Goal: Task Accomplishment & Management: Use online tool/utility

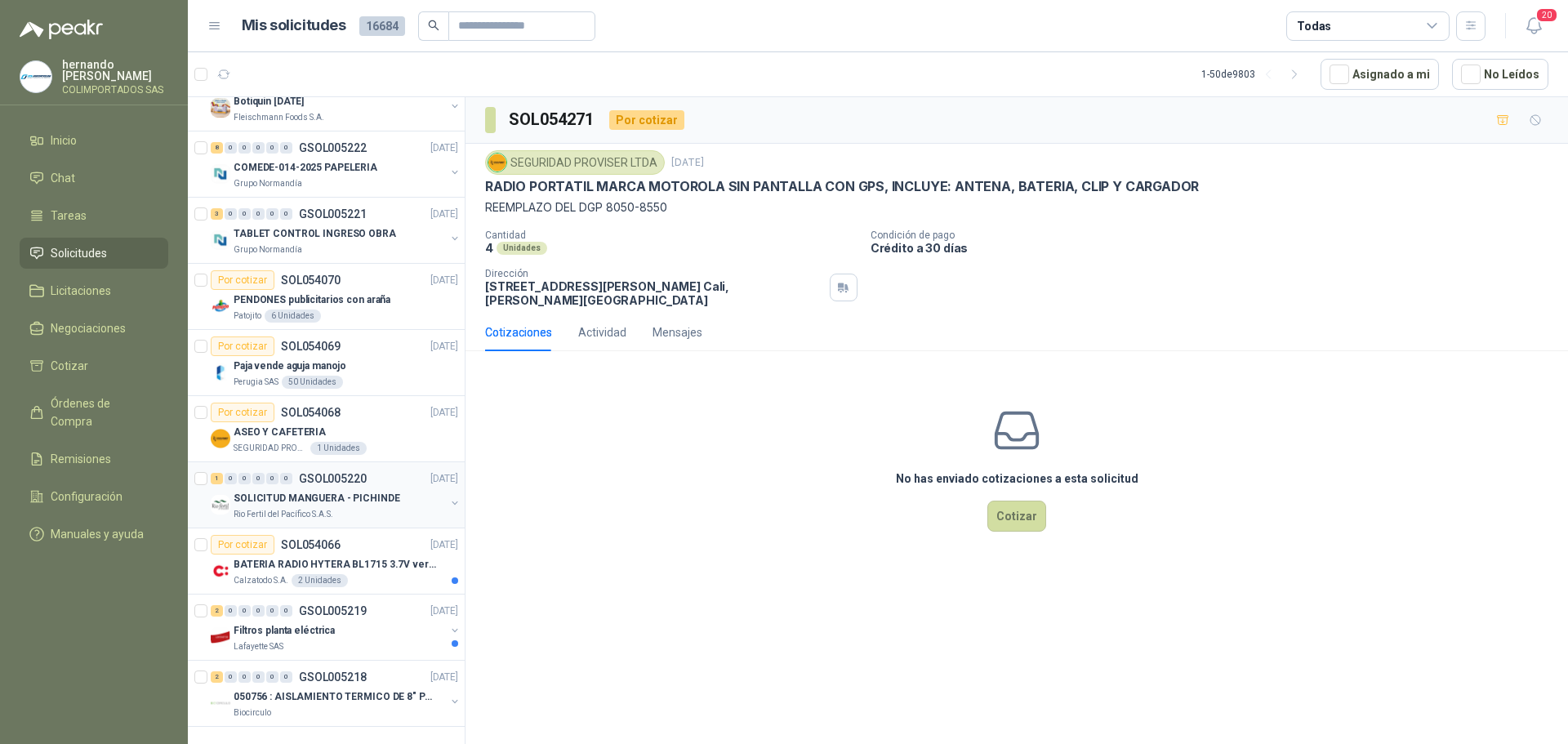
scroll to position [2690, 0]
click at [372, 689] on p "050756 : AISLAMIENTO TERMICO DE 8" PARA TUBERIA" at bounding box center [335, 696] width 203 height 16
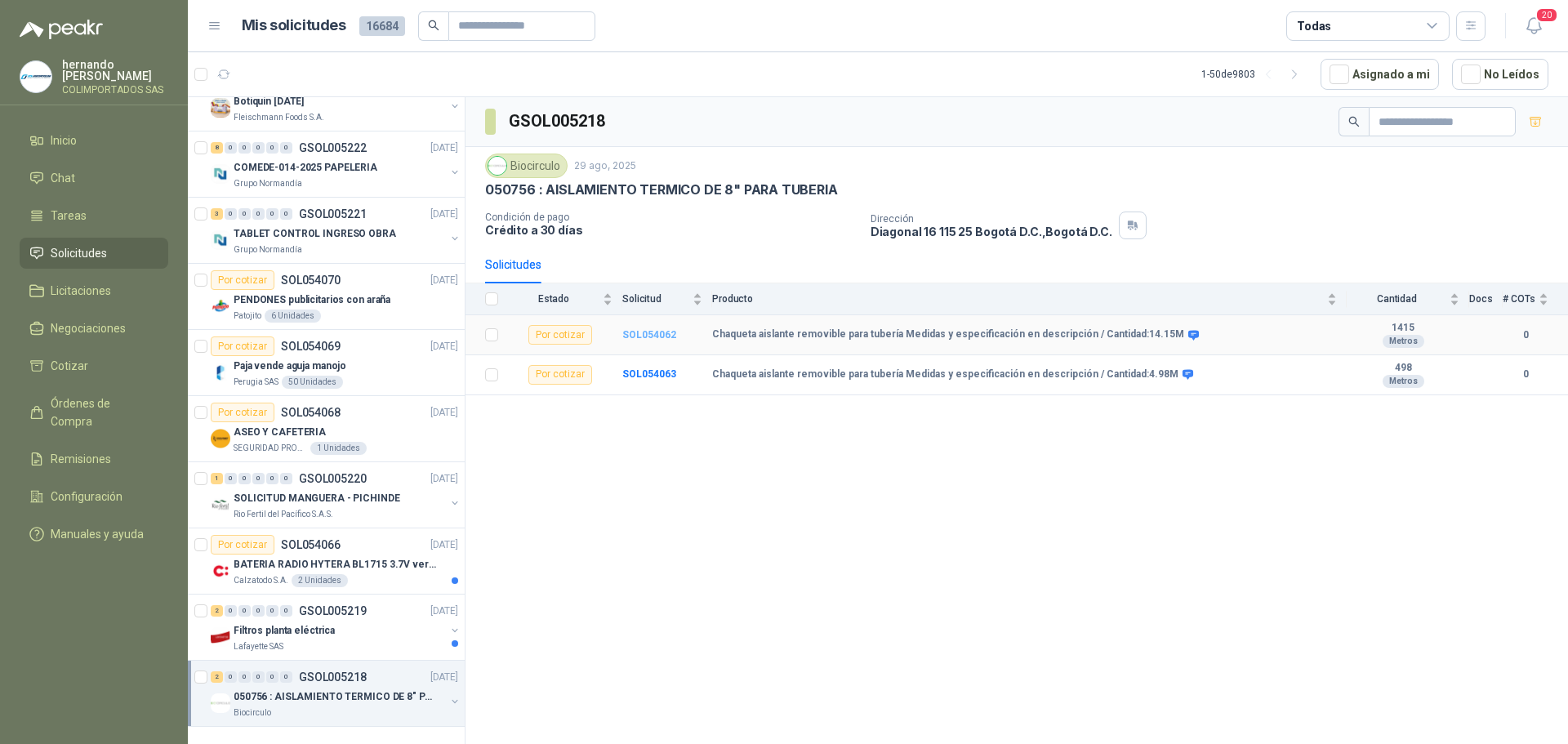
click at [645, 333] on b "SOL054062" at bounding box center [649, 334] width 54 height 11
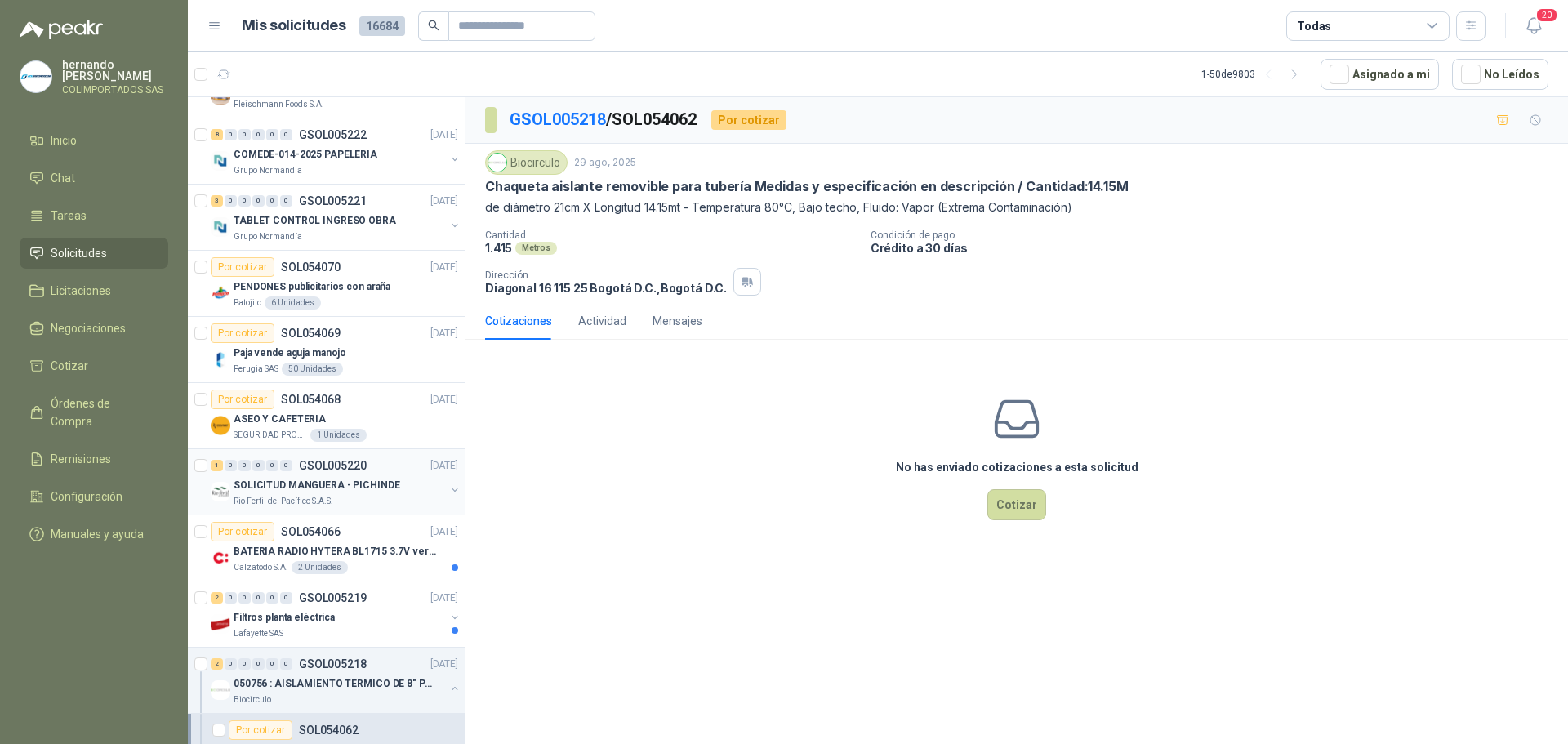
click at [368, 486] on p "SOLICITUD MANGUERA - PICHINDE" at bounding box center [317, 485] width 166 height 16
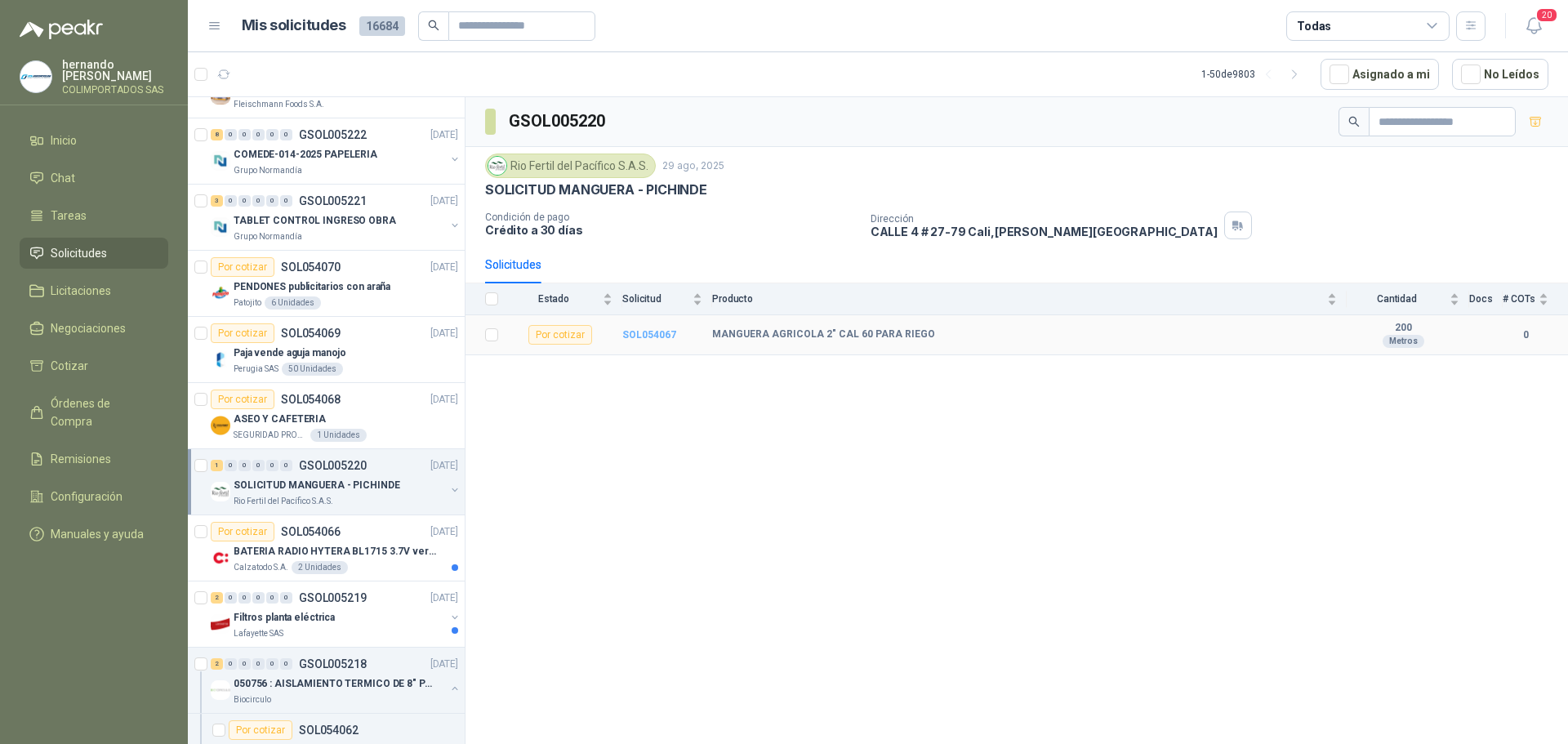
click at [645, 335] on b "SOL054067" at bounding box center [649, 334] width 54 height 11
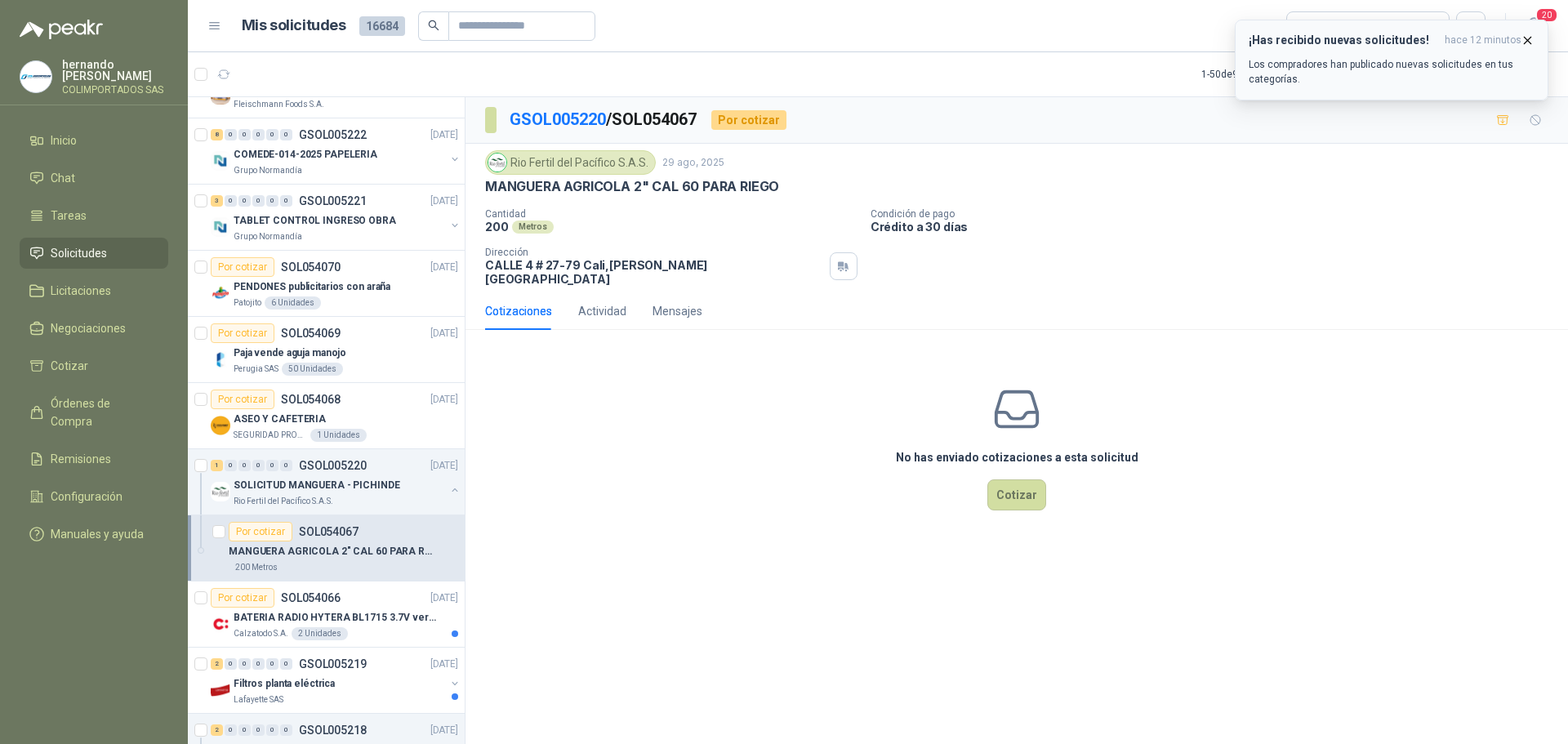
click at [1527, 41] on icon "button" at bounding box center [1527, 40] width 6 height 6
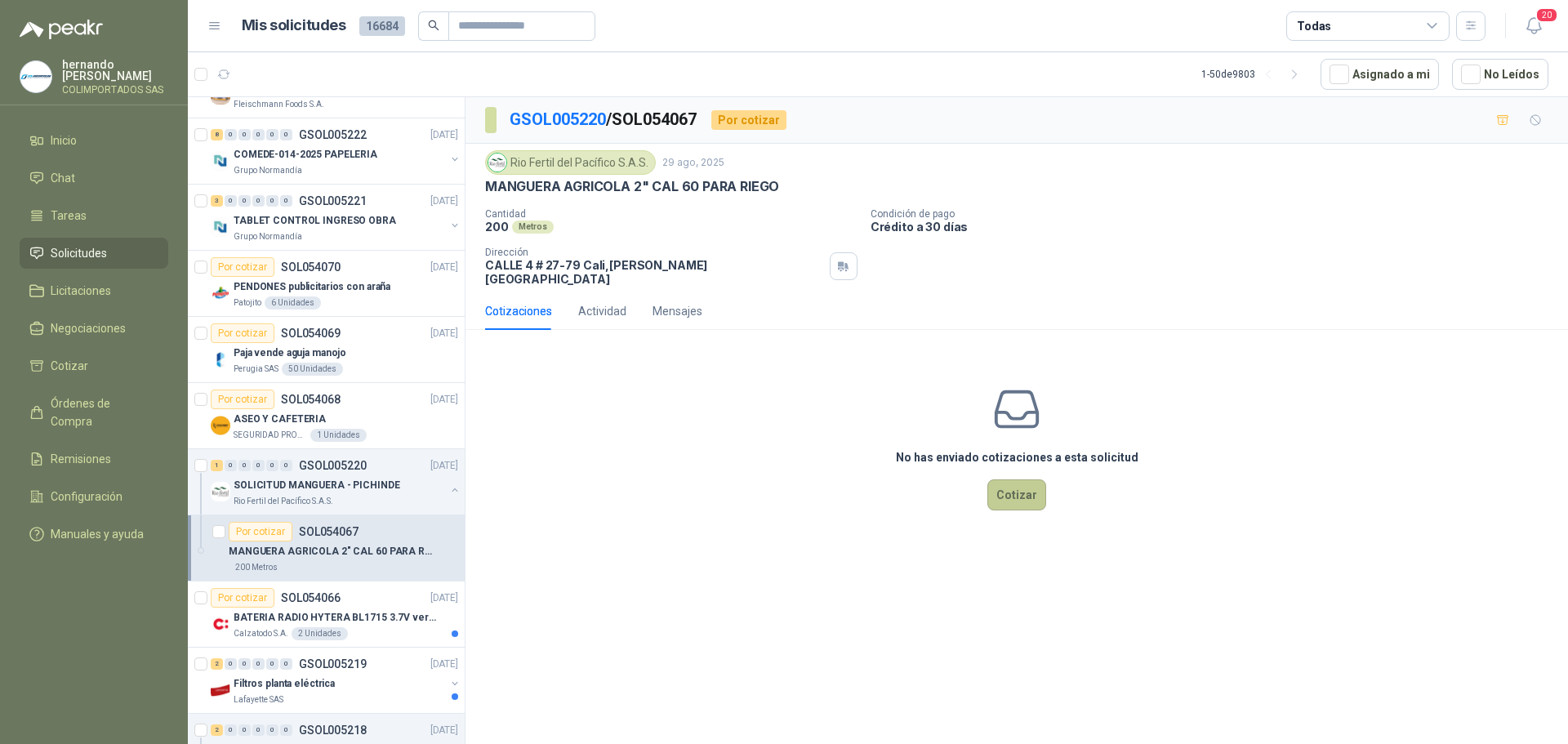
click at [1008, 484] on button "Cotizar" at bounding box center [1017, 495] width 59 height 31
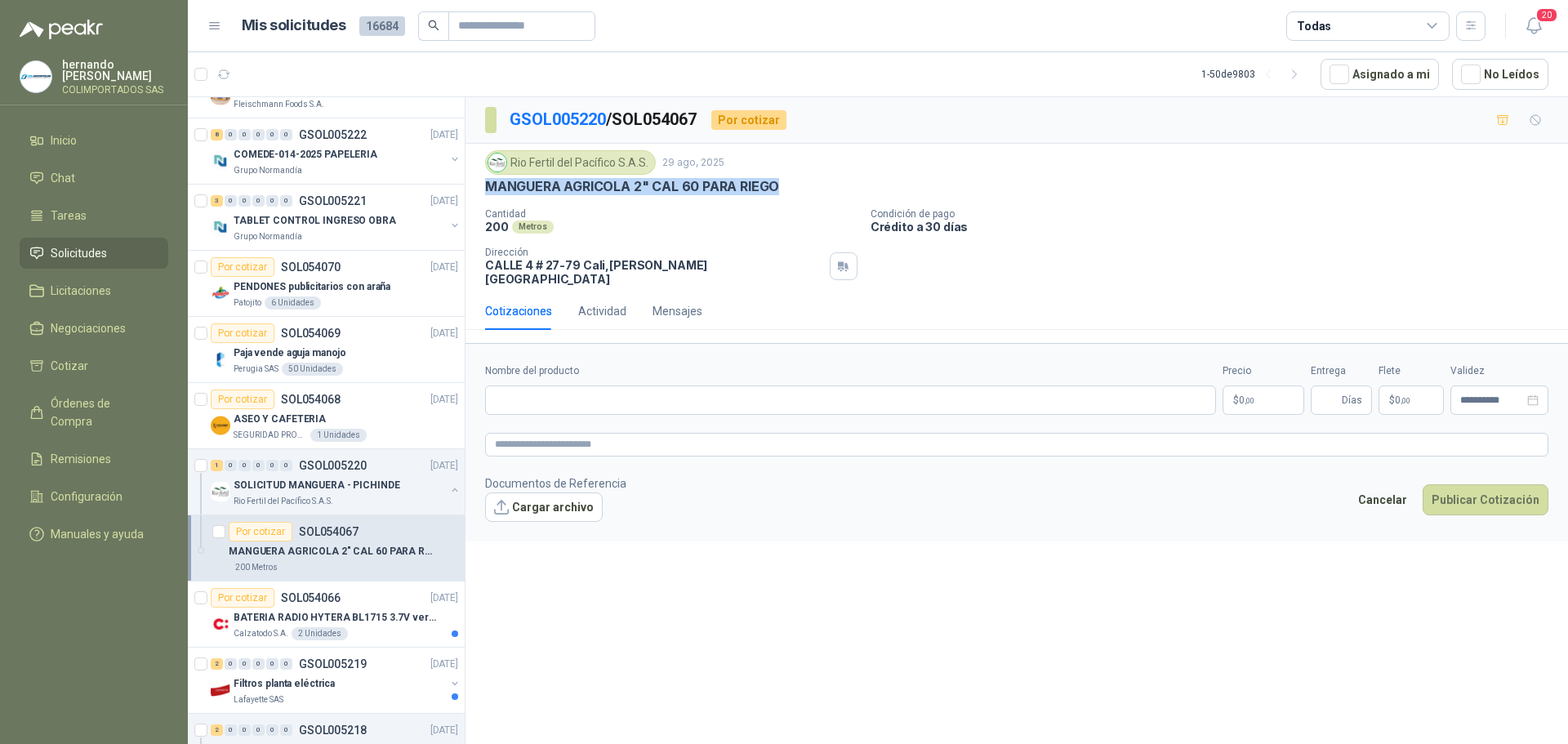
drag, startPoint x: 782, startPoint y: 186, endPoint x: 490, endPoint y: 191, distance: 292.0
click at [490, 191] on div "MANGUERA AGRICOLA 2" CAL 60 PARA RIEGO" at bounding box center [1016, 186] width 1063 height 18
copy p "MANGUERA AGRICOLA 2" CAL 60 PARA RIEGO"
click at [653, 385] on input "Nombre del producto" at bounding box center [850, 400] width 730 height 30
paste input "**********"
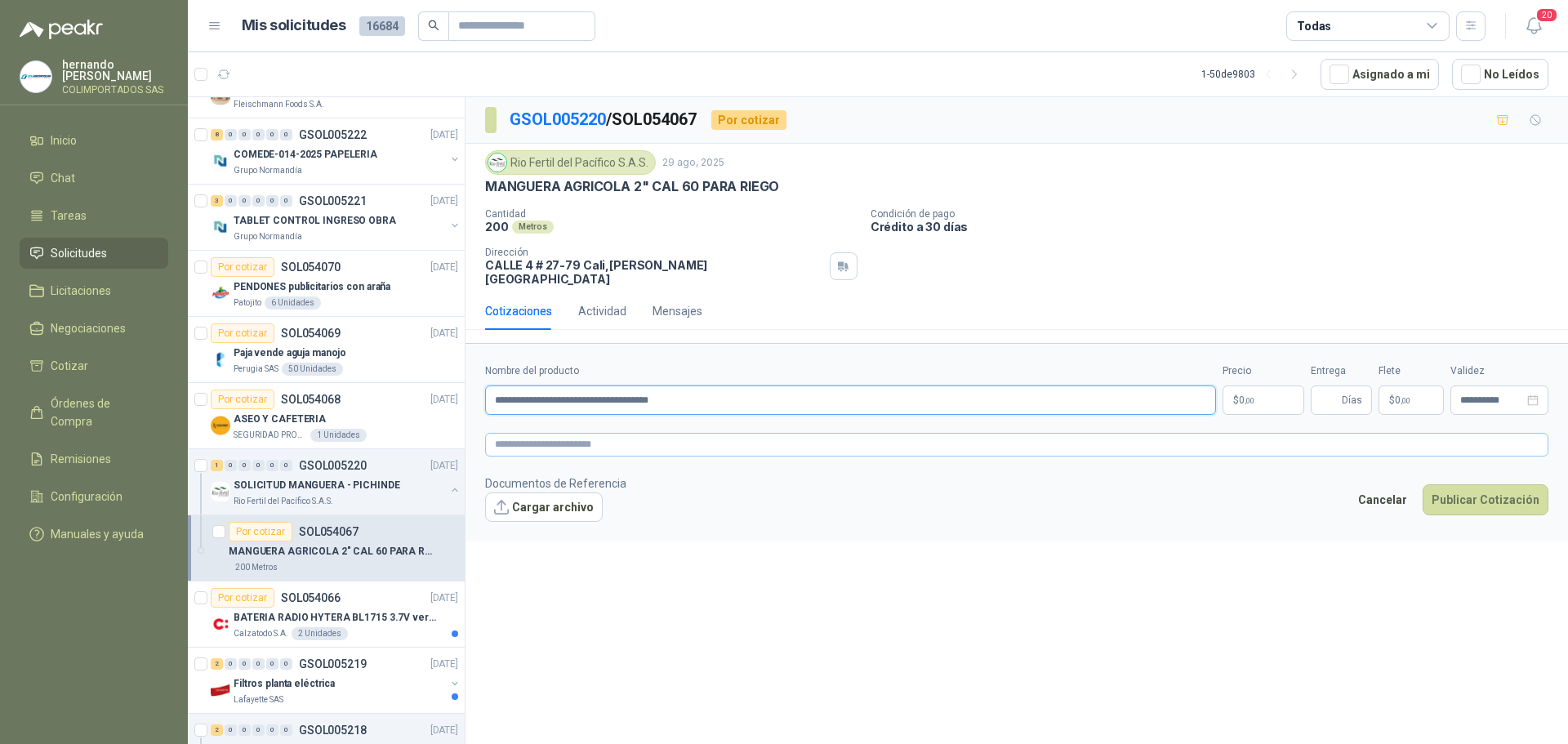
type input "**********"
click at [667, 435] on textarea at bounding box center [1016, 445] width 1063 height 24
paste textarea "**********"
type textarea "**********"
click at [1252, 390] on body "[PERSON_NAME] COLIMPORTADOS SAS Inicio Chat Tareas Solicitudes Licitaciones Neg…" at bounding box center [784, 372] width 1568 height 744
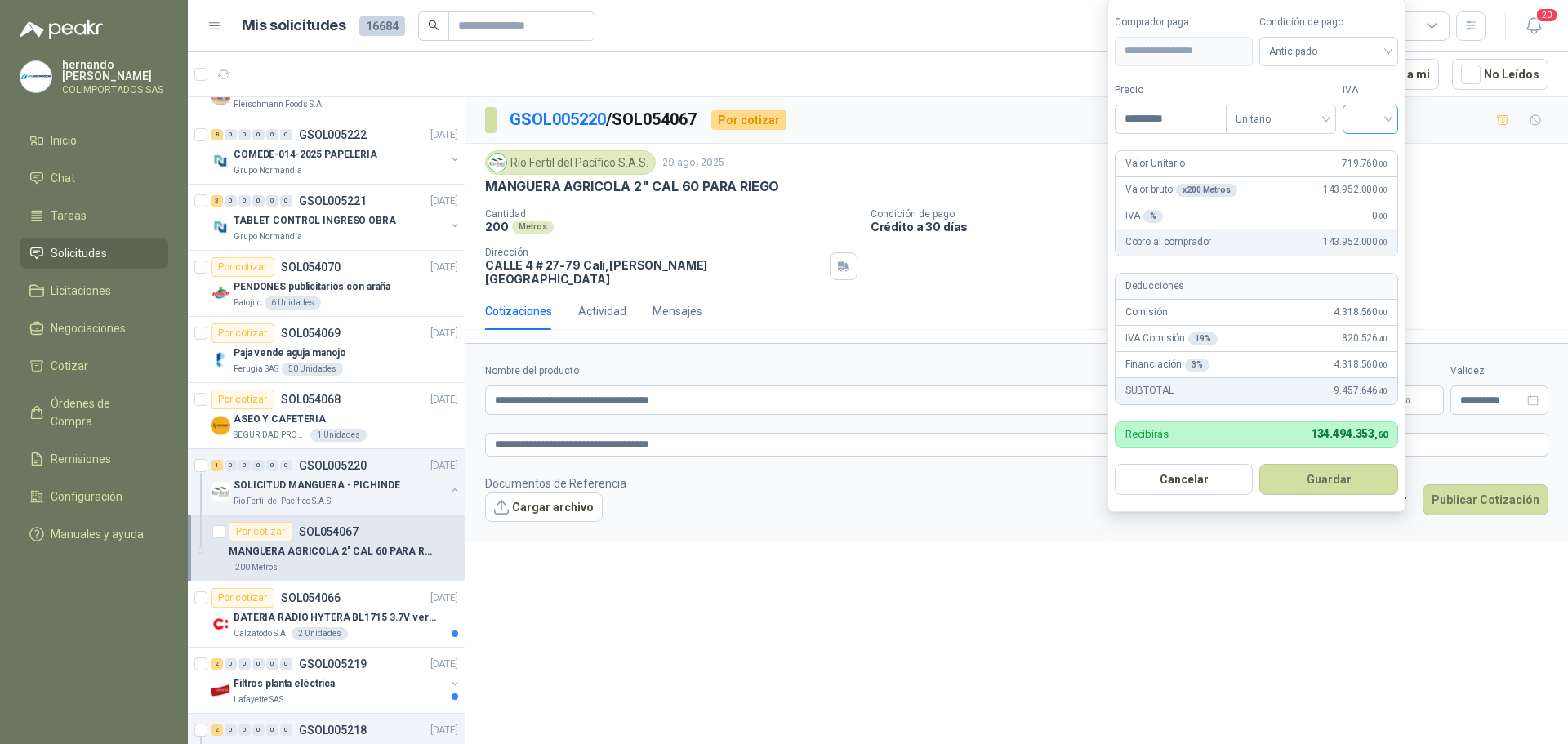
click at [1393, 116] on div at bounding box center [1370, 119] width 55 height 30
click at [1373, 174] on div "5%" at bounding box center [1373, 178] width 30 height 18
click at [1200, 116] on input "*********" at bounding box center [1172, 119] width 114 height 28
click at [1394, 46] on span "Anticipado" at bounding box center [1336, 51] width 121 height 25
type input "*******"
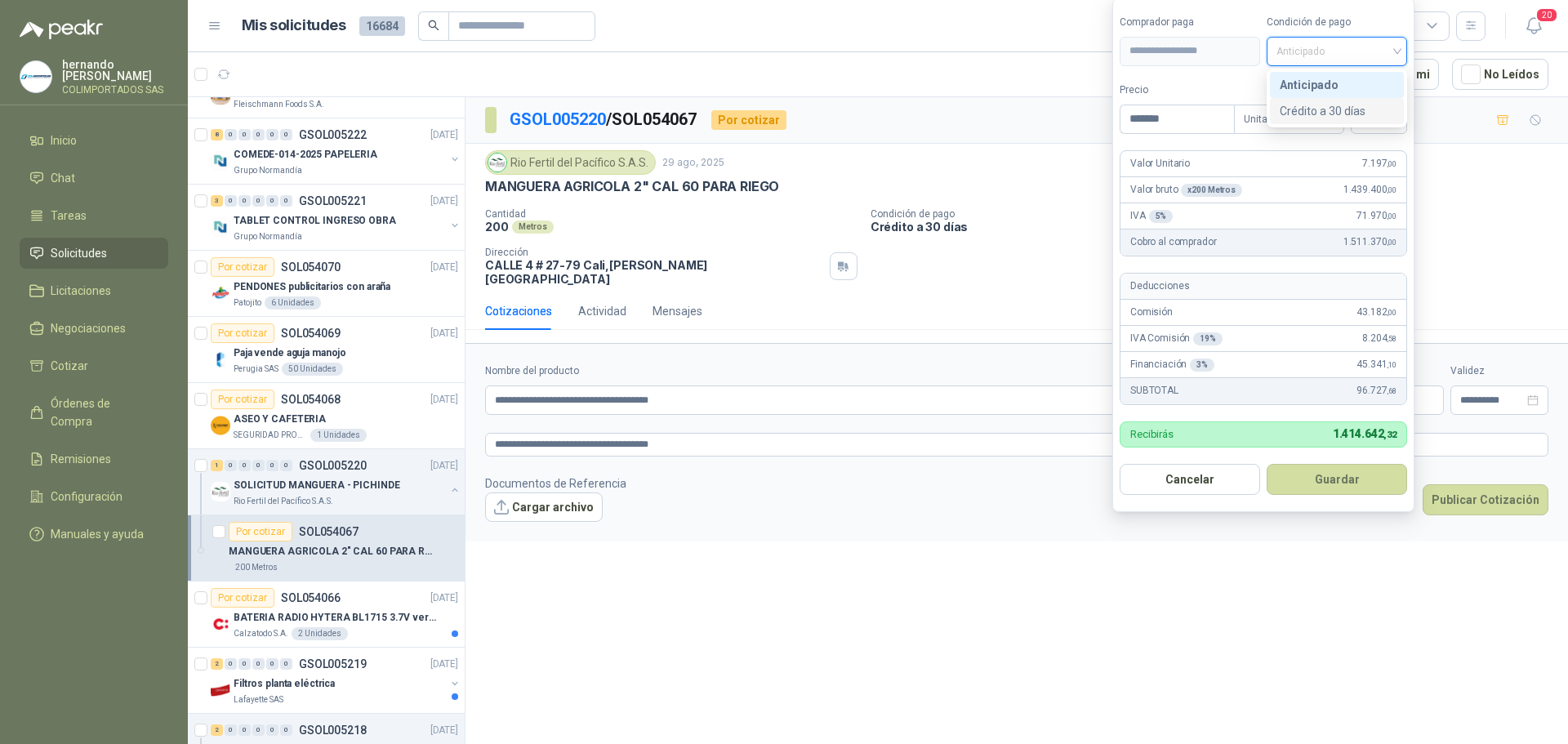
click at [1323, 112] on div "Crédito a 30 días" at bounding box center [1337, 111] width 115 height 18
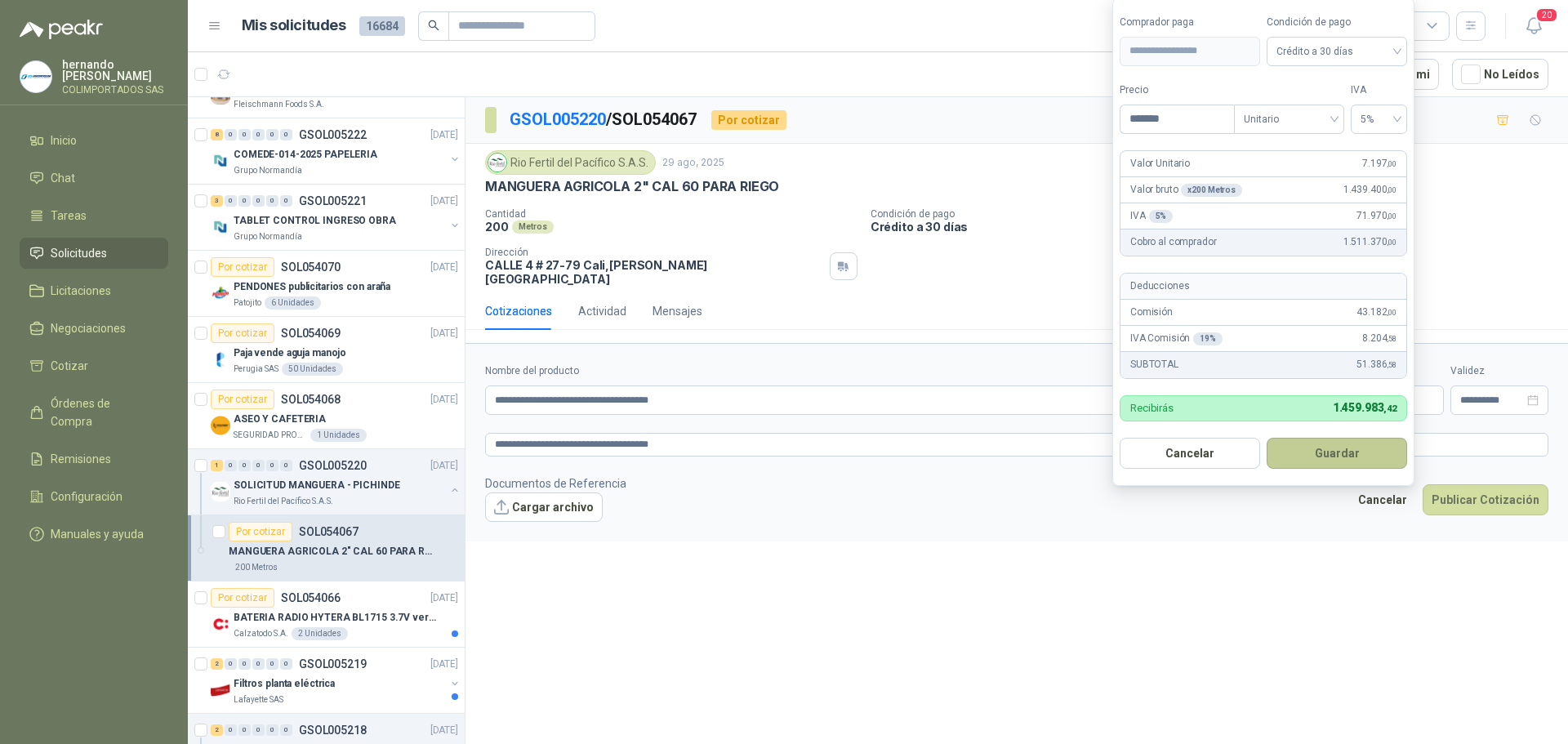
click at [1331, 450] on button "Guardar" at bounding box center [1337, 453] width 140 height 31
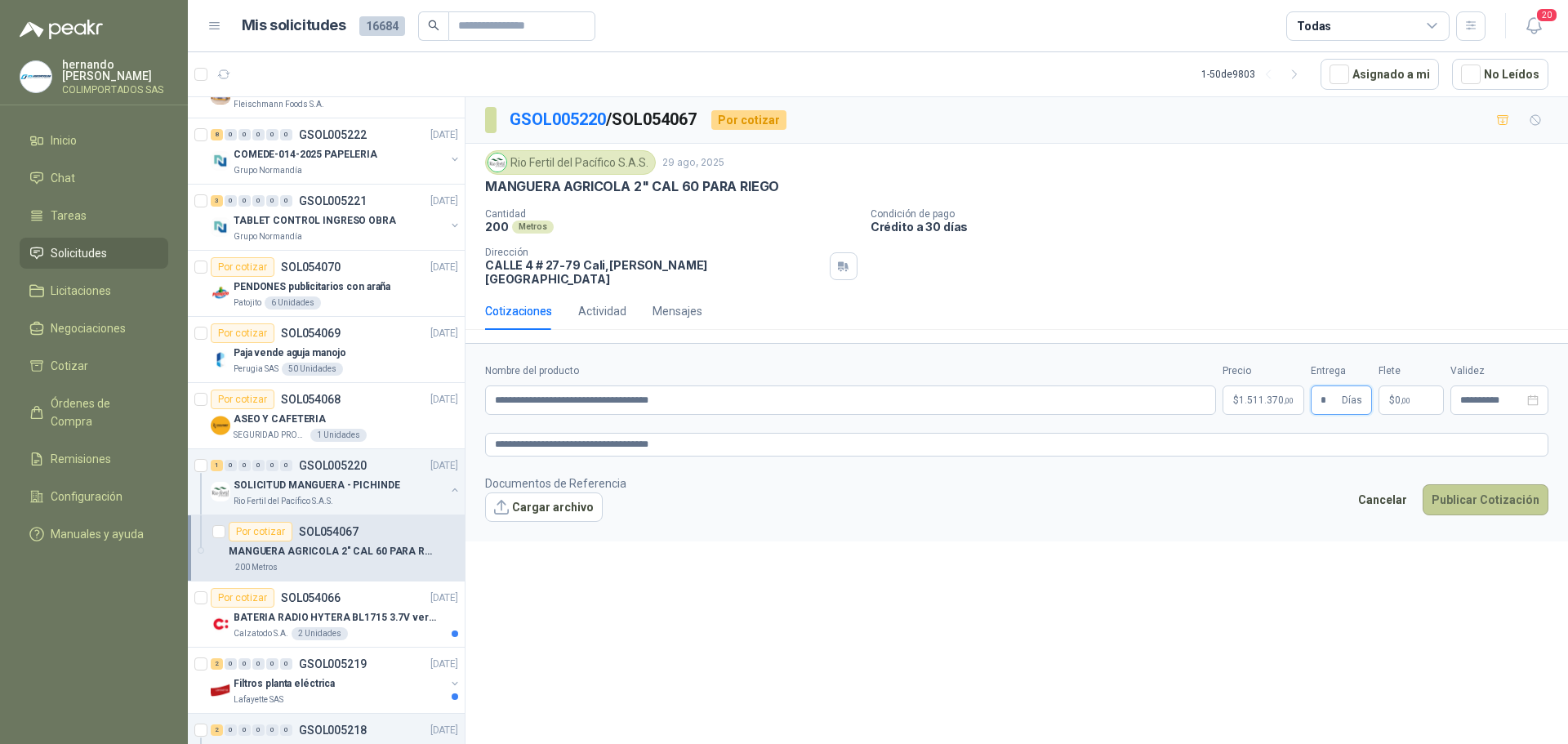
type input "*"
click at [1492, 493] on button "Publicar Cotización" at bounding box center [1485, 499] width 126 height 31
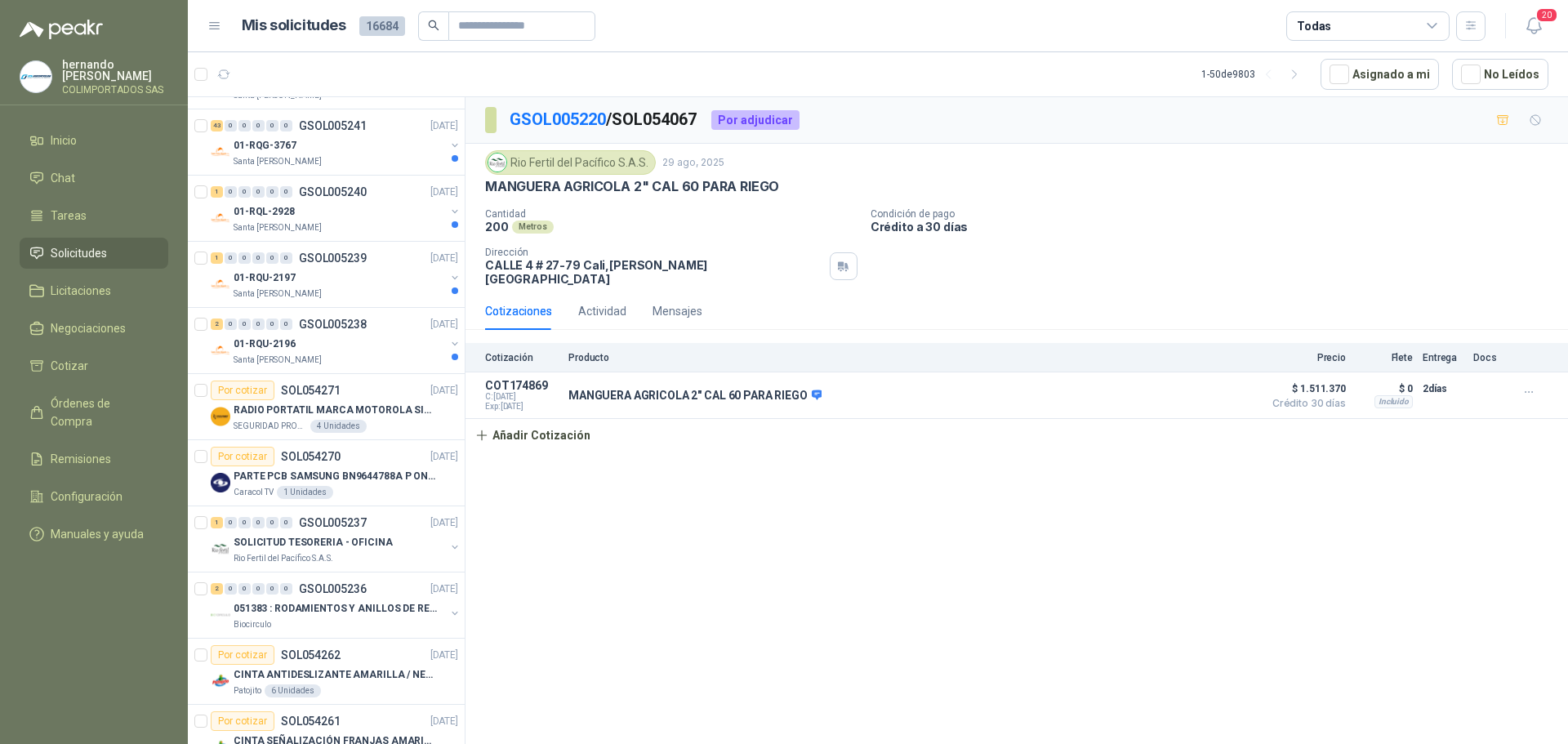
scroll to position [976, 0]
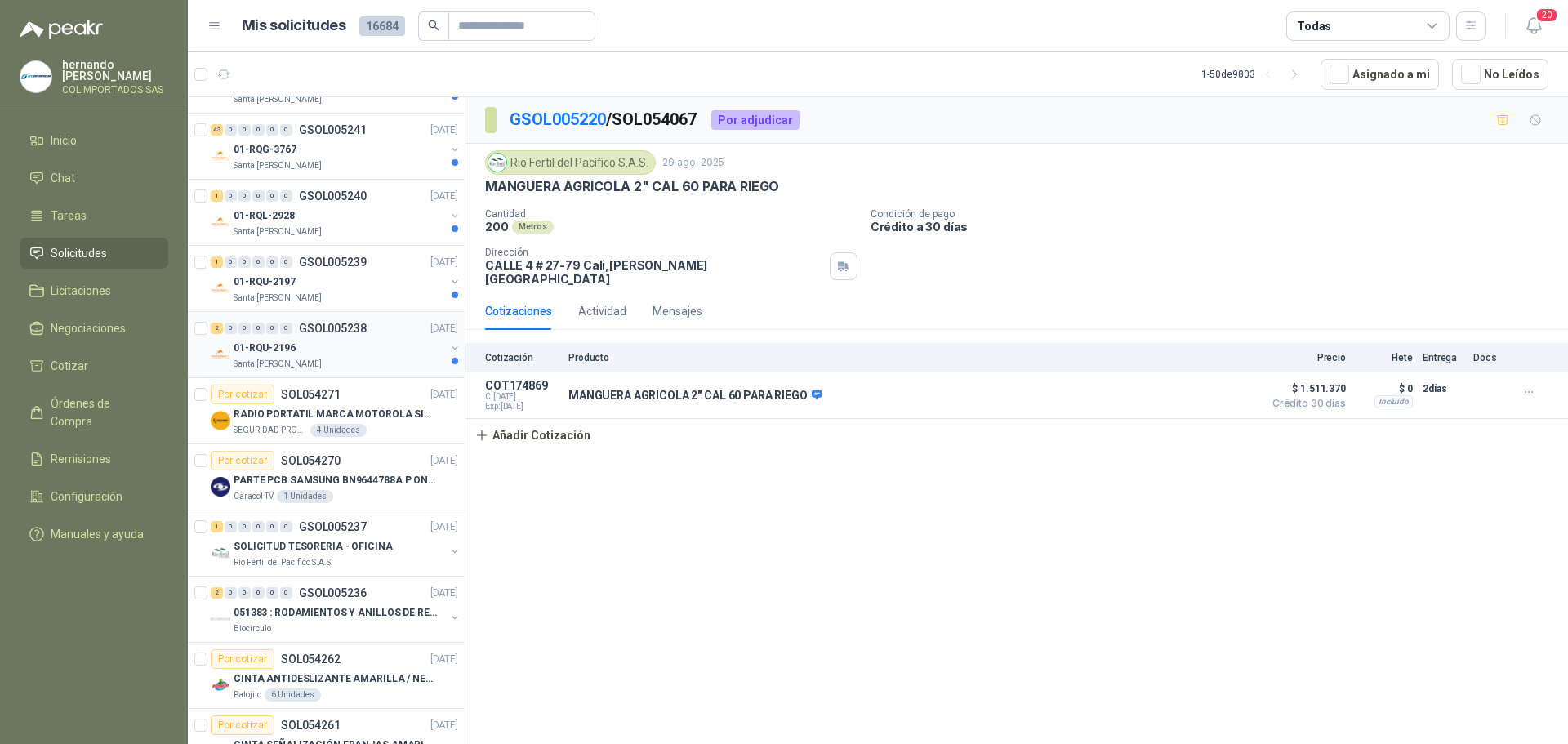
click at [362, 356] on div "01-RQU-2196" at bounding box center [339, 347] width 211 height 19
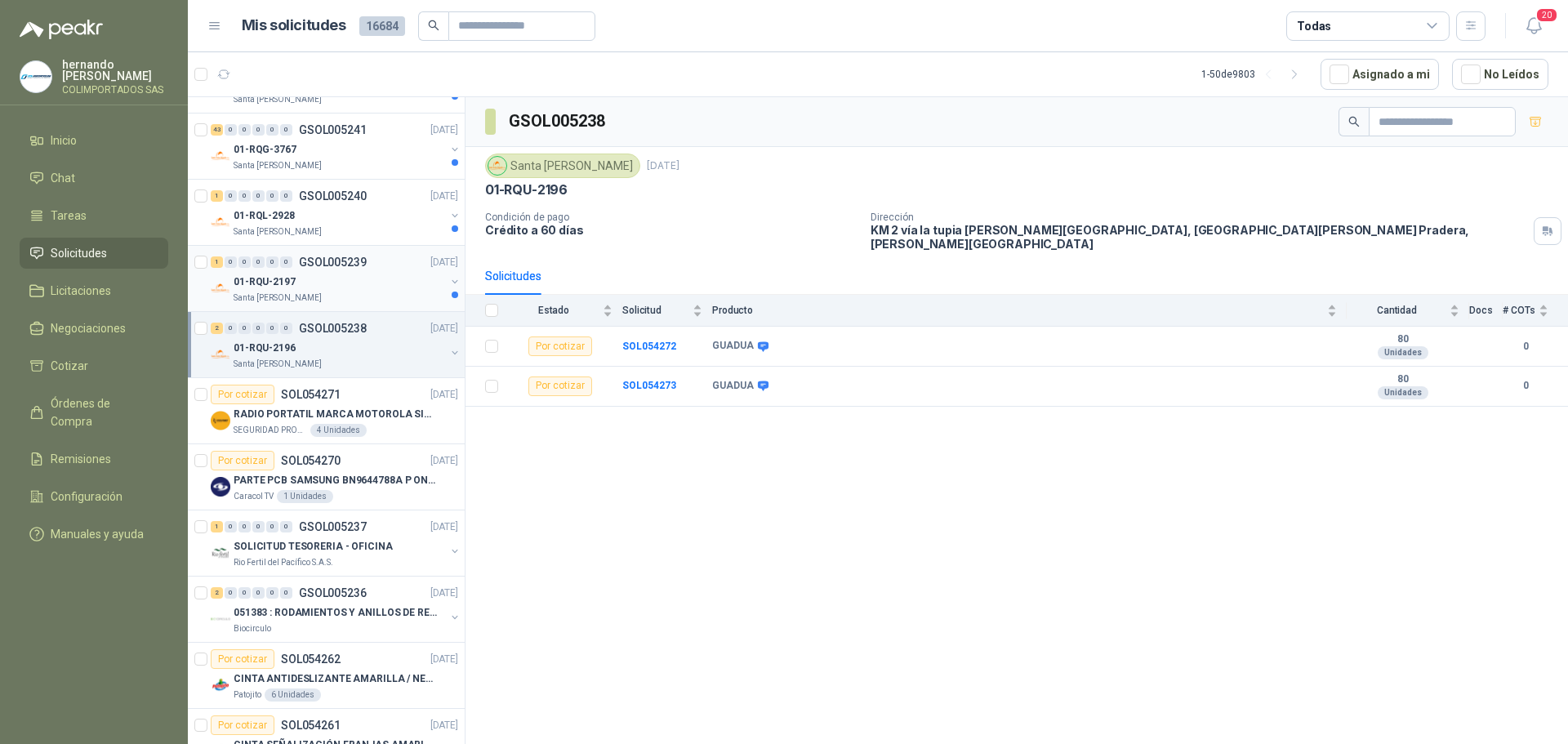
click at [363, 288] on div "01-RQU-2197" at bounding box center [339, 281] width 211 height 19
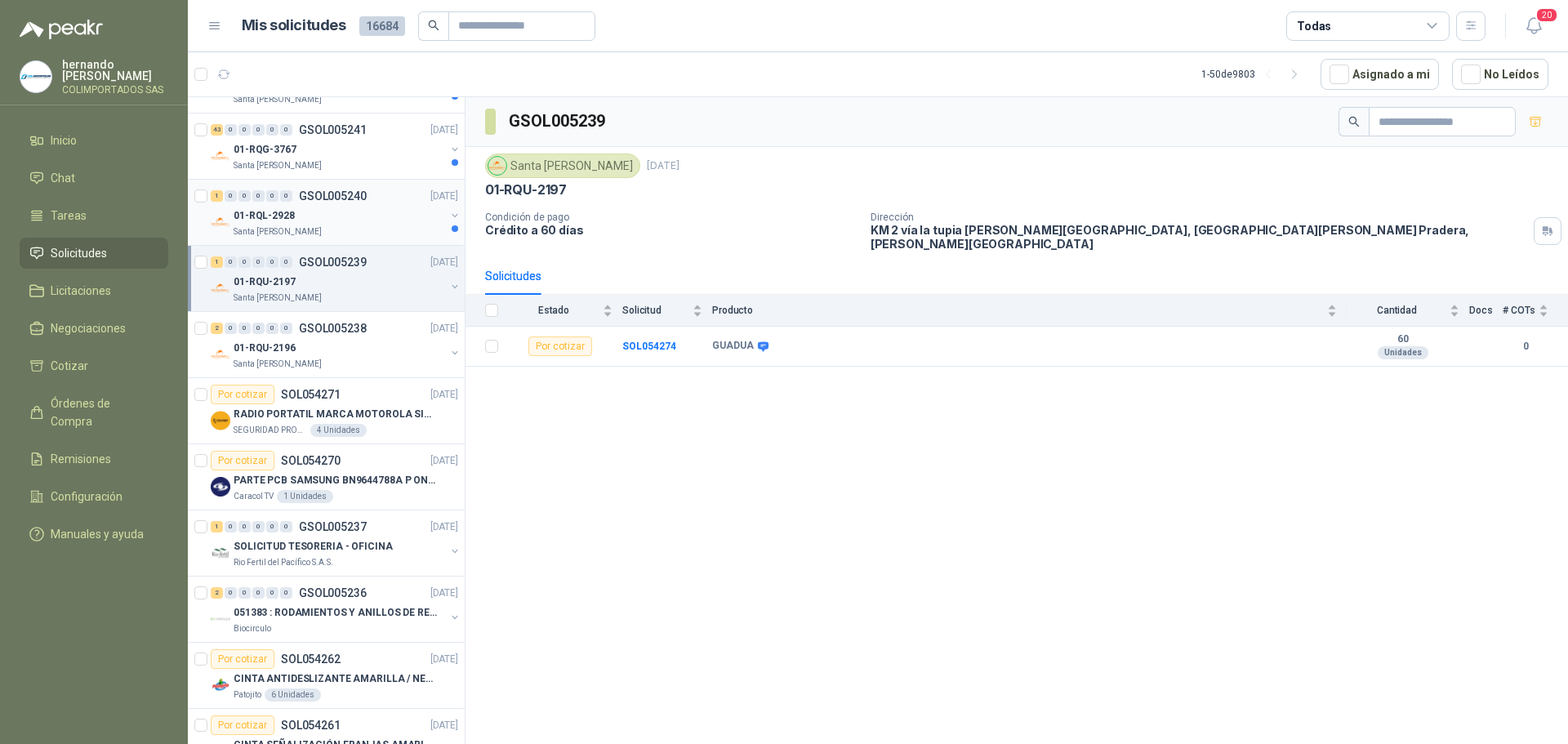
click at [352, 229] on div "Santa [PERSON_NAME]" at bounding box center [339, 232] width 211 height 13
click at [367, 163] on div "Santa [PERSON_NAME]" at bounding box center [339, 165] width 211 height 13
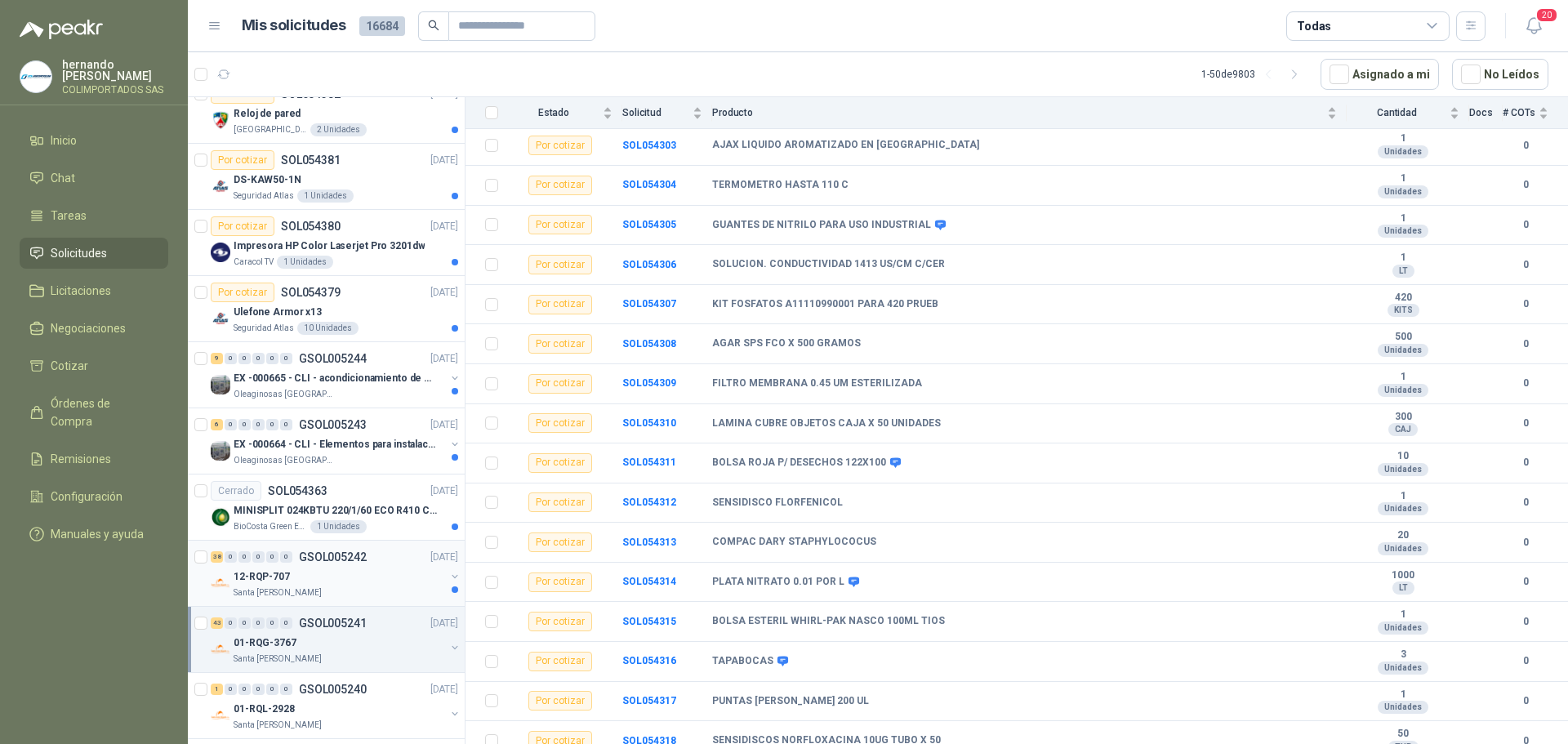
scroll to position [486, 0]
click at [335, 582] on div "Santa [PERSON_NAME]" at bounding box center [339, 589] width 211 height 13
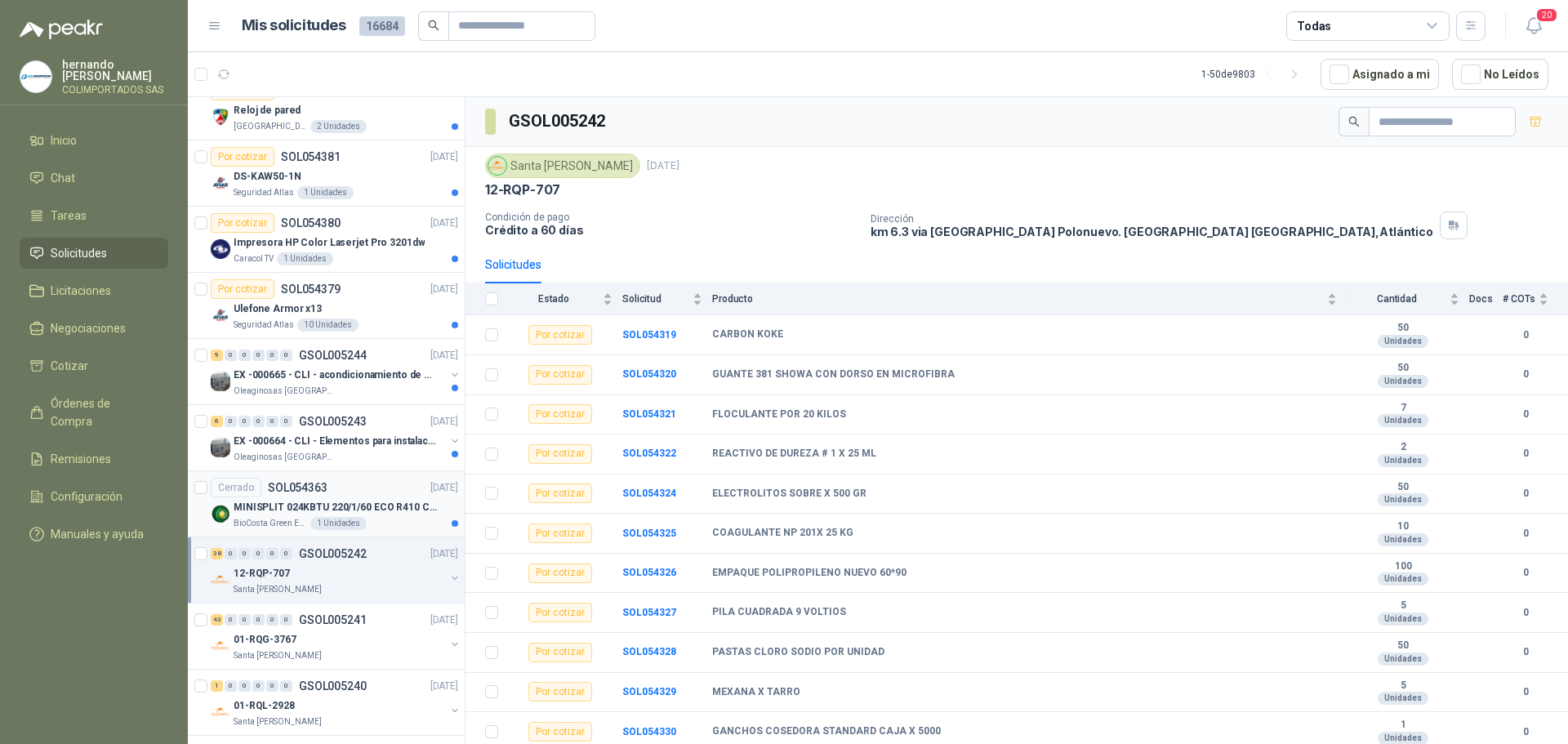
click at [395, 514] on p "MINISPLIT 024KBTU 220/1/60 ECO R410 C/FR" at bounding box center [335, 507] width 203 height 16
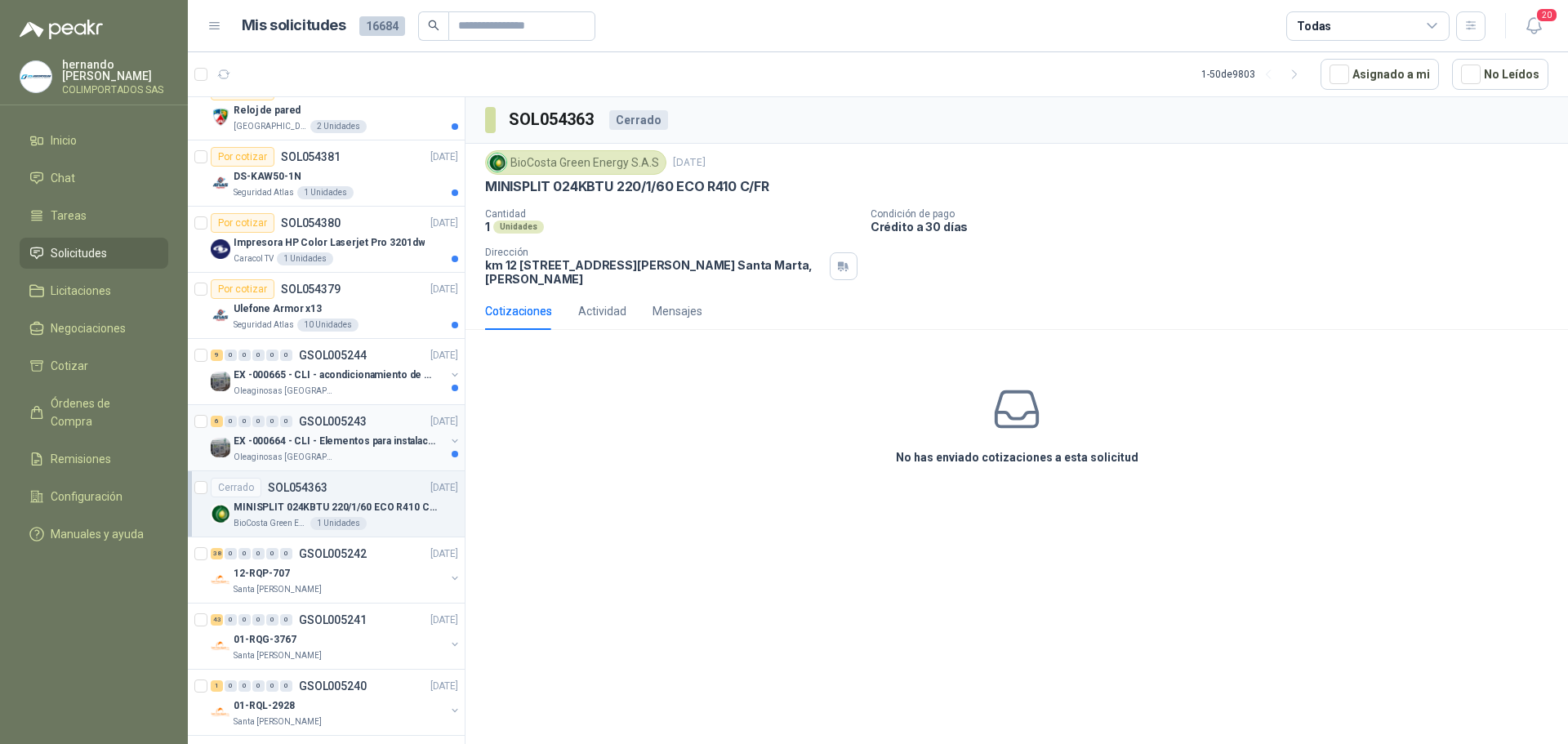
click at [370, 452] on div "Oleaginosas [GEOGRAPHIC_DATA][PERSON_NAME]" at bounding box center [339, 457] width 211 height 13
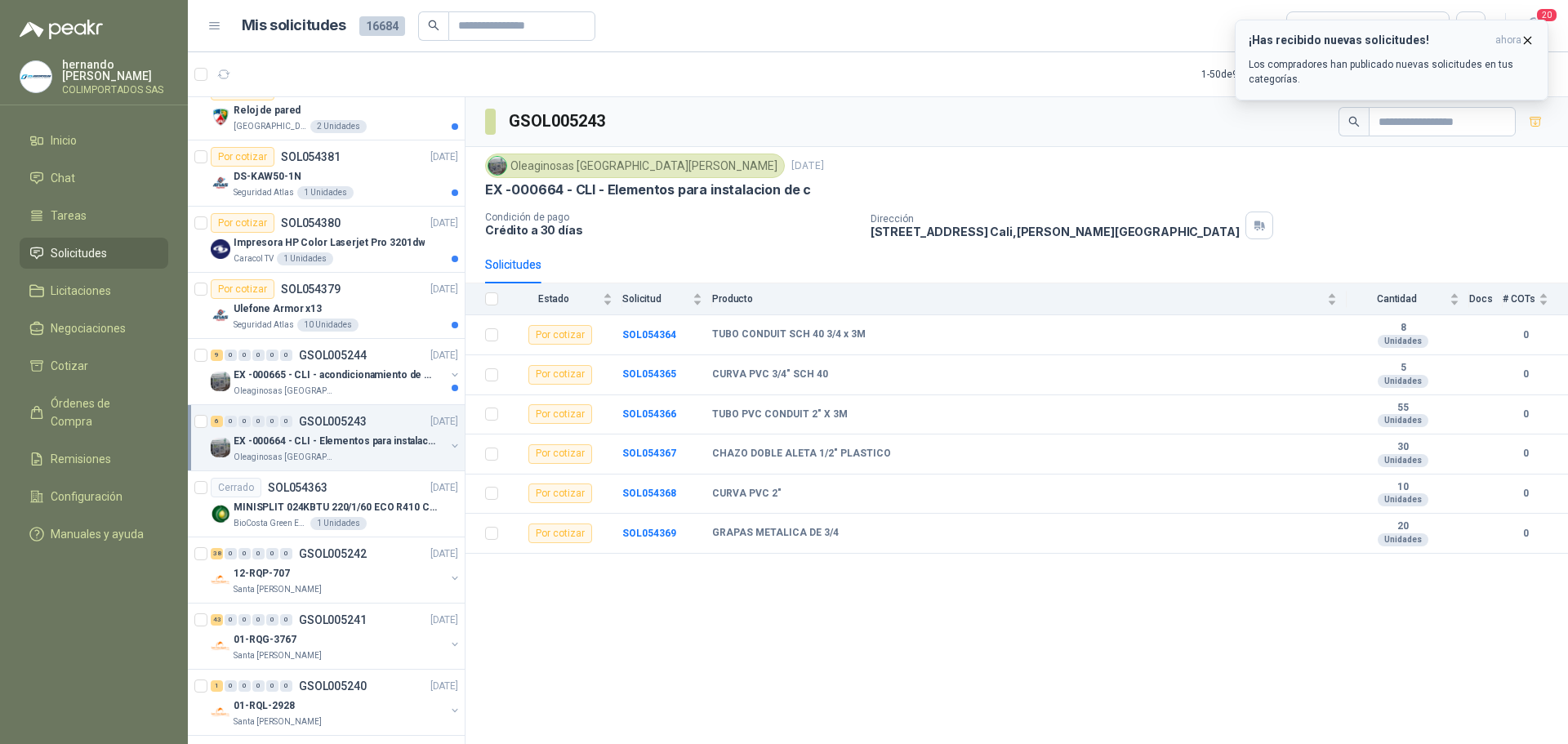
click at [1528, 39] on icon "button" at bounding box center [1527, 40] width 14 height 14
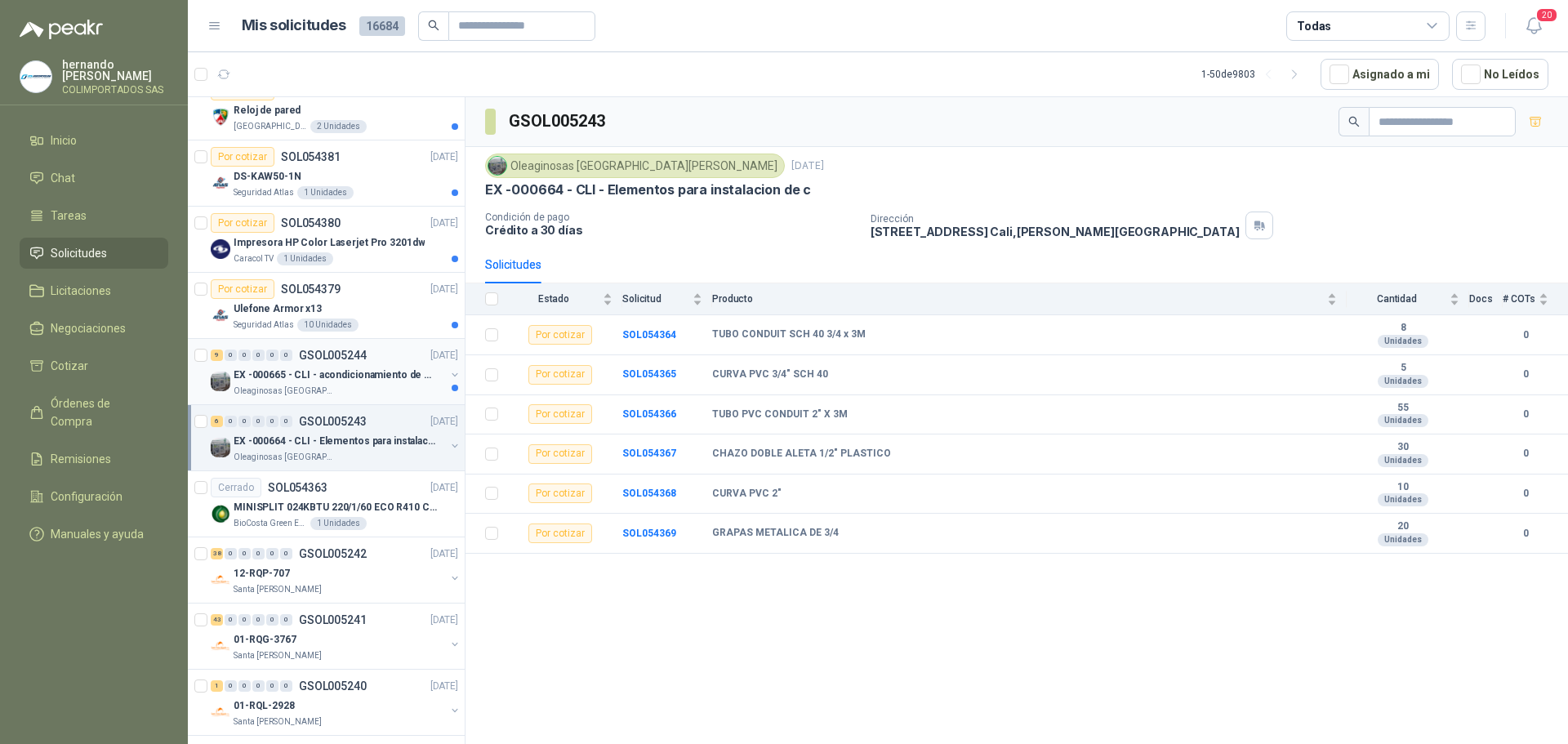
click at [366, 387] on div "Oleaginosas [GEOGRAPHIC_DATA][PERSON_NAME]" at bounding box center [339, 391] width 211 height 13
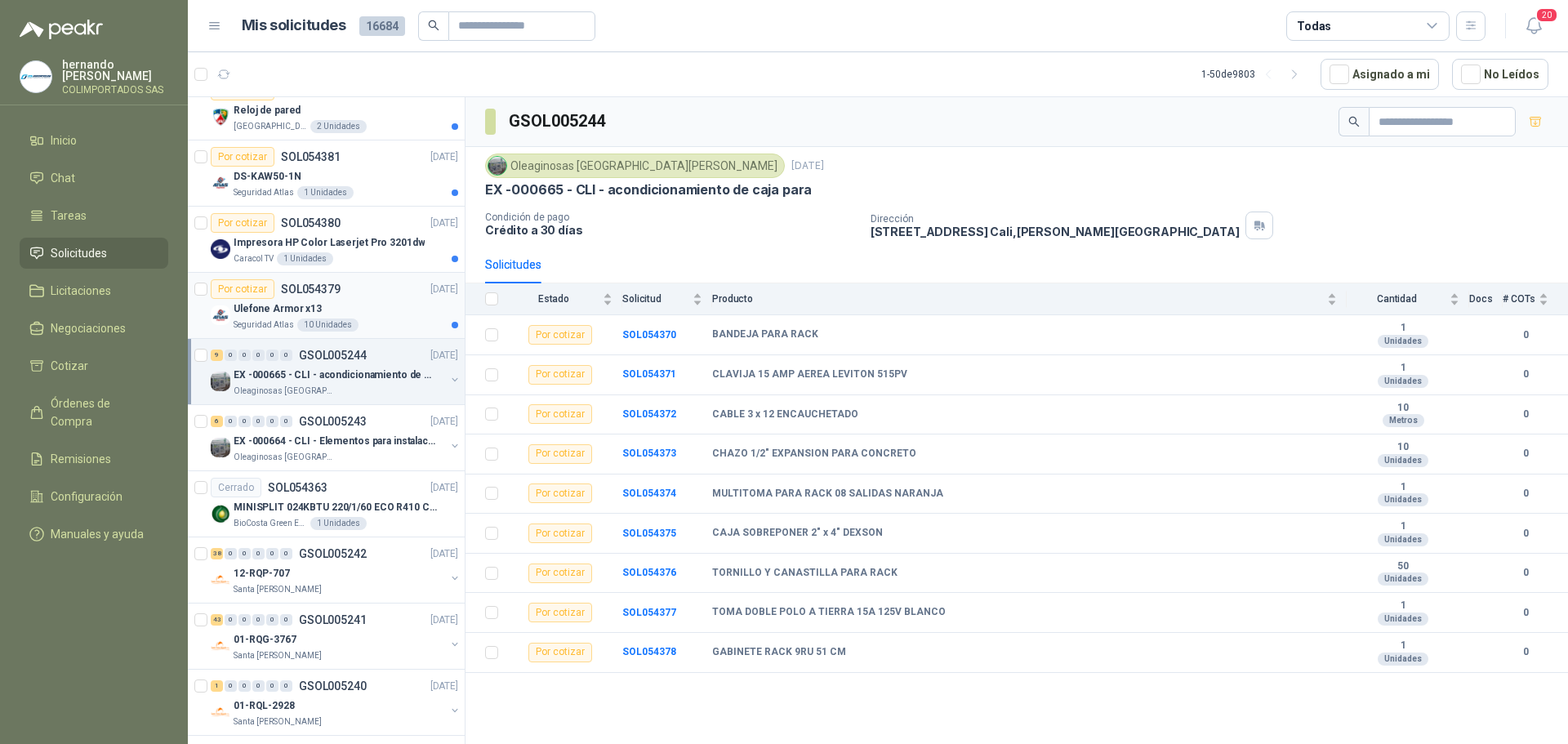
click at [387, 309] on div "Ulefone Armor x13" at bounding box center [345, 308] width 224 height 19
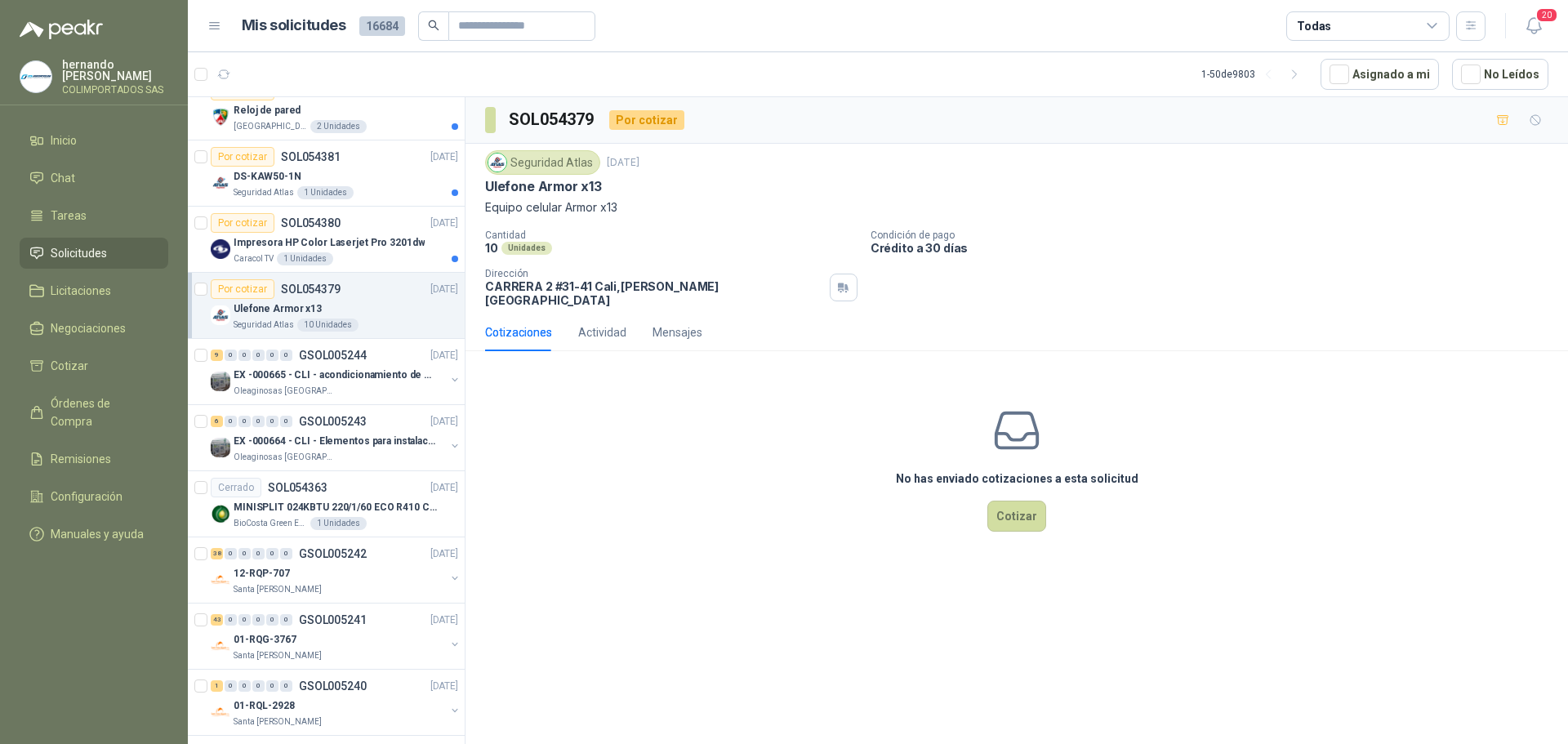
scroll to position [404, 0]
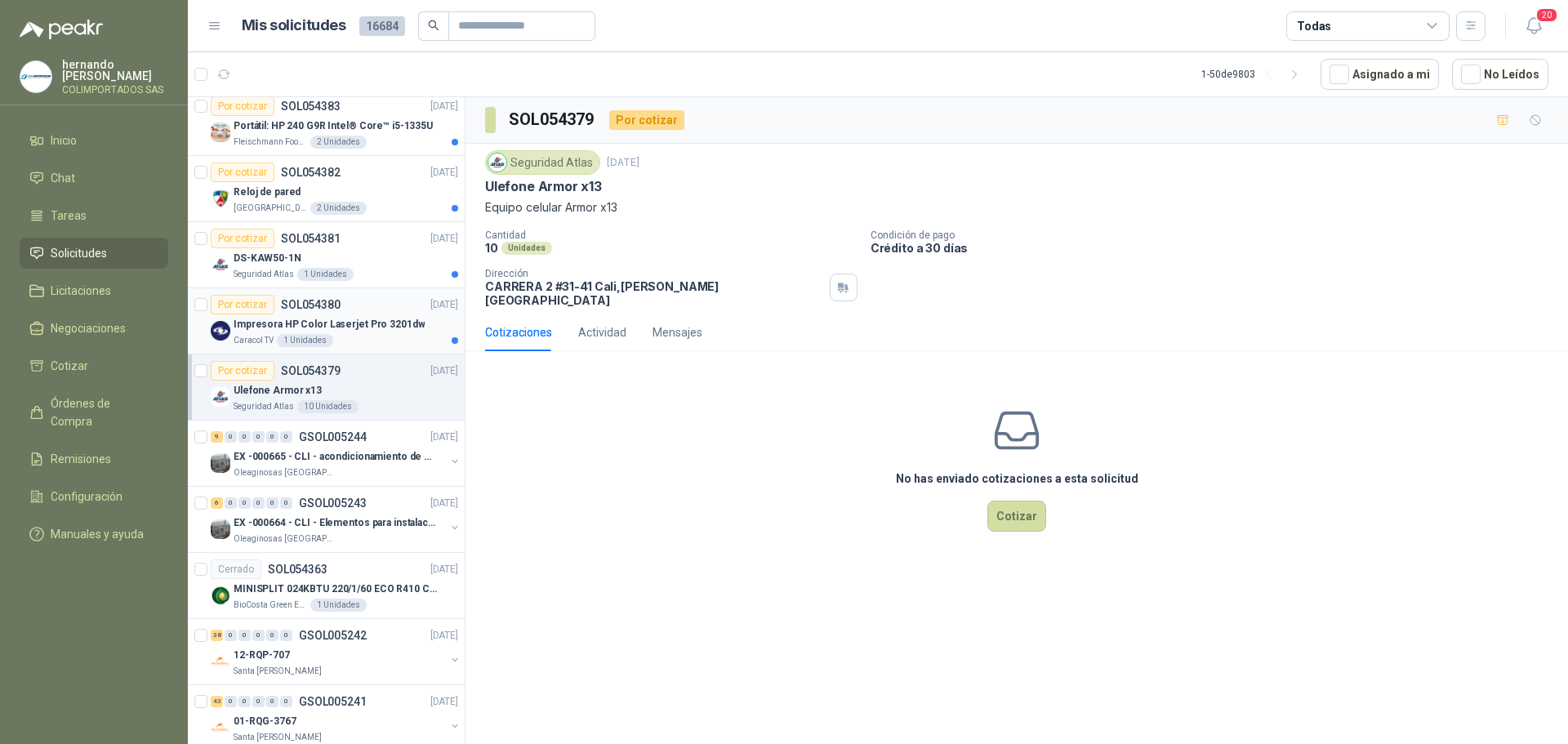
click at [363, 334] on div "Caracol TV 1 Unidades" at bounding box center [345, 341] width 224 height 13
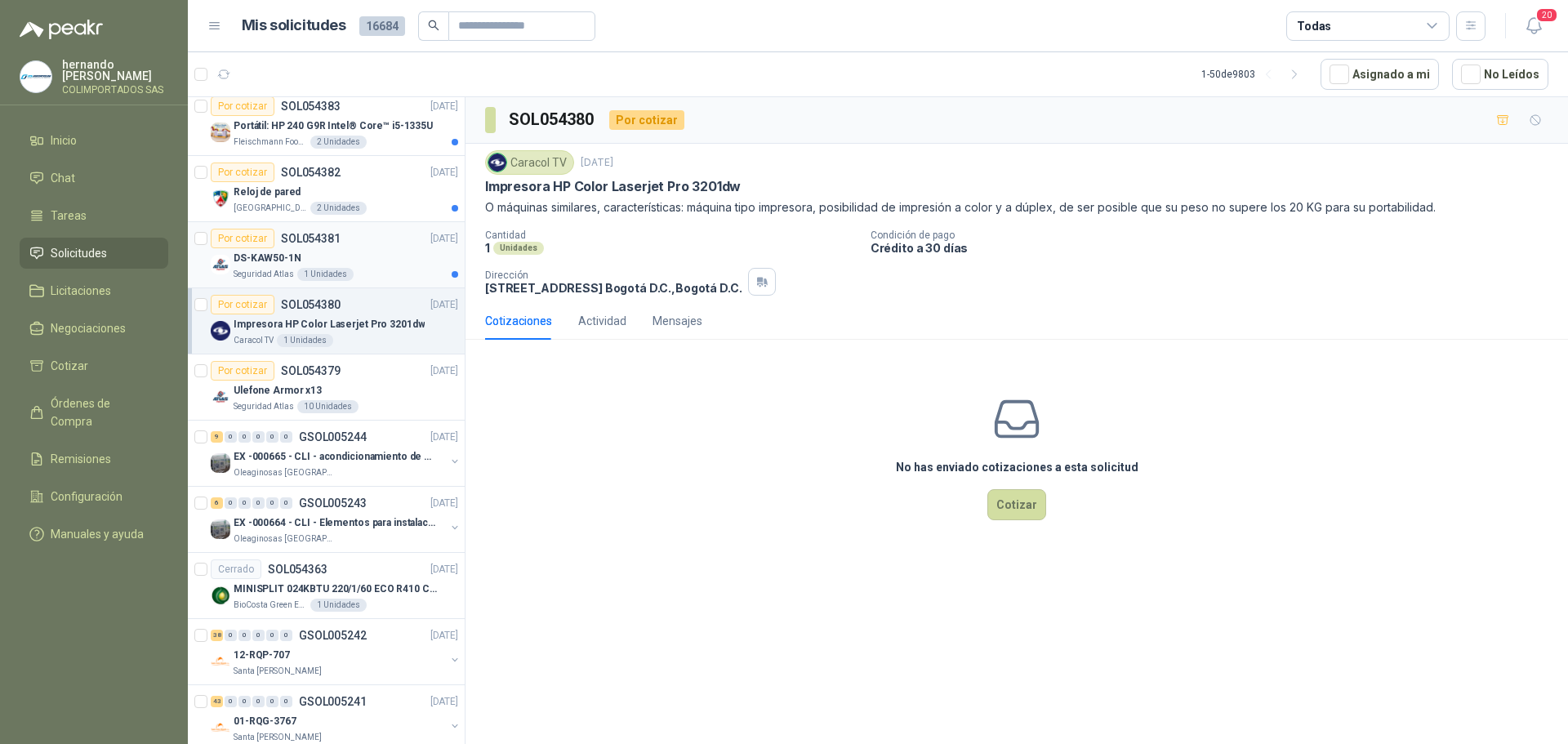
click at [368, 261] on div "DS-KAW50-1N" at bounding box center [345, 258] width 224 height 19
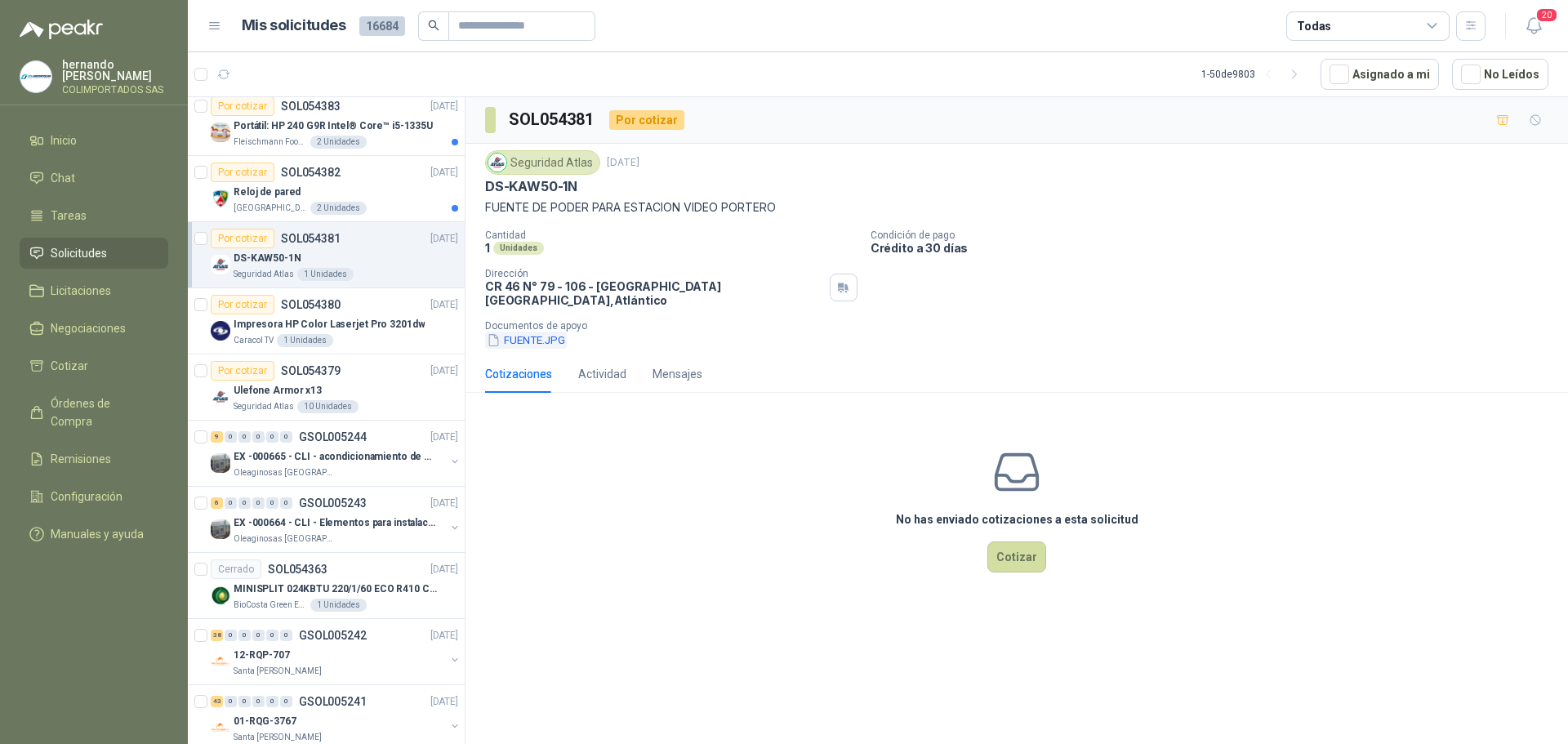
click at [525, 331] on button "FUENTE.JPG" at bounding box center [525, 340] width 81 height 18
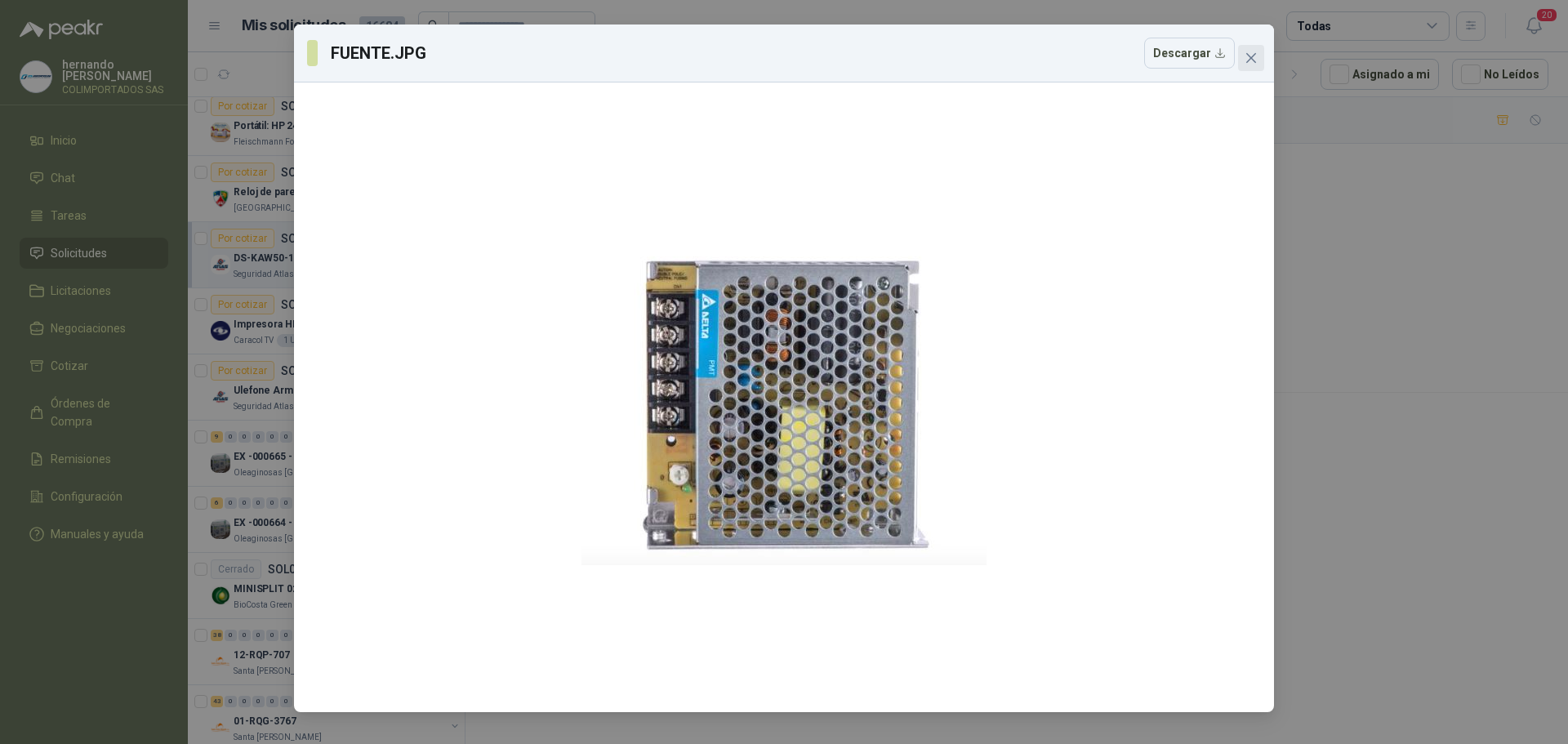
click at [1250, 57] on icon "close" at bounding box center [1250, 57] width 10 height 10
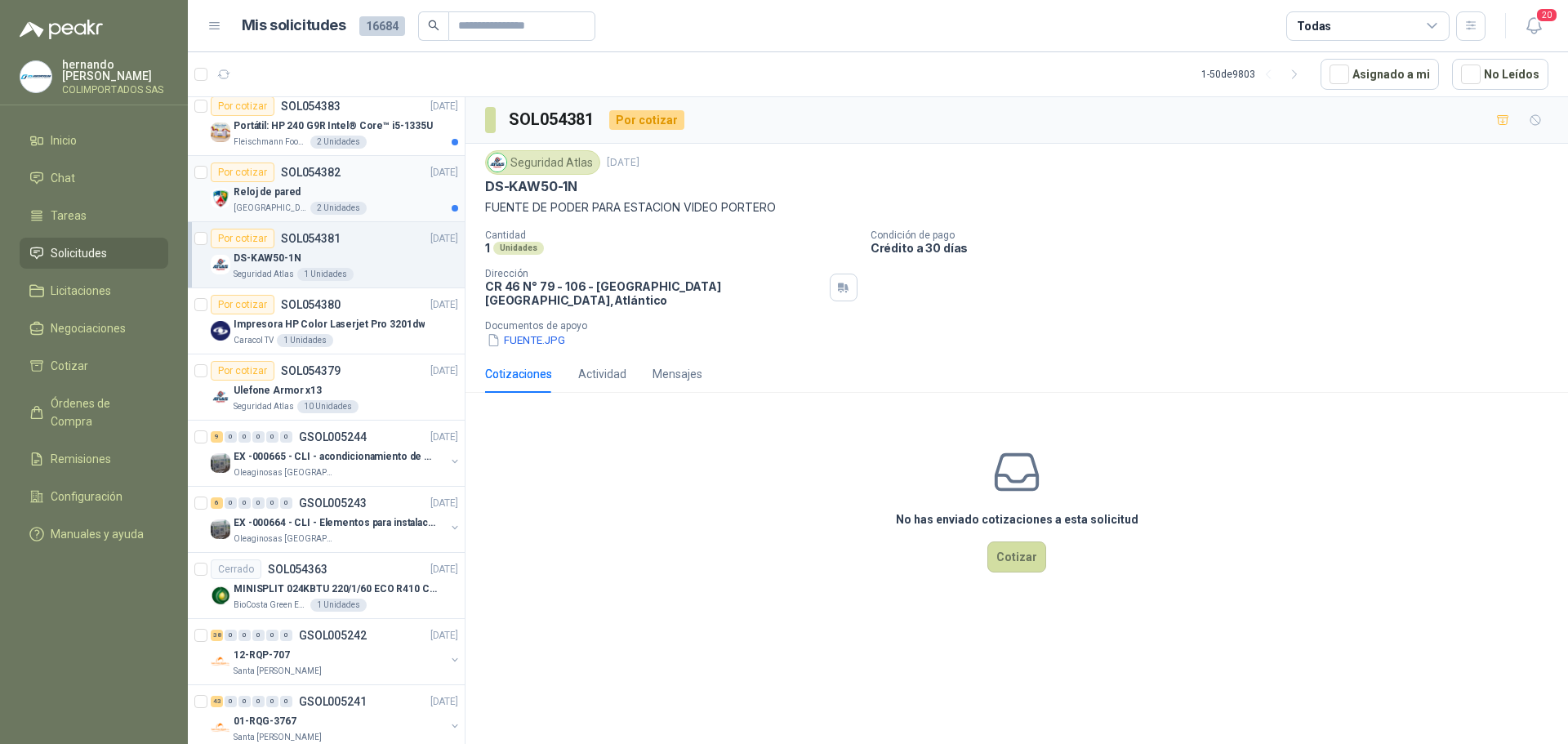
click at [387, 197] on div "Reloj de pared" at bounding box center [345, 191] width 224 height 19
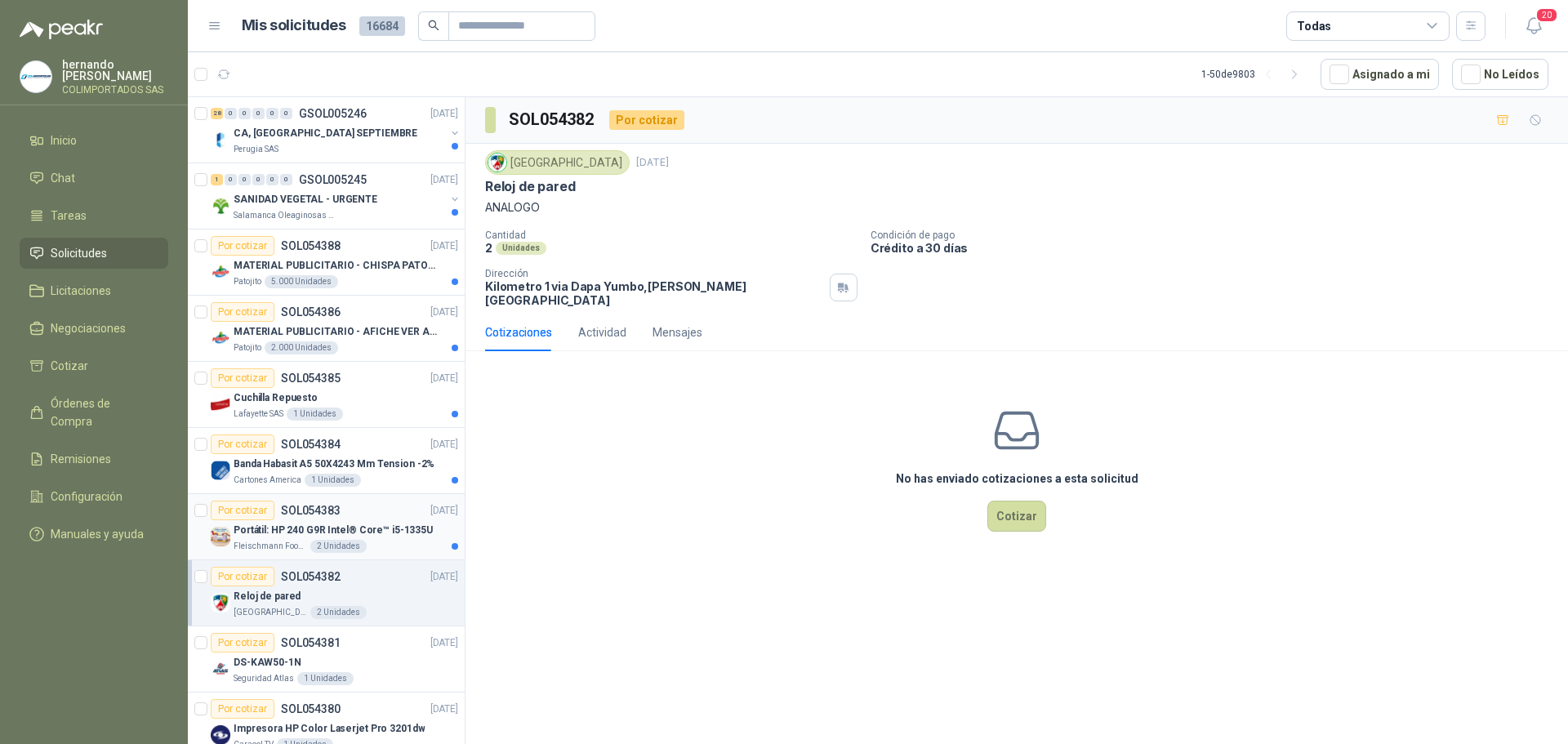
click at [392, 549] on div "[PERSON_NAME] Foods S.A. 2 Unidades" at bounding box center [345, 546] width 224 height 13
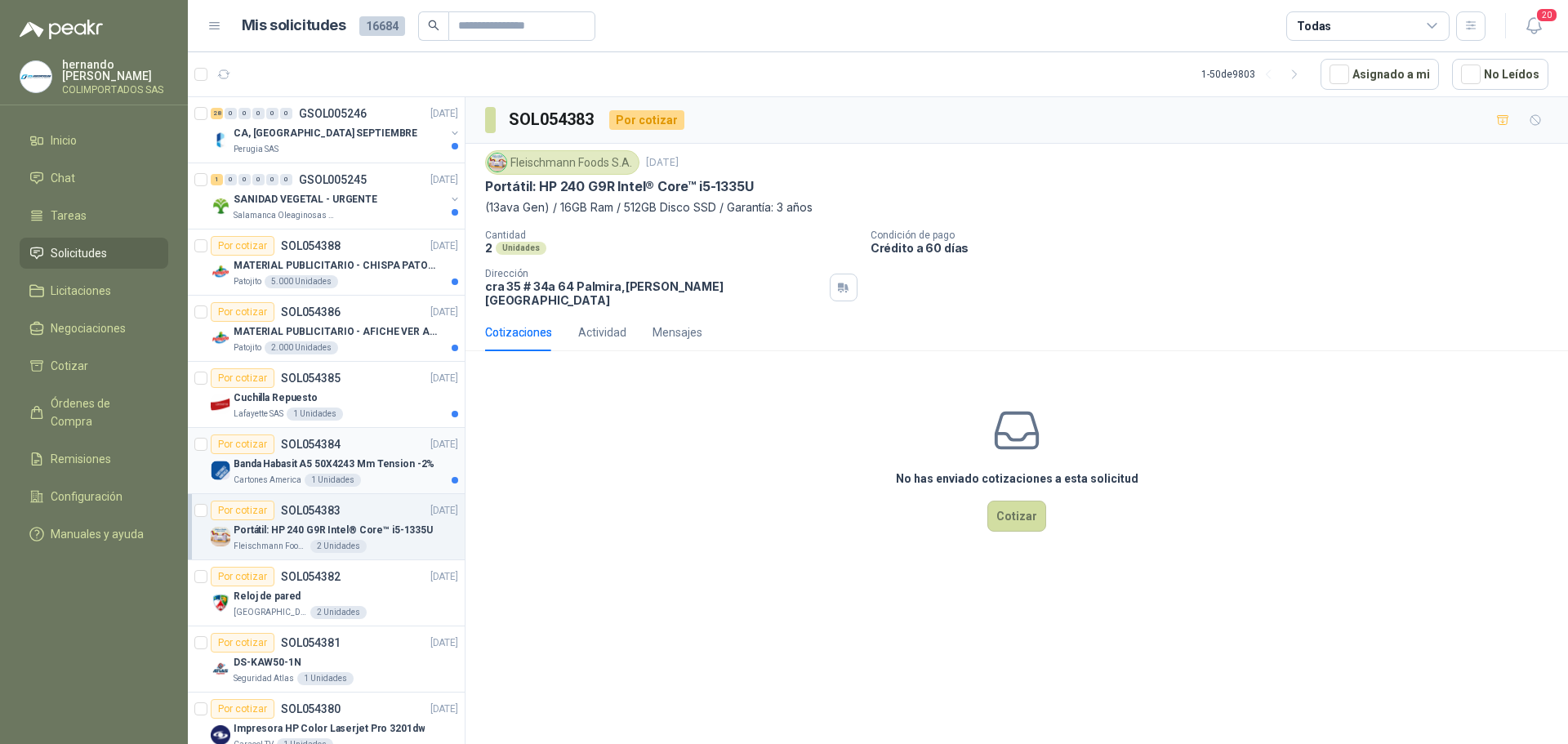
click at [392, 473] on div "Banda Habasit A5 50X4243 Mm Tension -2%" at bounding box center [345, 463] width 224 height 19
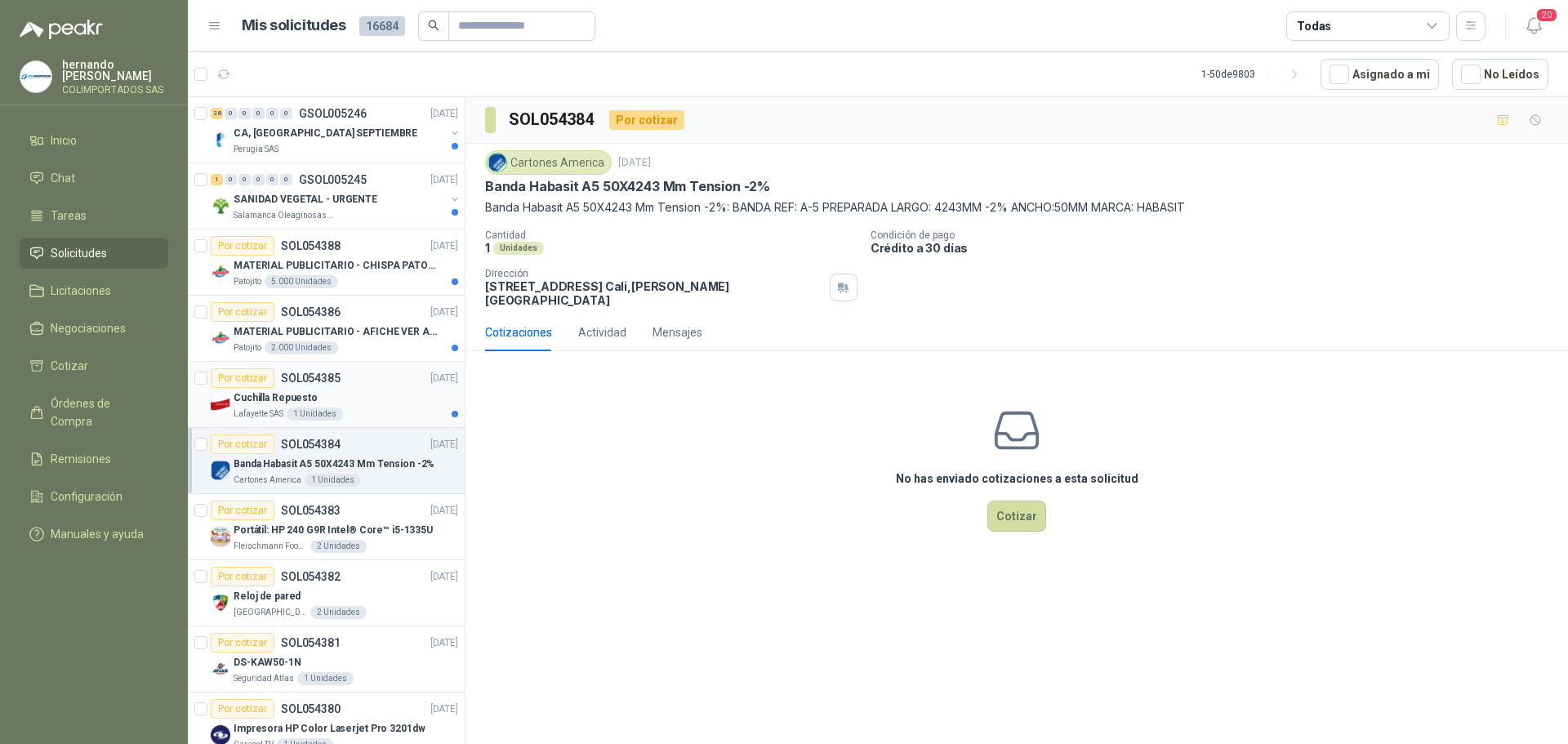
click at [401, 400] on div "Cuchilla Repuesto" at bounding box center [345, 397] width 224 height 19
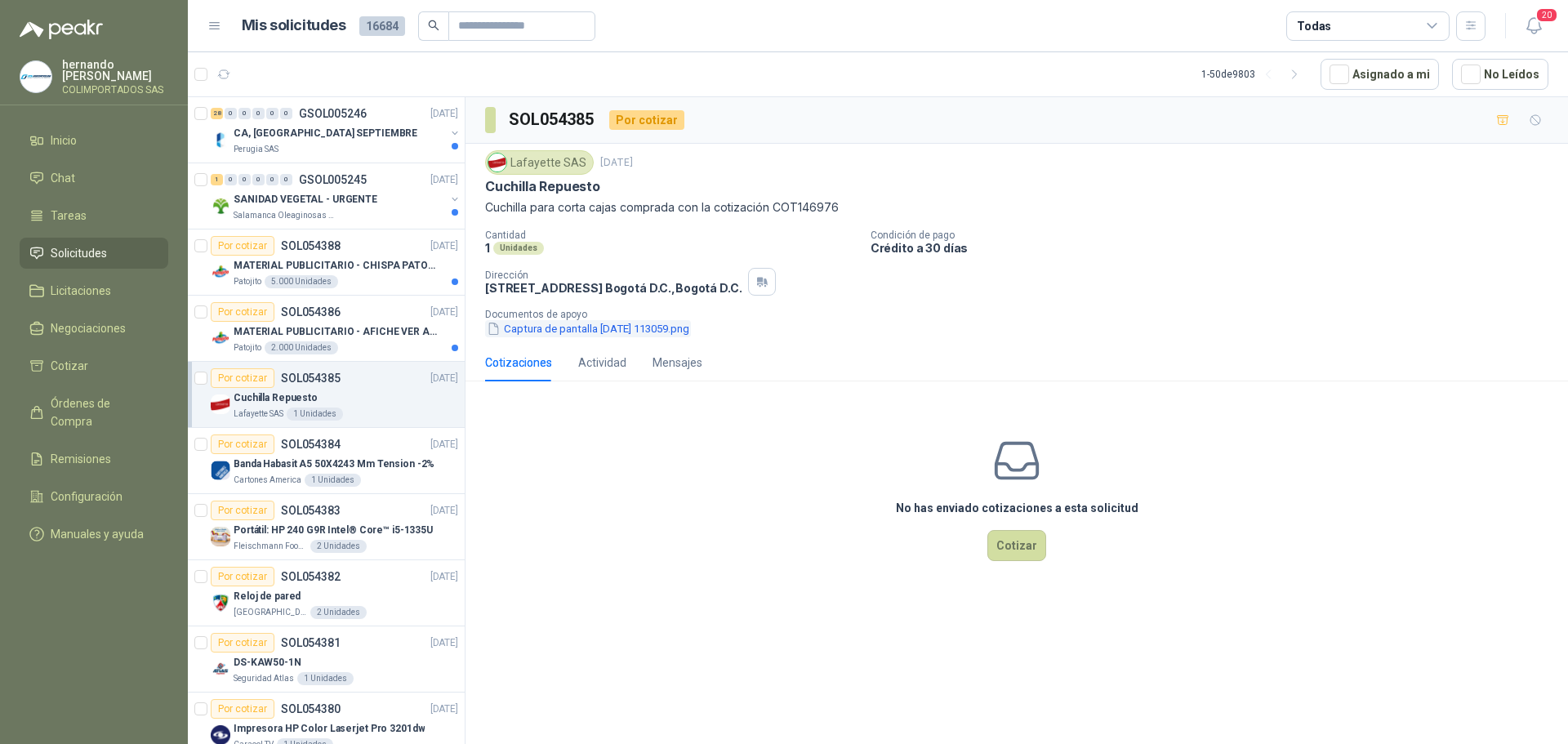
click at [559, 327] on button "Captura de pantalla [DATE] 113059.png" at bounding box center [587, 329] width 206 height 18
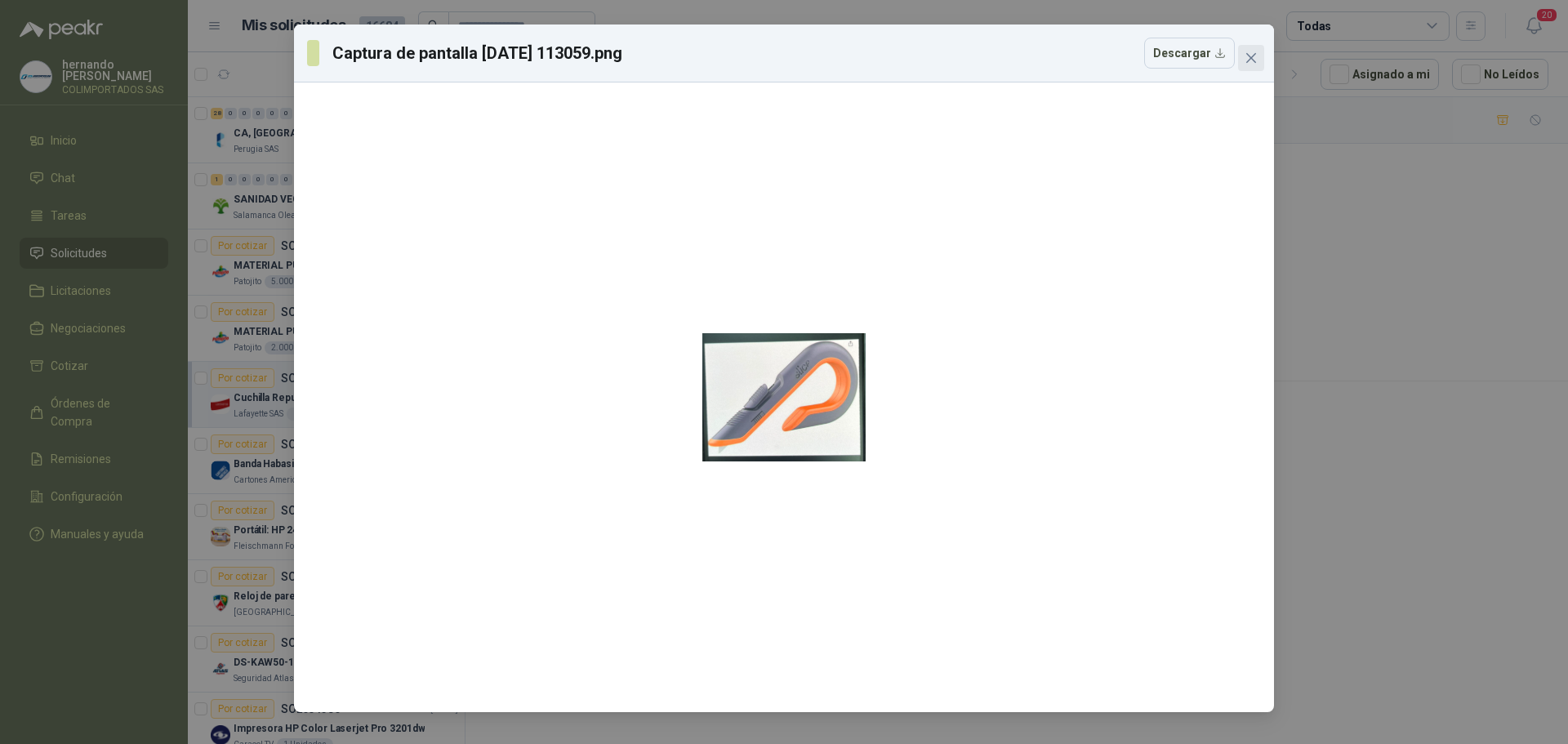
click at [1253, 56] on icon "close" at bounding box center [1250, 57] width 10 height 10
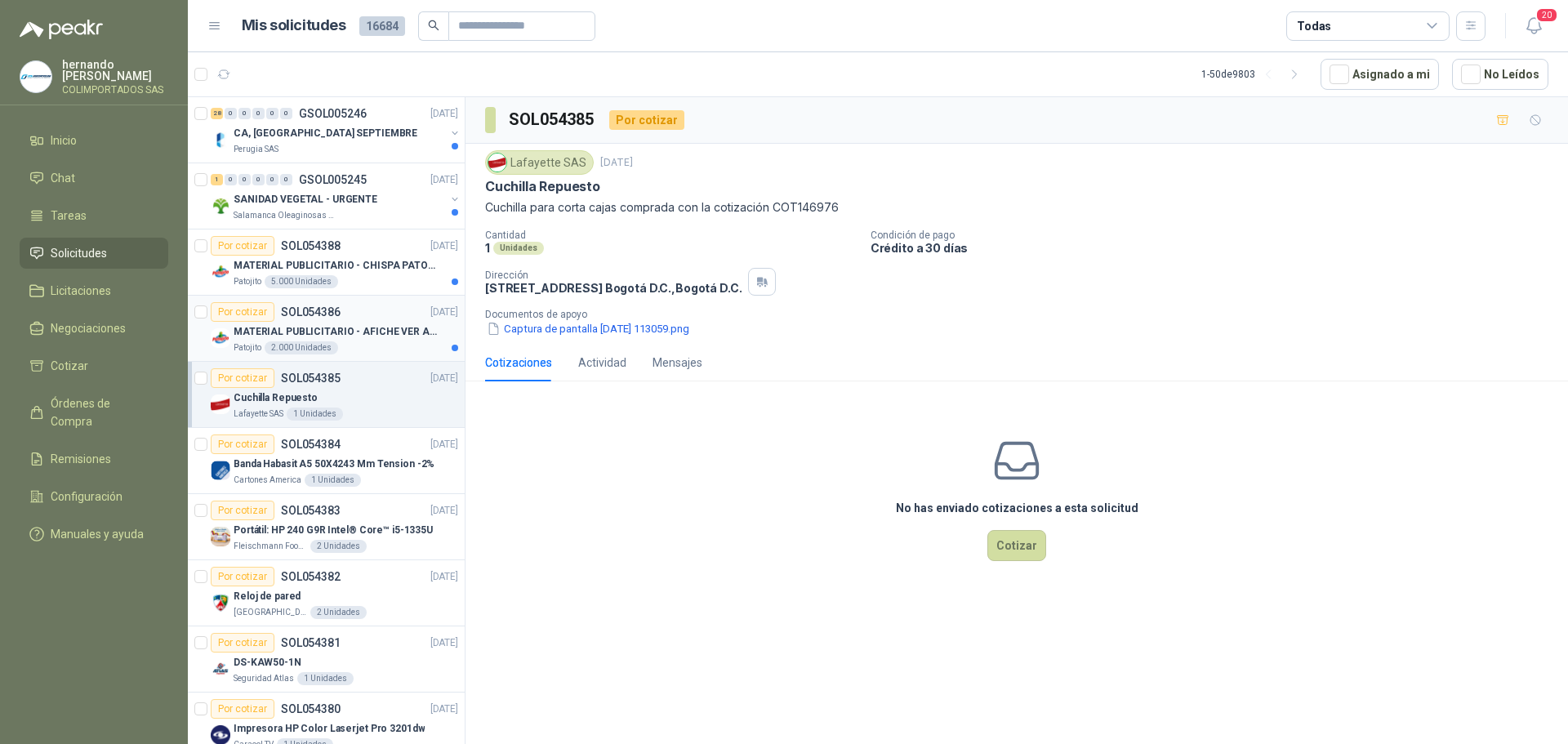
click at [373, 349] on div "Patojito 2.000 Unidades" at bounding box center [345, 348] width 224 height 13
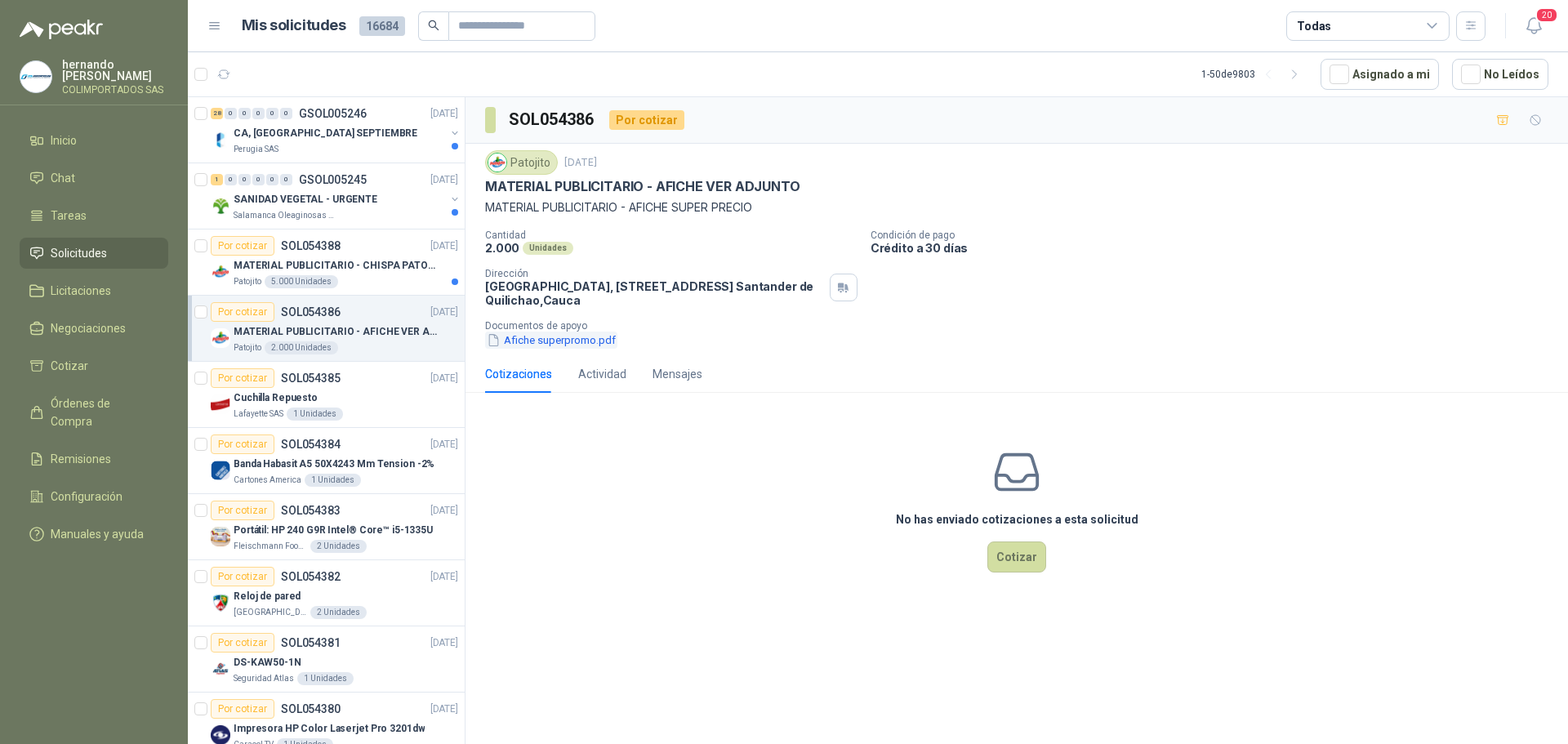
click at [556, 343] on button "Afiche superpromo.pdf" at bounding box center [550, 340] width 132 height 18
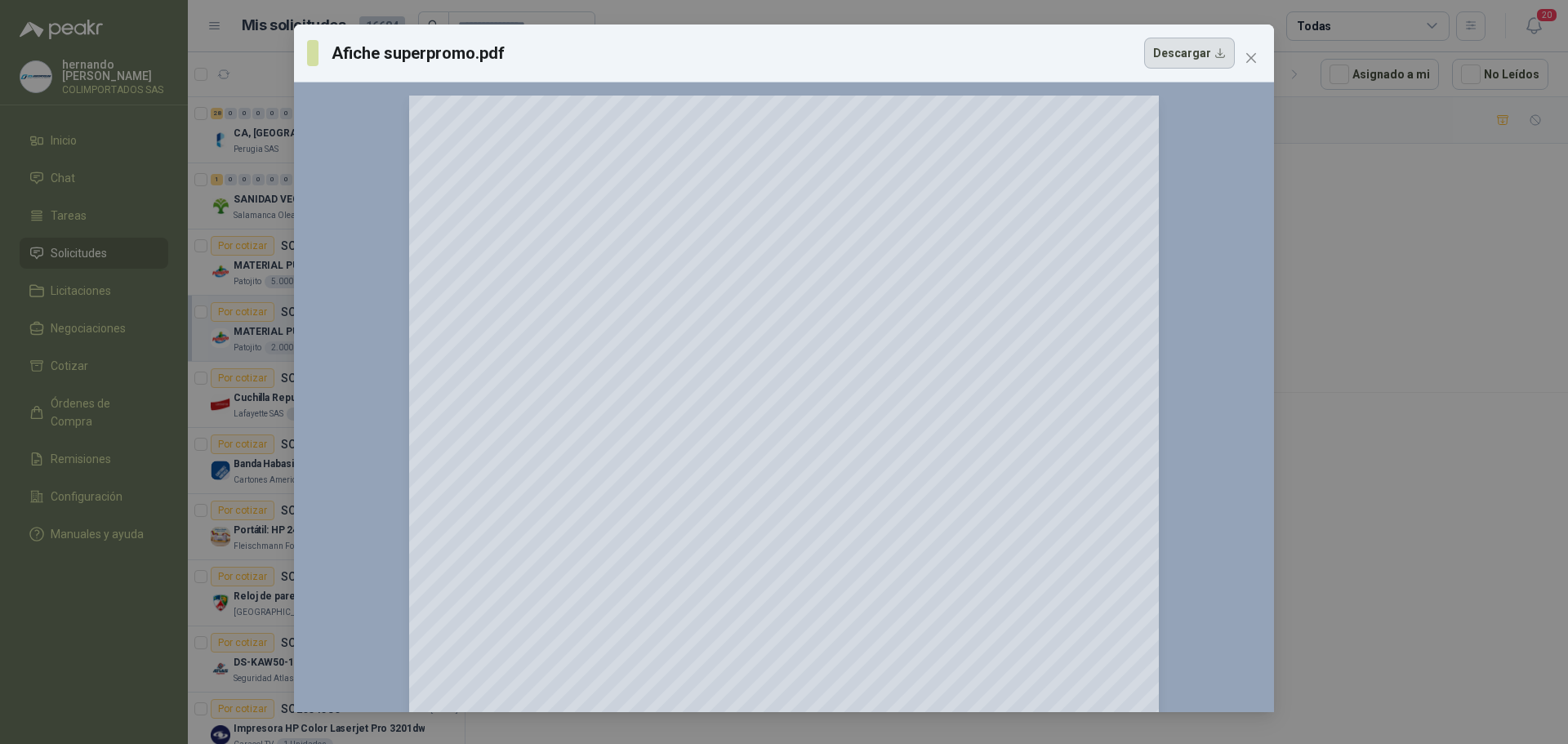
click at [1220, 54] on button "Descargar" at bounding box center [1189, 54] width 90 height 31
drag, startPoint x: 1395, startPoint y: 349, endPoint x: 1292, endPoint y: 216, distance: 168.2
click at [1395, 349] on div "Afiche superpromo.pdf Descargar 150 %" at bounding box center [784, 372] width 1568 height 744
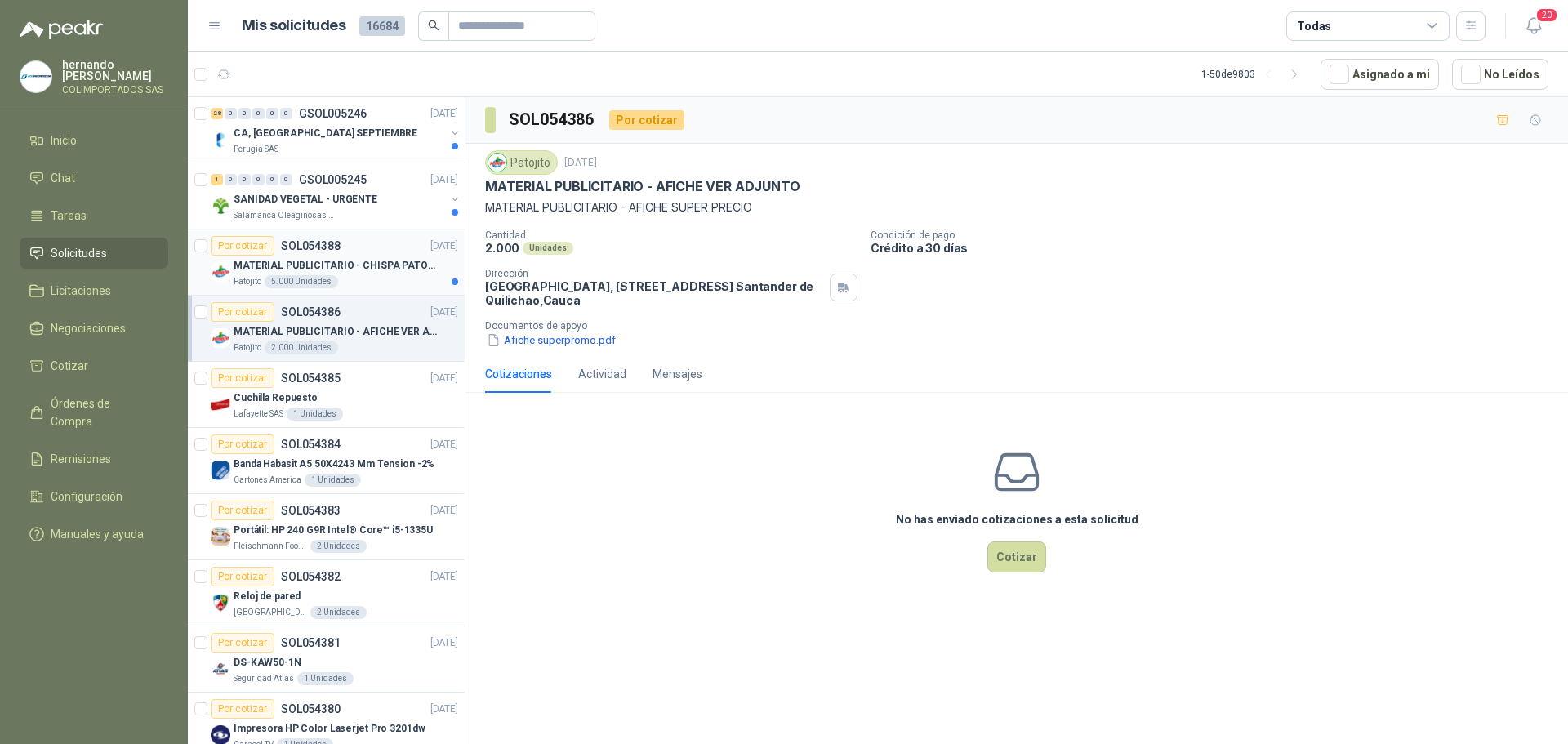
click at [360, 274] on div "MATERIAL PUBLICITARIO - CHISPA PATOJITO VER ADJUNTO" at bounding box center [345, 265] width 224 height 19
click at [548, 335] on button "Chispa Patojito.pdf" at bounding box center [542, 340] width 115 height 18
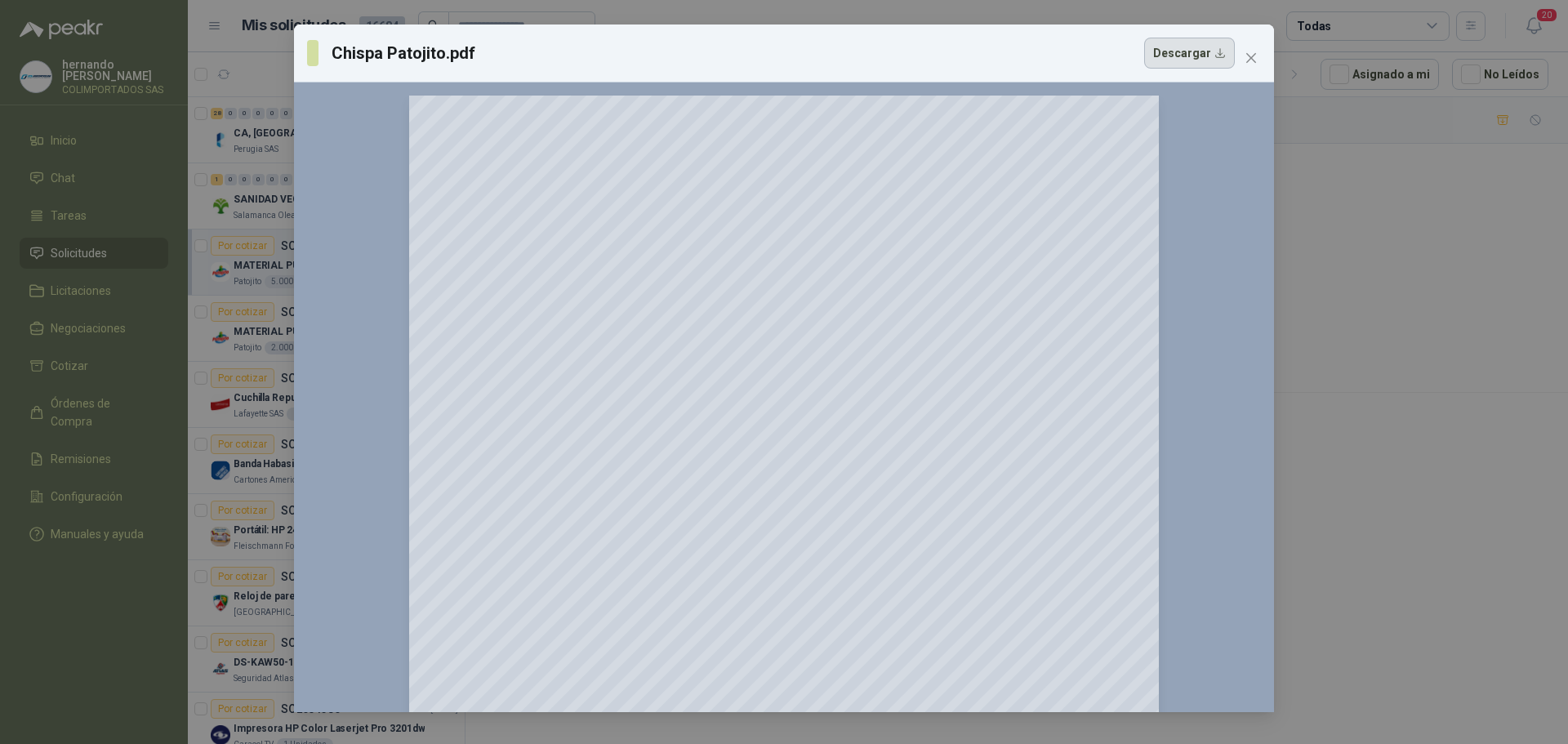
click at [1218, 52] on button "Descargar" at bounding box center [1189, 54] width 90 height 31
click at [1316, 364] on div "Chispa Patojito.pdf Descargar 150 %" at bounding box center [784, 372] width 1568 height 744
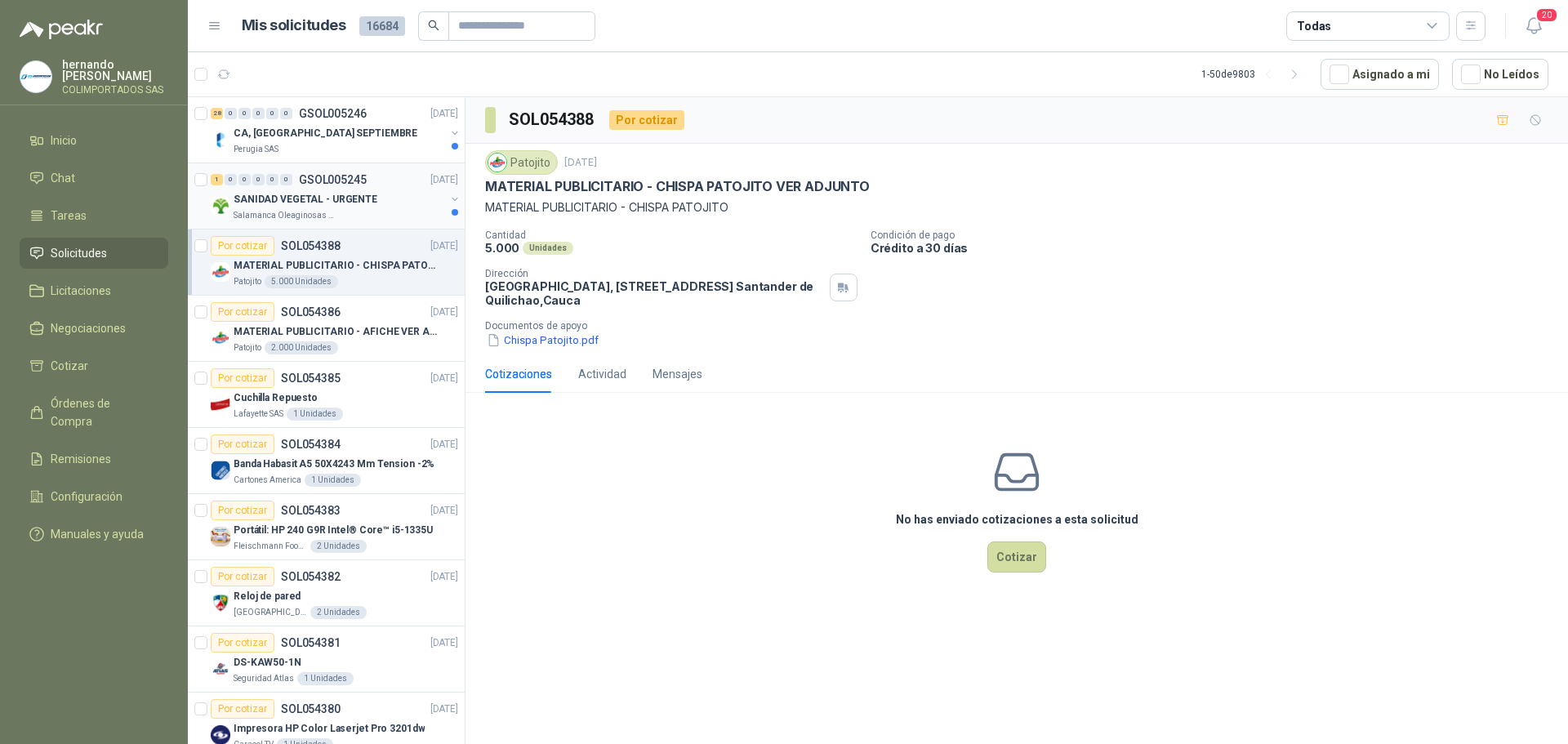
click at [374, 206] on div "SANIDAD VEGETAL - URGENTE" at bounding box center [339, 198] width 211 height 19
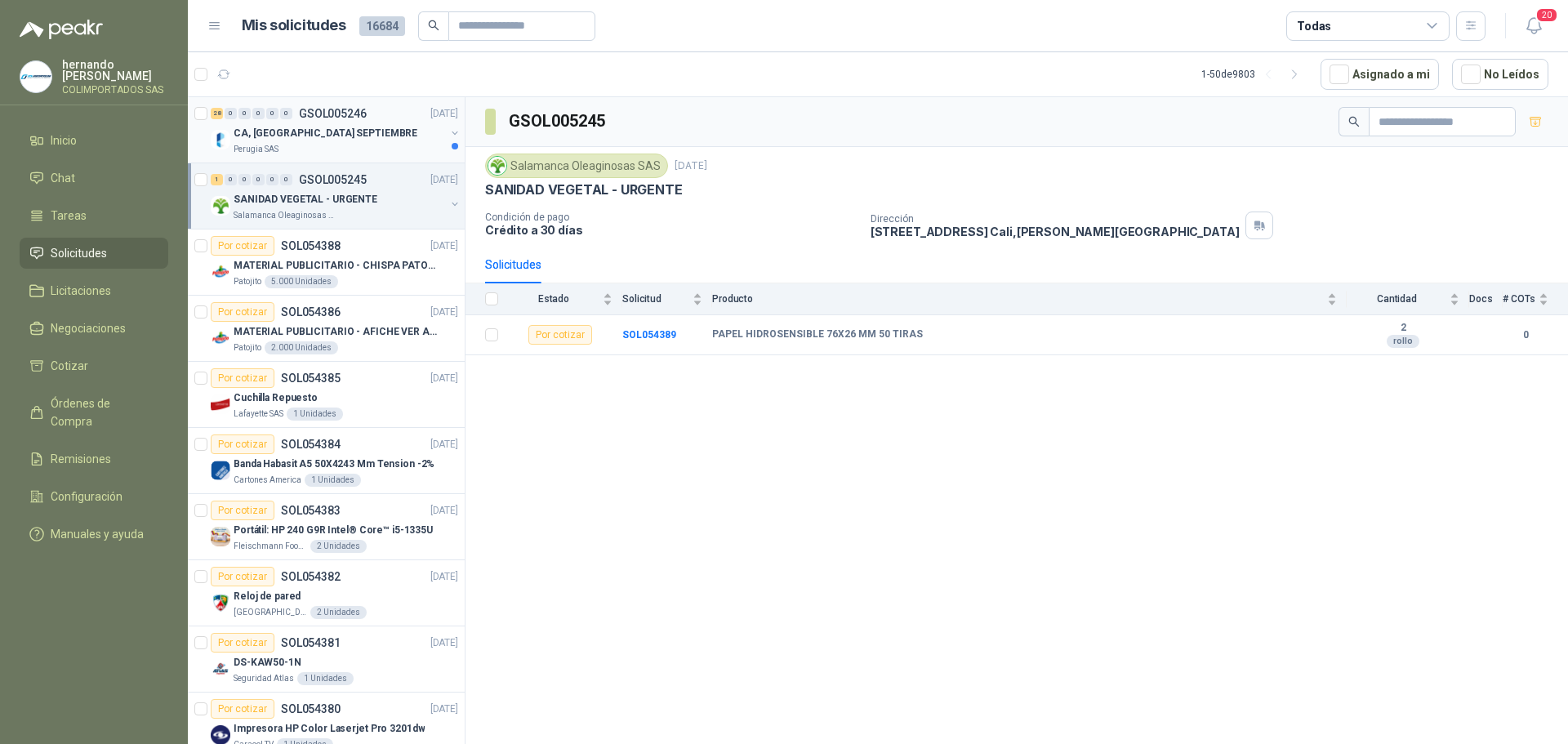
click at [386, 138] on div "CA, [GEOGRAPHIC_DATA] SEPTIEMBRE" at bounding box center [339, 133] width 211 height 19
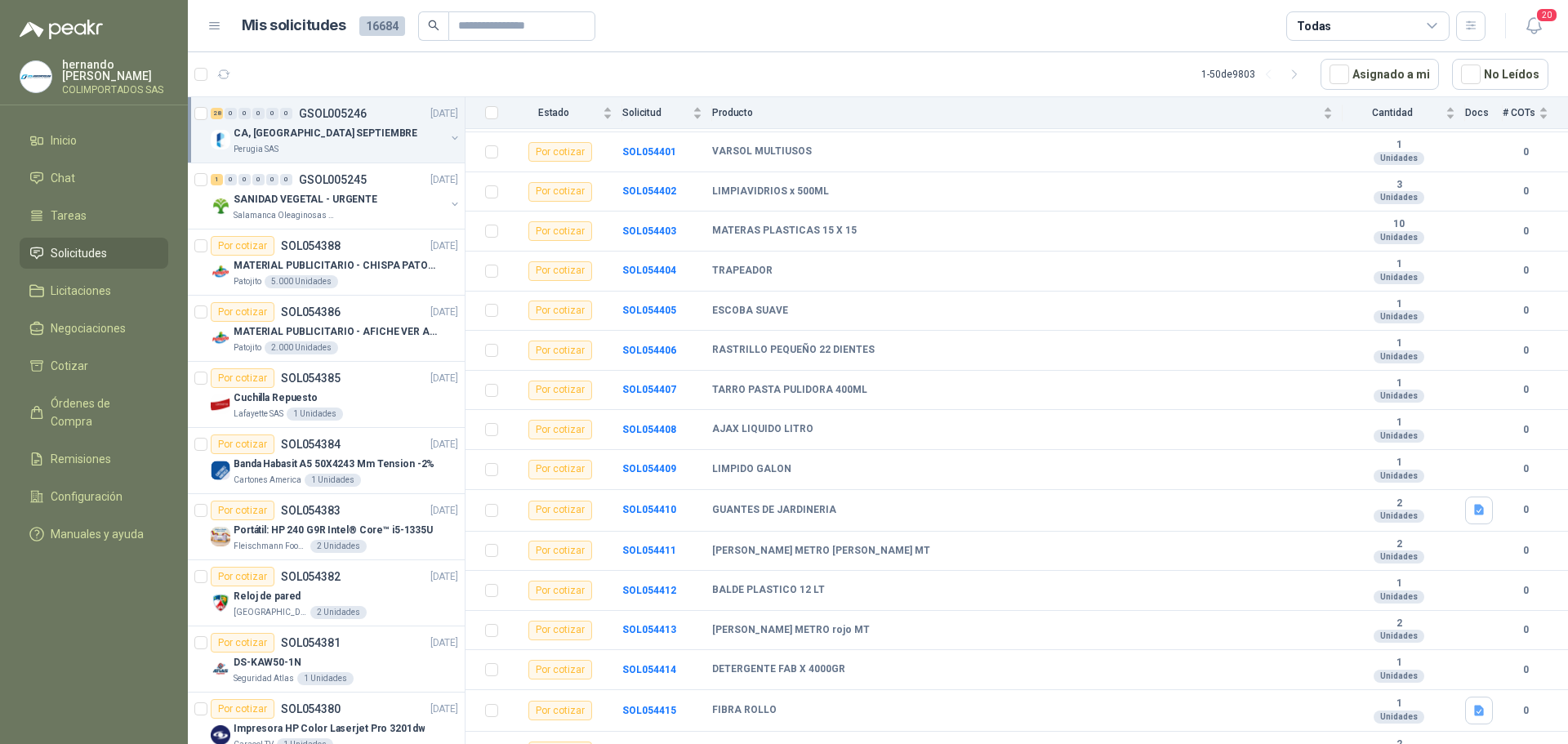
scroll to position [682, 0]
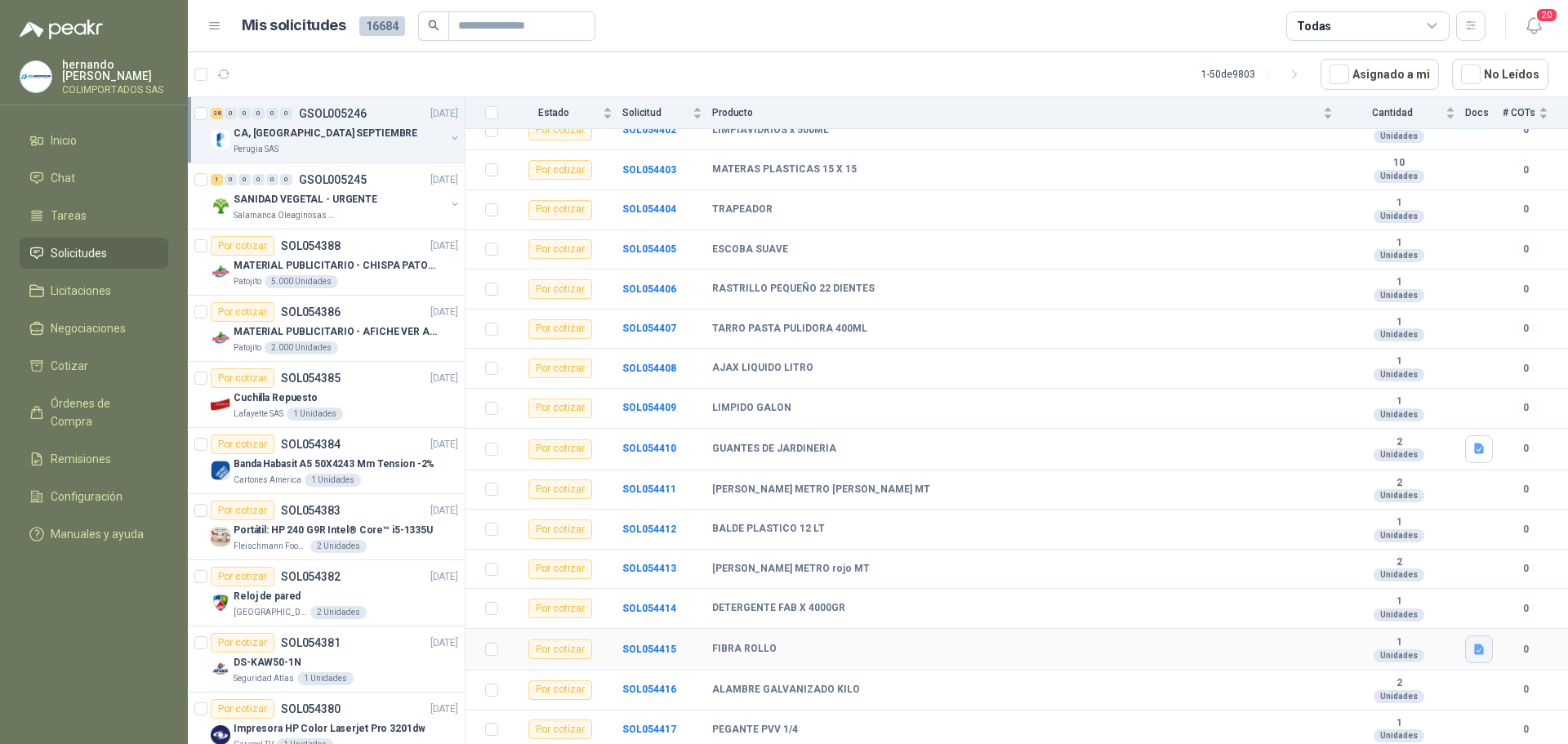
click at [1474, 650] on icon "button" at bounding box center [1478, 648] width 10 height 10
click at [1434, 610] on button "[PERSON_NAME].jpg" at bounding box center [1410, 612] width 118 height 18
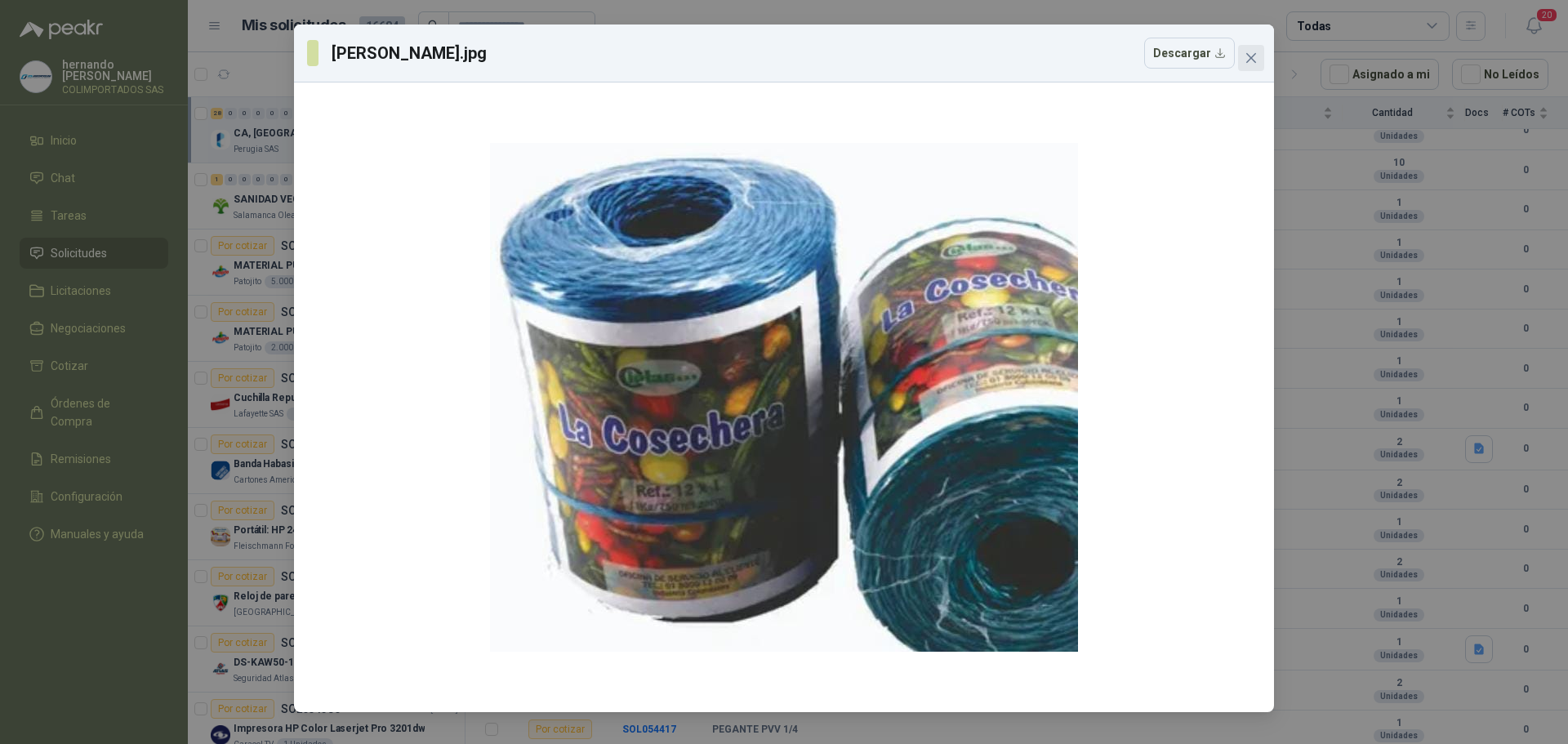
click at [1251, 51] on button "Close" at bounding box center [1251, 58] width 26 height 26
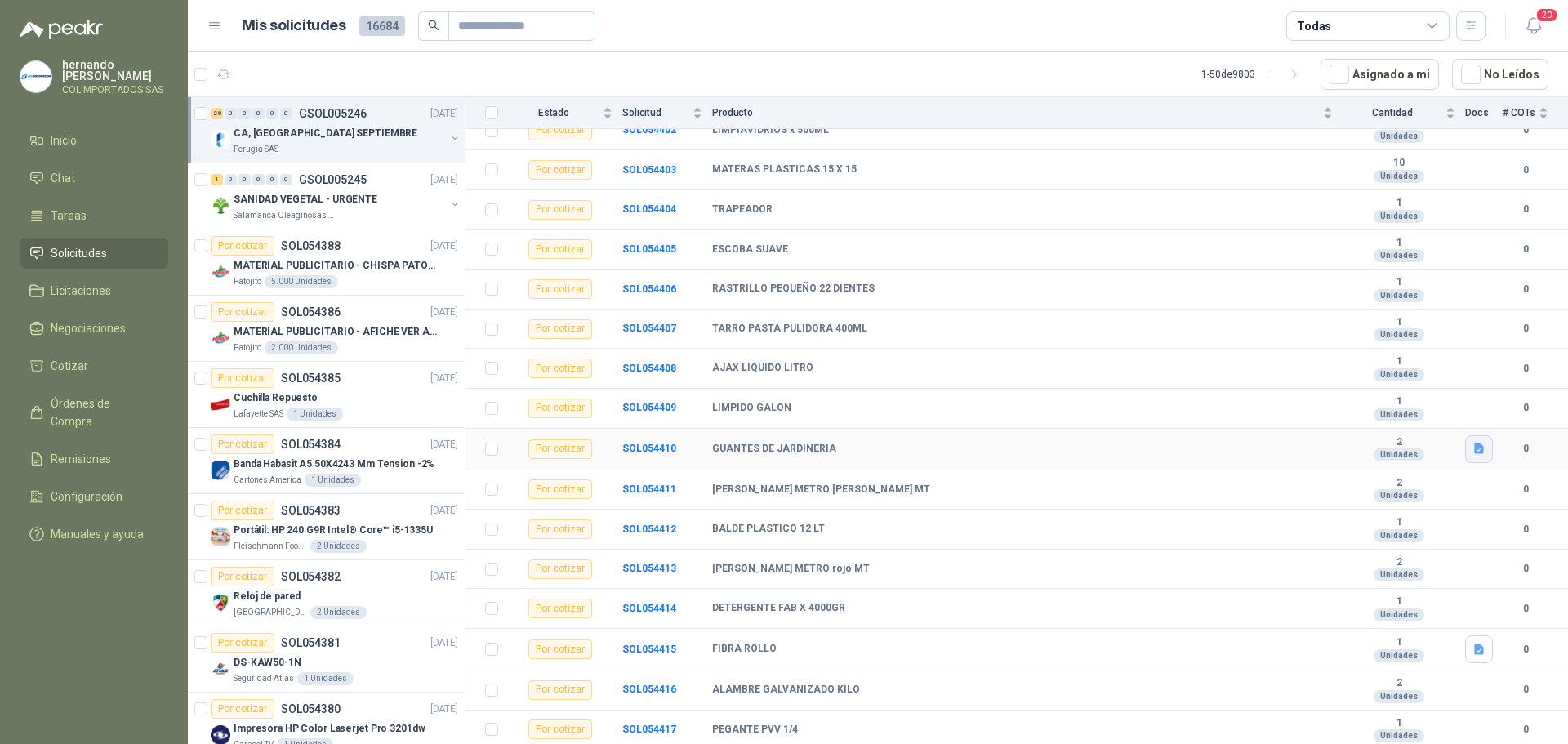
click at [1474, 450] on icon "button" at bounding box center [1478, 448] width 10 height 10
click at [1422, 413] on button "GUANTES.png" at bounding box center [1424, 413] width 90 height 18
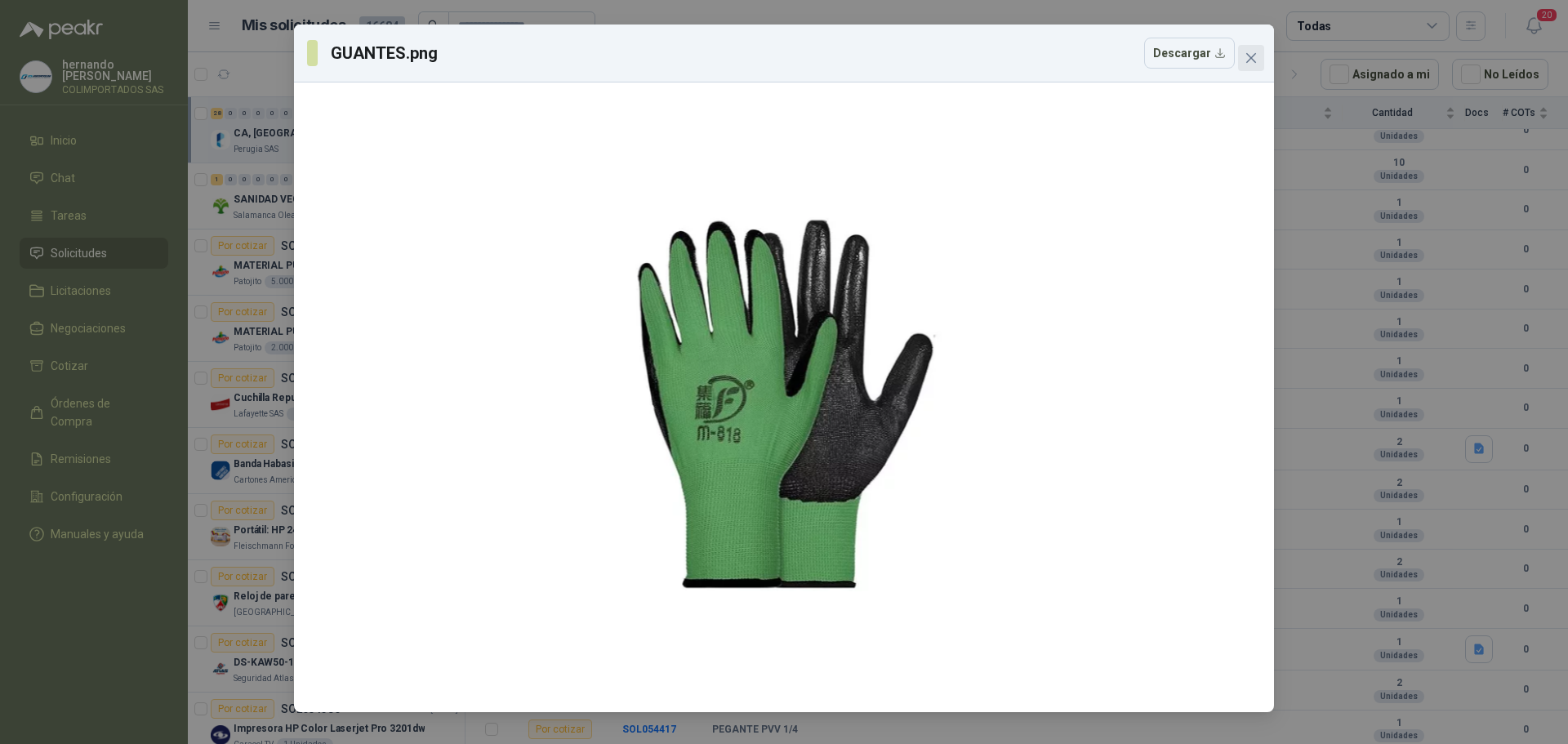
click at [1253, 53] on icon "close" at bounding box center [1251, 58] width 13 height 13
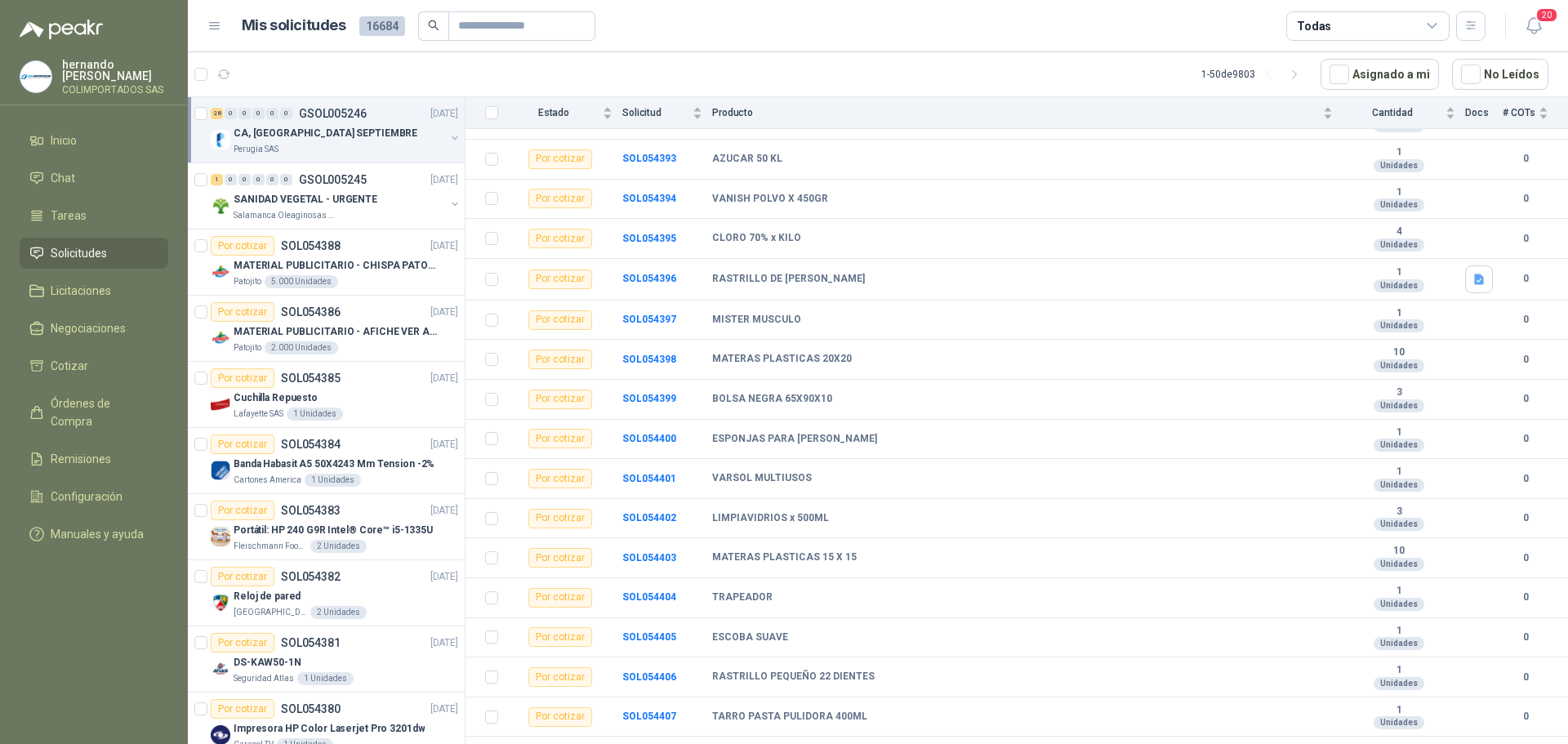
scroll to position [193, 0]
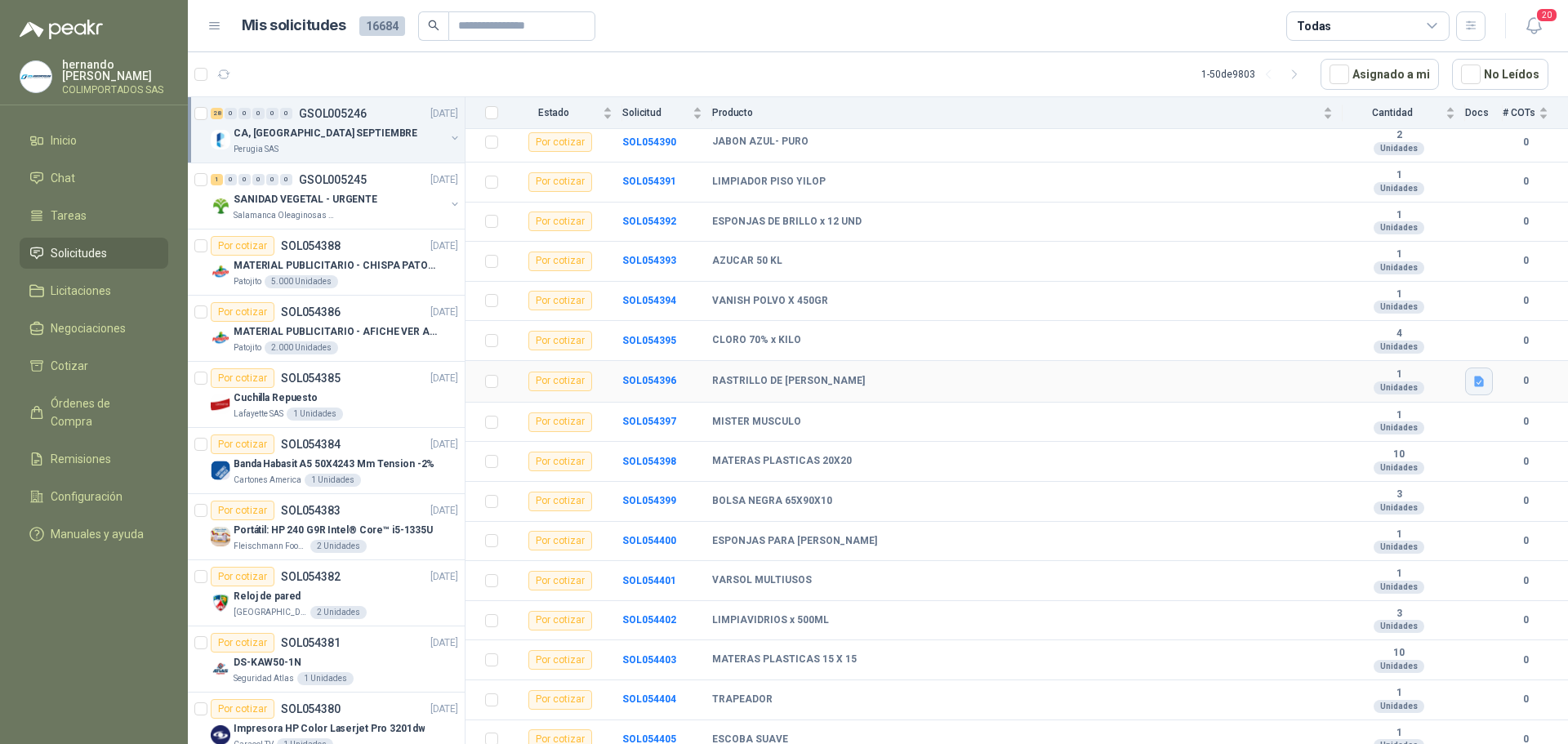
click at [1472, 384] on icon "button" at bounding box center [1478, 381] width 14 height 14
click at [1429, 348] on button "rastrillo.jpg" at bounding box center [1431, 344] width 74 height 18
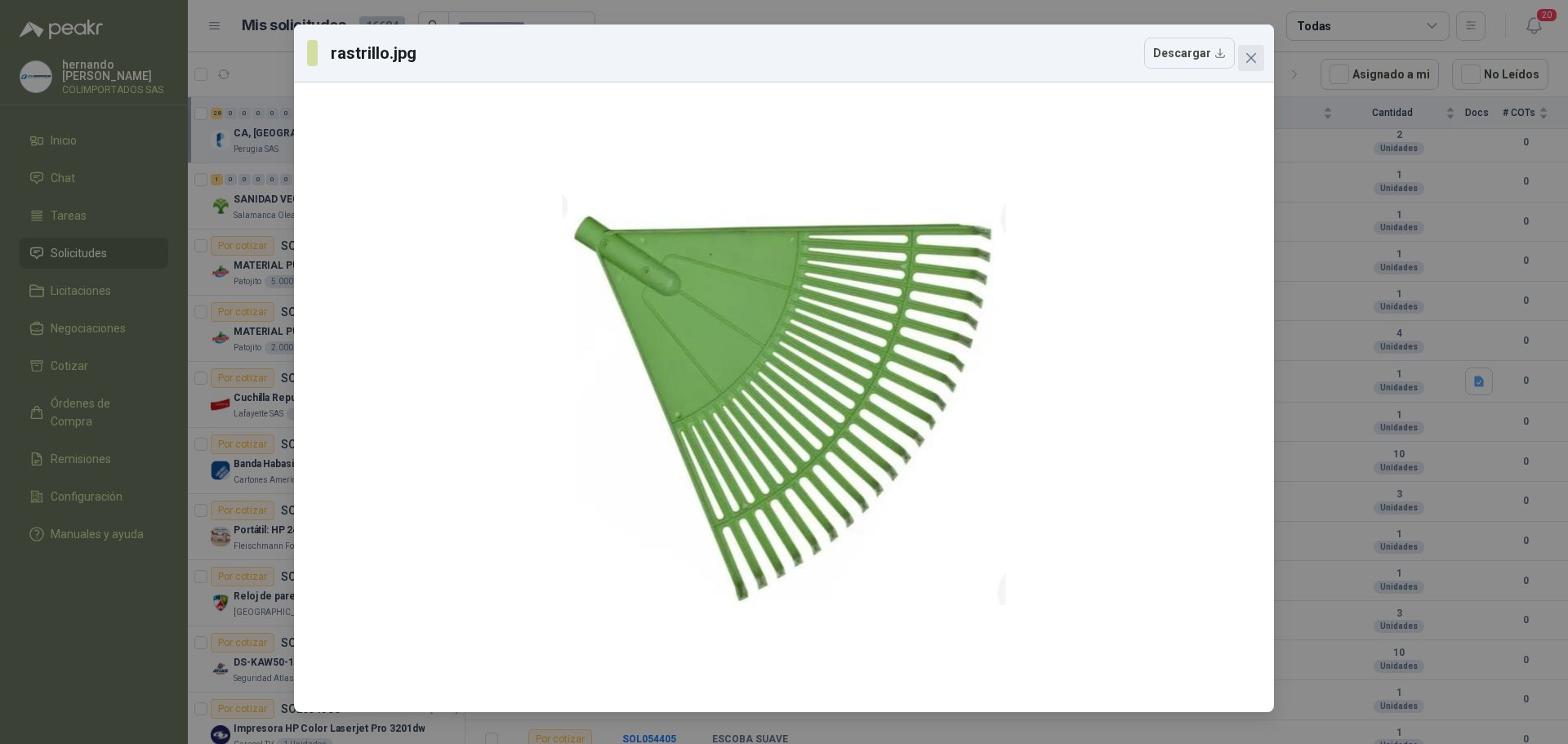
click at [1251, 57] on icon "close" at bounding box center [1250, 57] width 10 height 10
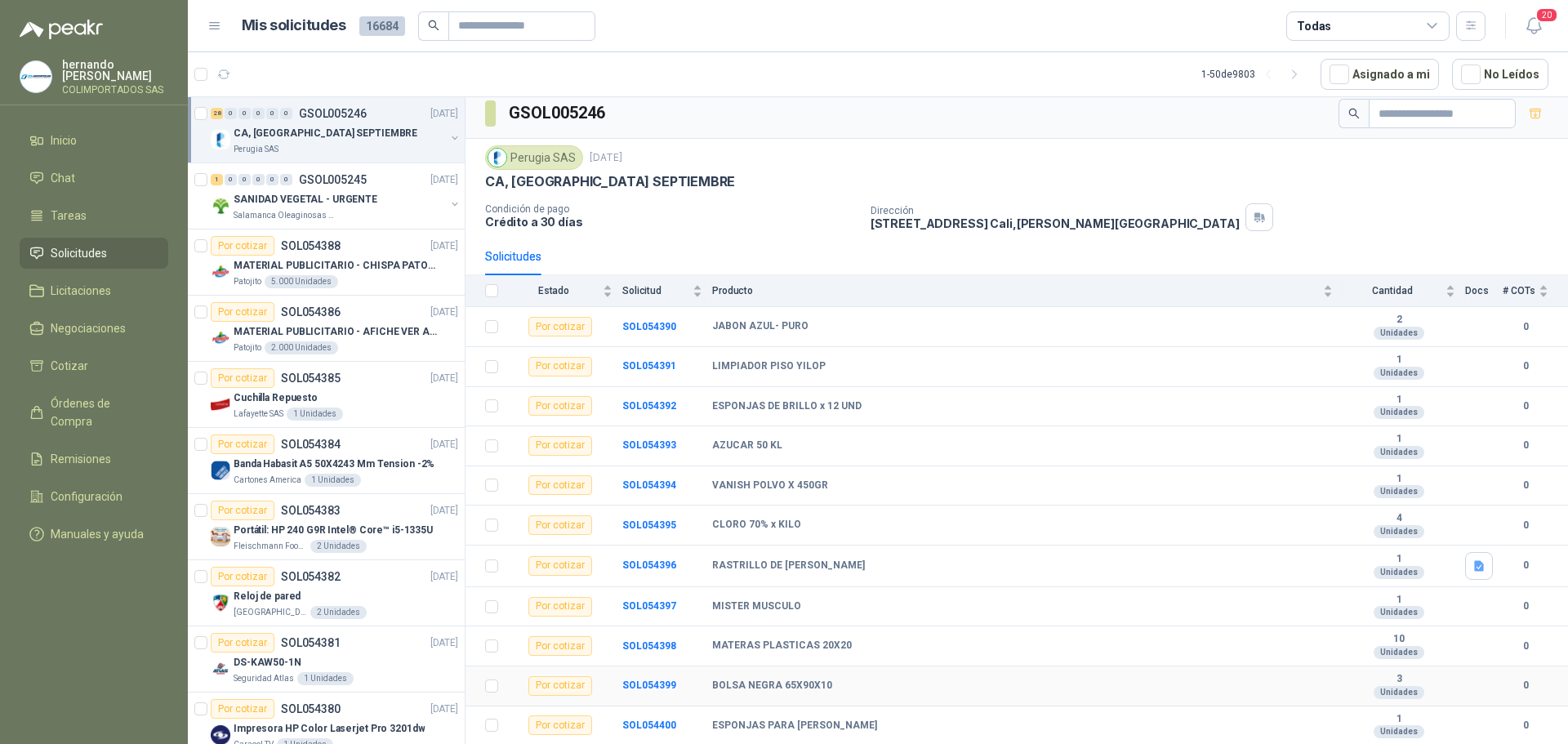
scroll to position [0, 0]
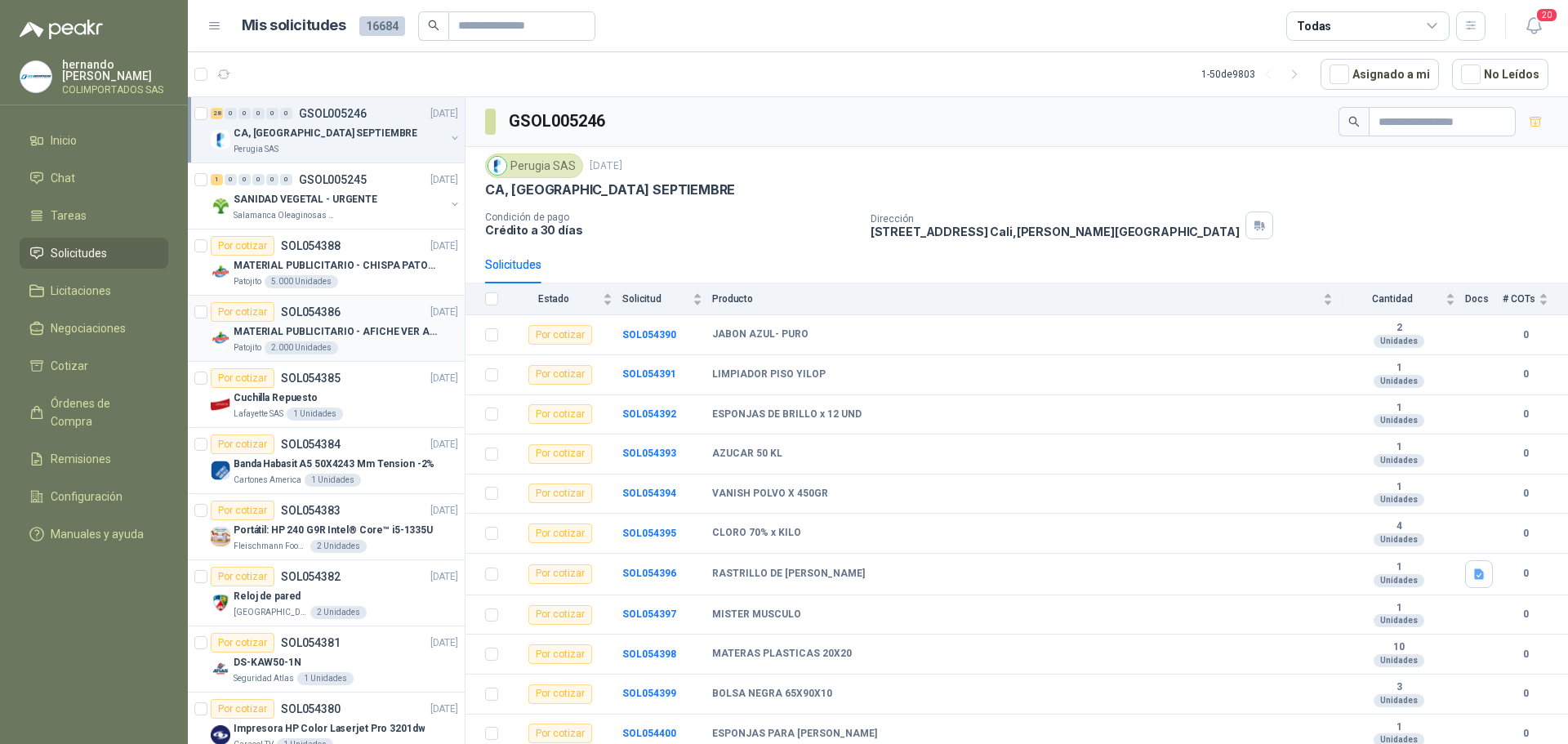
click at [397, 341] on div "MATERIAL PUBLICITARIO - AFICHE VER ADJUNTO" at bounding box center [345, 330] width 224 height 19
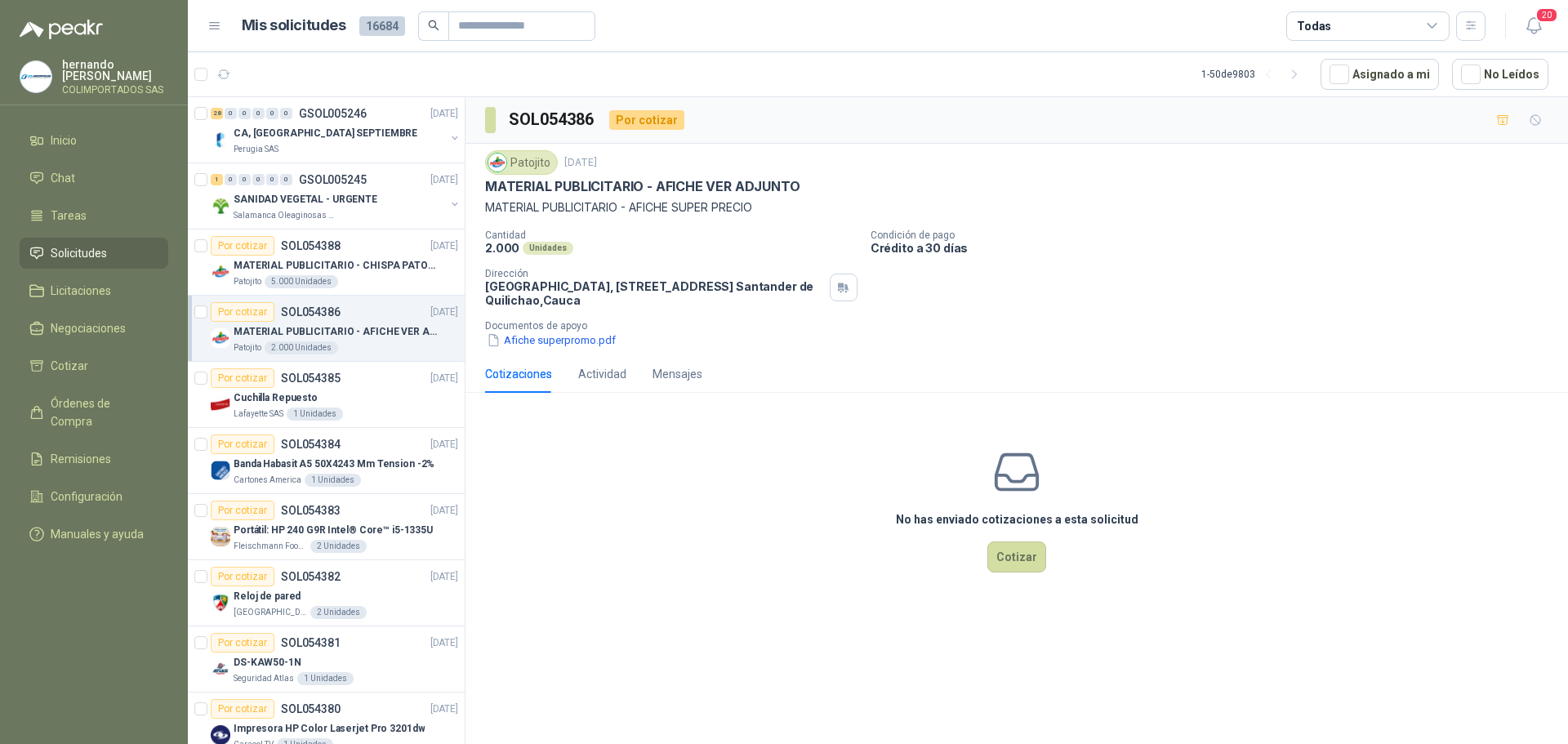
click at [1429, 24] on icon at bounding box center [1432, 26] width 15 height 15
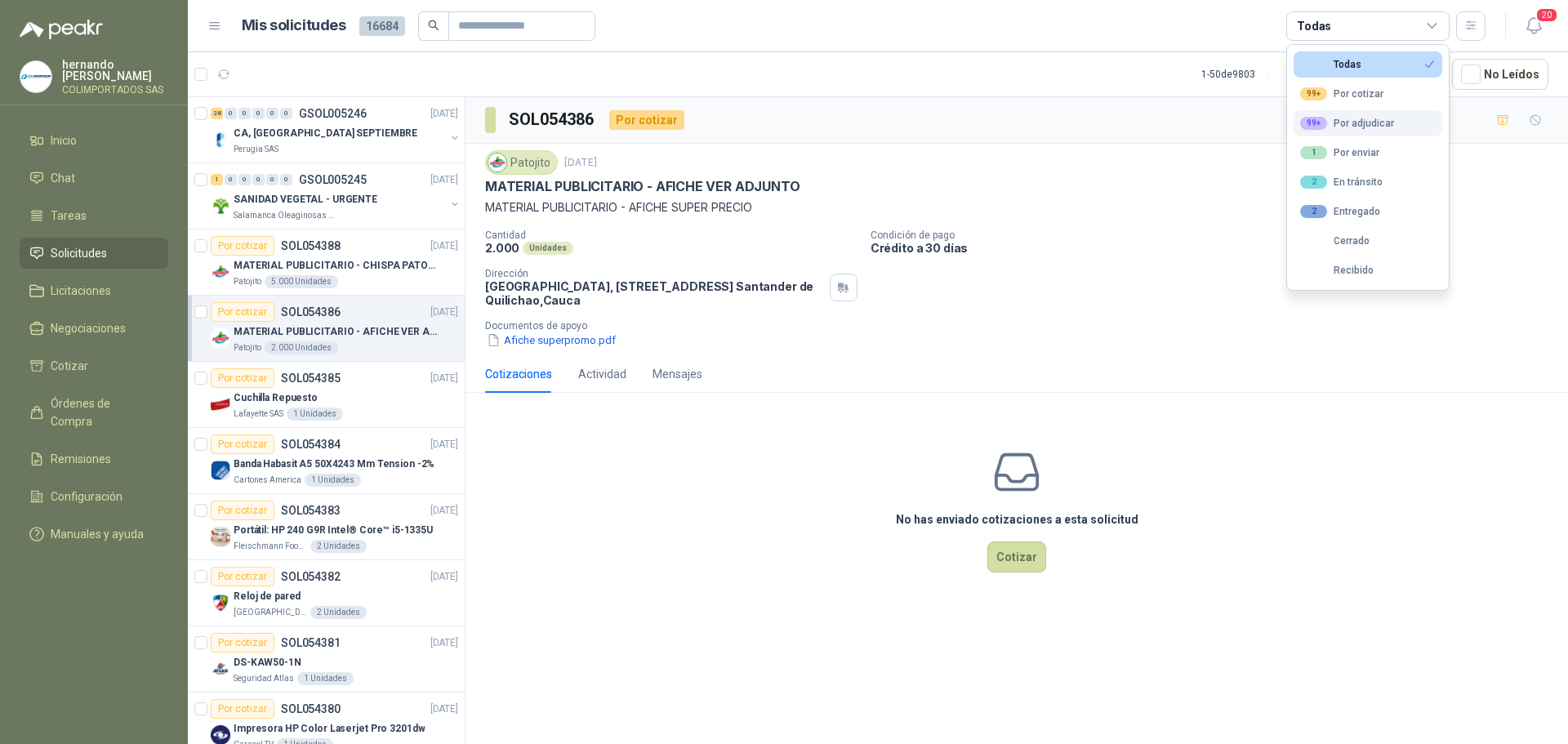
click at [1367, 124] on div "99+ Por adjudicar" at bounding box center [1347, 123] width 94 height 13
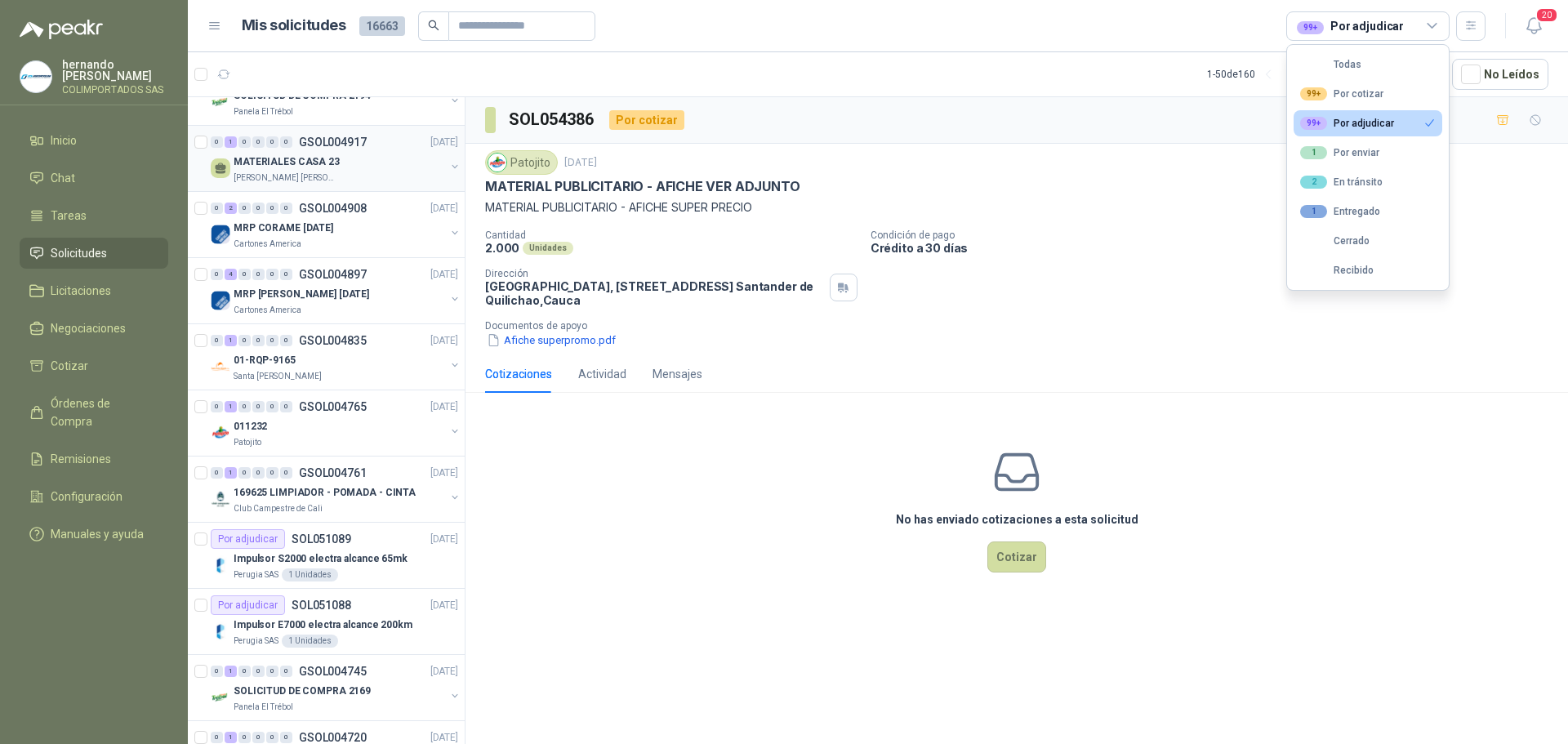
scroll to position [898, 0]
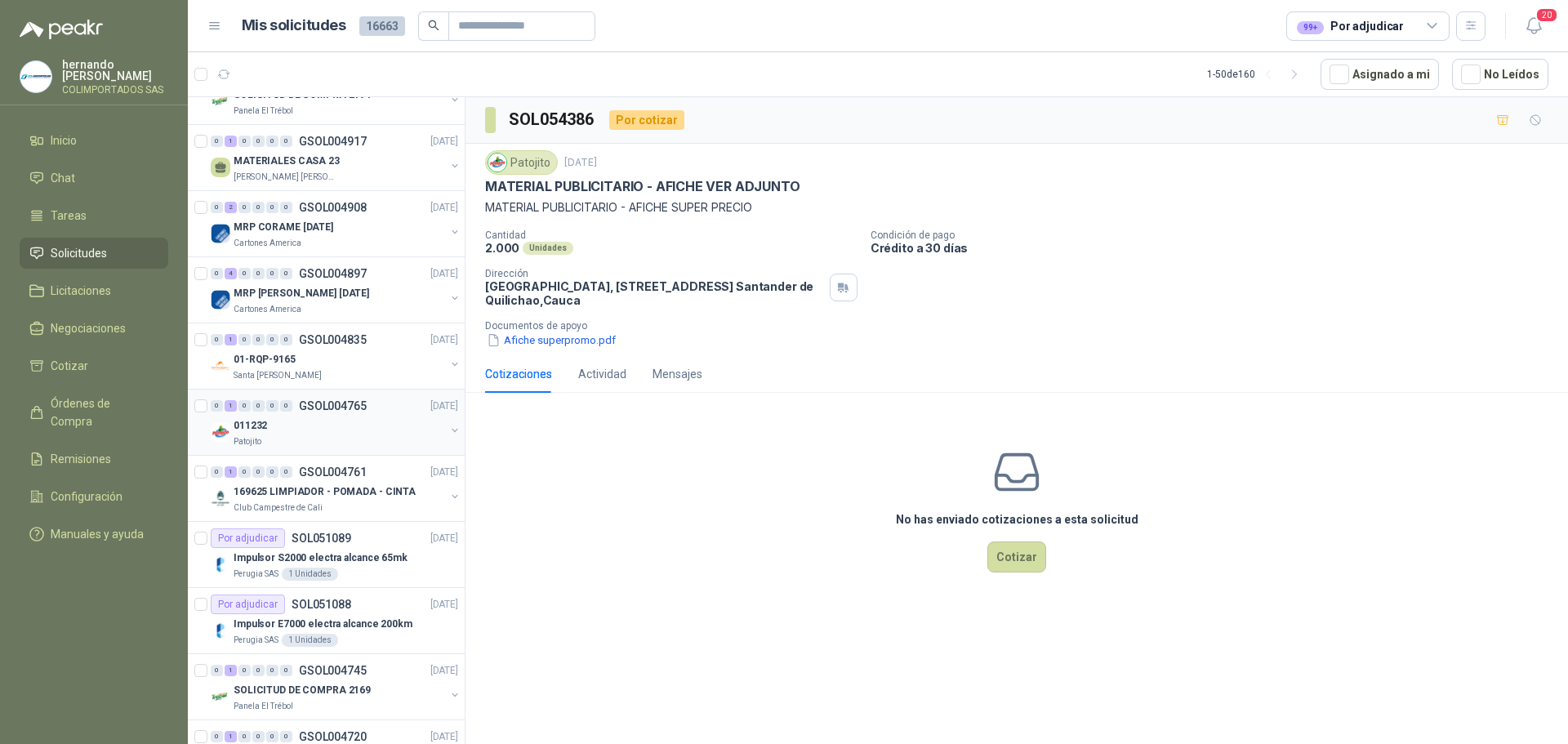
click at [315, 435] on div "Patojito" at bounding box center [339, 441] width 211 height 13
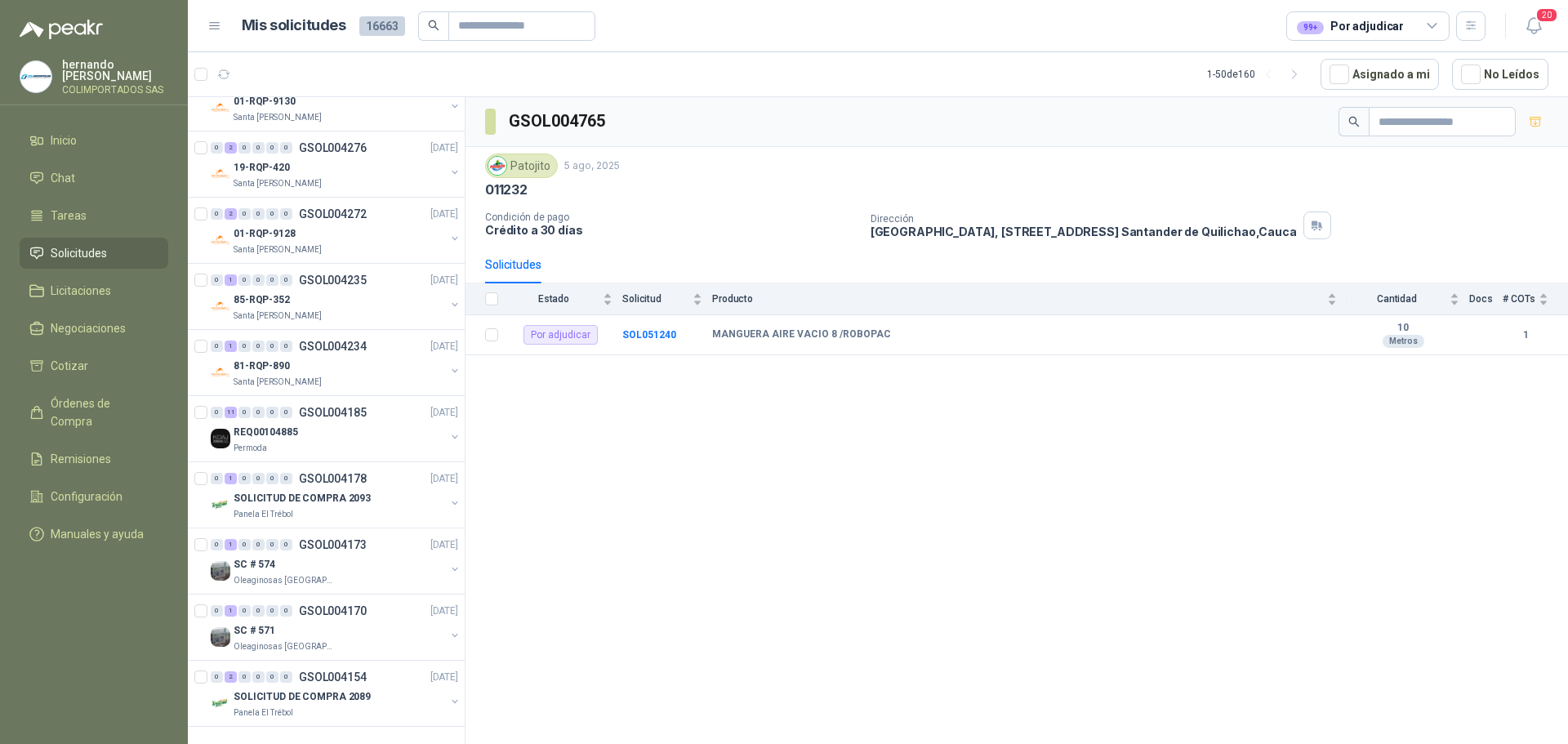
scroll to position [2755, 0]
click at [66, 178] on span "Chat" at bounding box center [63, 177] width 25 height 18
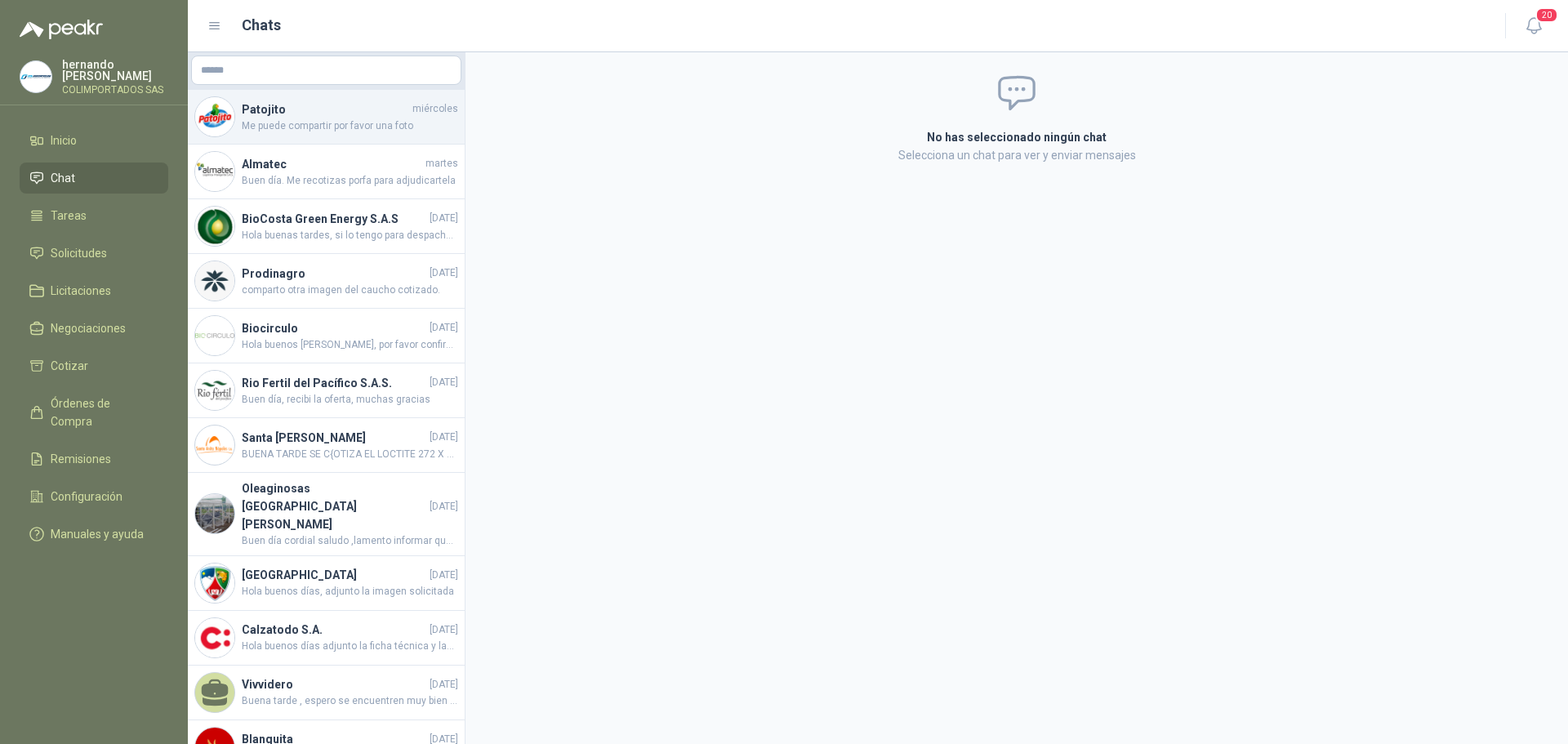
click at [325, 125] on span "Me puede compartir por favor una foto" at bounding box center [350, 126] width 216 height 16
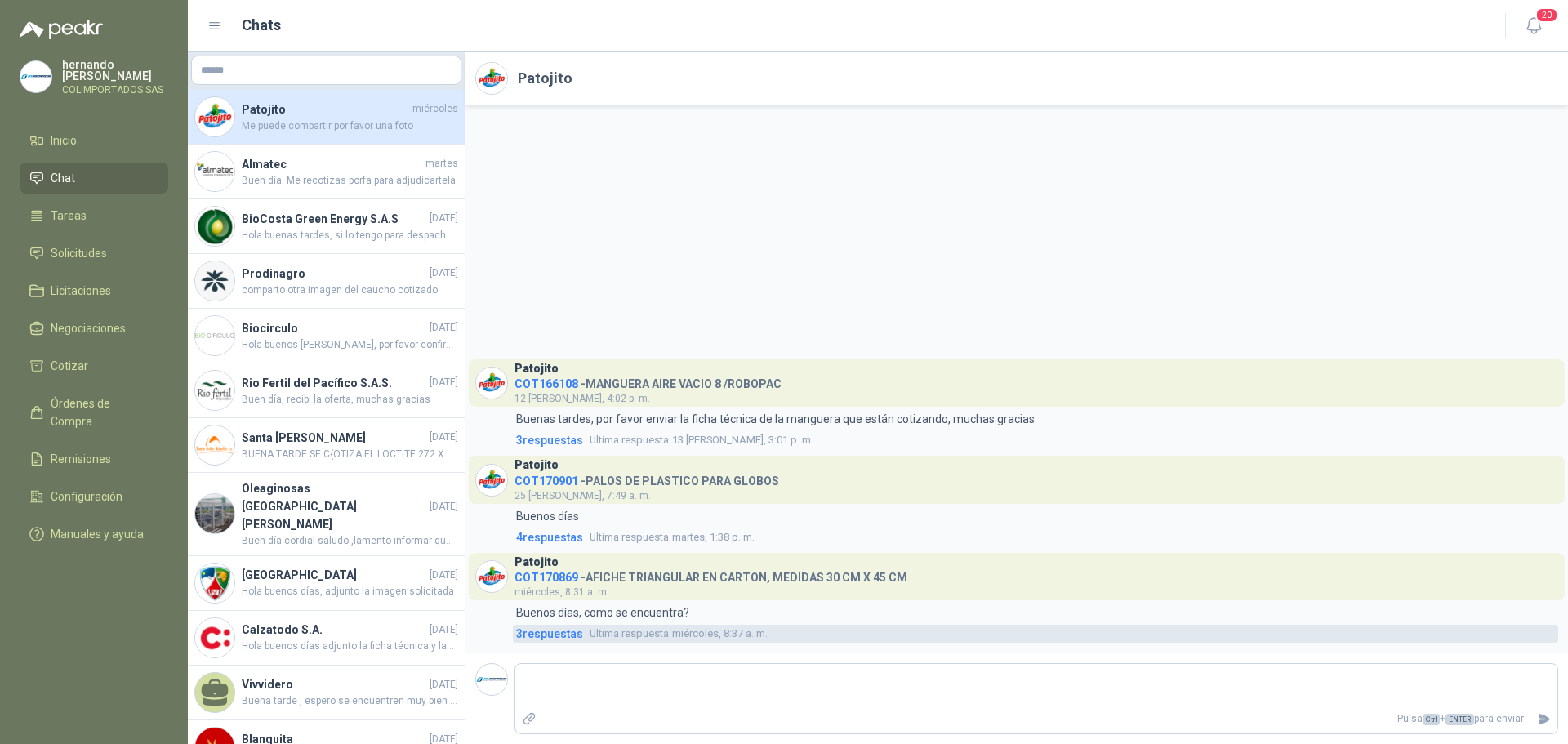
click at [545, 636] on span "3 respuesta s" at bounding box center [549, 632] width 67 height 18
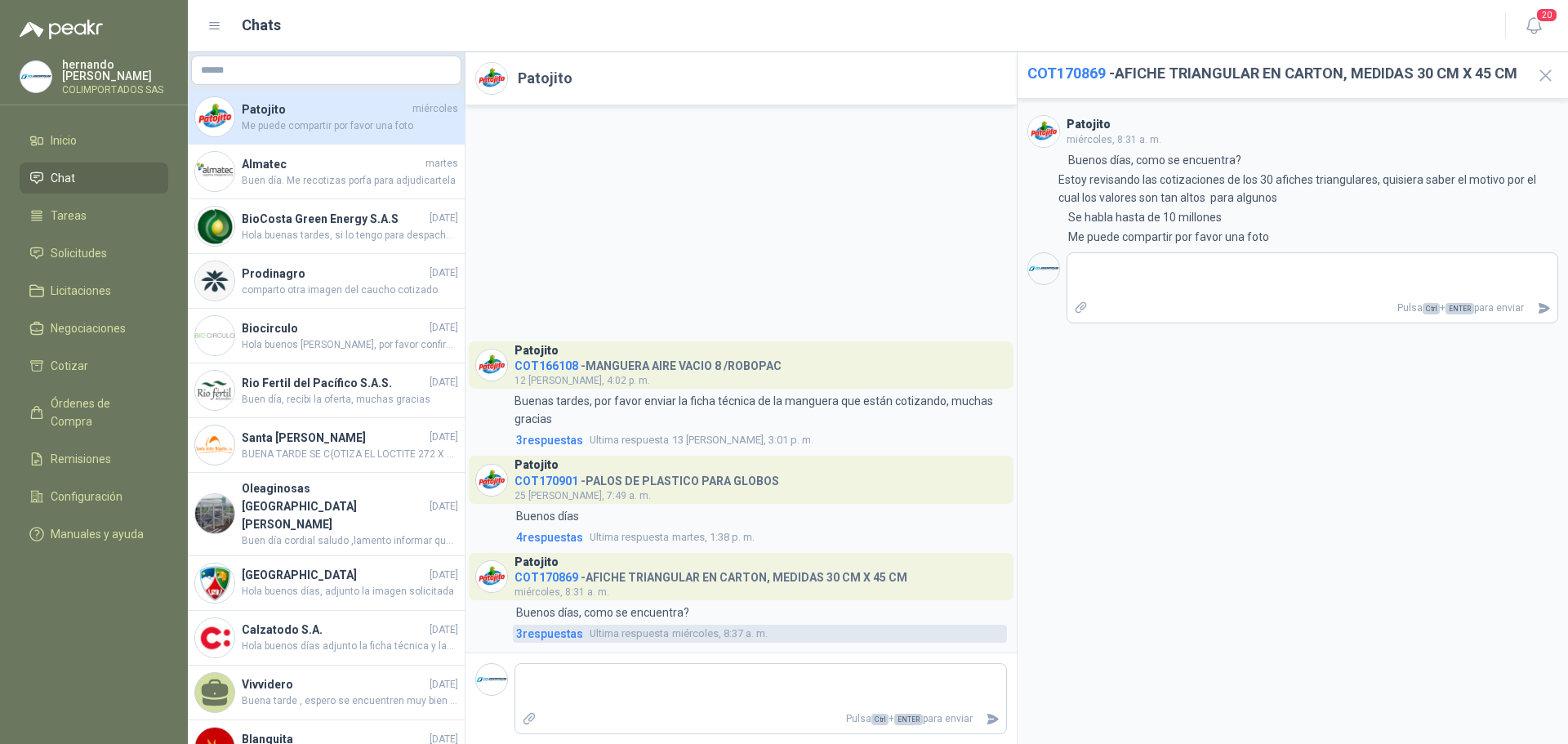
click at [533, 631] on span "3 respuesta s" at bounding box center [549, 632] width 67 height 18
click at [1081, 72] on span "COT170869" at bounding box center [1066, 73] width 78 height 18
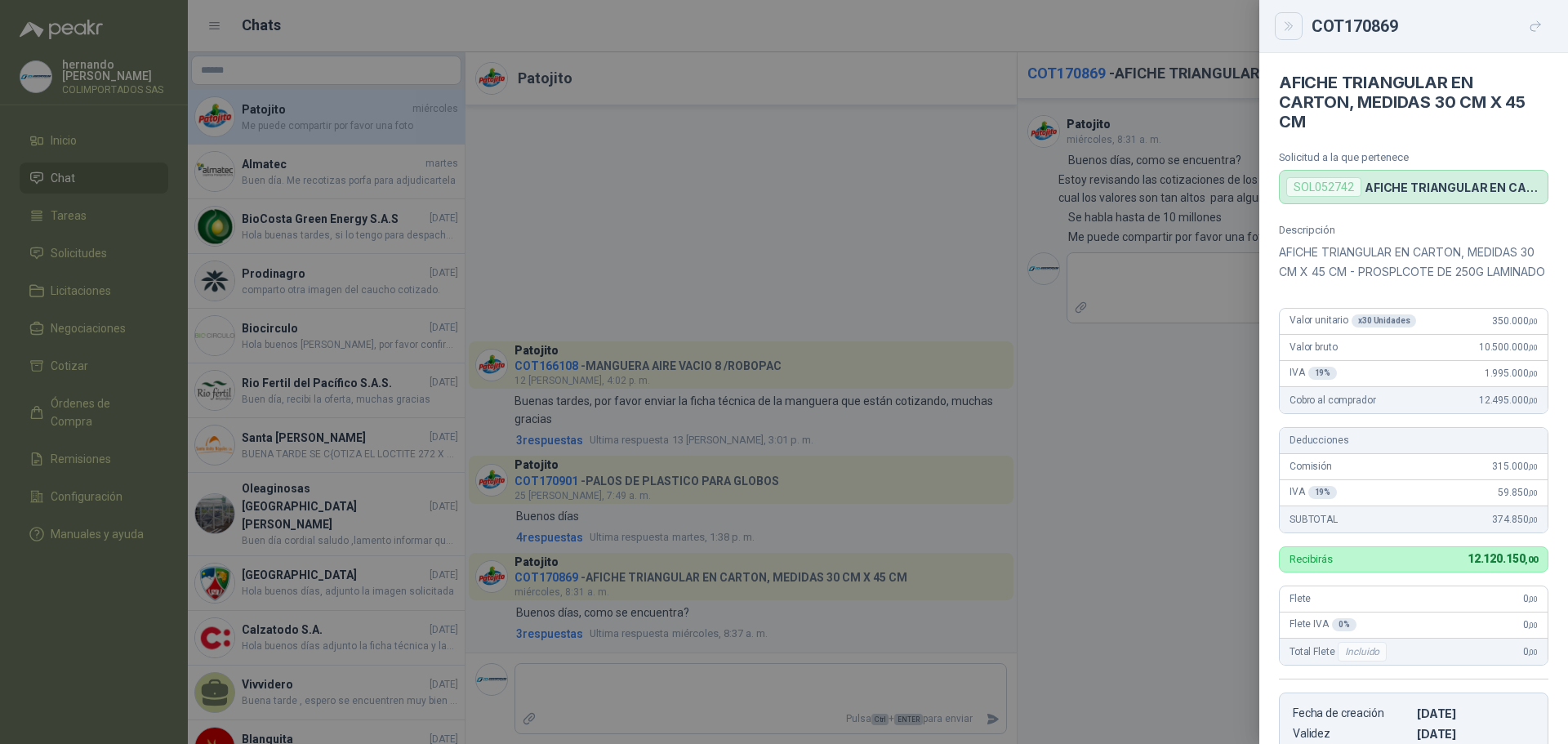
click at [1290, 28] on icon "Close" at bounding box center [1288, 26] width 7 height 8
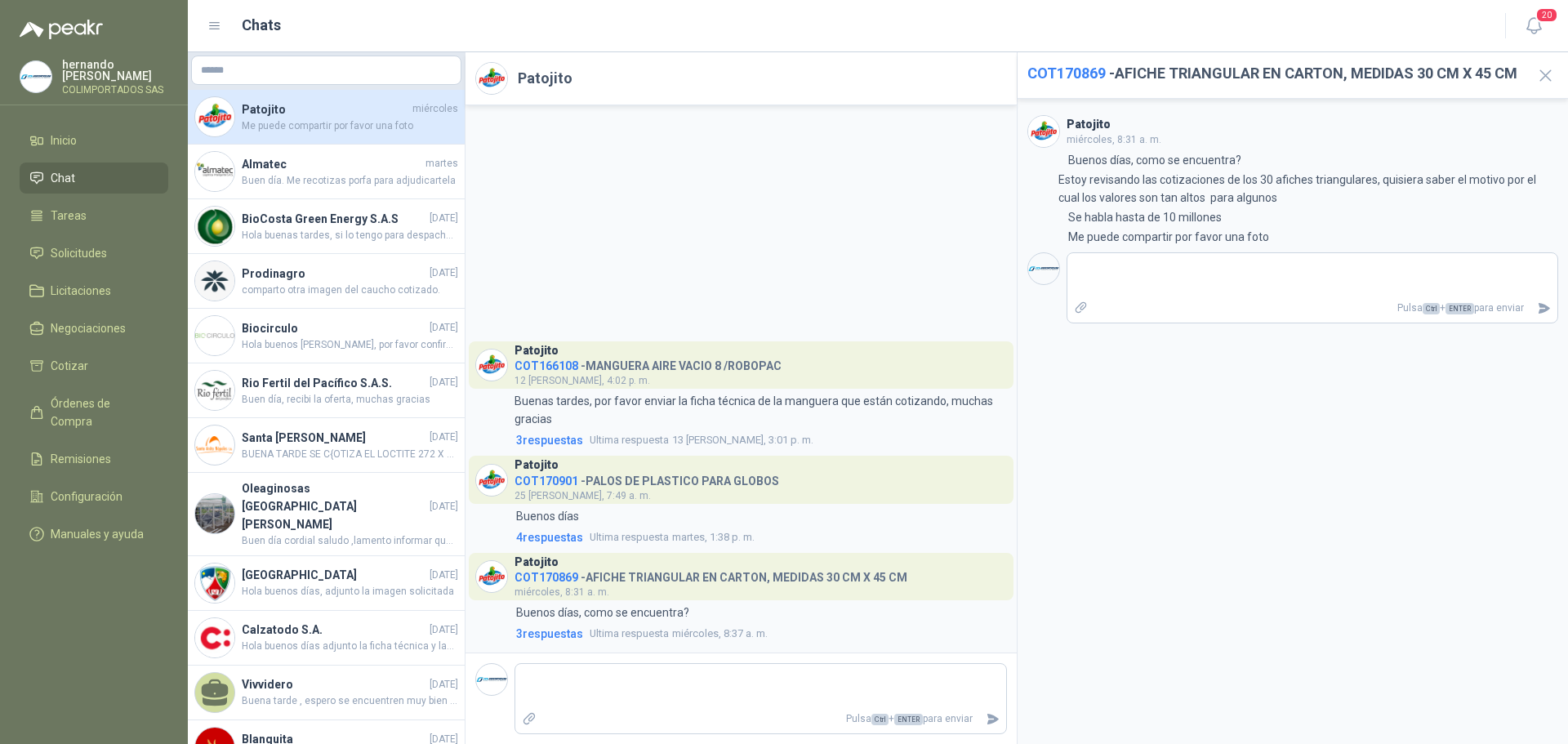
click at [1060, 72] on span "COT170869" at bounding box center [1066, 73] width 78 height 18
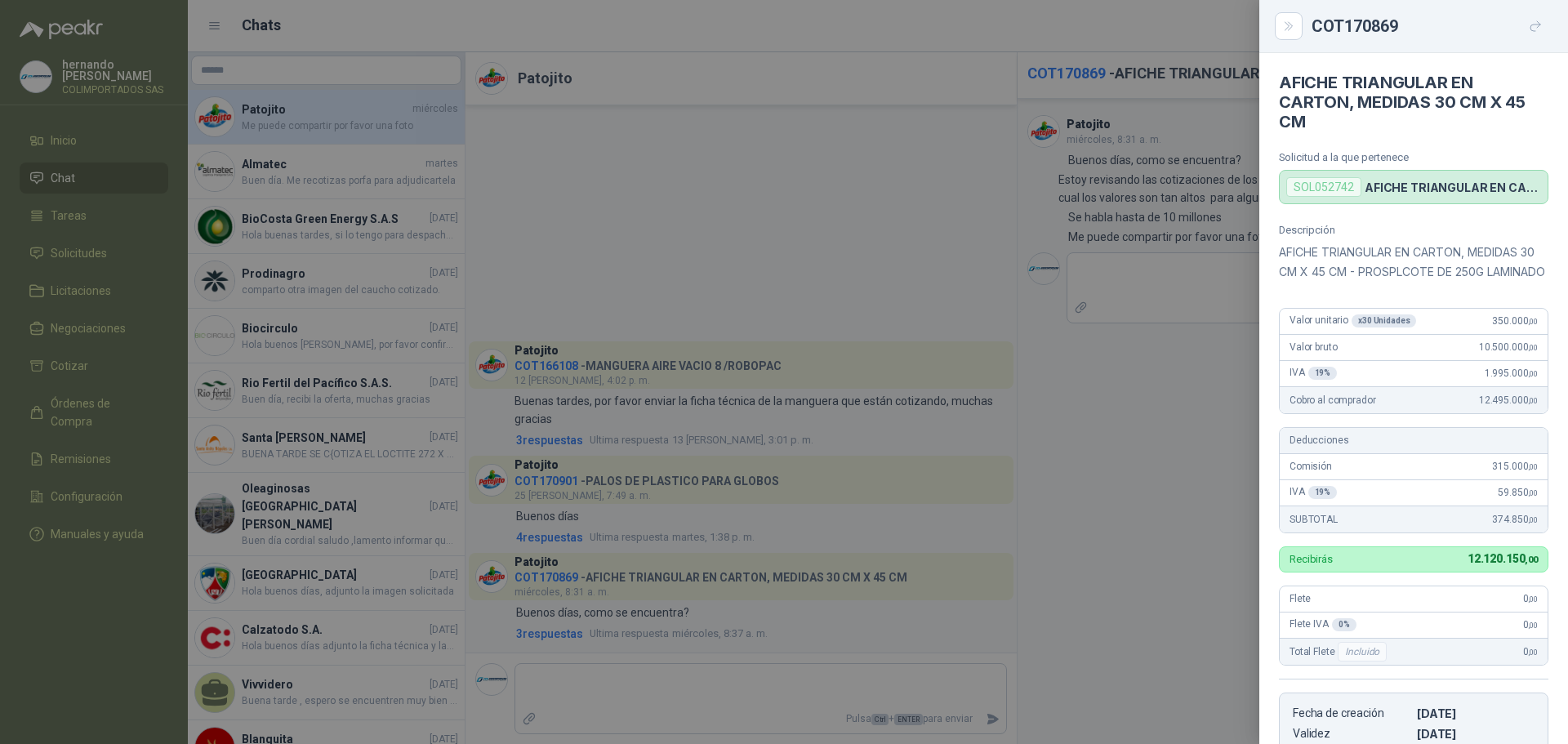
click at [1306, 187] on div "SOL052742" at bounding box center [1323, 186] width 75 height 19
click at [1535, 21] on icon "button" at bounding box center [1535, 26] width 14 height 14
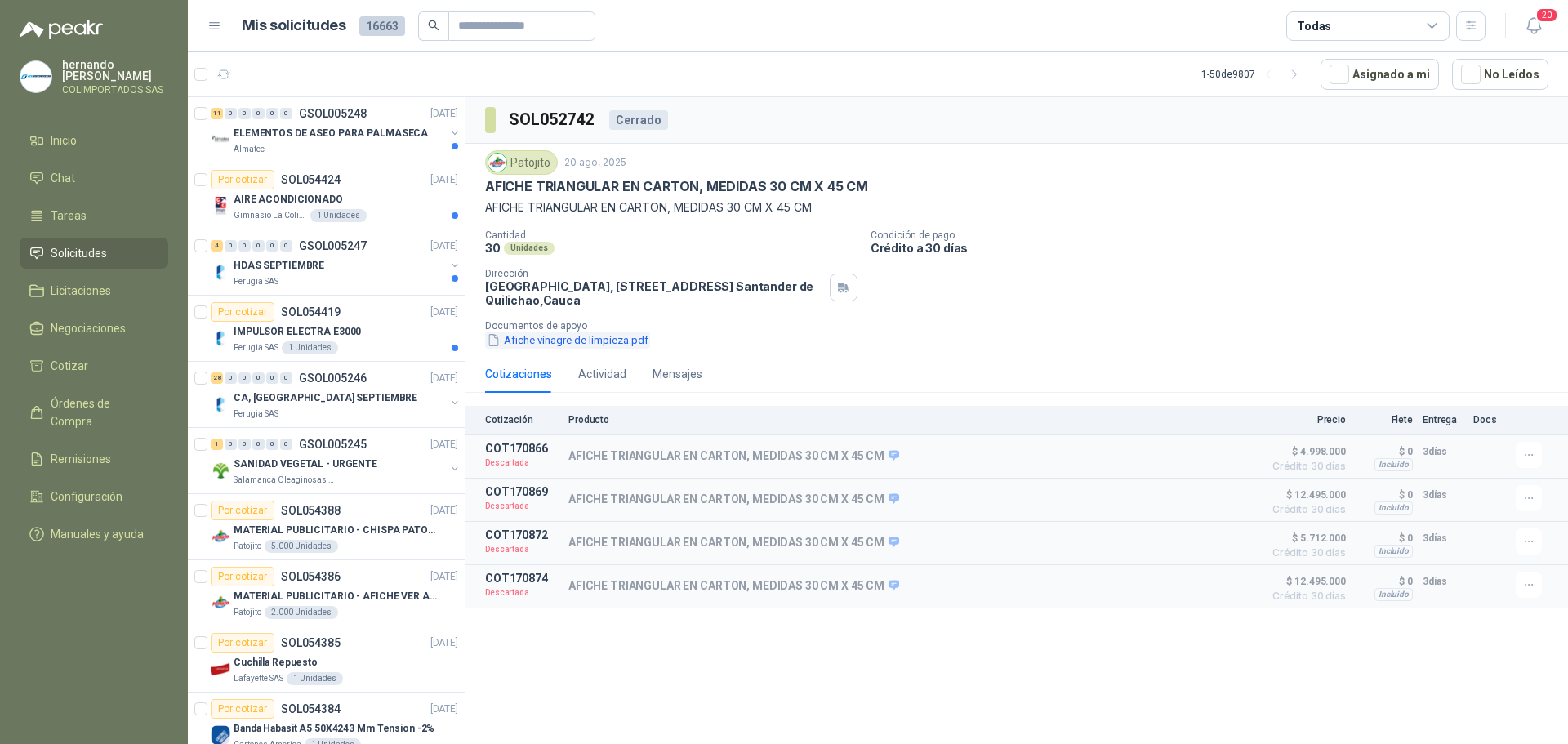
click at [571, 342] on button "Afiche vinagre de limpieza.pdf" at bounding box center [567, 340] width 165 height 18
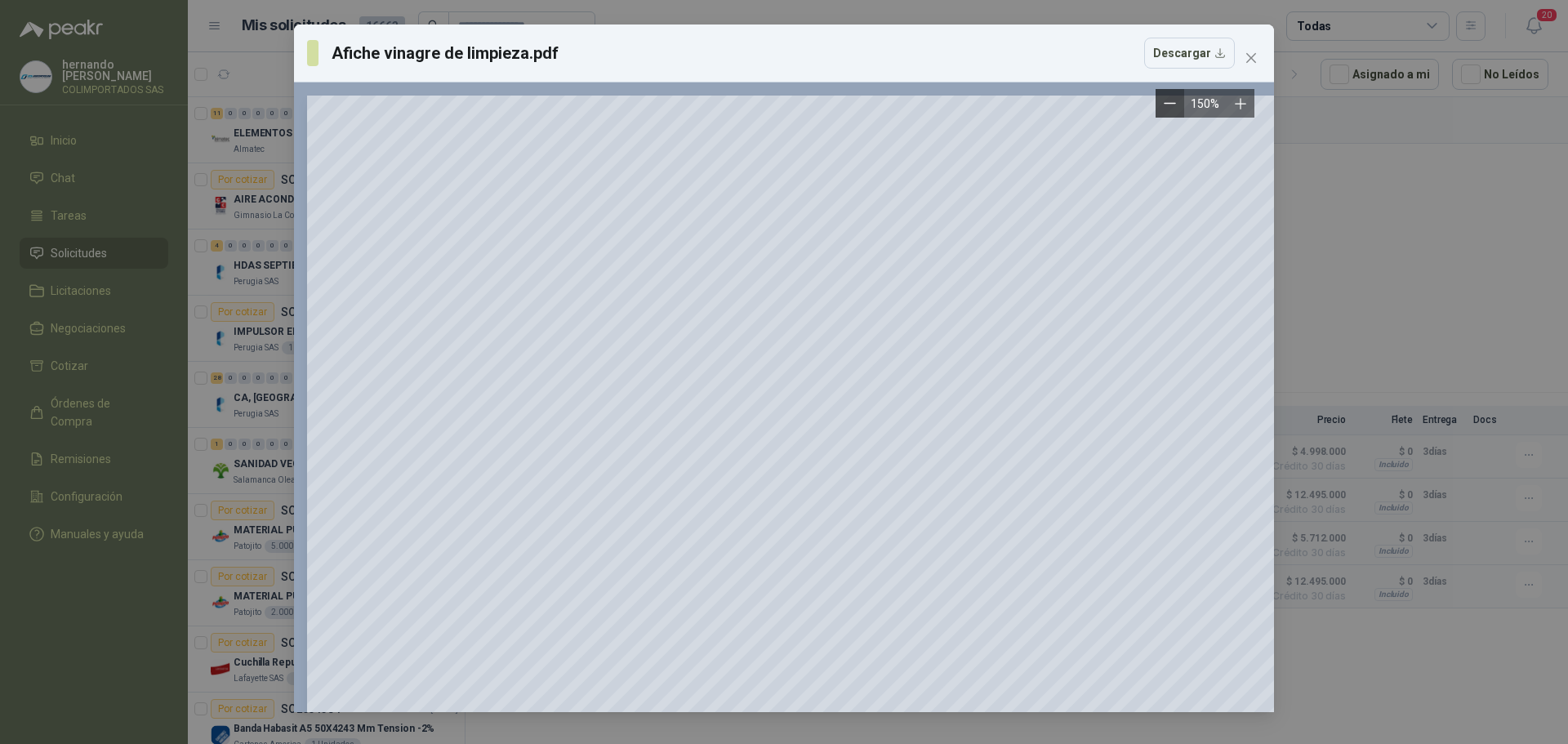
click at [1171, 101] on icon "Zoom out" at bounding box center [1169, 102] width 12 height 12
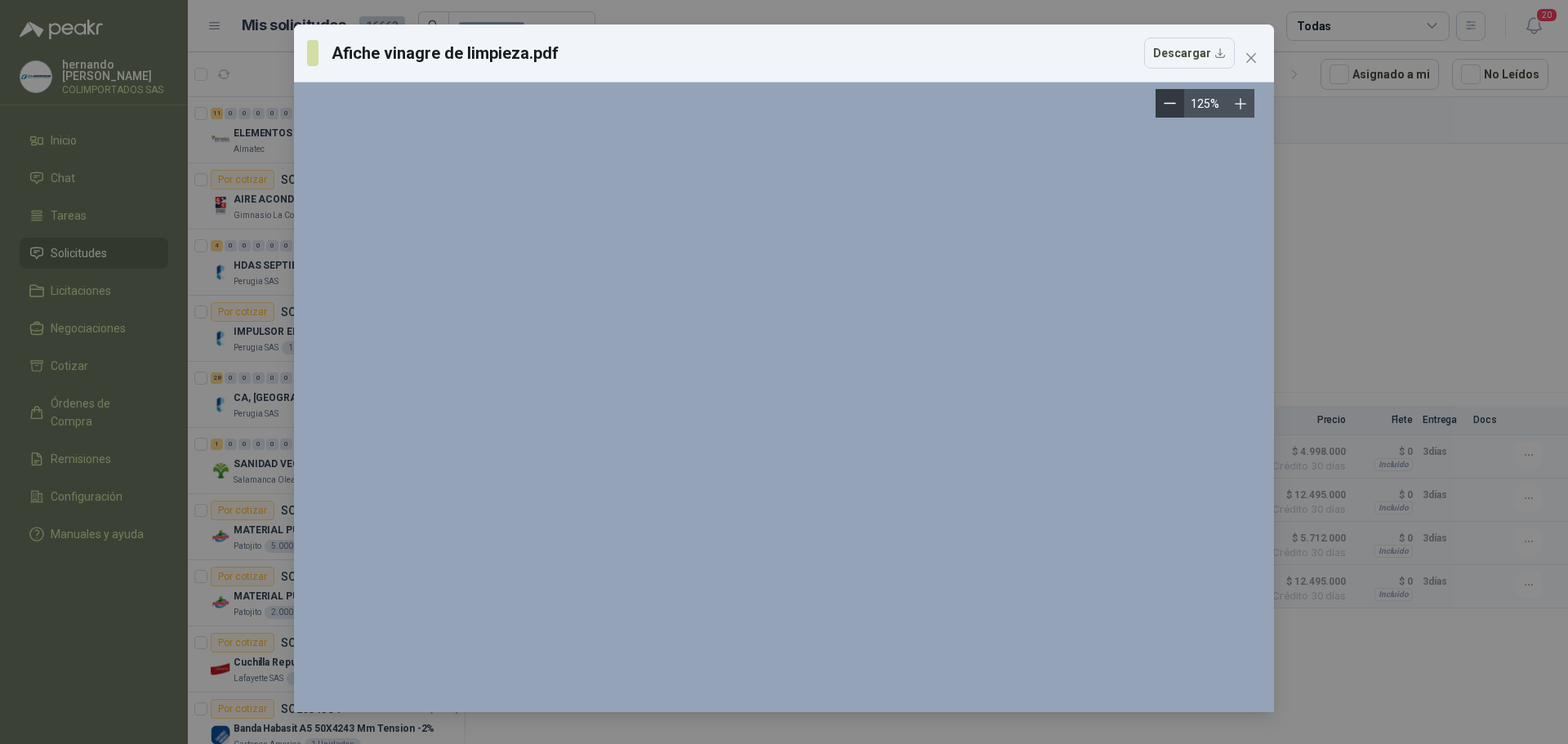
click at [1171, 101] on icon "Zoom out" at bounding box center [1169, 102] width 12 height 12
click at [1171, 101] on icon "Zoom out" at bounding box center [1176, 102] width 12 height 12
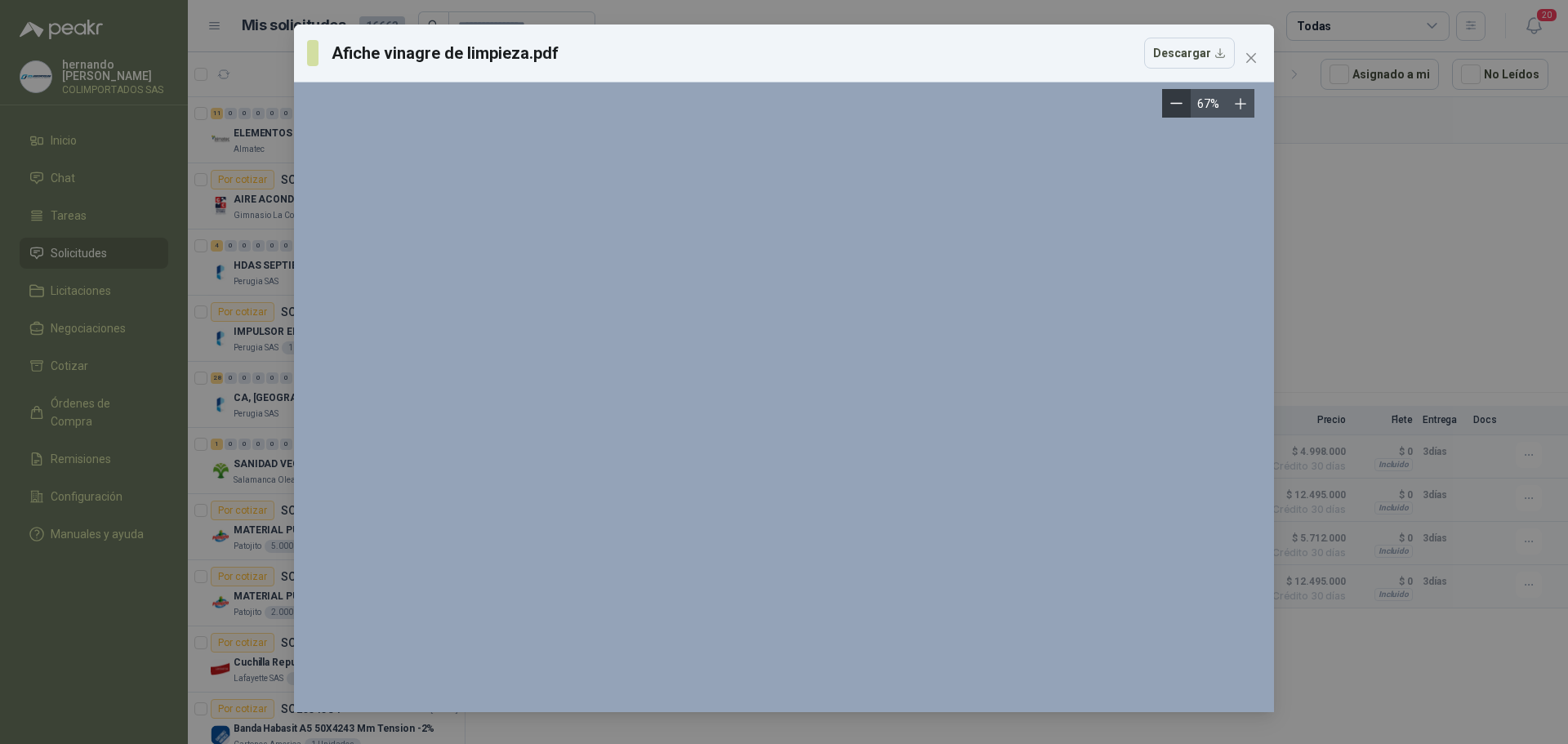
click at [1171, 101] on icon "Zoom out" at bounding box center [1176, 102] width 12 height 12
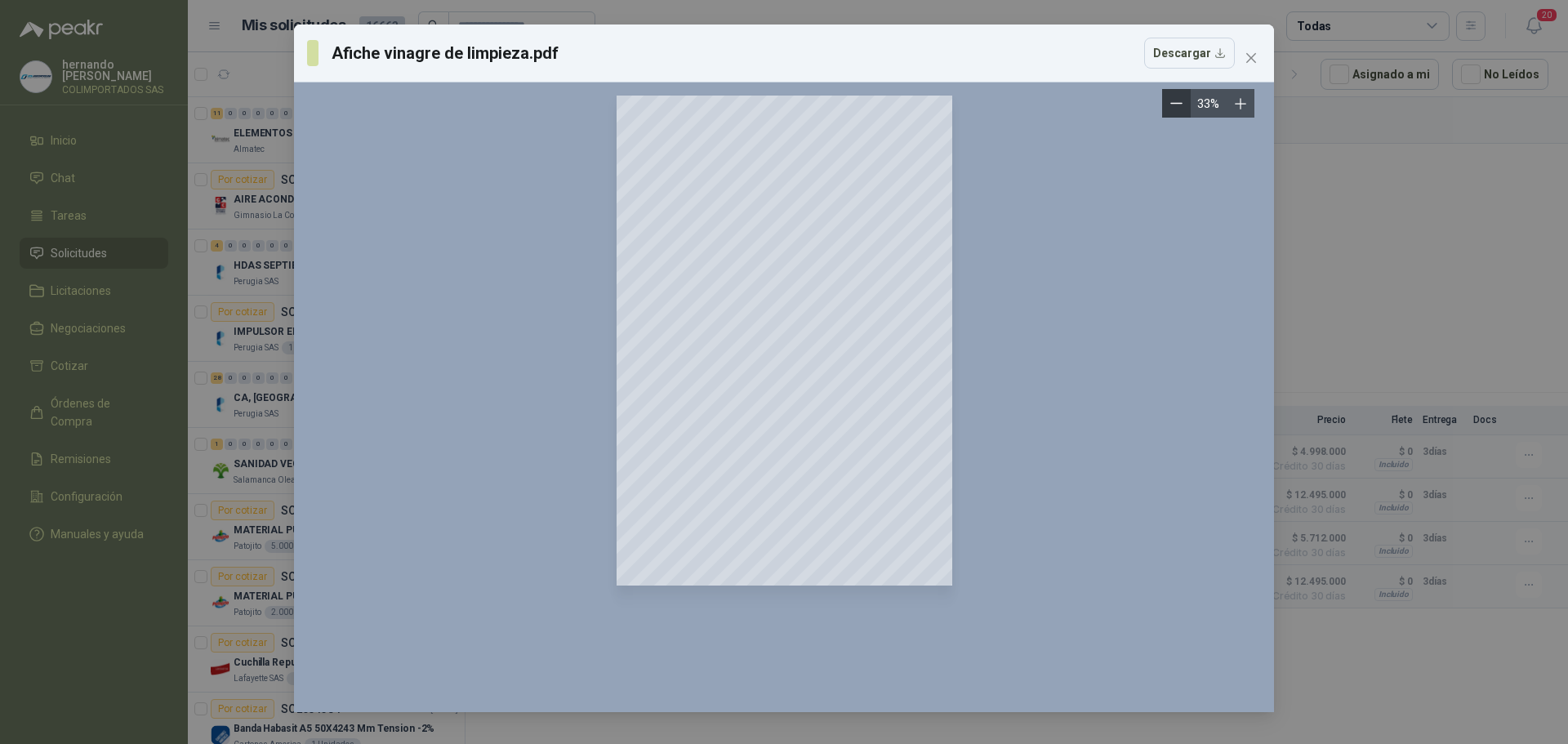
click at [1171, 101] on icon "Zoom out" at bounding box center [1176, 102] width 12 height 12
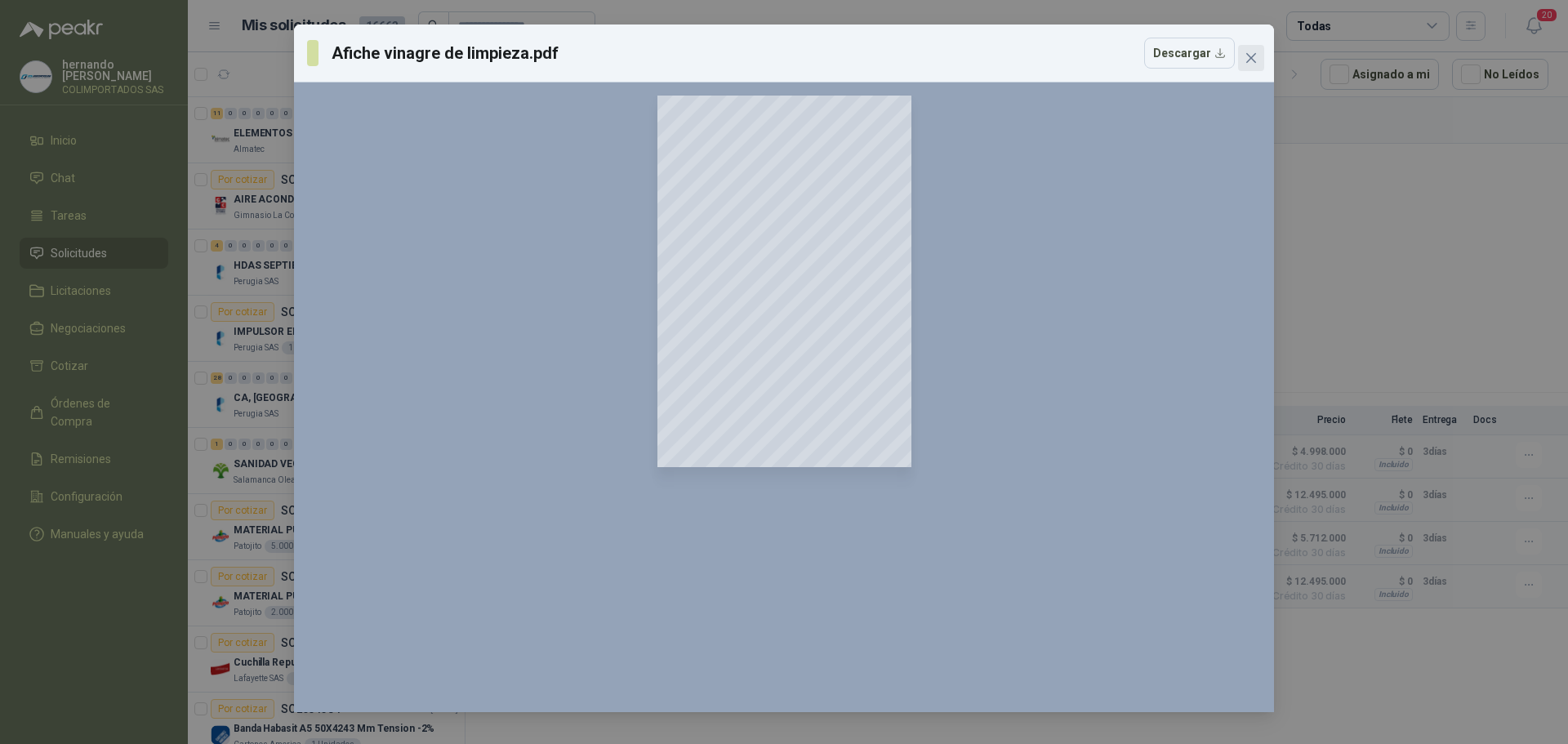
click at [1250, 55] on icon "close" at bounding box center [1251, 58] width 13 height 13
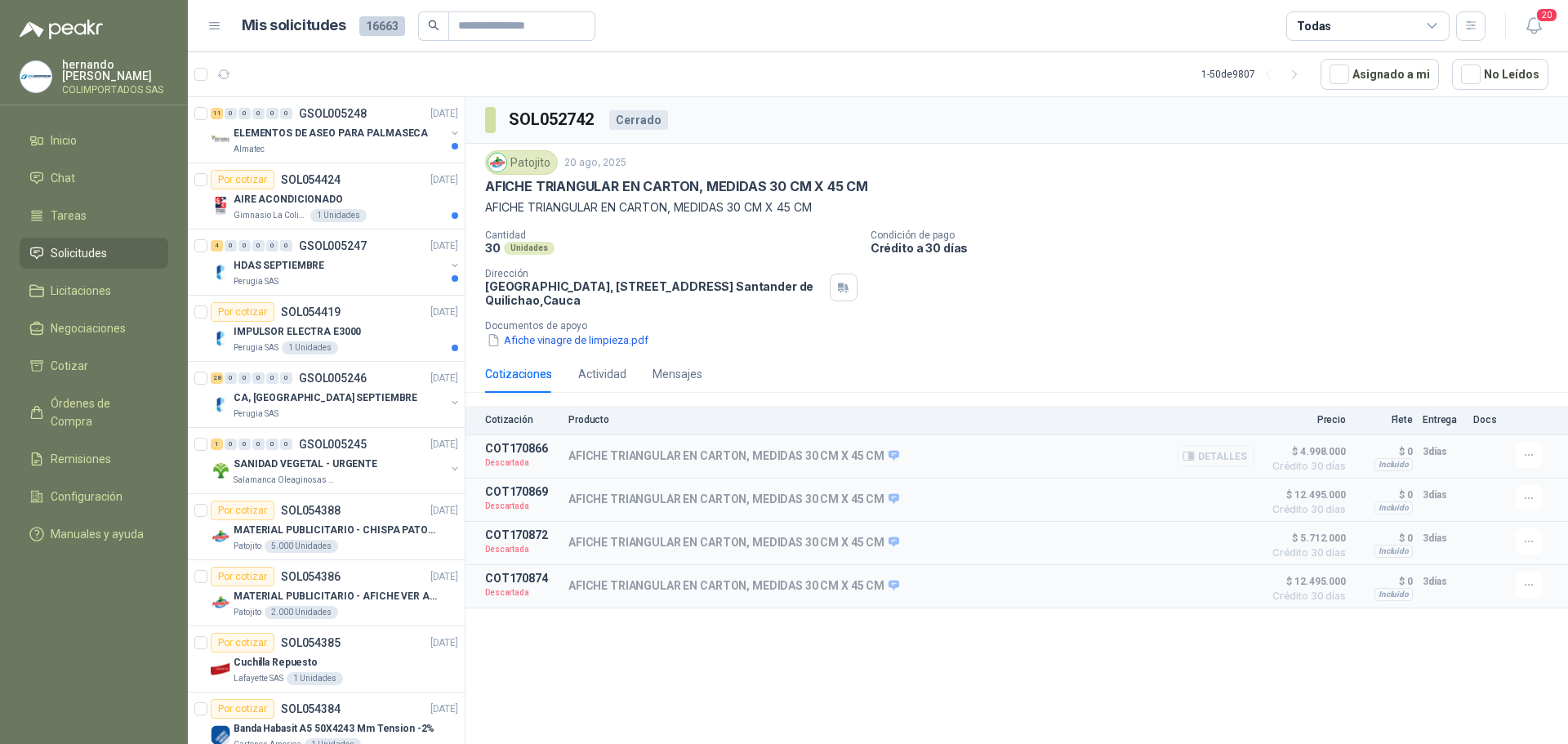
click at [1211, 455] on button "Detalles" at bounding box center [1215, 456] width 77 height 22
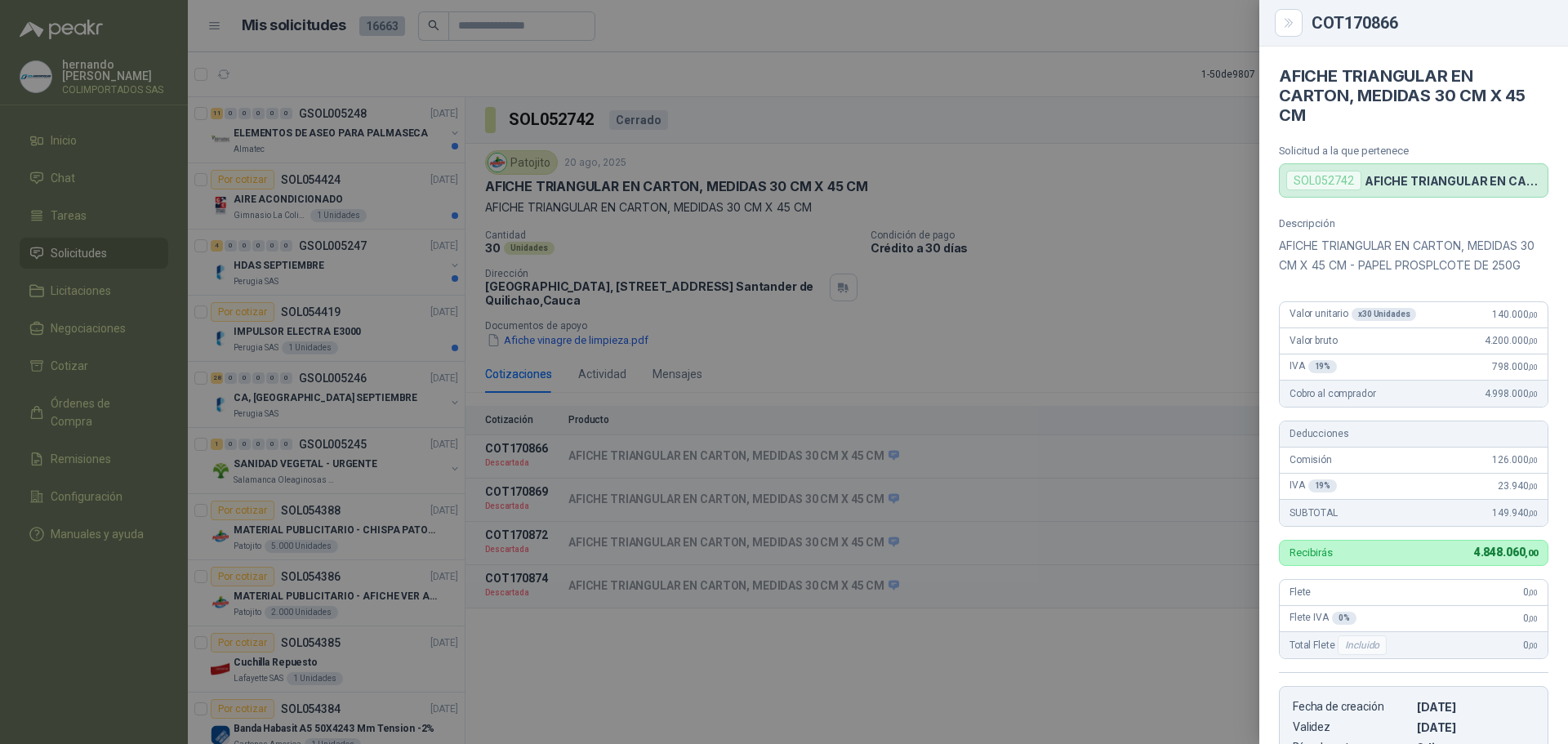
click at [929, 660] on div at bounding box center [784, 372] width 1568 height 744
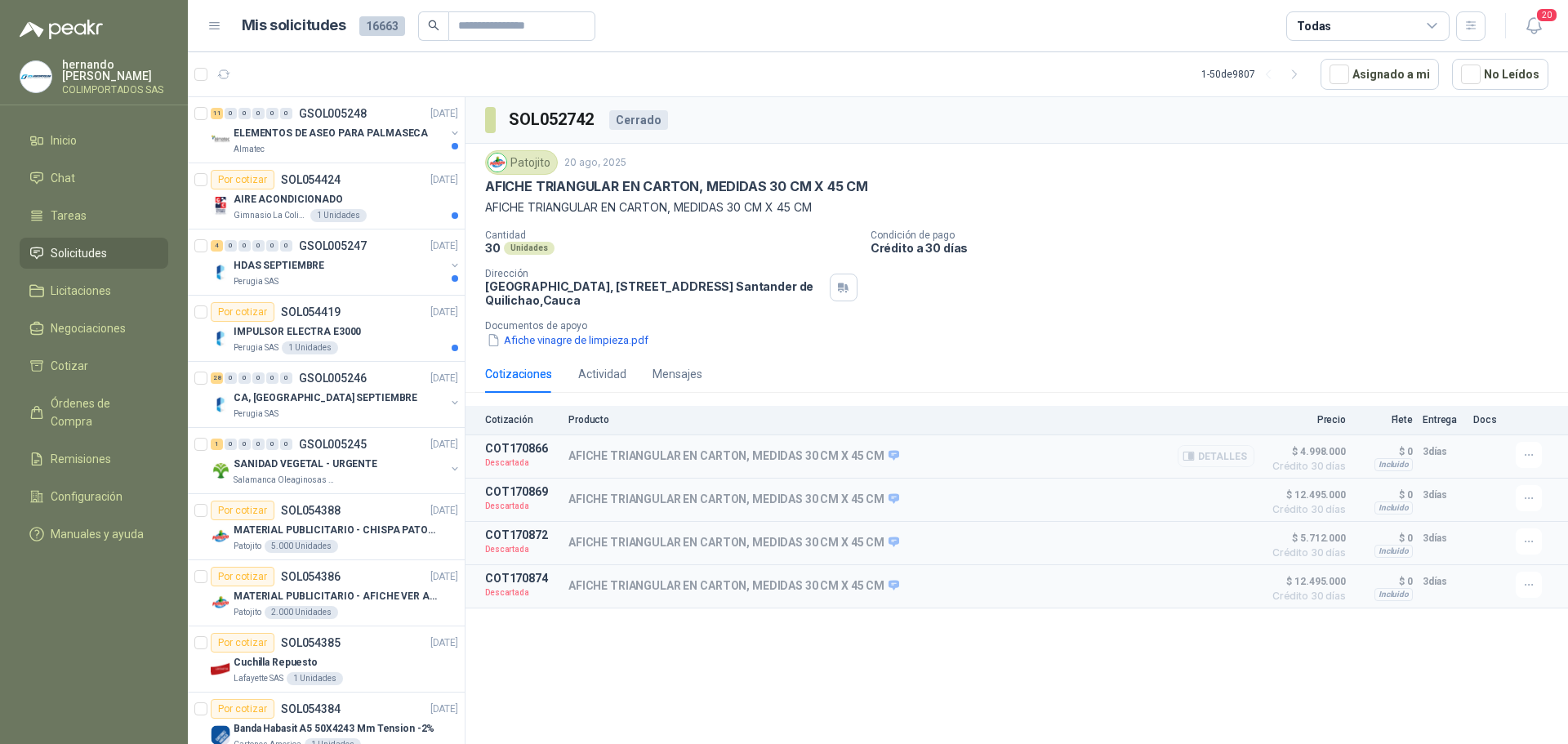
click at [1216, 457] on button "Detalles" at bounding box center [1215, 456] width 77 height 22
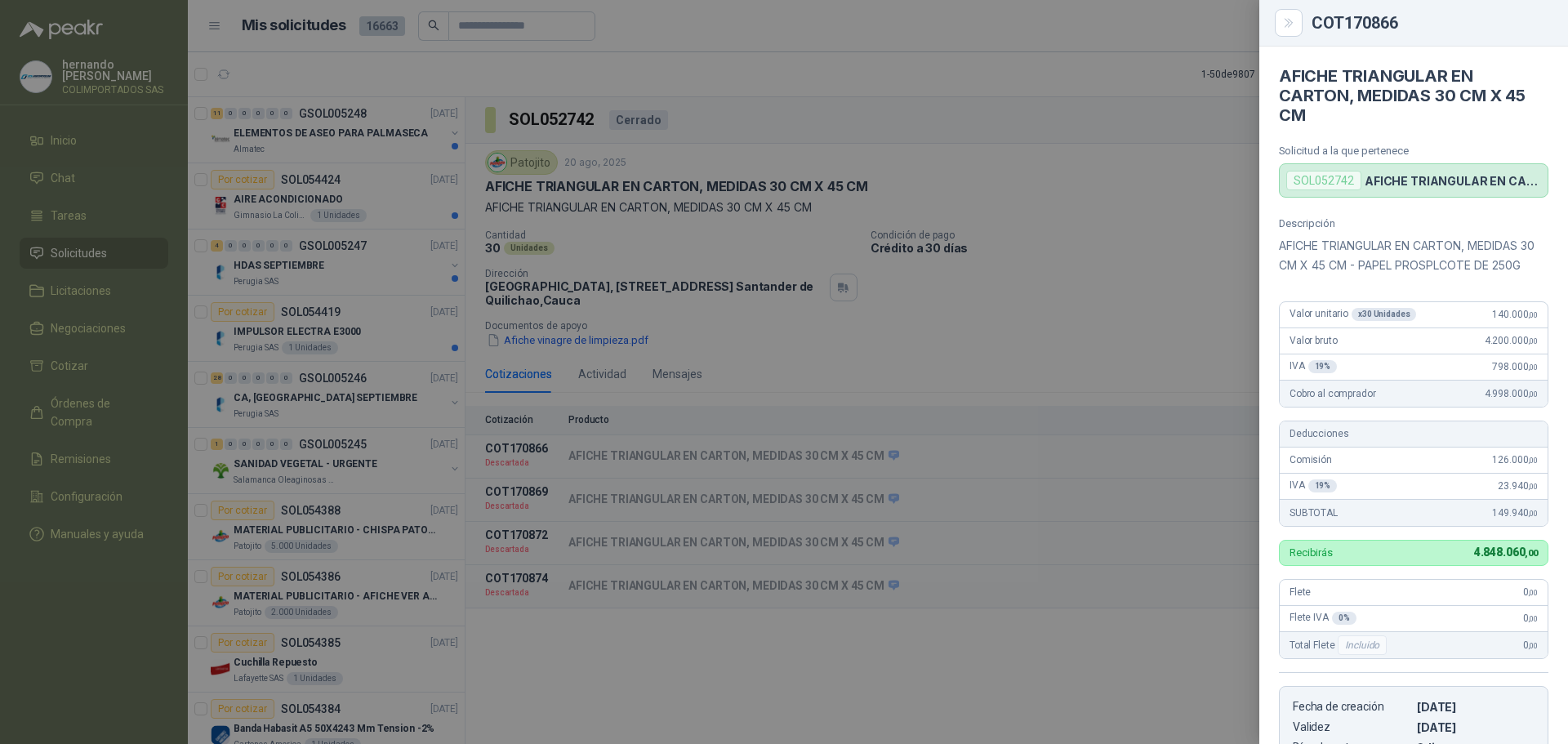
click at [1521, 25] on div "COT170866" at bounding box center [1429, 23] width 236 height 17
click at [1535, 20] on div "COT170866" at bounding box center [1429, 23] width 236 height 17
click at [1041, 328] on div at bounding box center [784, 372] width 1568 height 744
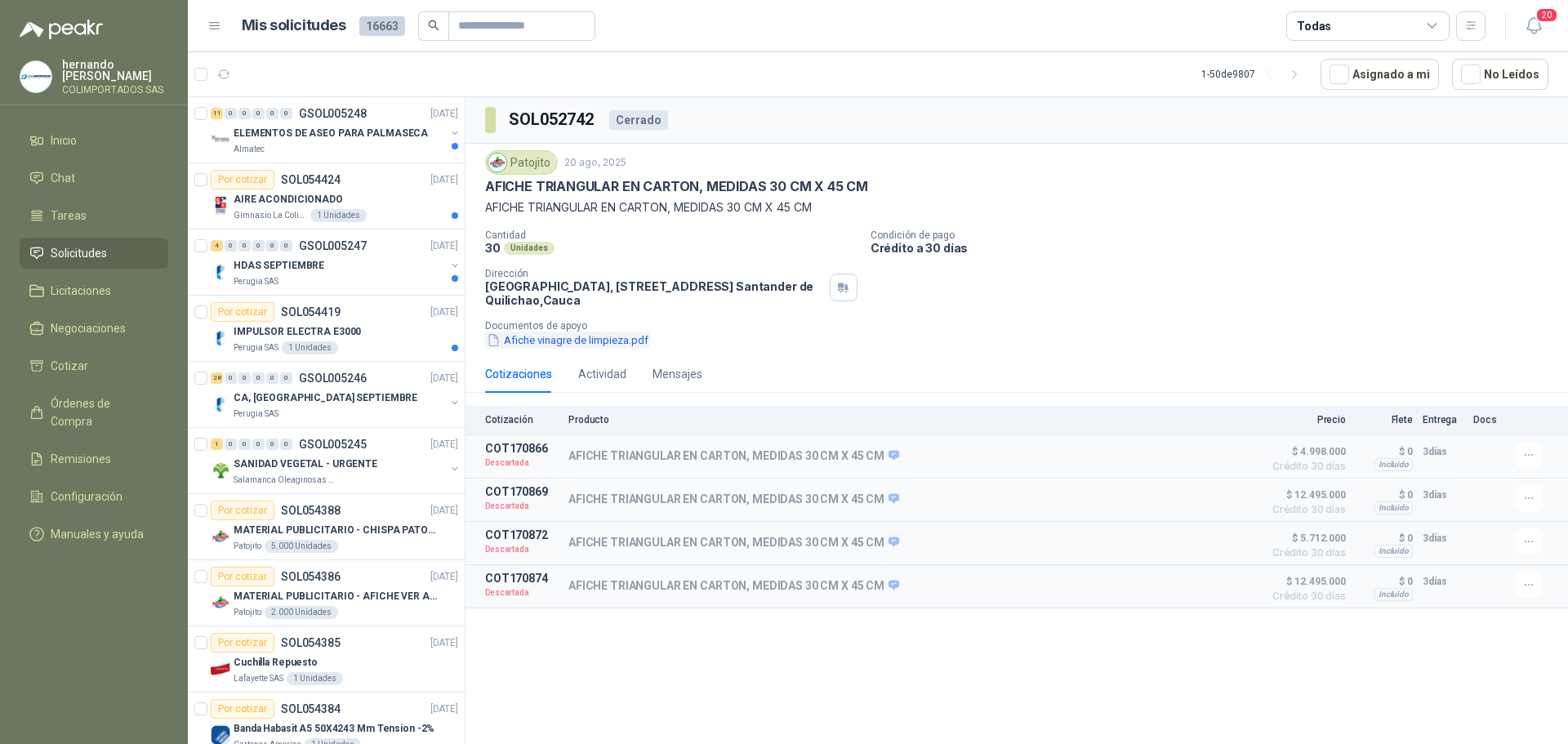
click at [573, 342] on button "Afiche vinagre de limpieza.pdf" at bounding box center [567, 340] width 165 height 18
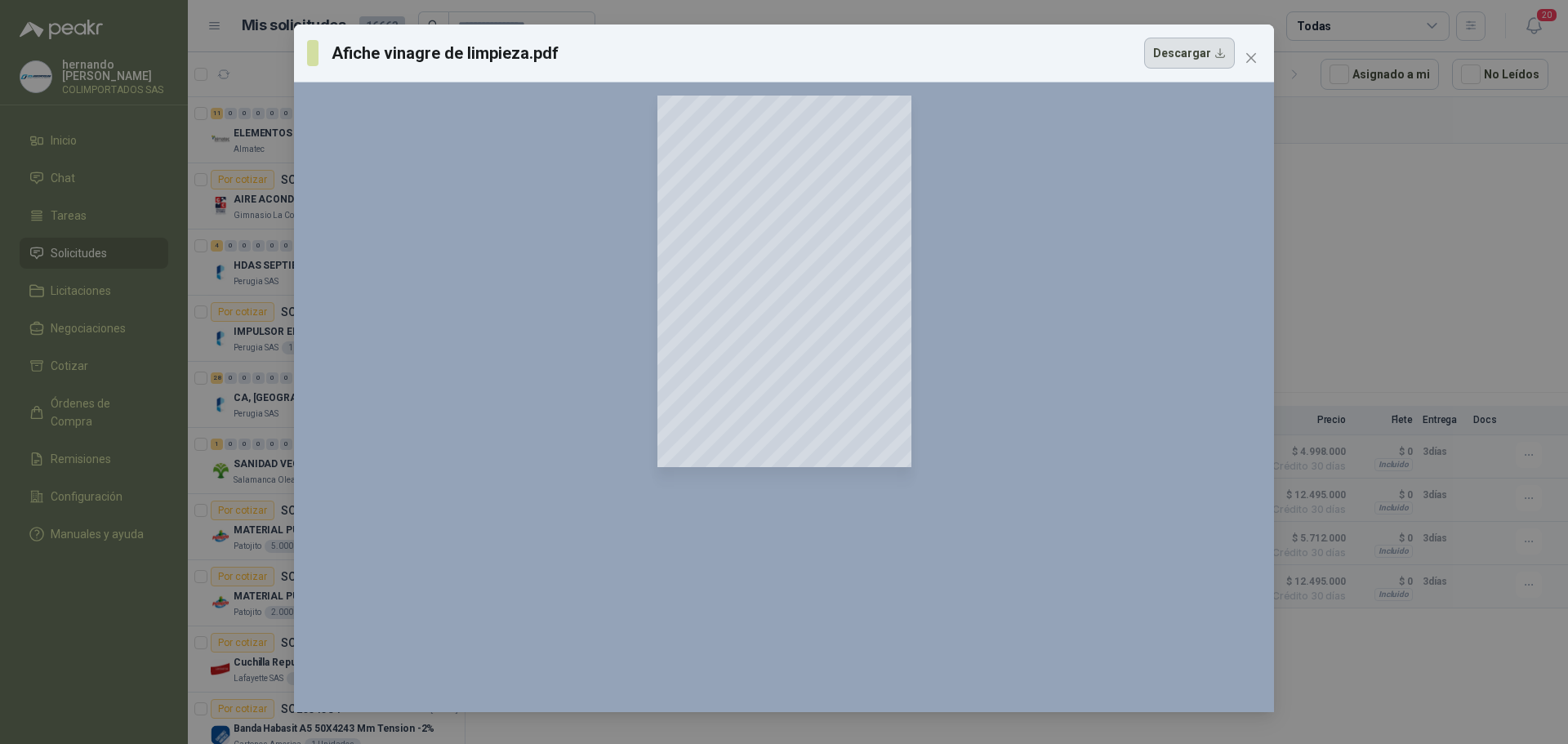
click at [1221, 54] on button "Descargar" at bounding box center [1189, 54] width 90 height 31
click at [1457, 310] on div "Afiche vinagre de limpieza.pdf Descargar 25 %" at bounding box center [784, 372] width 1568 height 744
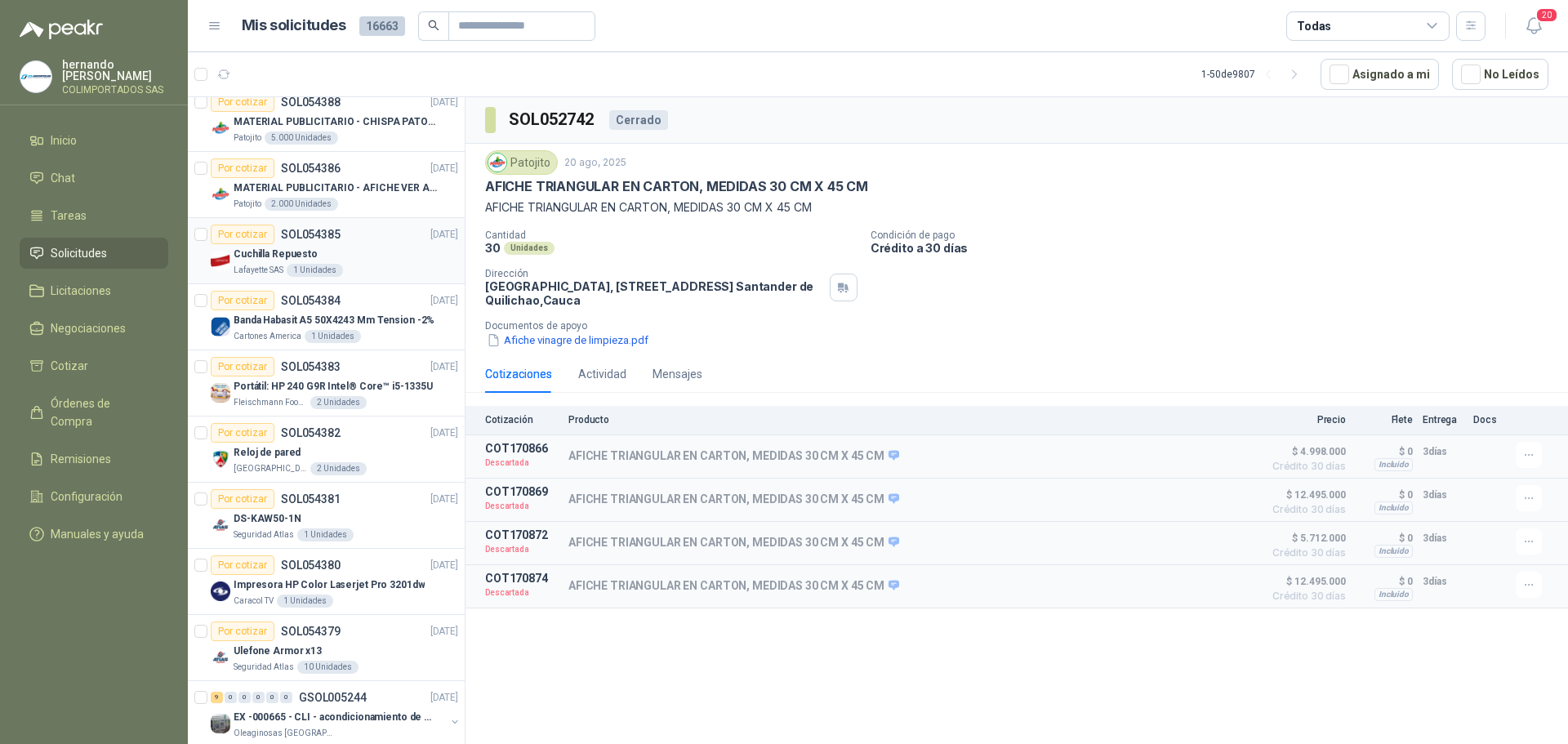
scroll to position [245, 0]
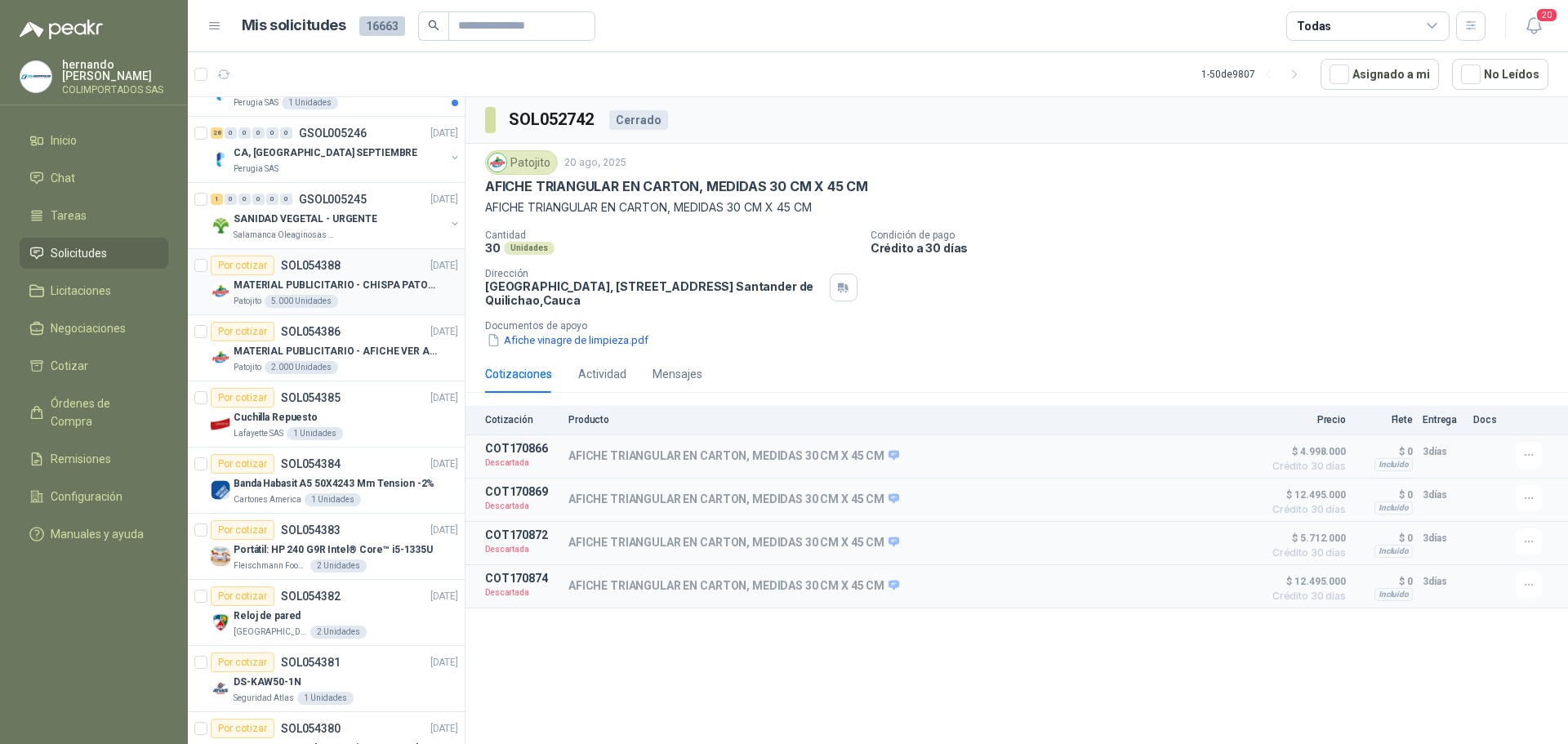
click at [378, 295] on div "Patojito 5.000 Unidades" at bounding box center [345, 301] width 224 height 13
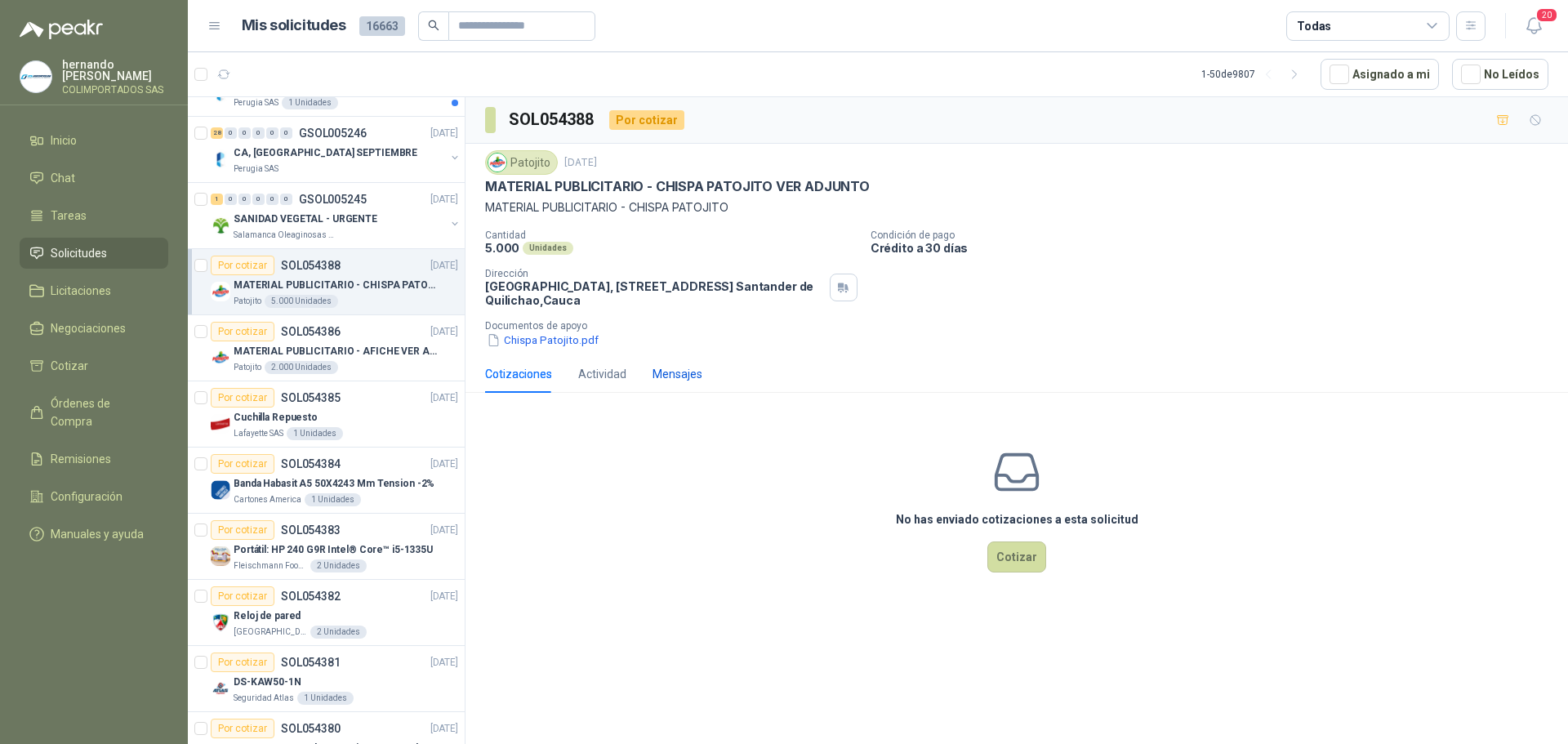
click at [671, 368] on div "Mensajes" at bounding box center [678, 373] width 50 height 18
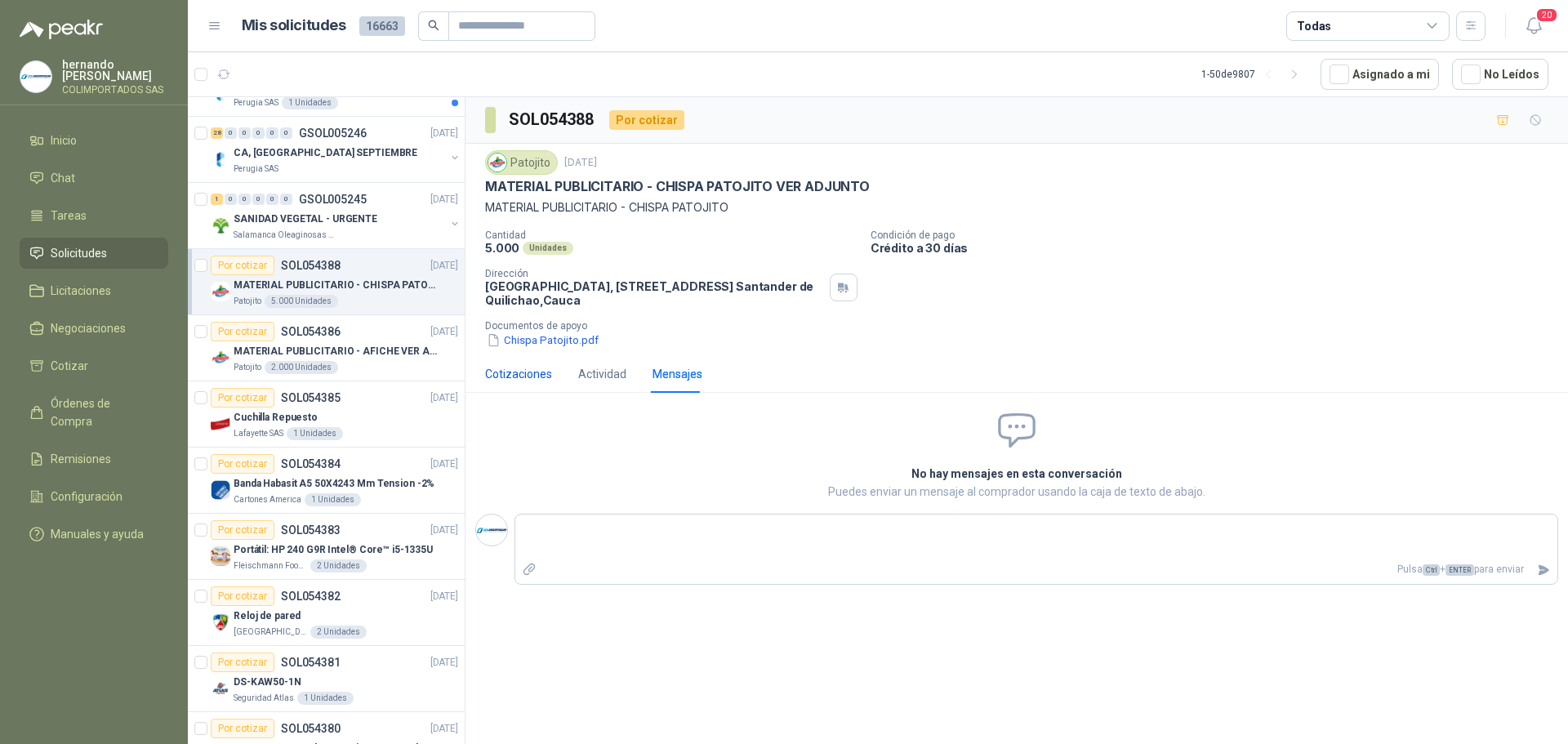
click at [505, 370] on div "Cotizaciones" at bounding box center [518, 373] width 67 height 18
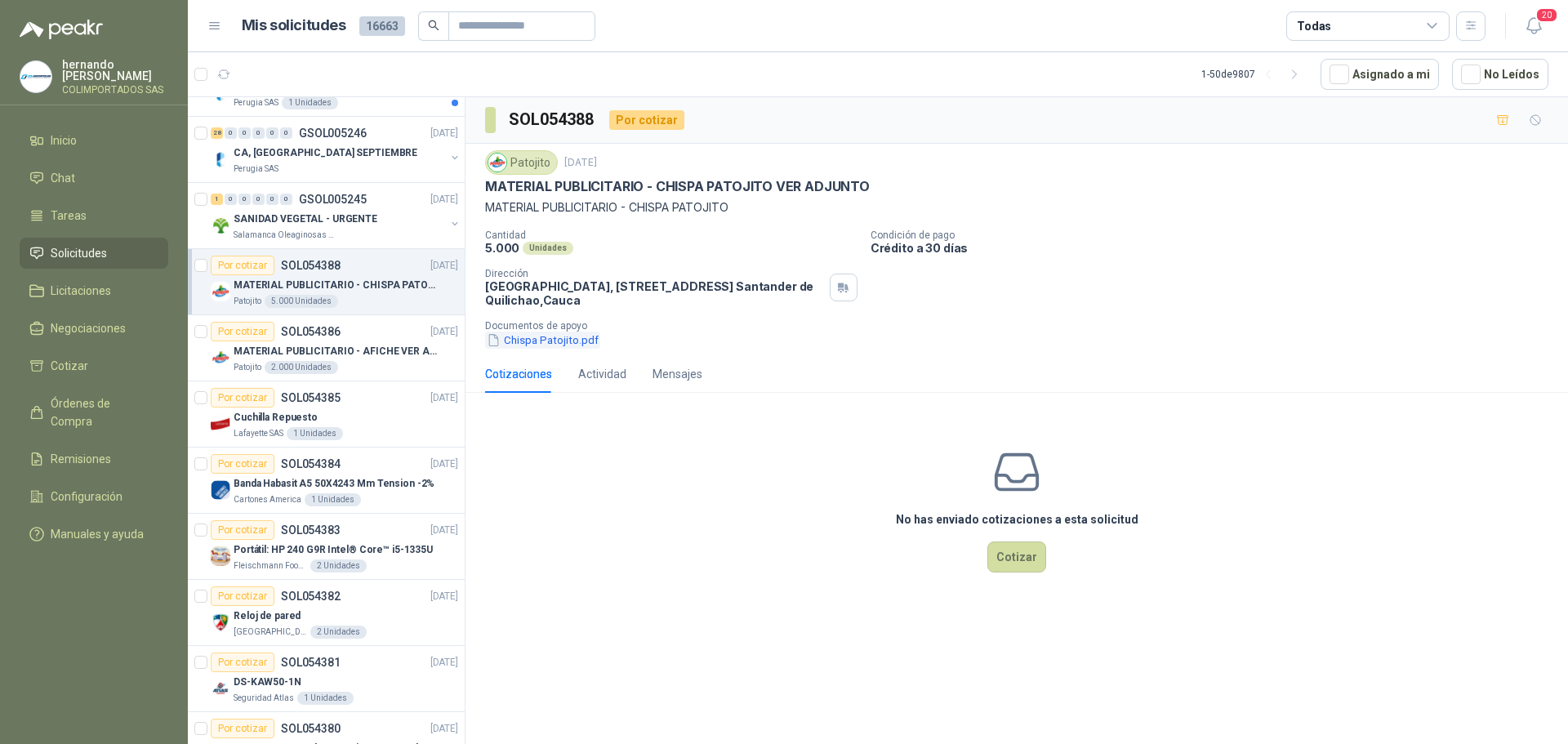
click at [547, 341] on button "Chispa Patojito.pdf" at bounding box center [542, 340] width 115 height 18
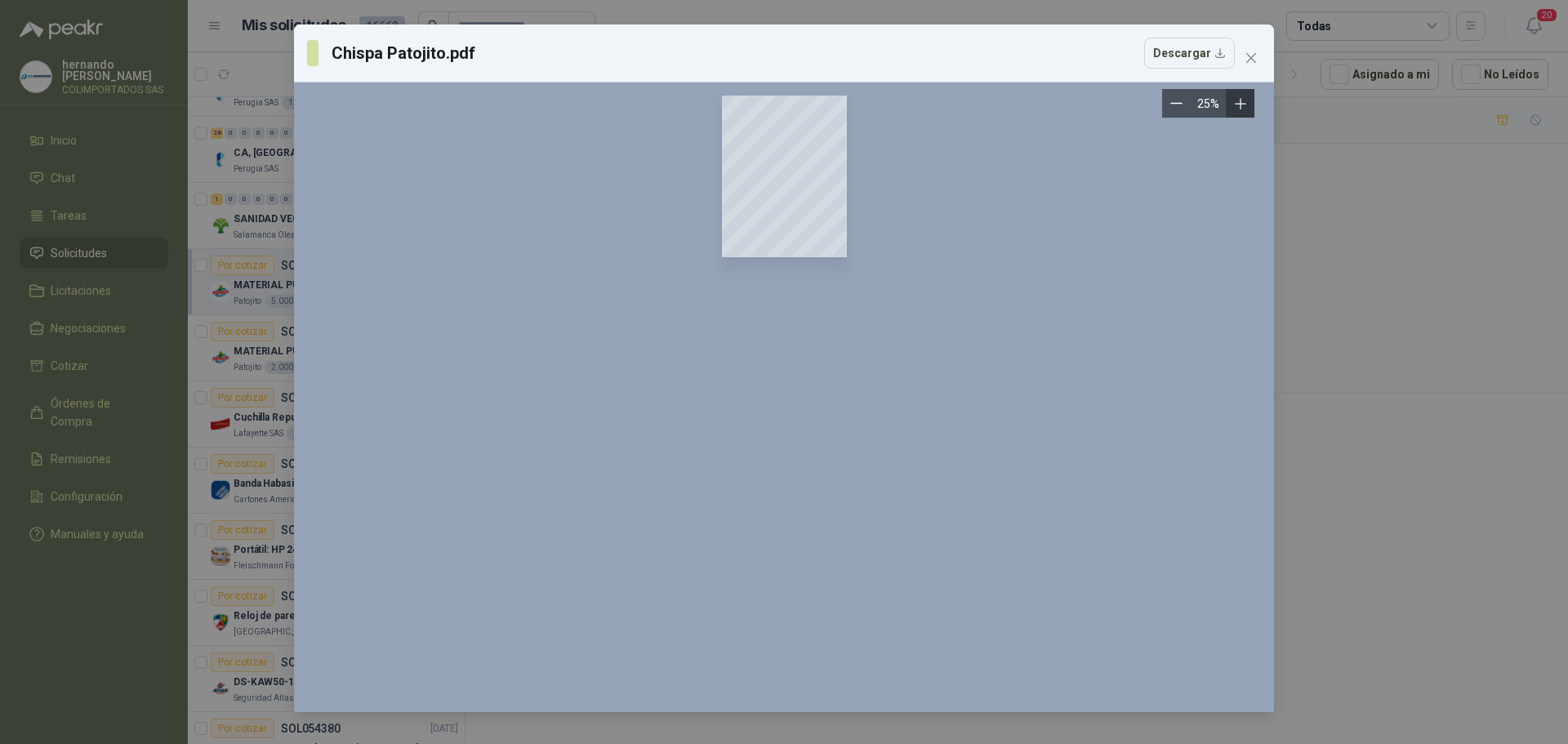
click at [1243, 104] on icon "Zoom in" at bounding box center [1239, 102] width 10 height 10
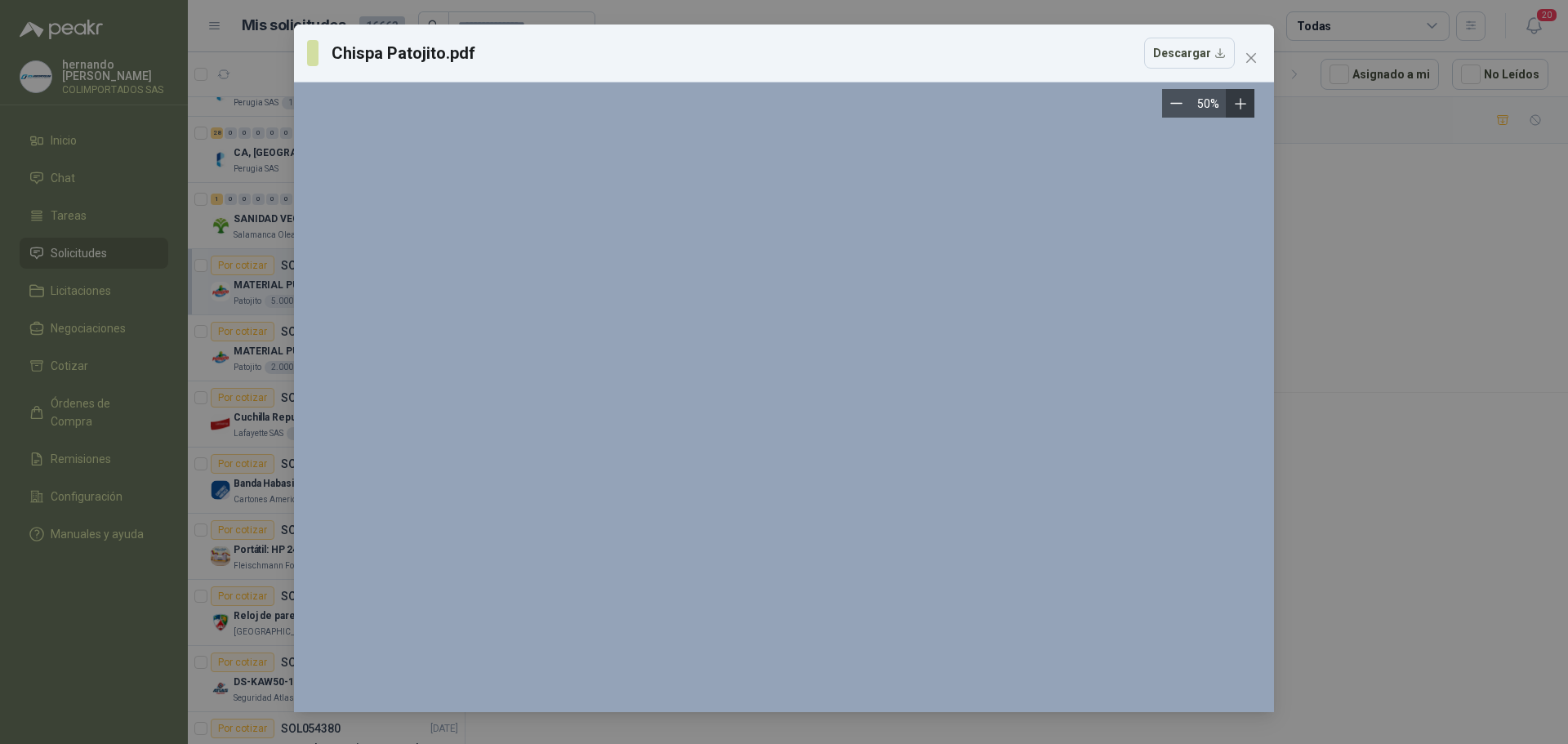
click at [1243, 104] on icon "Zoom in" at bounding box center [1239, 102] width 10 height 10
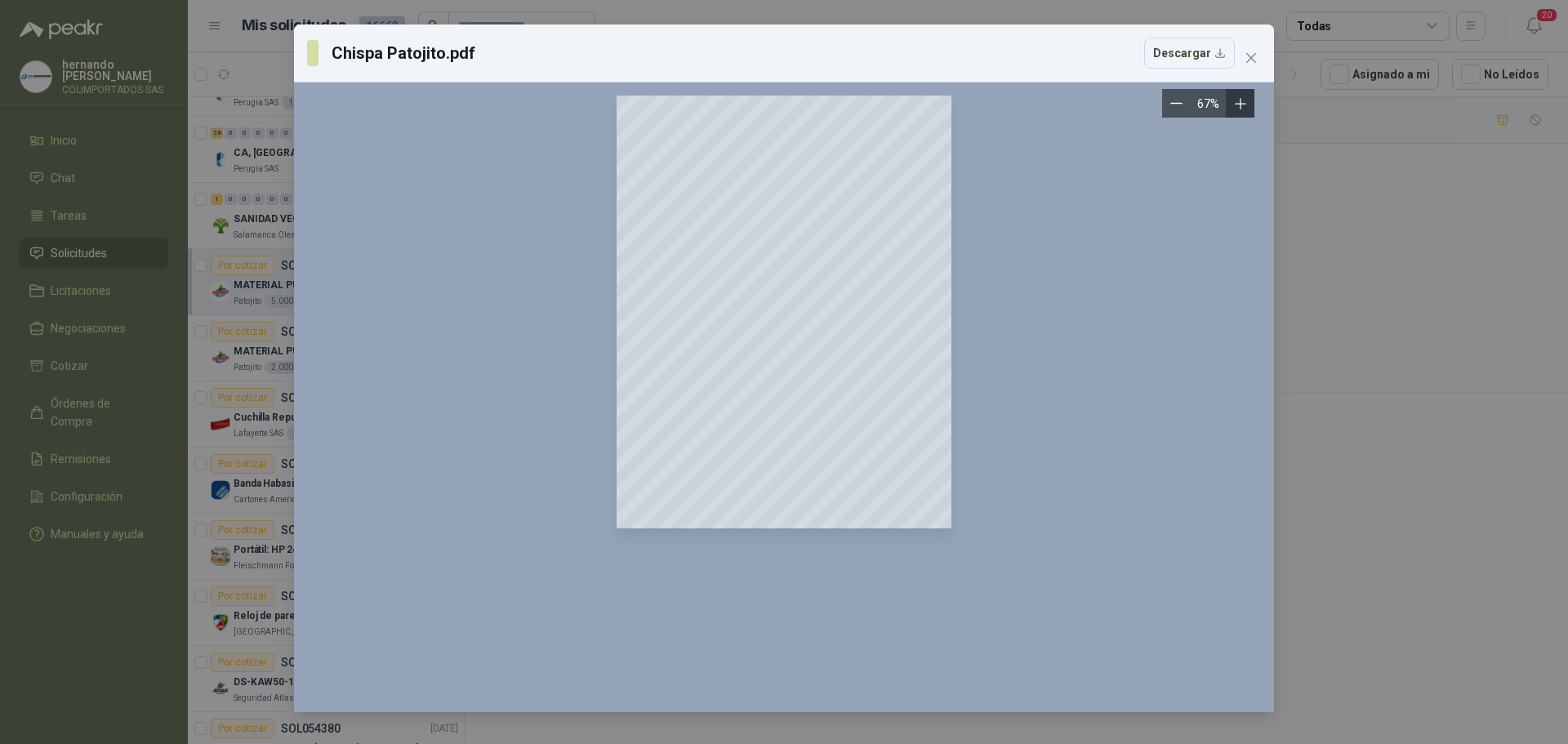
click at [1243, 104] on icon "Zoom in" at bounding box center [1239, 102] width 10 height 10
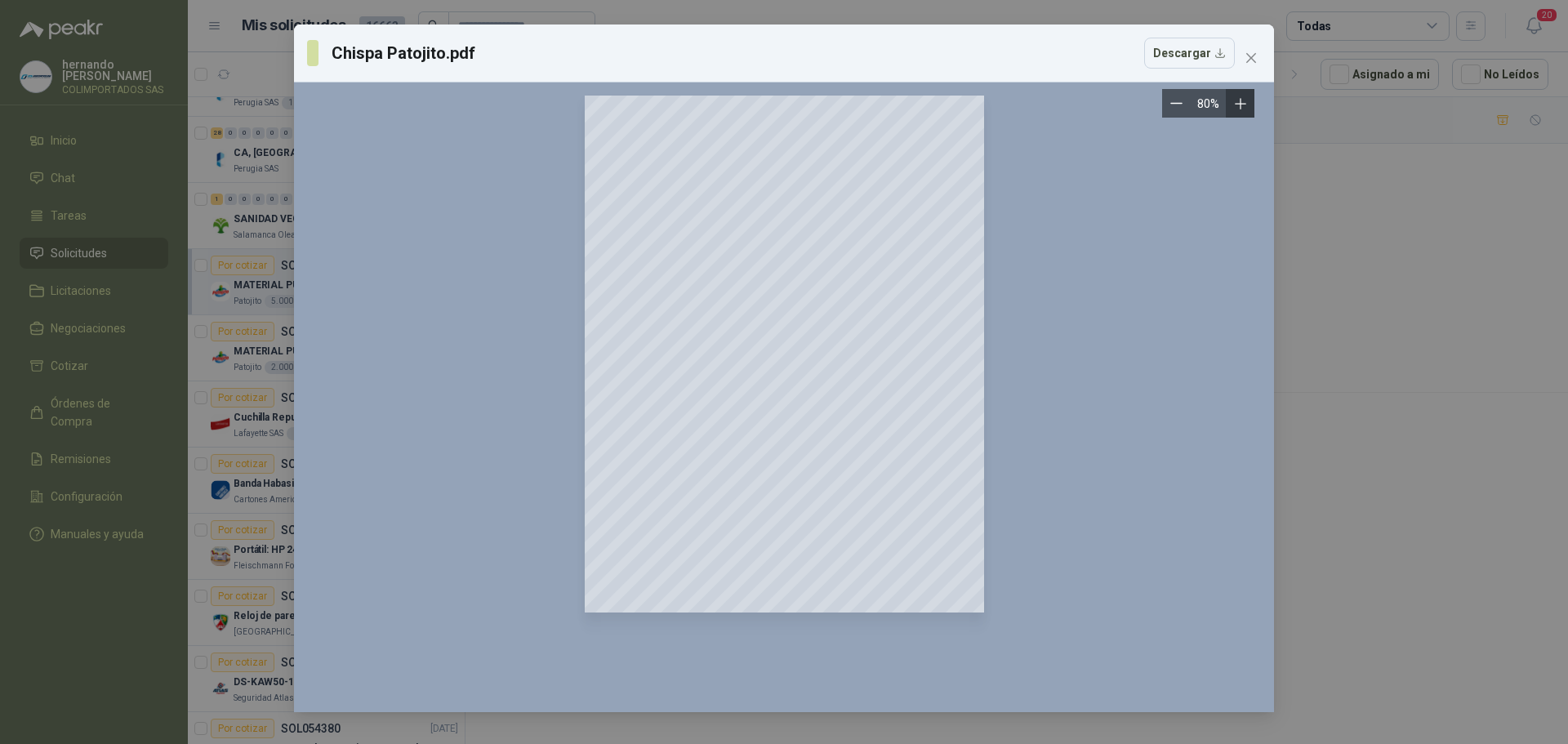
click at [1243, 104] on icon "Zoom in" at bounding box center [1239, 102] width 10 height 10
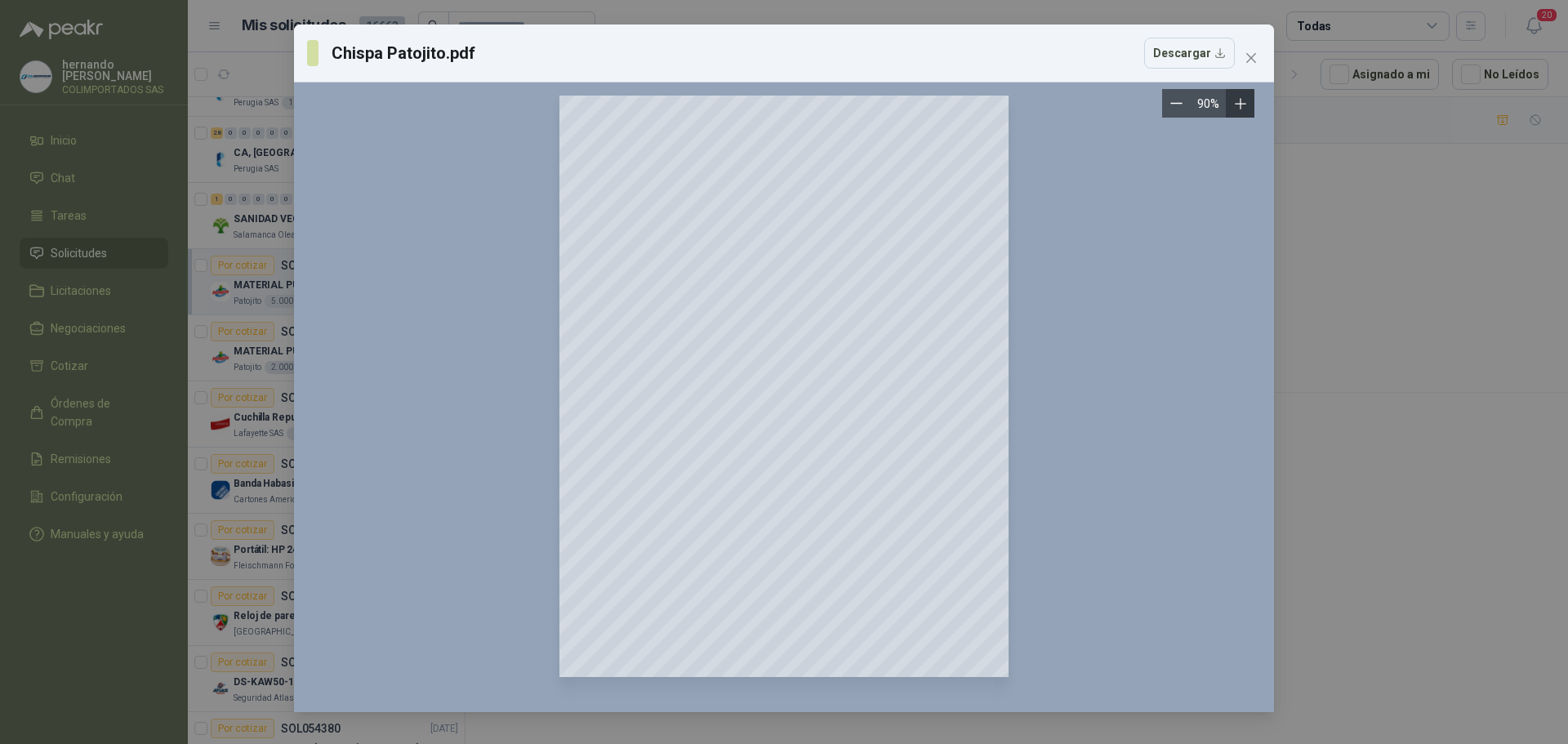
click at [1243, 104] on icon "Zoom in" at bounding box center [1239, 102] width 10 height 10
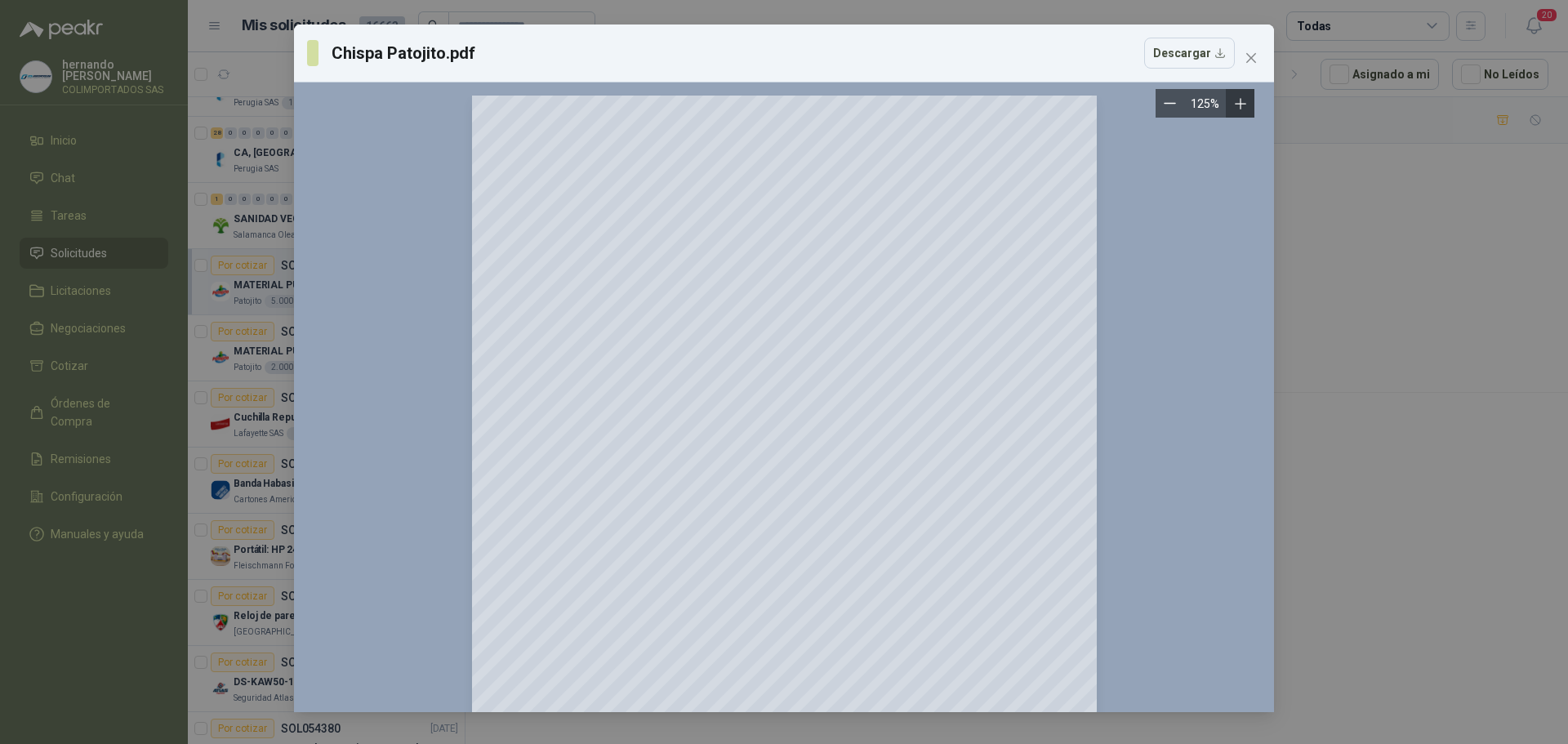
click at [1240, 102] on icon "Zoom in" at bounding box center [1239, 102] width 10 height 10
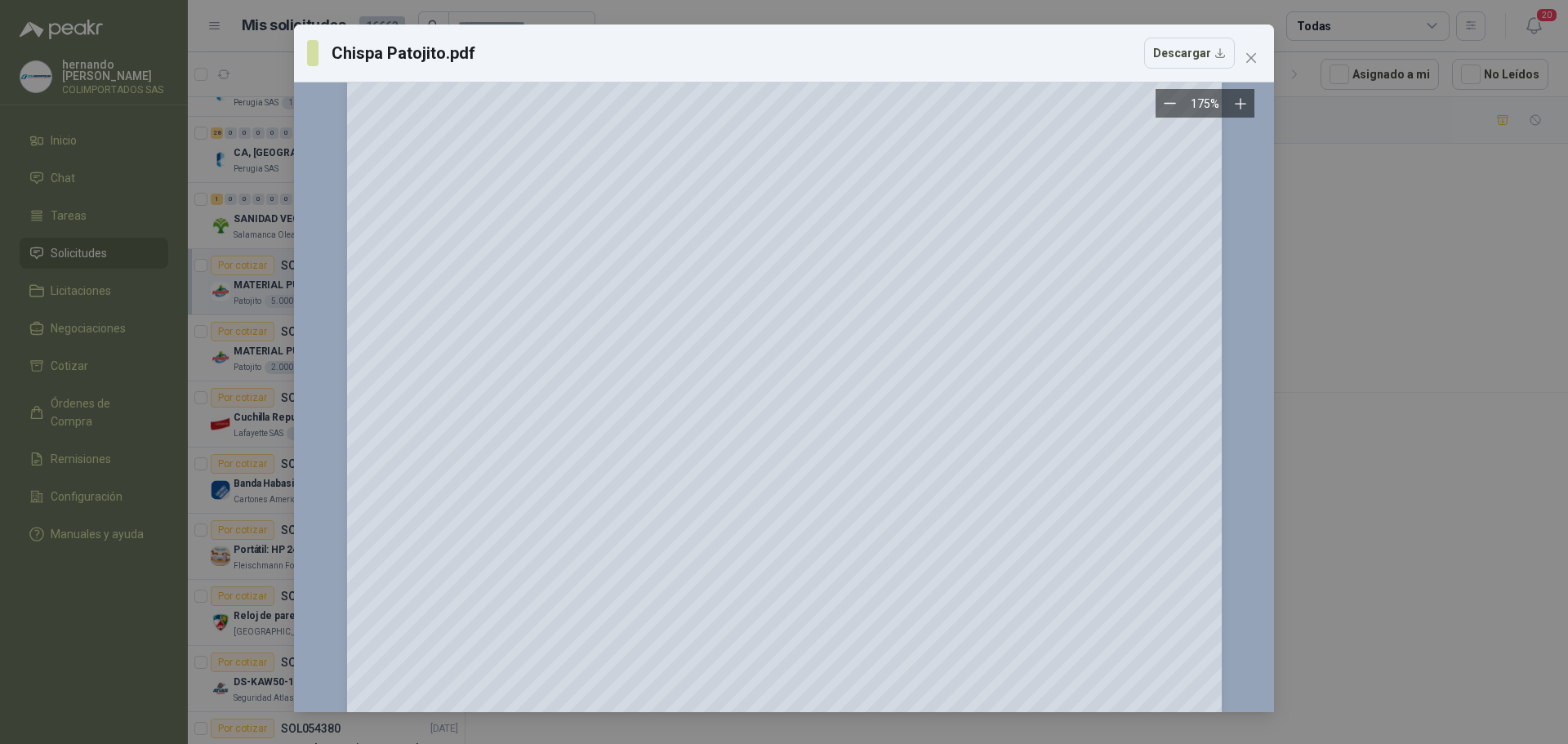
scroll to position [201, 0]
click at [1254, 56] on icon "close" at bounding box center [1251, 58] width 13 height 13
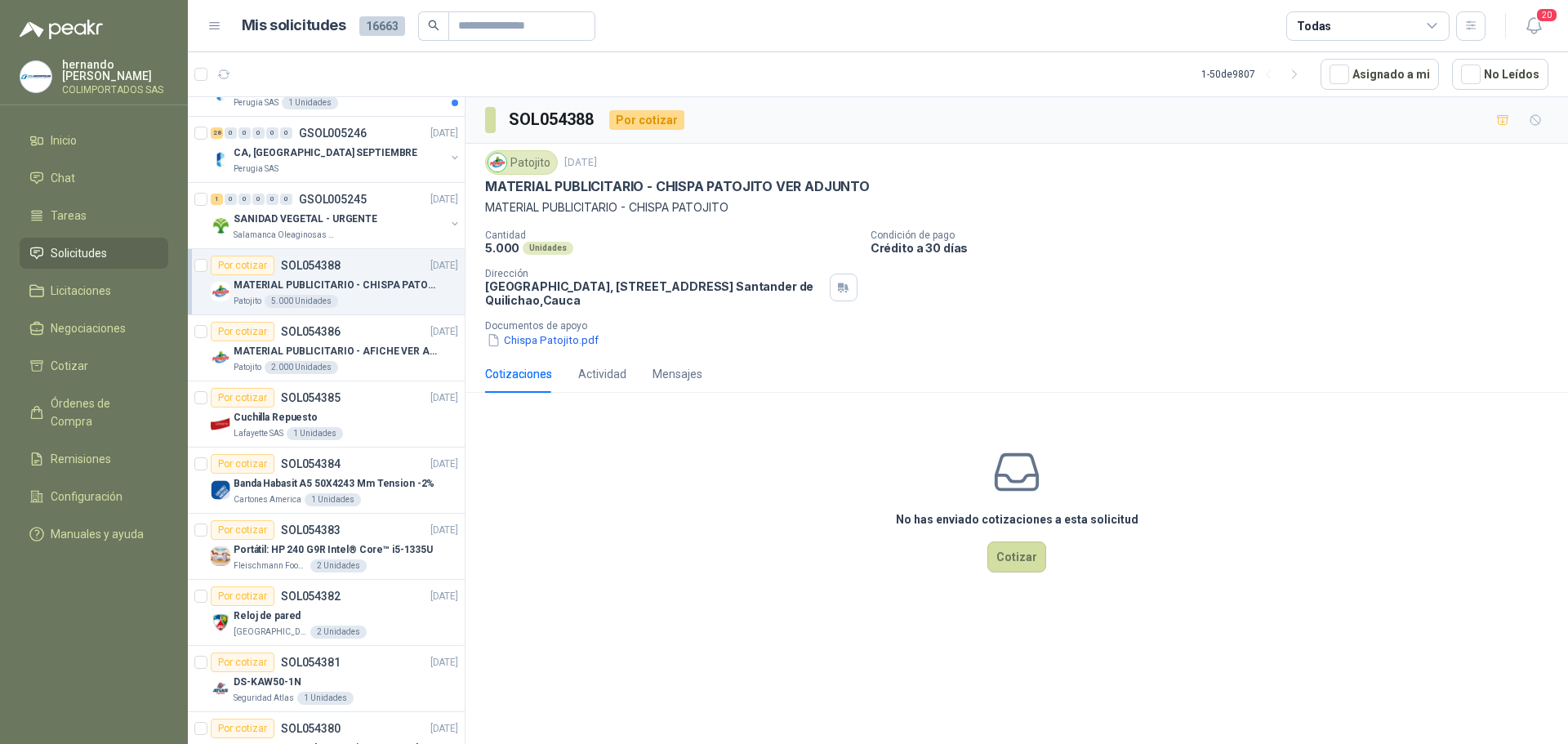
click at [1304, 258] on div "Cantidad 5.000 Unidades Condición de pago Crédito a 30 [PERSON_NAME] Dirección …" at bounding box center [1016, 288] width 1063 height 119
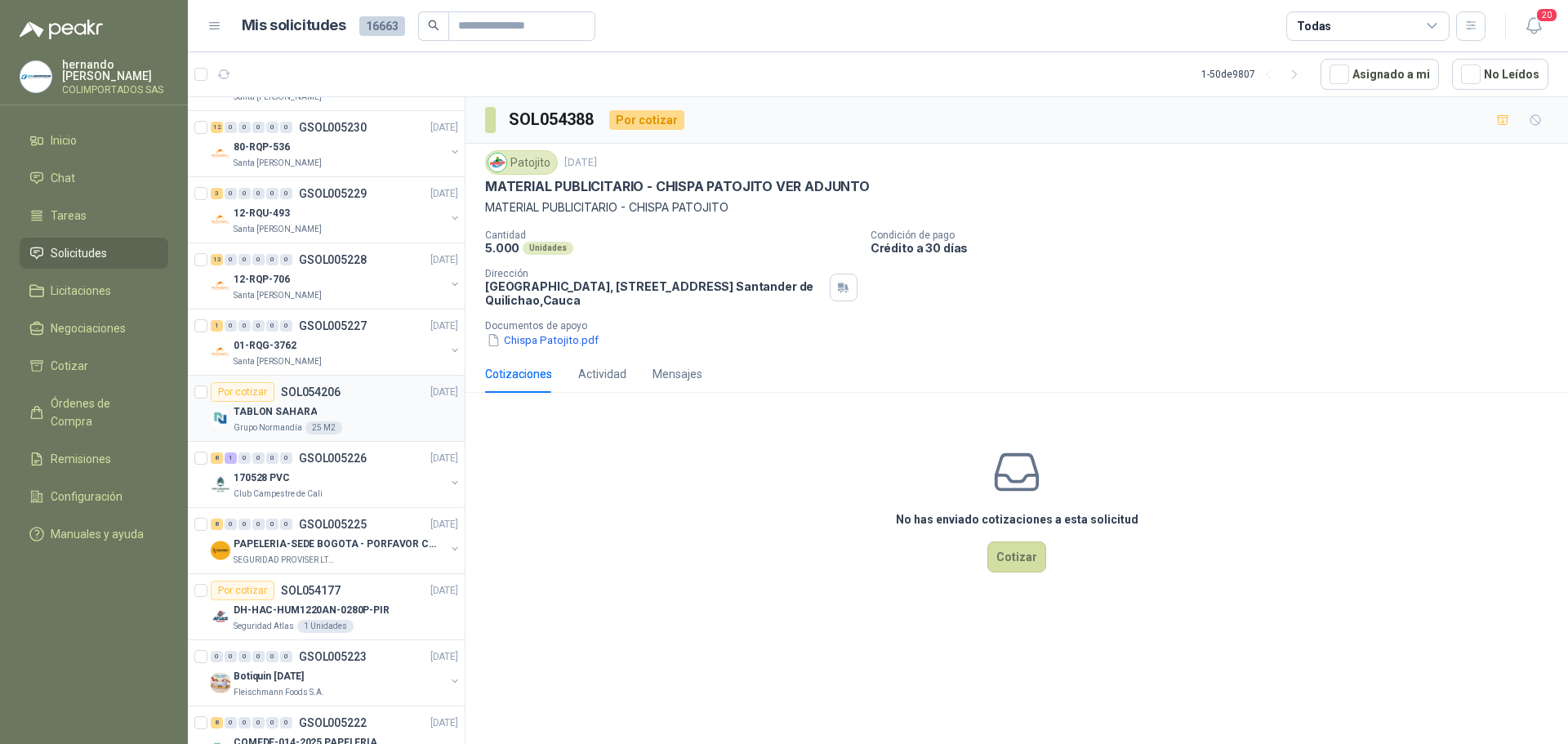
scroll to position [2367, 0]
click at [354, 486] on div "Club Campestre de Cali" at bounding box center [339, 493] width 211 height 13
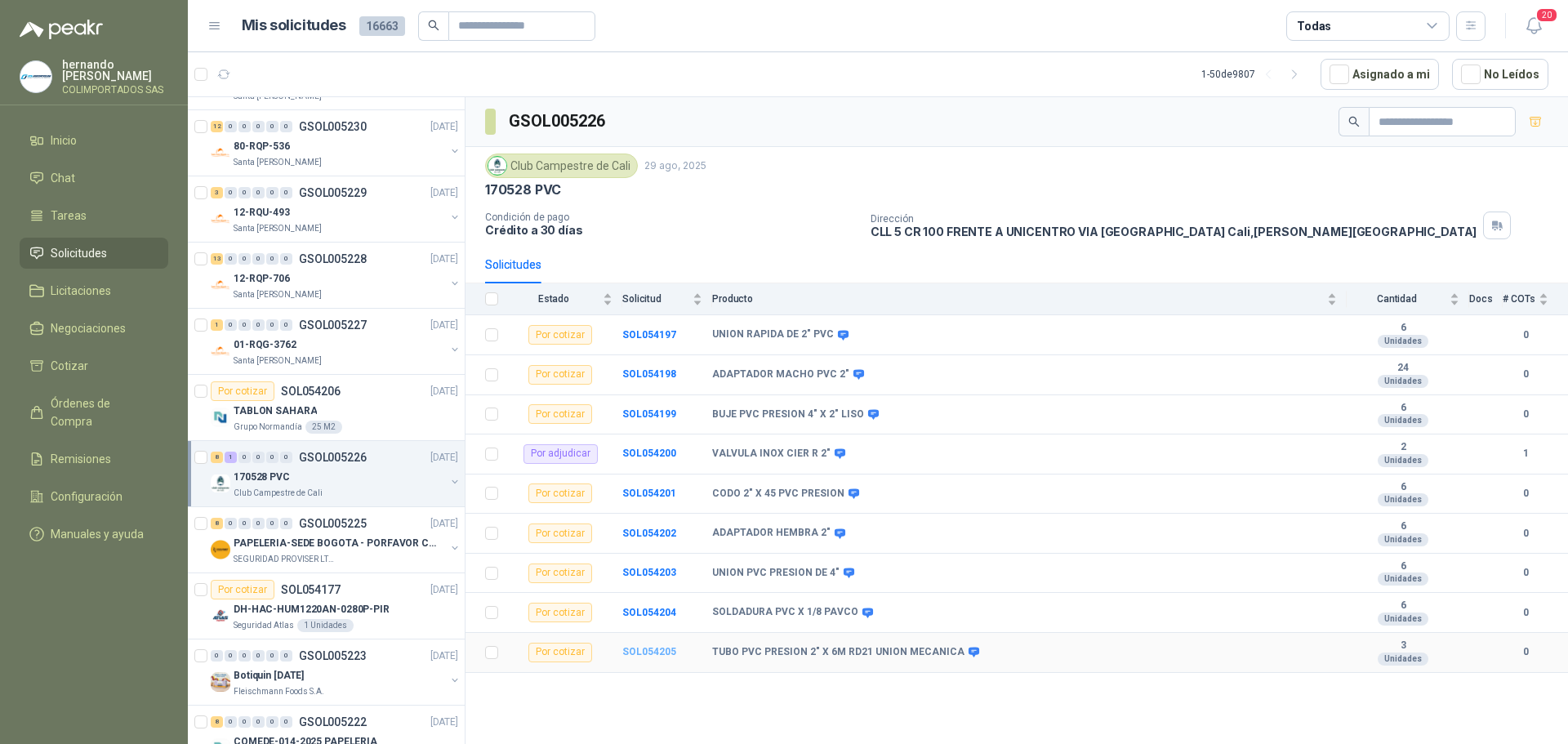
click at [644, 651] on b "SOL054205" at bounding box center [649, 651] width 54 height 11
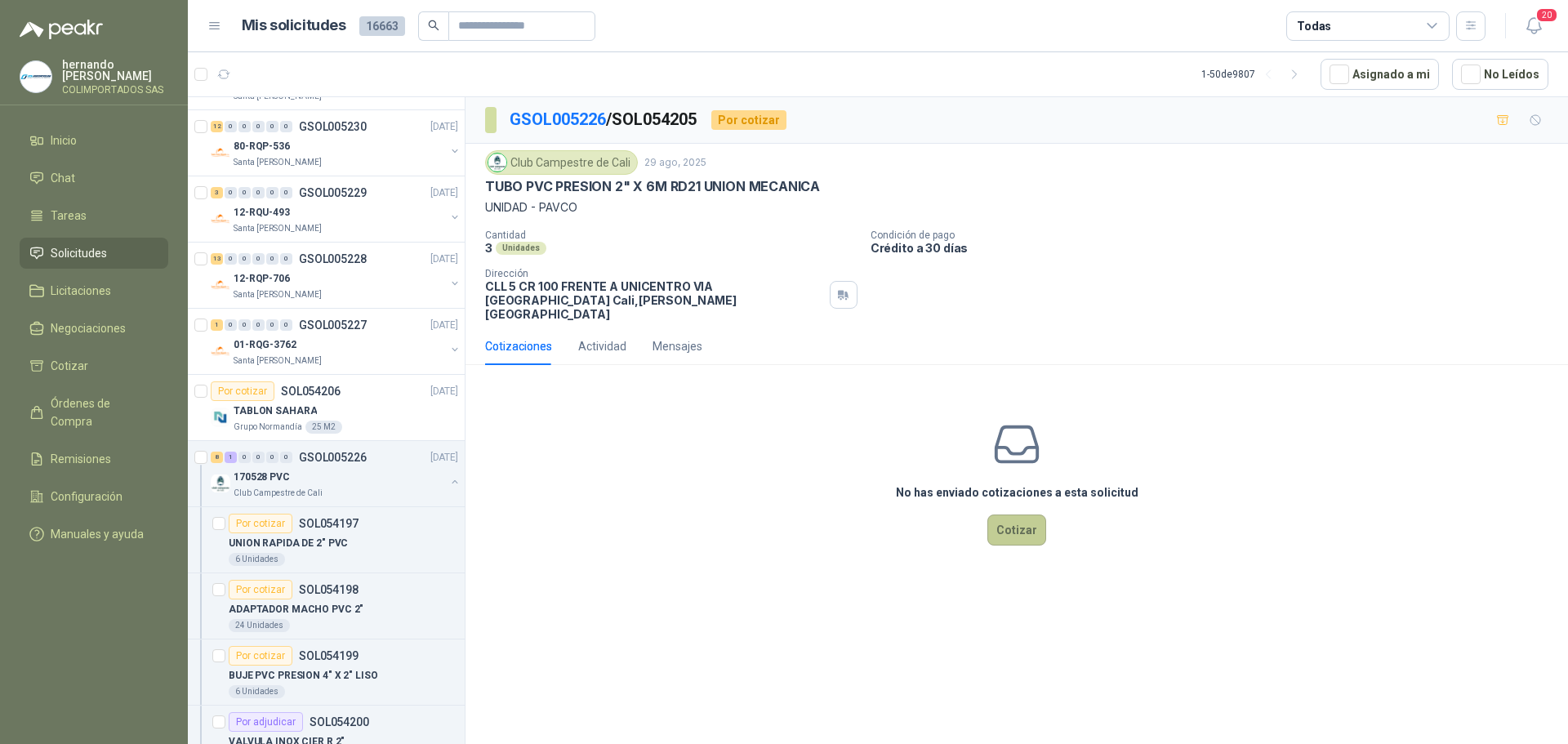
click at [1021, 525] on button "Cotizar" at bounding box center [1017, 530] width 59 height 31
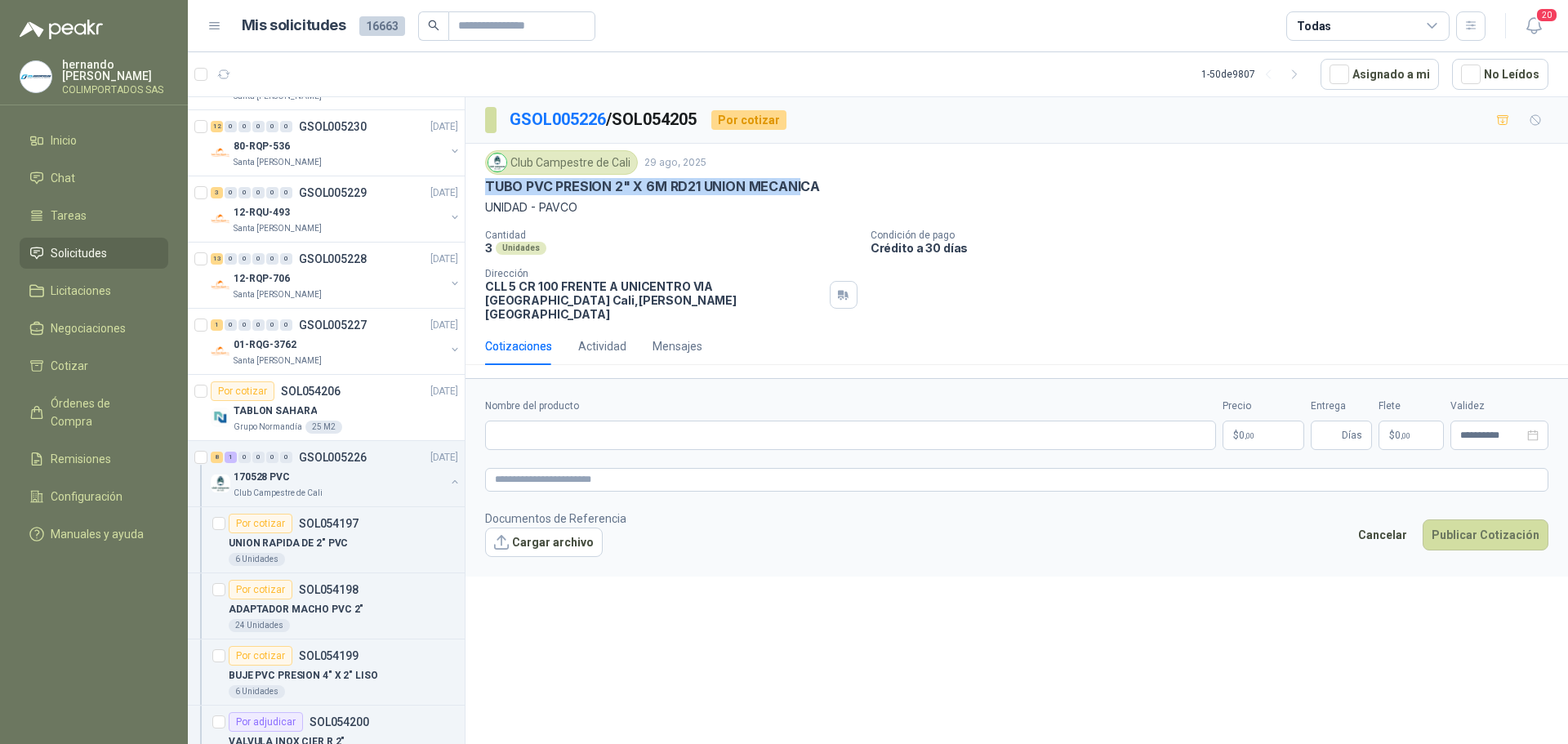
drag, startPoint x: 487, startPoint y: 183, endPoint x: 799, endPoint y: 191, distance: 312.1
click at [799, 191] on p "TUBO PVC PRESION 2" X 6M RD21 UNION MECANICA" at bounding box center [652, 186] width 335 height 18
drag, startPoint x: 815, startPoint y: 186, endPoint x: 486, endPoint y: 180, distance: 329.1
click at [486, 180] on p "TUBO PVC PRESION 2" X 6M RD21 UNION MECANICA" at bounding box center [652, 186] width 335 height 18
copy p "TUBO PVC PRESION 2" X 6M RD21 UNION MECANICA"
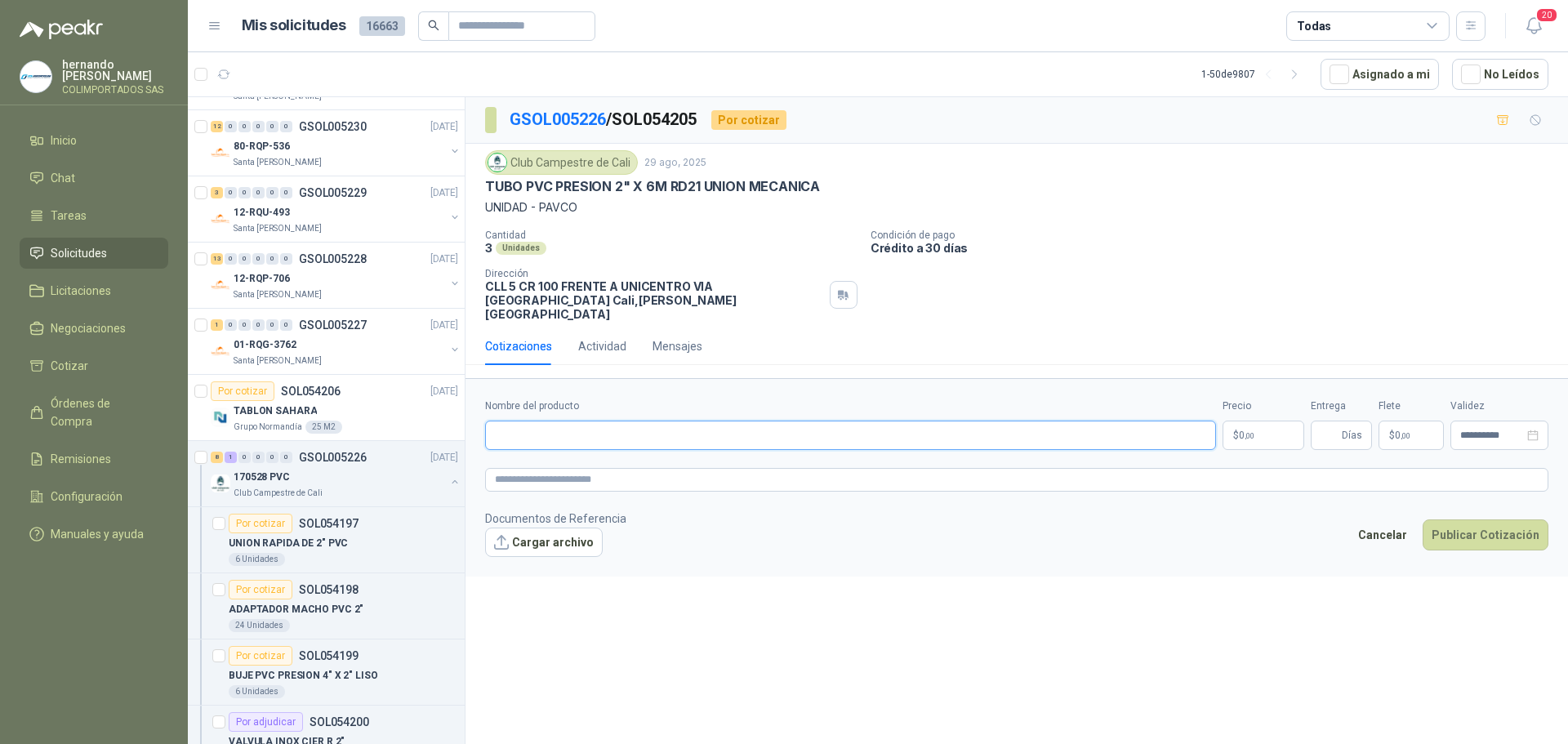
click at [588, 424] on input "Nombre del producto" at bounding box center [850, 435] width 730 height 30
paste input "**********"
type input "**********"
click at [642, 468] on textarea at bounding box center [1016, 480] width 1063 height 24
paste textarea "**********"
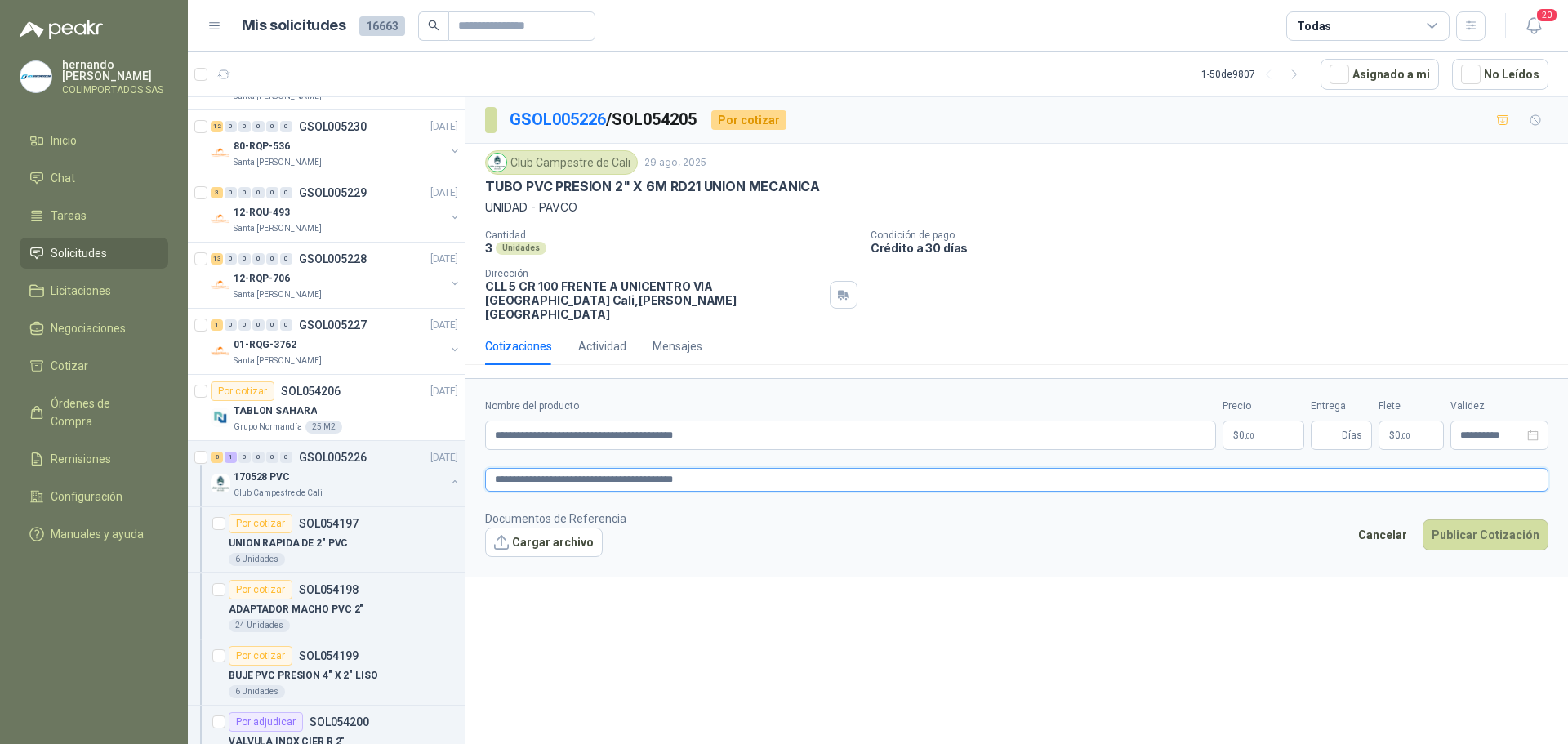
type textarea "**********"
click at [1242, 425] on body "[PERSON_NAME] COLIMPORTADOS SAS Inicio Chat Tareas Solicitudes Licitaciones Neg…" at bounding box center [784, 372] width 1568 height 744
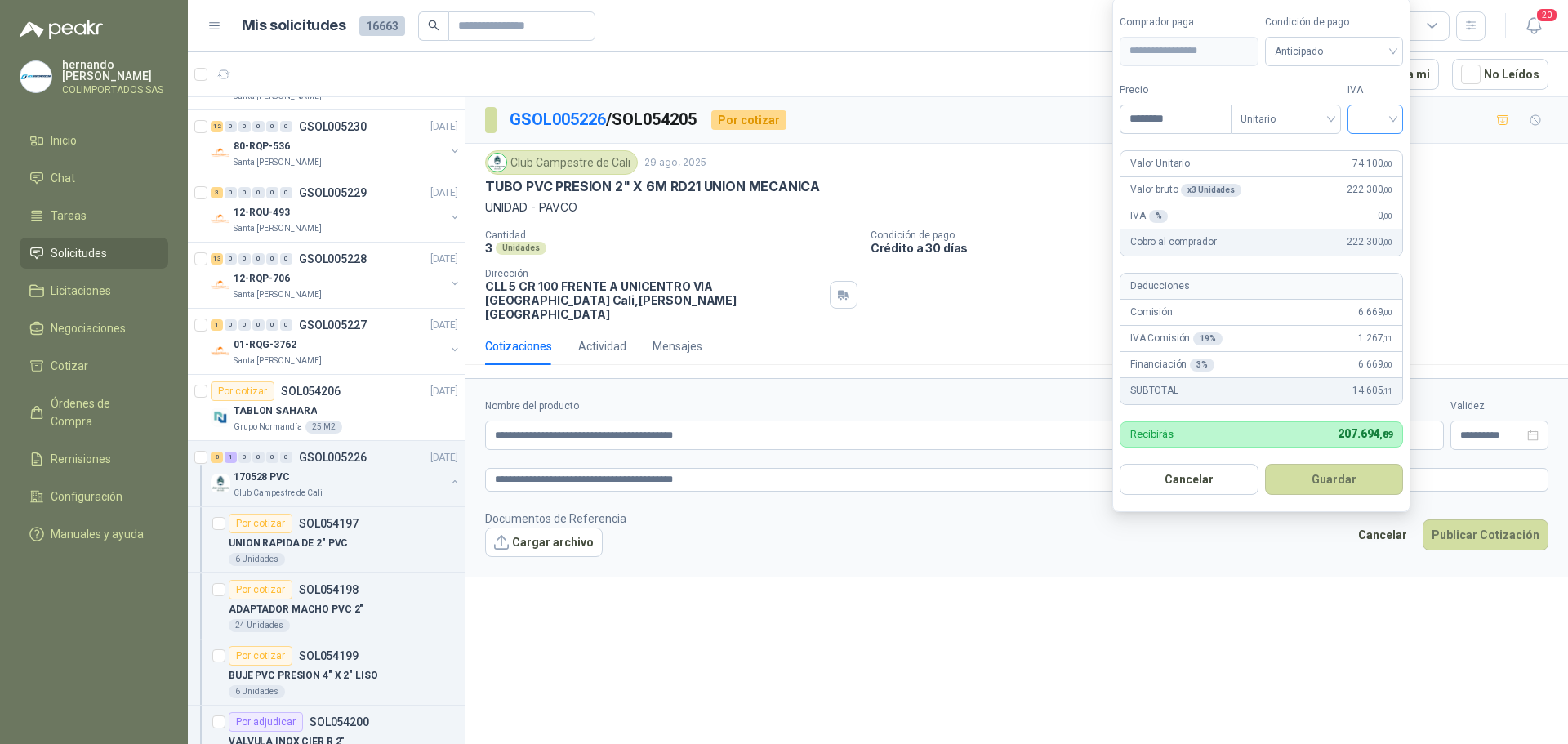
click at [1400, 120] on div at bounding box center [1375, 119] width 55 height 30
type input "********"
click at [1381, 152] on div "19%" at bounding box center [1379, 152] width 30 height 18
click at [1400, 53] on div "Anticipado" at bounding box center [1337, 52] width 140 height 30
click at [1333, 110] on div "Crédito a 30 días" at bounding box center [1337, 111] width 115 height 18
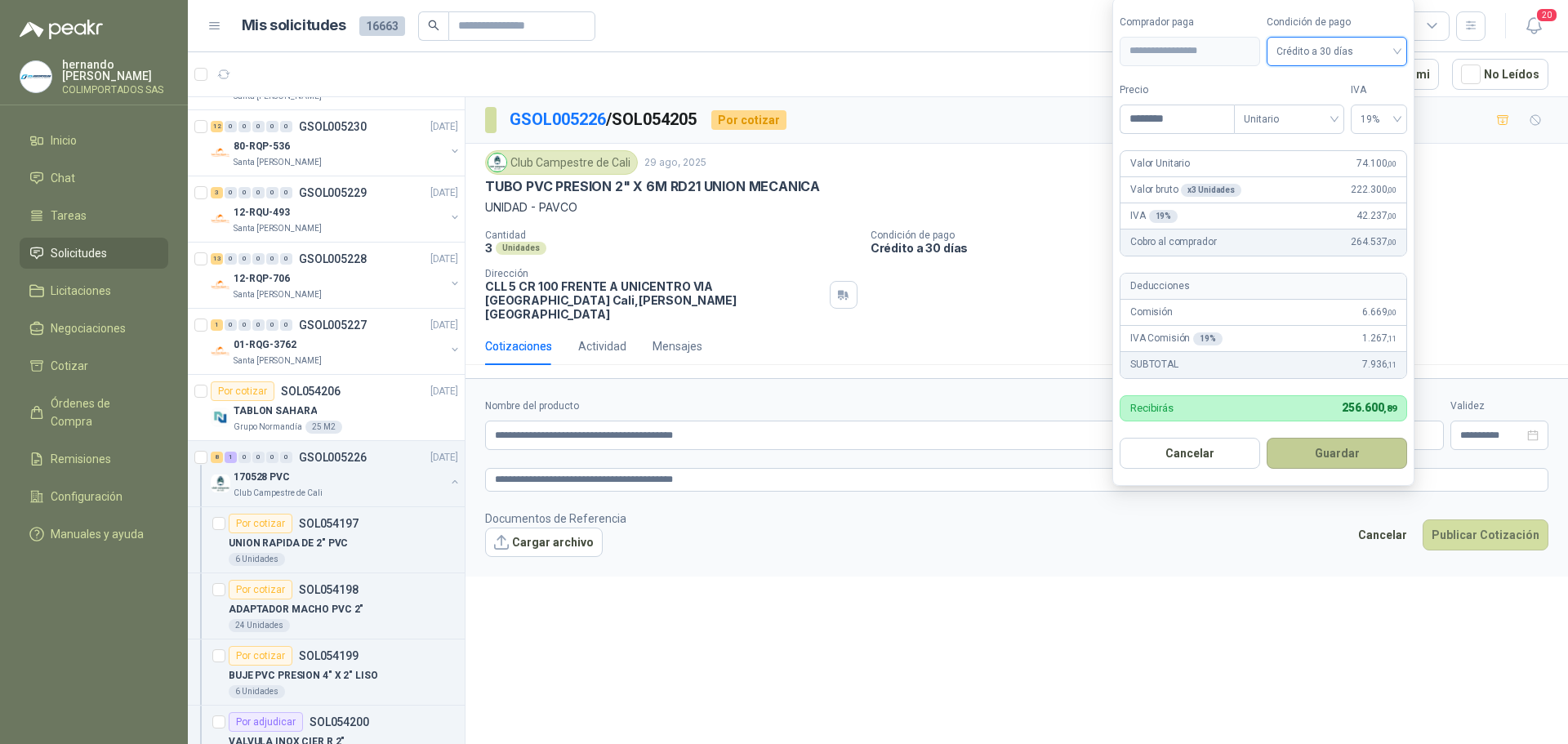
click at [1337, 456] on button "Guardar" at bounding box center [1337, 453] width 140 height 31
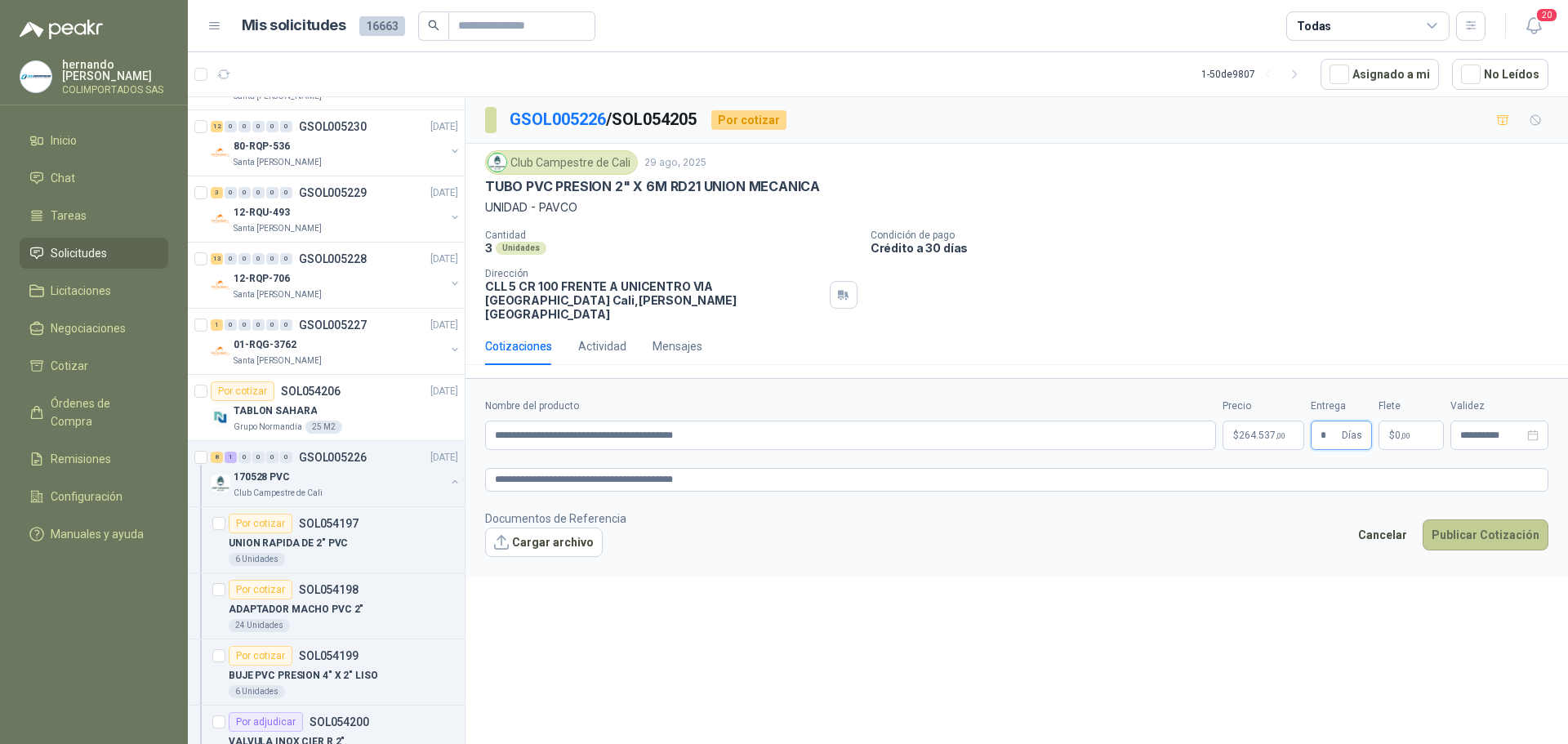
type input "*"
click at [1474, 519] on button "Publicar Cotización" at bounding box center [1485, 534] width 126 height 31
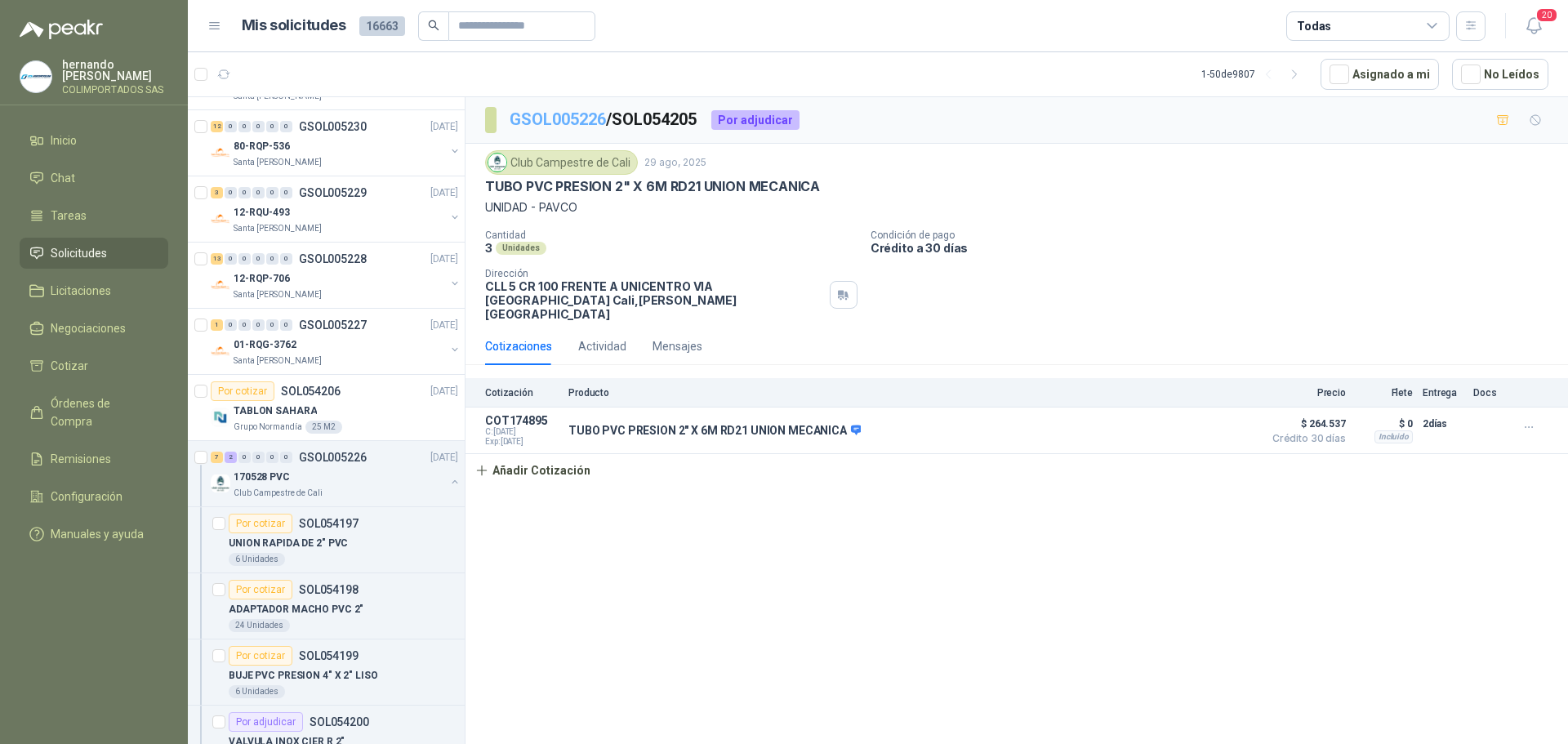
click at [565, 120] on link "GSOL005226" at bounding box center [558, 118] width 96 height 19
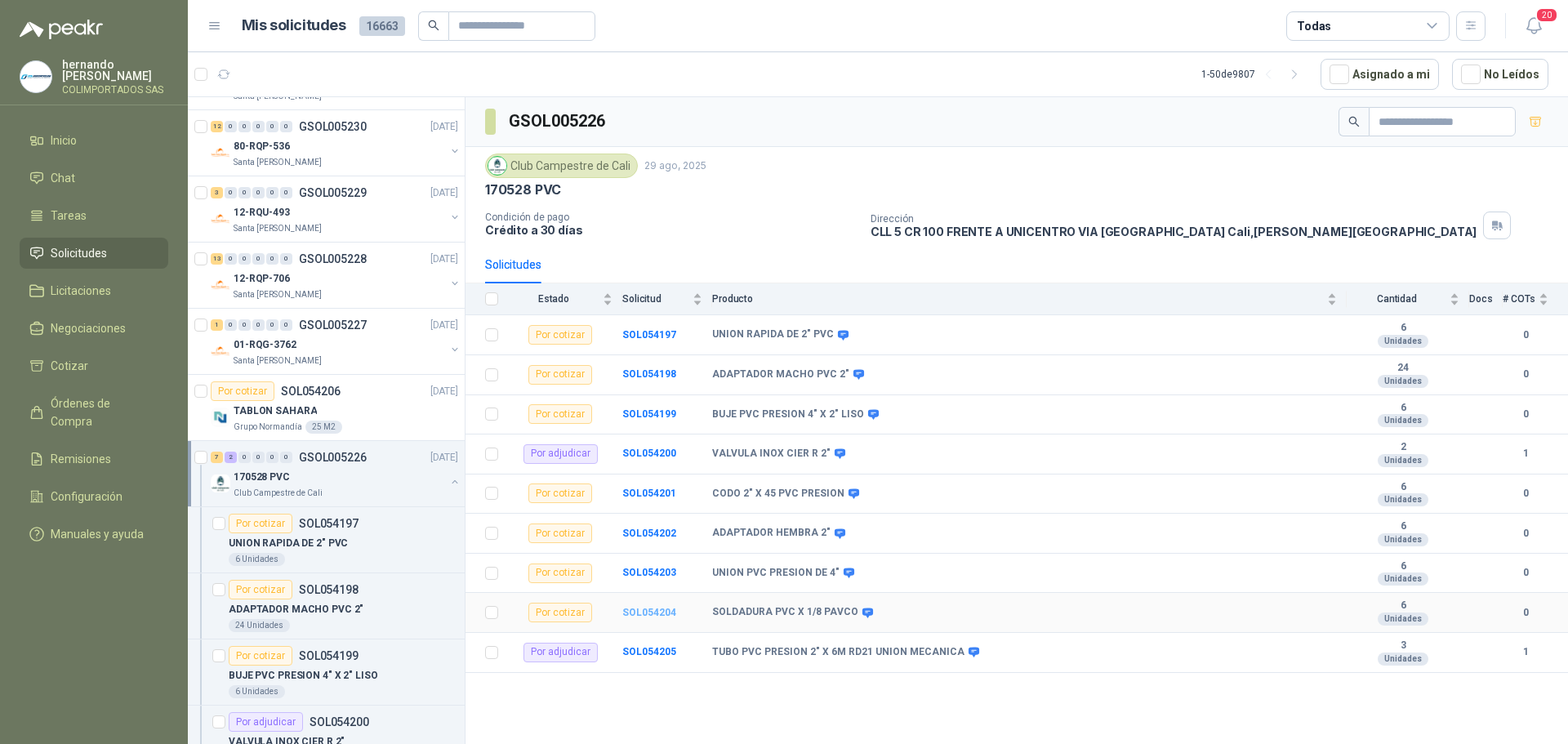
click at [656, 617] on b "SOL054204" at bounding box center [649, 612] width 54 height 11
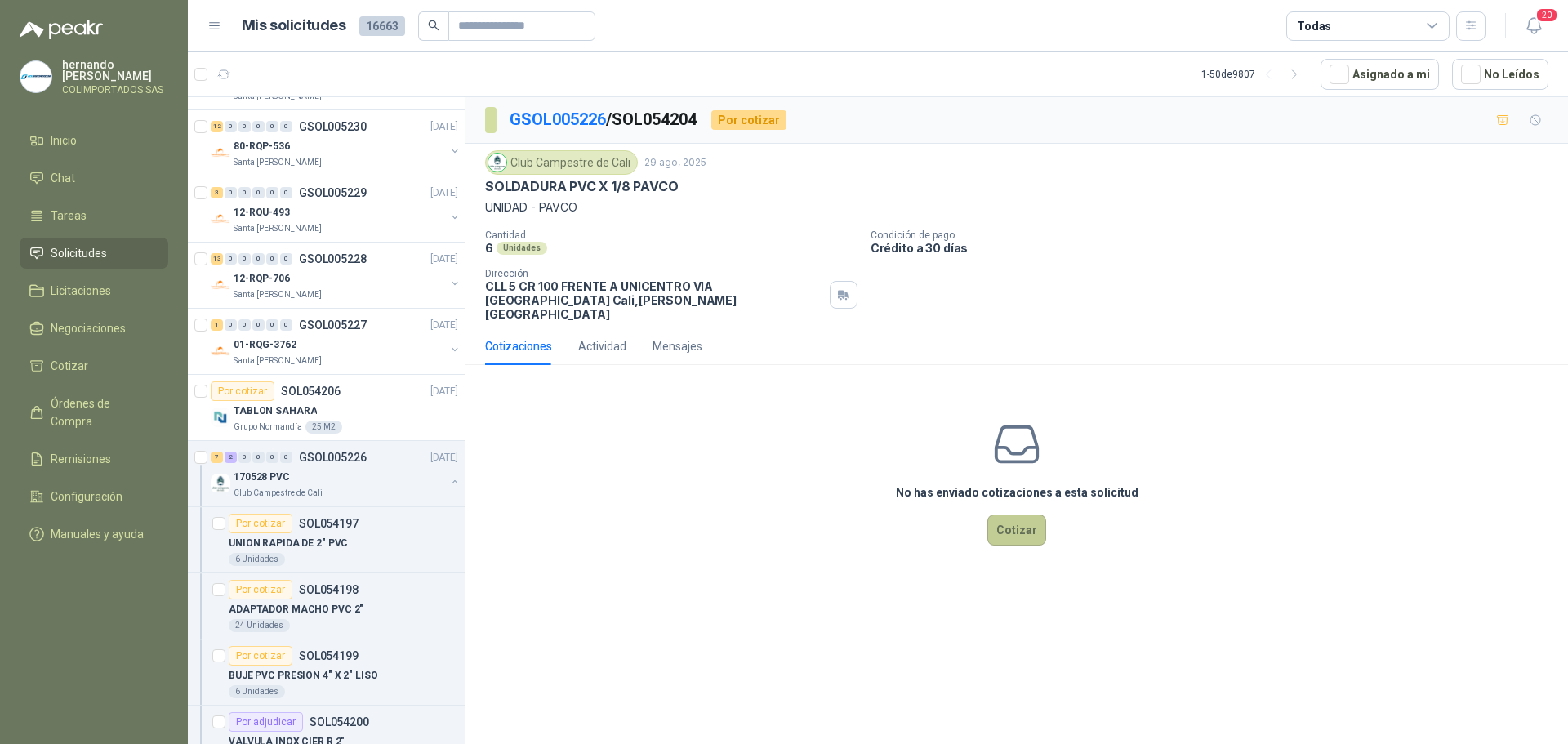
click at [1027, 517] on button "Cotizar" at bounding box center [1017, 530] width 59 height 31
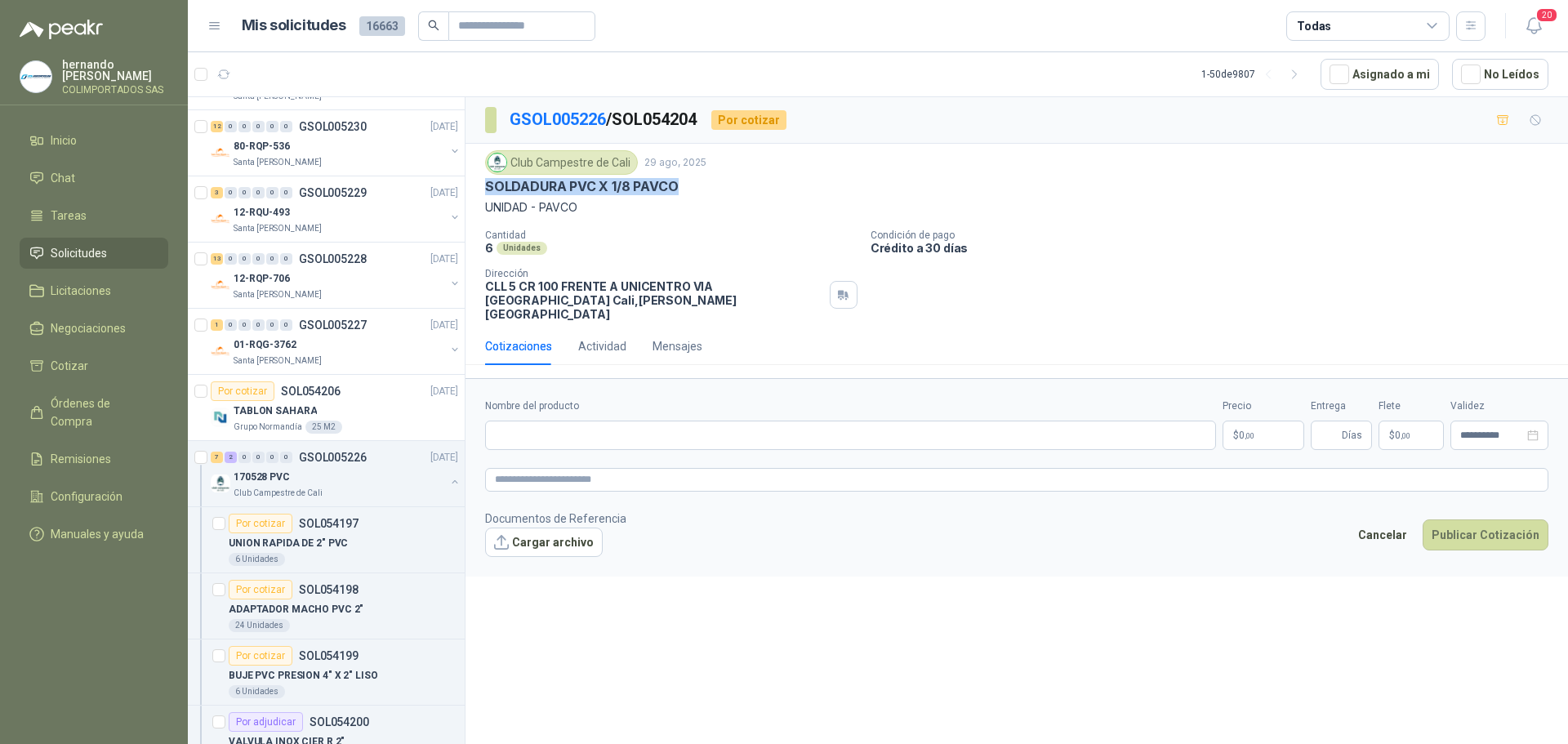
drag, startPoint x: 682, startPoint y: 186, endPoint x: 488, endPoint y: 190, distance: 194.0
click at [488, 190] on div "SOLDADURA PVC X 1/8 PAVCO" at bounding box center [1016, 186] width 1063 height 18
copy p "SOLDADURA PVC X 1/8 PAVCO"
click at [621, 423] on input "Nombre del producto" at bounding box center [850, 435] width 730 height 30
paste input "**********"
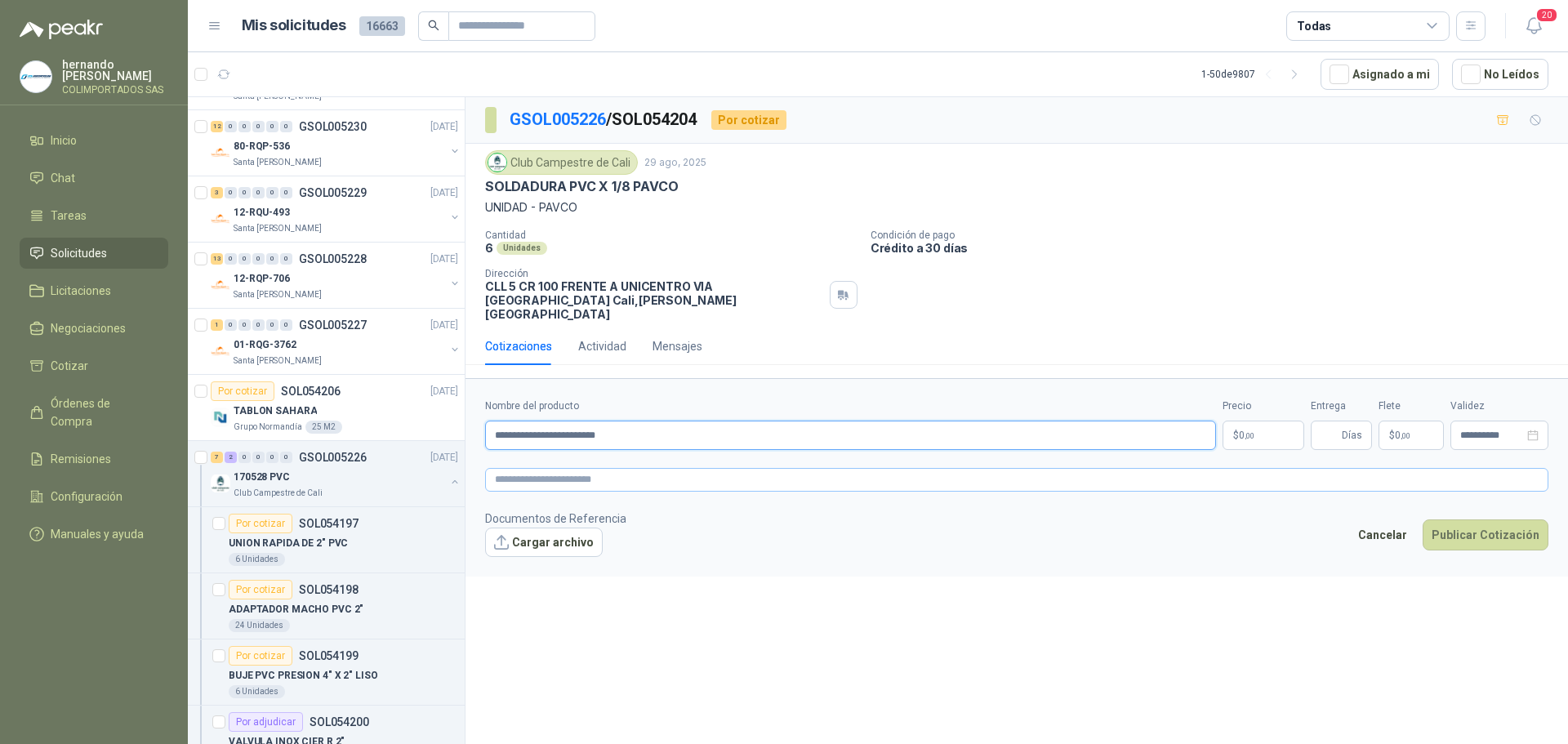
type input "**********"
click at [599, 468] on textarea at bounding box center [1016, 480] width 1063 height 24
paste textarea "**********"
type textarea "**********"
click at [1250, 416] on body "[PERSON_NAME] COLIMPORTADOS SAS Inicio Chat Tareas Solicitudes Licitaciones Neg…" at bounding box center [784, 372] width 1568 height 744
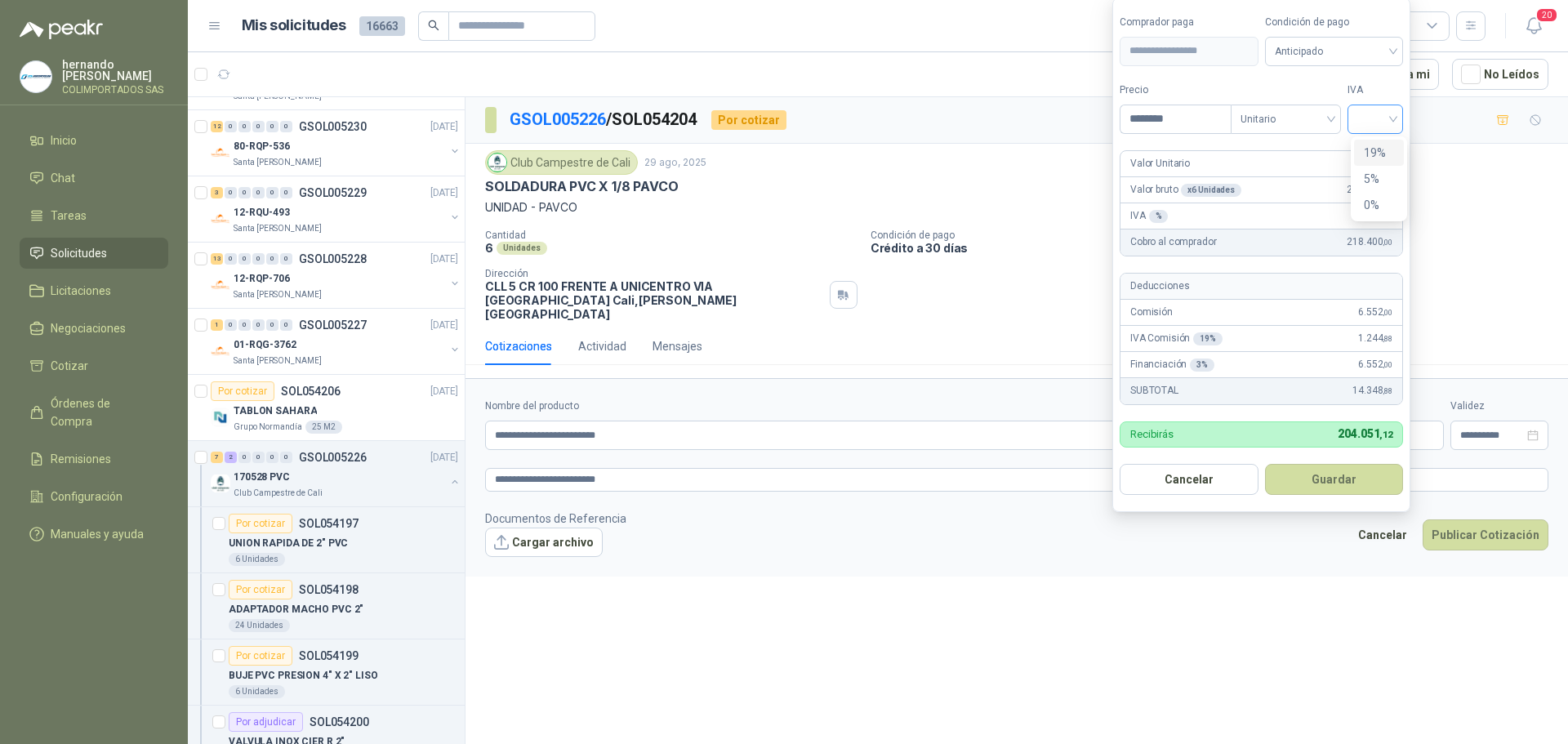
click at [1400, 117] on div at bounding box center [1375, 119] width 55 height 30
type input "********"
click at [1370, 150] on div "19%" at bounding box center [1379, 152] width 30 height 18
click at [1398, 50] on div "Anticipado" at bounding box center [1337, 52] width 140 height 30
click at [1310, 109] on div "Crédito a 30 días" at bounding box center [1337, 111] width 115 height 18
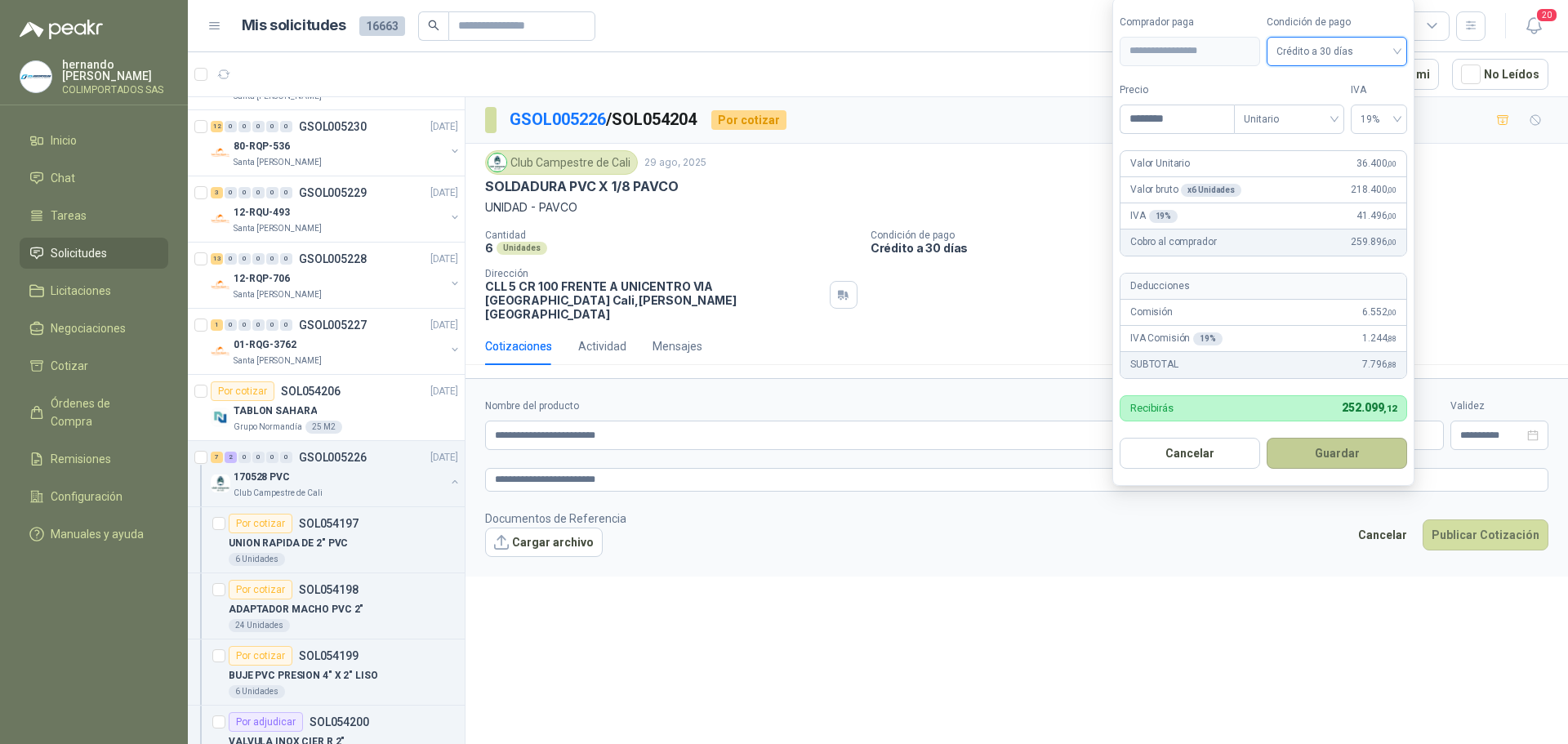
click at [1325, 455] on button "Guardar" at bounding box center [1337, 453] width 140 height 31
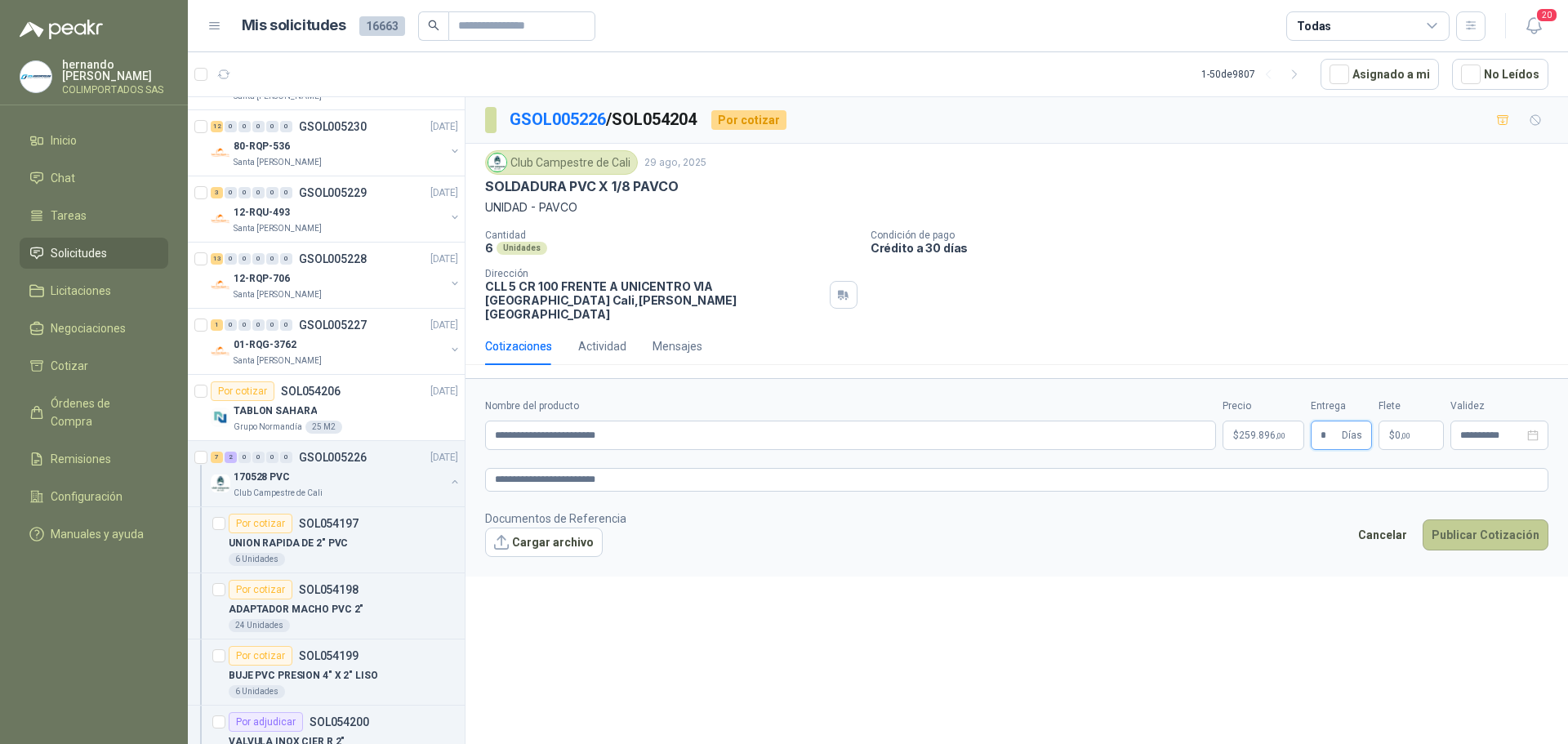
type input "*"
click at [1477, 519] on button "Publicar Cotización" at bounding box center [1485, 534] width 126 height 31
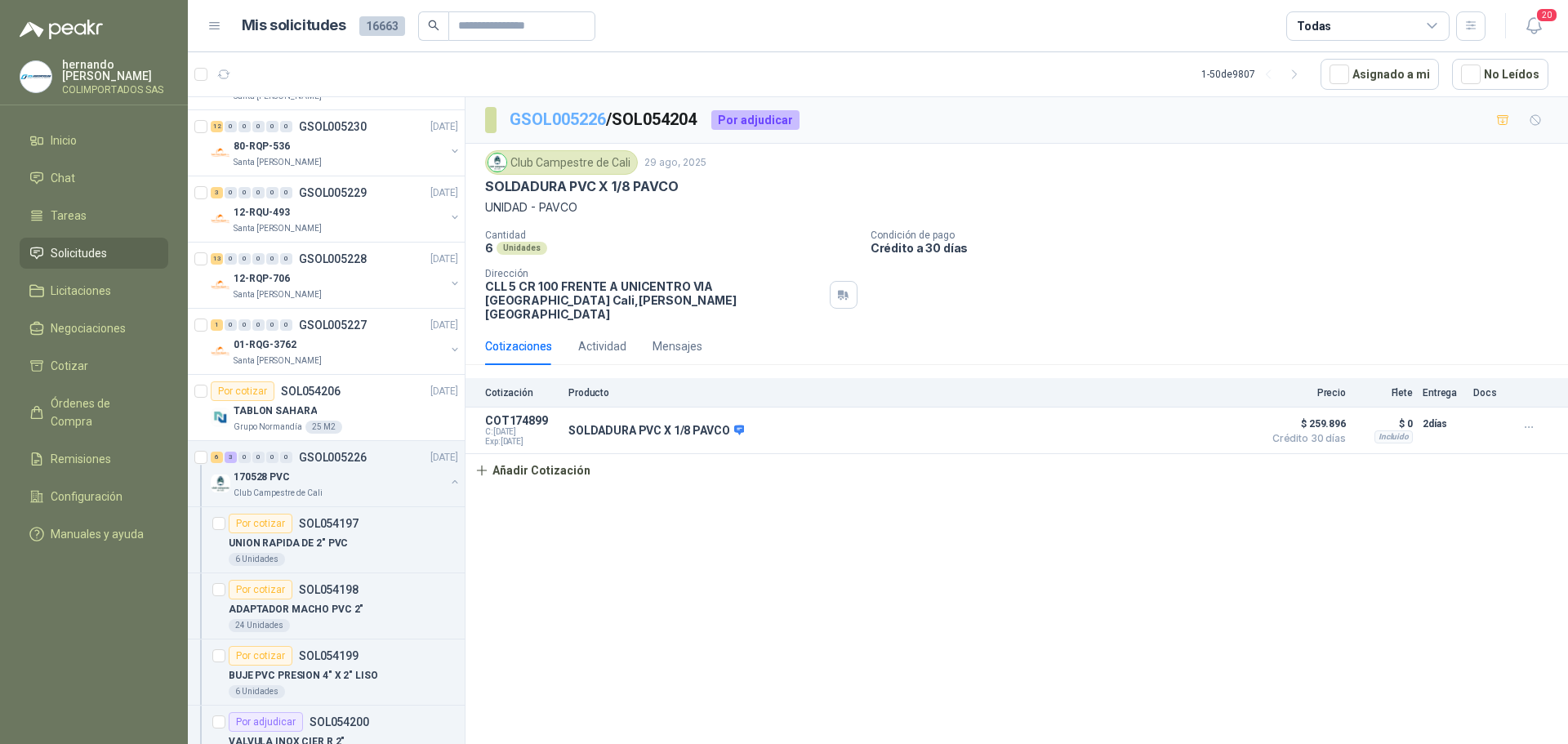
click at [568, 120] on link "GSOL005226" at bounding box center [558, 118] width 96 height 19
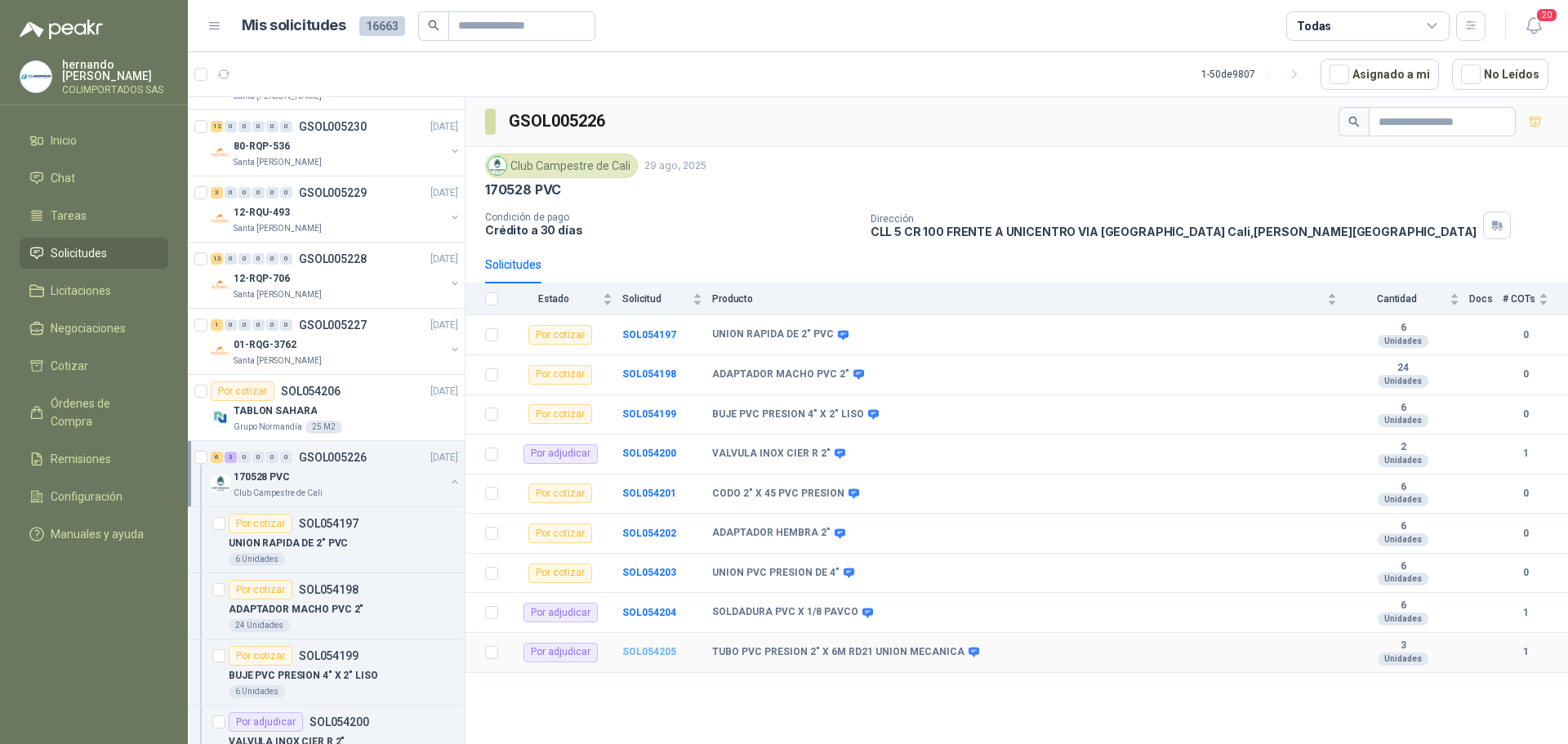
click at [652, 652] on b "SOL054205" at bounding box center [649, 651] width 54 height 11
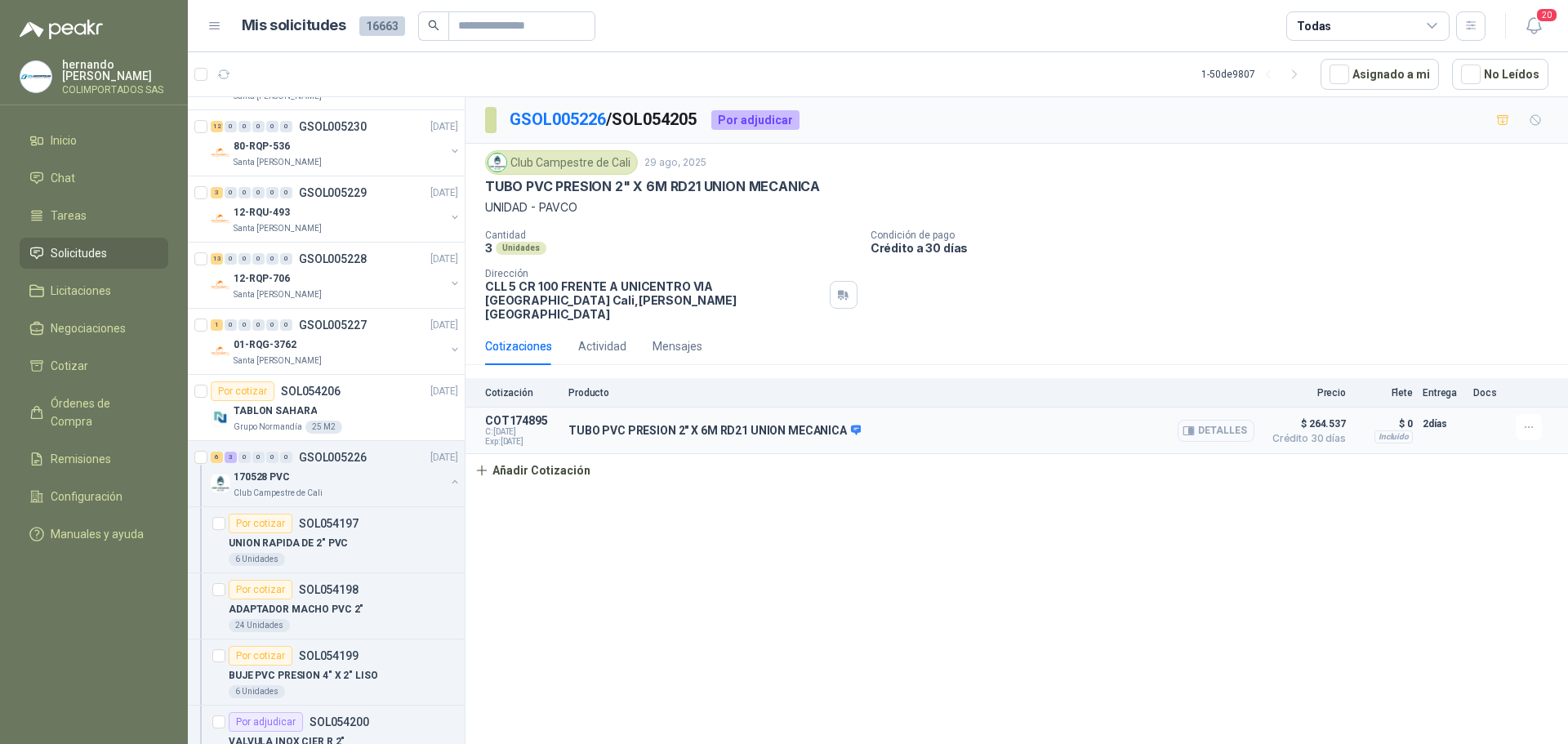
click at [1217, 420] on button "Detalles" at bounding box center [1215, 431] width 77 height 22
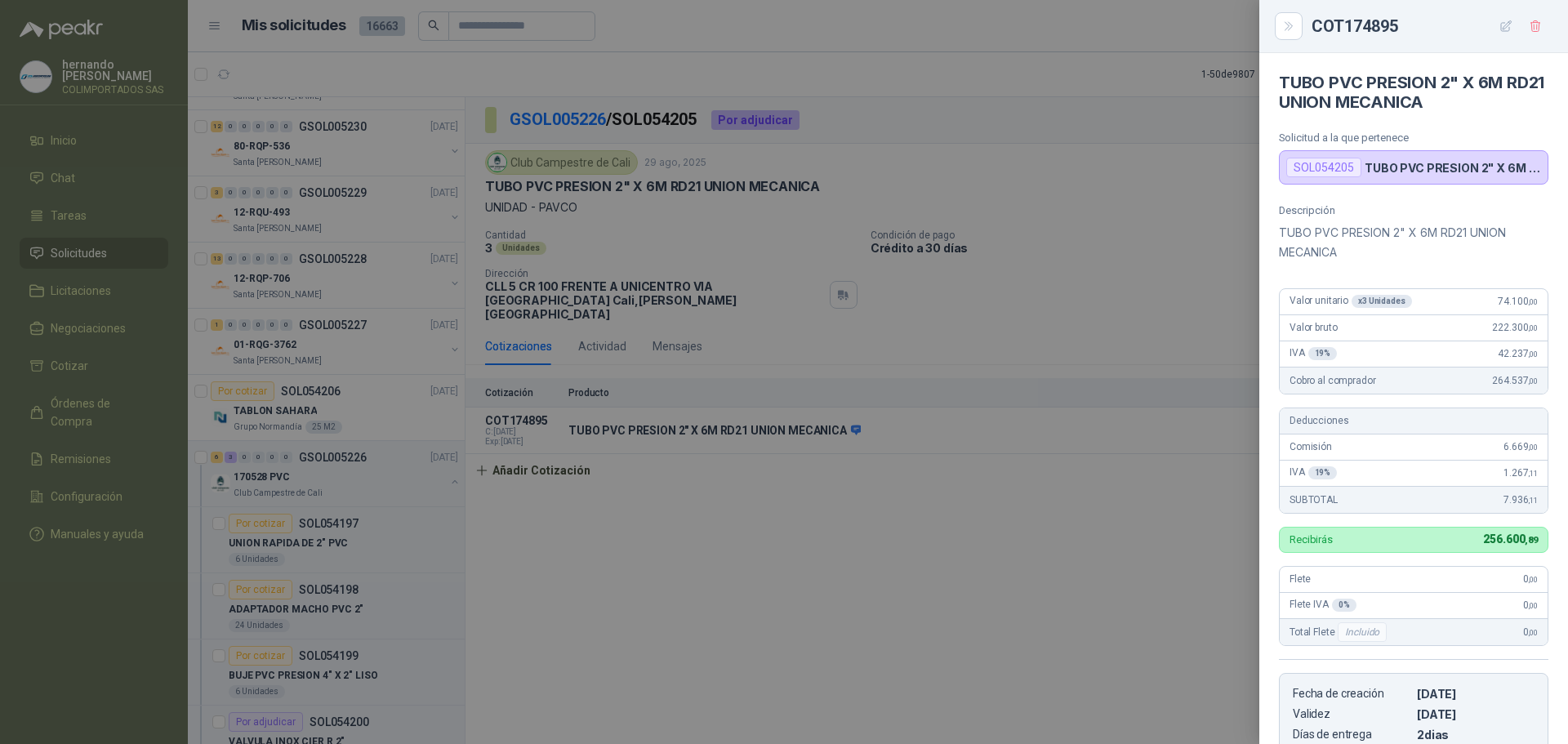
click at [1001, 513] on div at bounding box center [784, 372] width 1568 height 744
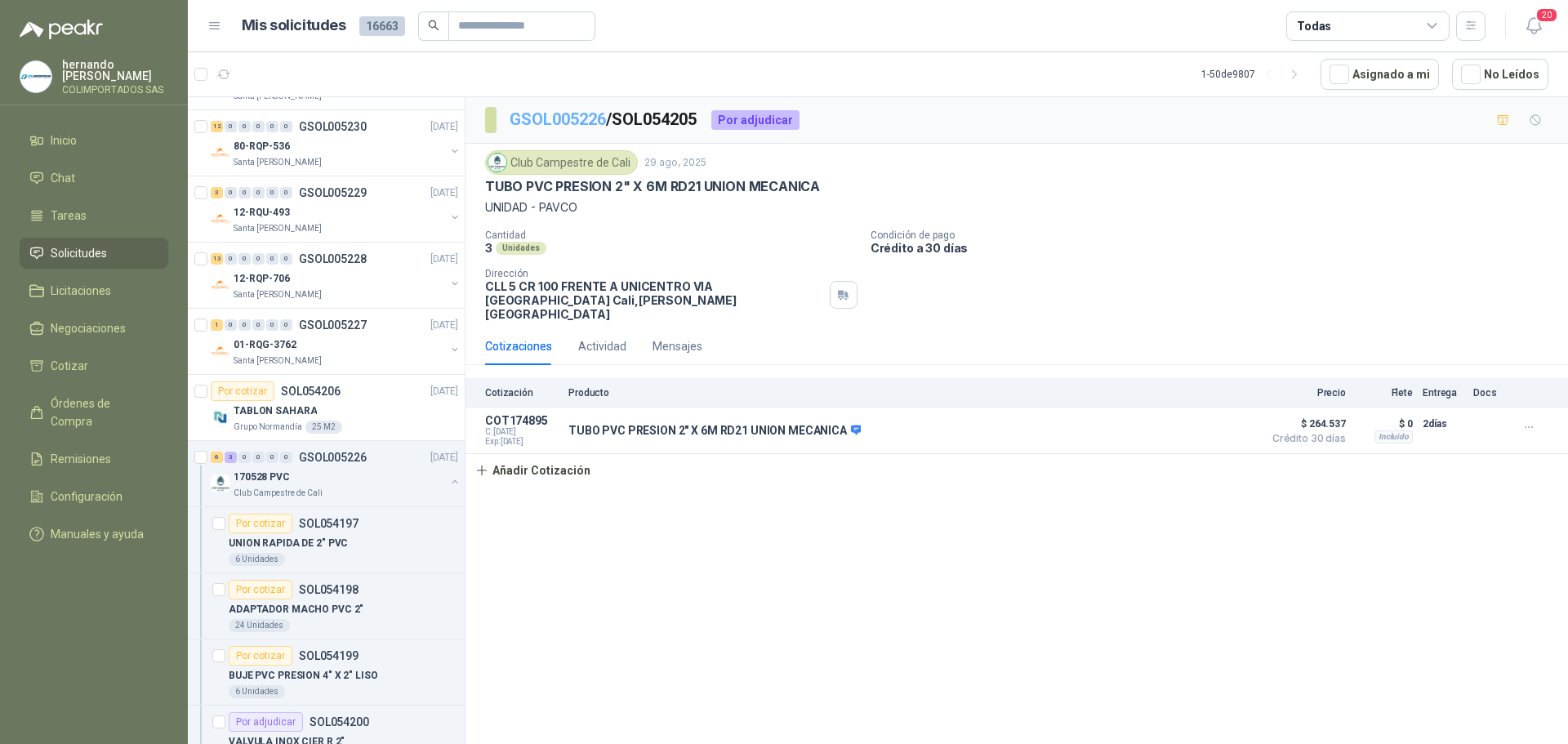
click at [542, 129] on link "GSOL005226" at bounding box center [558, 118] width 96 height 19
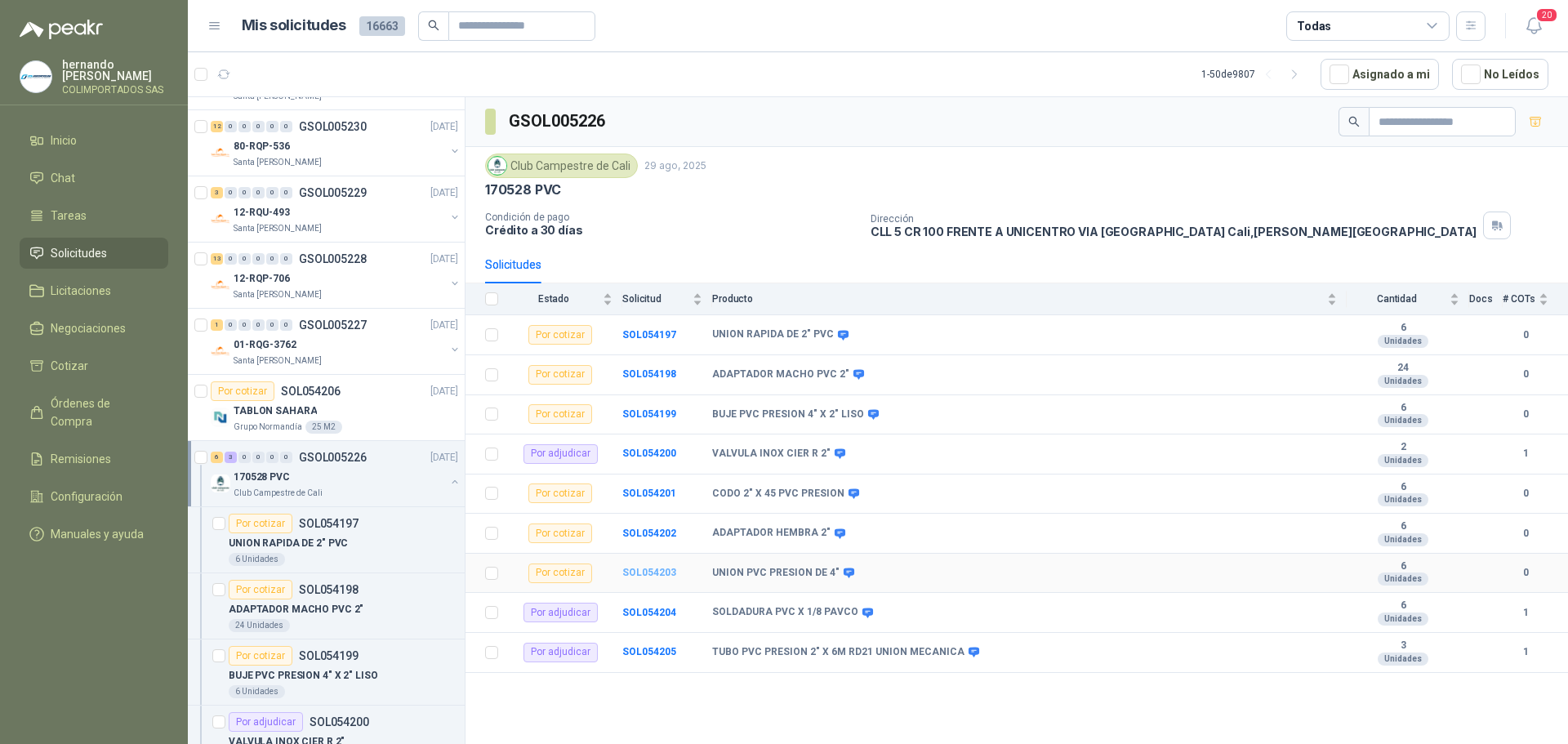
click at [646, 575] on b "SOL054203" at bounding box center [649, 572] width 54 height 11
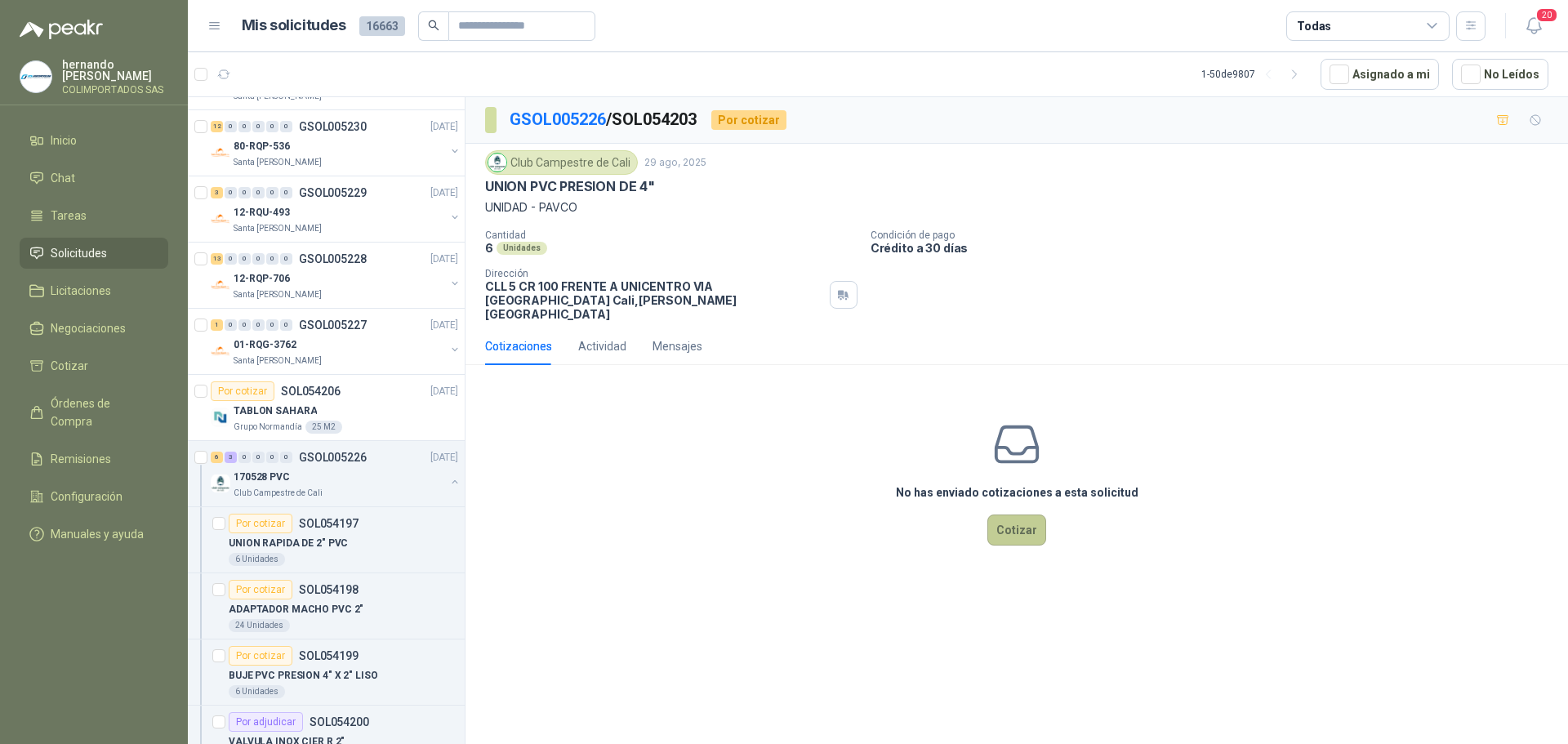
click at [1029, 514] on button "Cotizar" at bounding box center [1017, 530] width 59 height 31
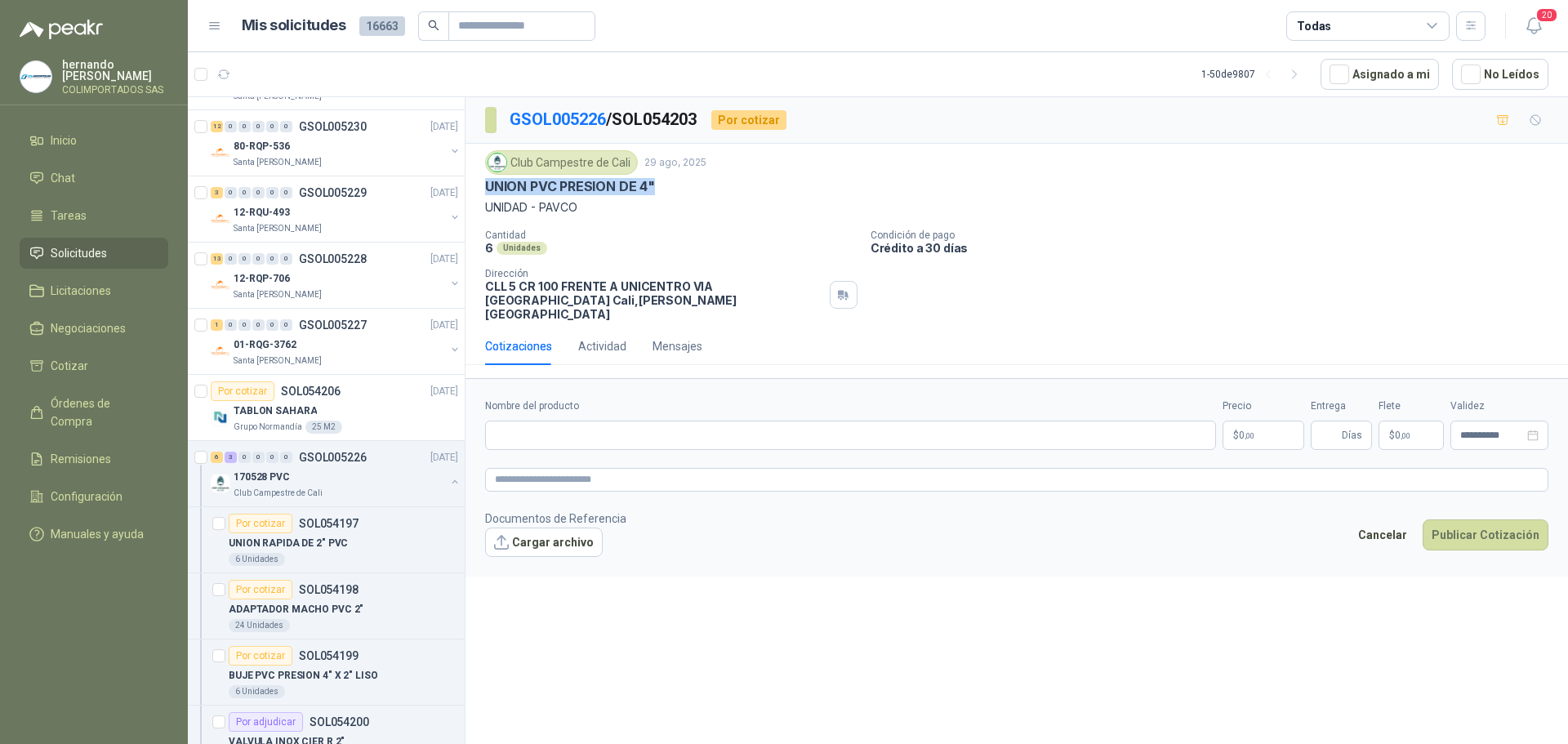
drag, startPoint x: 655, startPoint y: 184, endPoint x: 484, endPoint y: 190, distance: 171.1
click at [484, 190] on div "Club Campestre de Cali 29 ago, 2025 UNION PVC PRESION DE 4" UNIDAD - PAVCO Cant…" at bounding box center [1017, 235] width 1103 height 184
copy p "UNION PVC PRESION DE 4""
click at [602, 420] on input "Nombre del producto" at bounding box center [850, 435] width 730 height 30
paste input "**********"
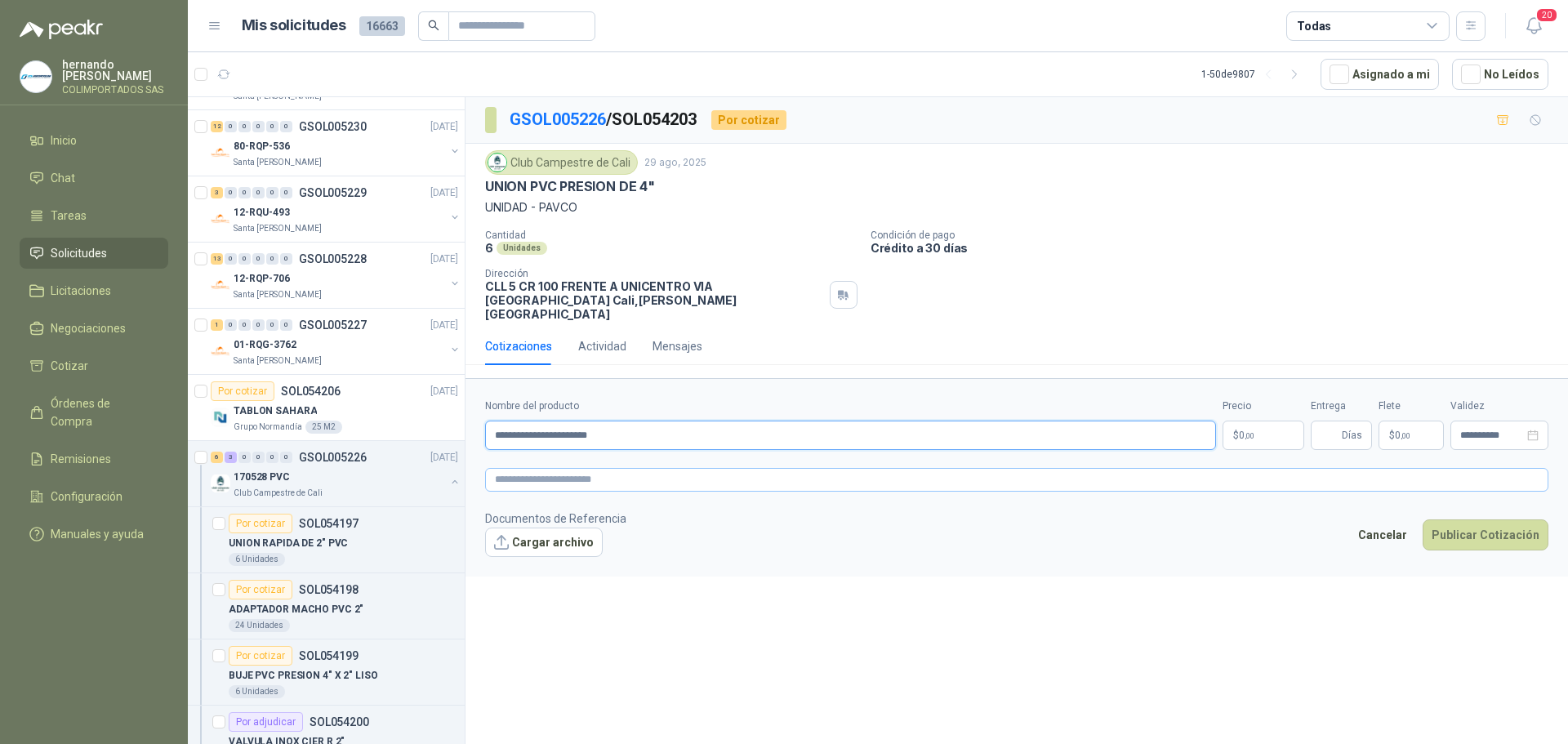
type input "**********"
click at [608, 468] on textarea at bounding box center [1016, 480] width 1063 height 24
paste textarea "**********"
type textarea "**********"
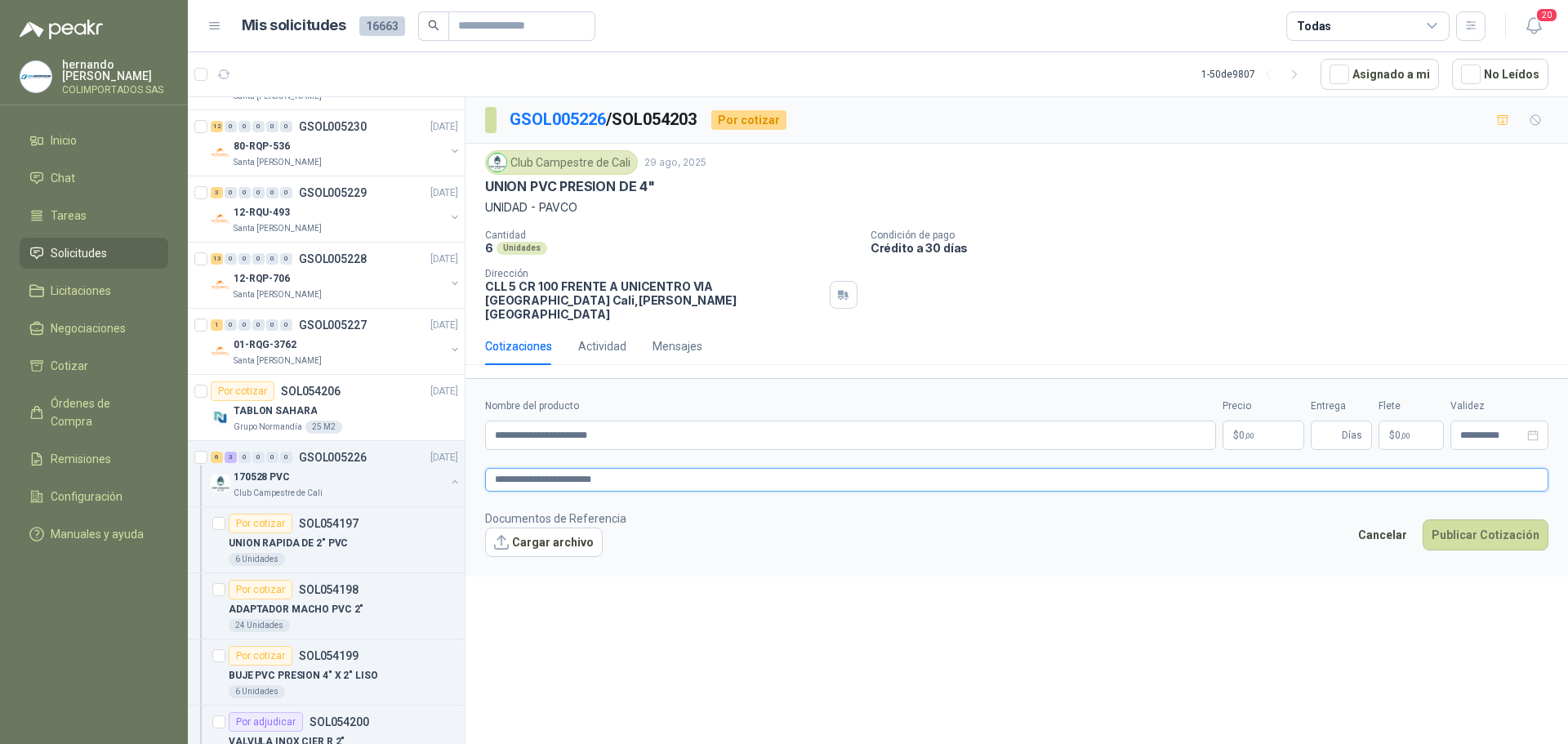
type textarea "**********"
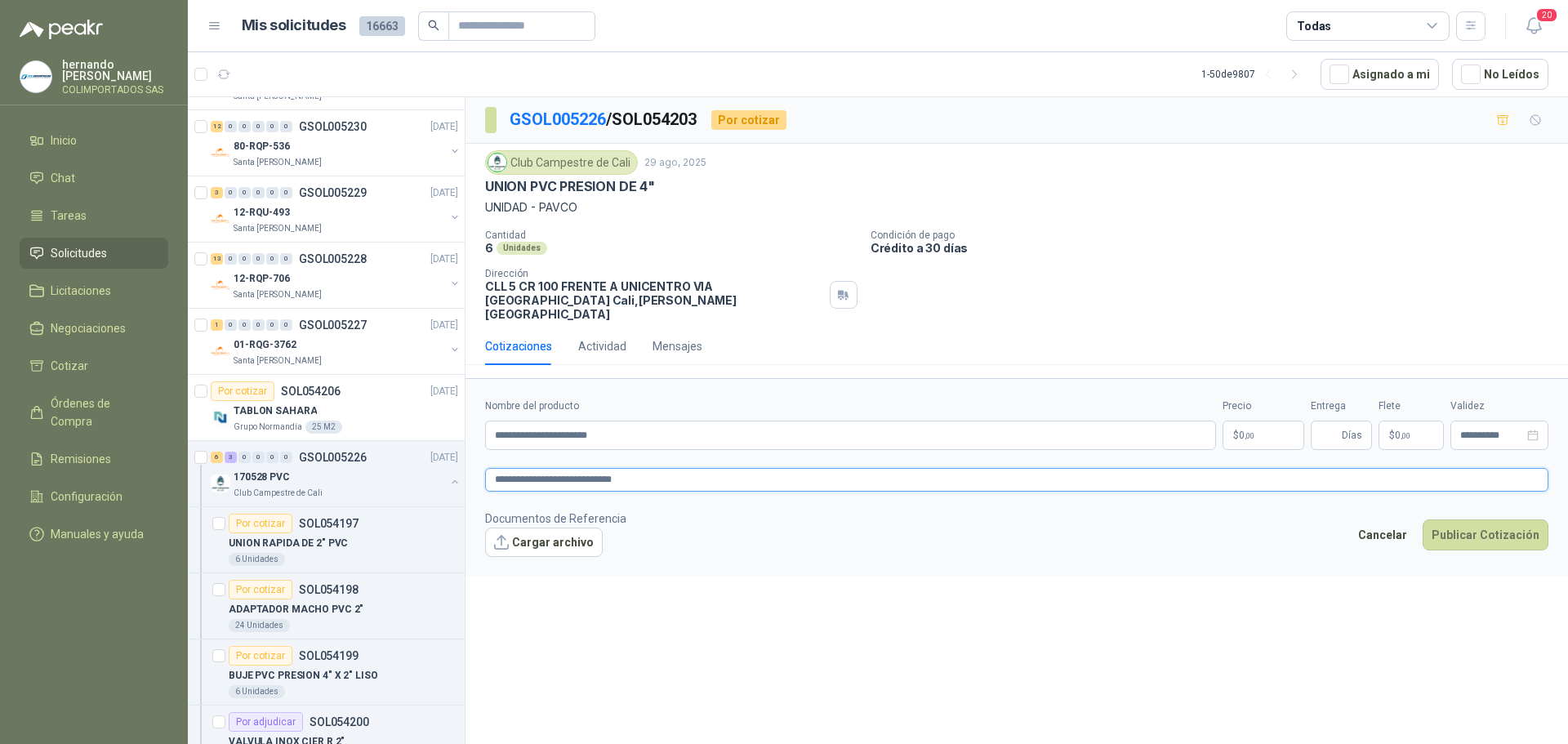
type textarea "**********"
click at [1251, 414] on body "[PERSON_NAME] COLIMPORTADOS SAS Inicio Chat Tareas Solicitudes Licitaciones Neg…" at bounding box center [784, 372] width 1568 height 744
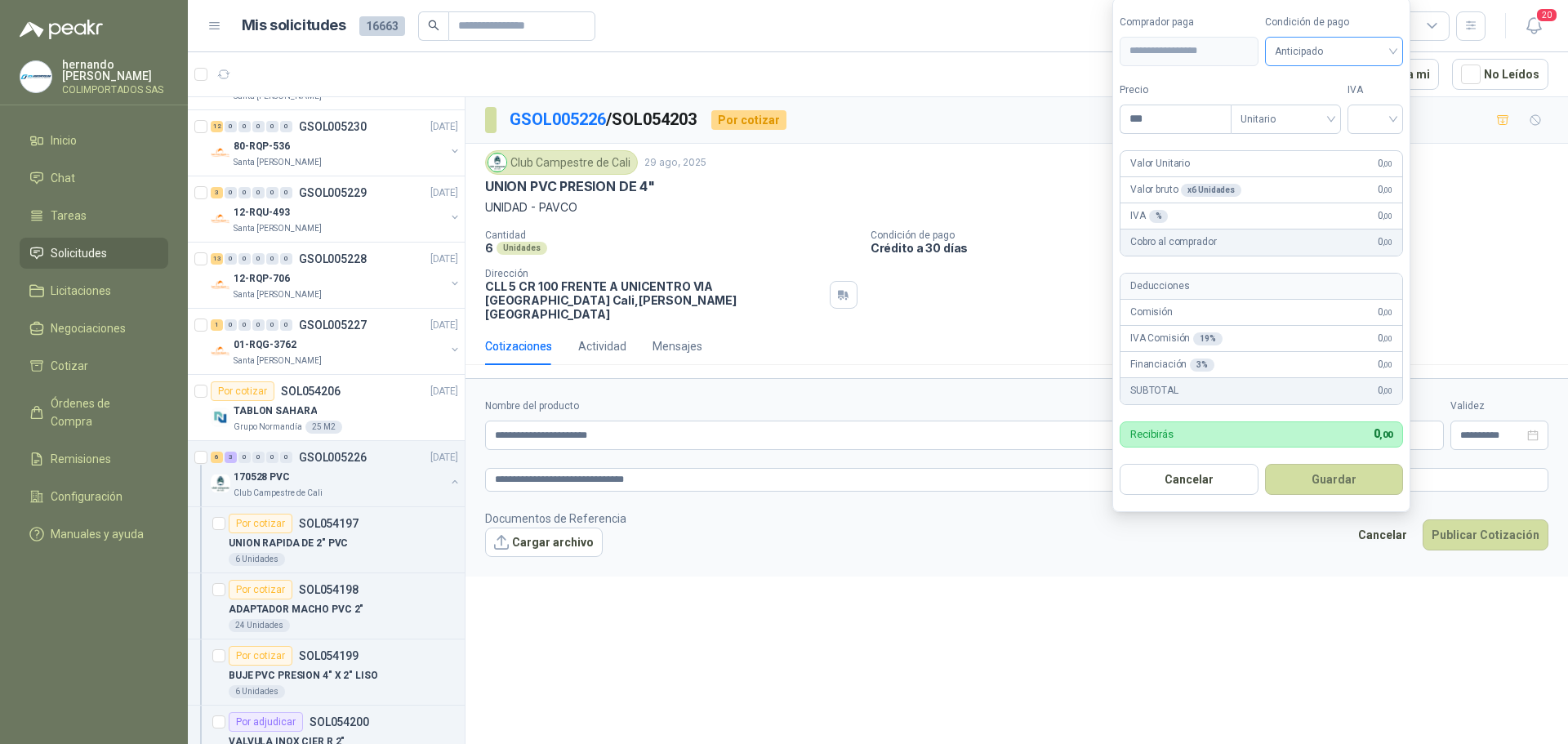
click at [1401, 50] on div "Anticipado" at bounding box center [1334, 52] width 139 height 30
click at [1328, 111] on div "Crédito a 30 días" at bounding box center [1337, 111] width 115 height 18
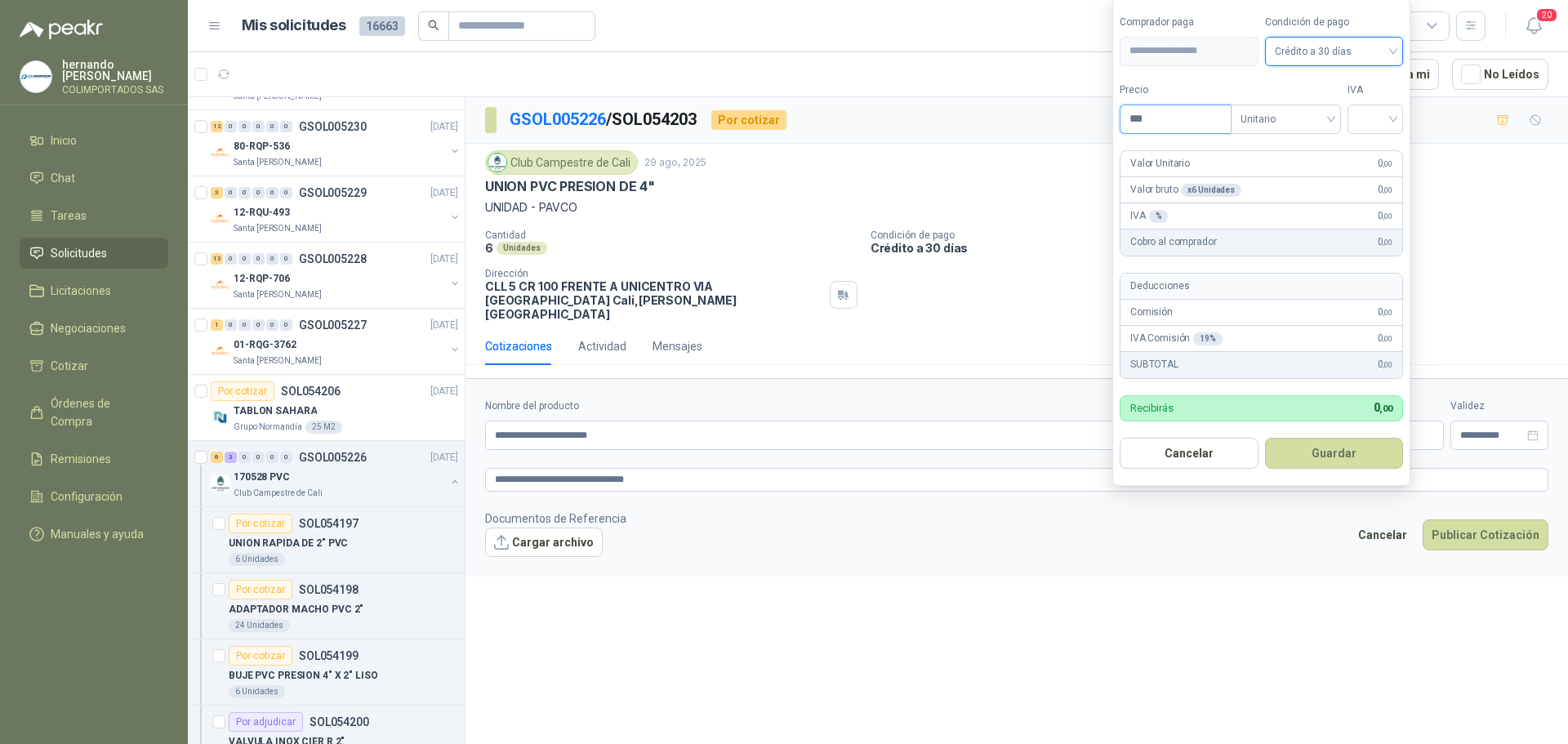
click at [1188, 119] on input "***" at bounding box center [1175, 119] width 110 height 28
click at [1399, 118] on div at bounding box center [1375, 119] width 55 height 30
type input "********"
click at [1384, 154] on div "19%" at bounding box center [1379, 152] width 30 height 18
click at [1342, 457] on button "Guardar" at bounding box center [1337, 453] width 140 height 31
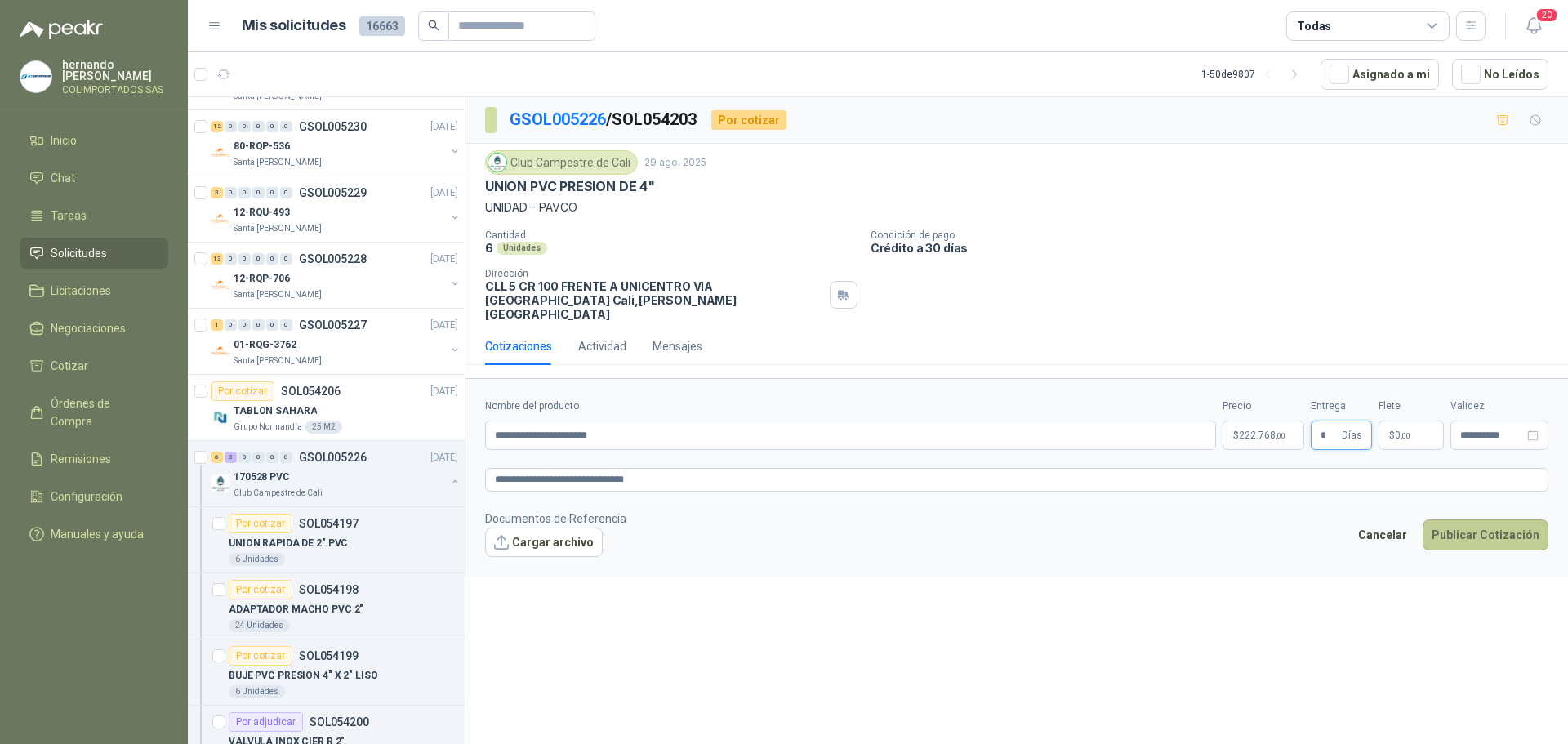
type input "*"
click at [1508, 521] on button "Publicar Cotización" at bounding box center [1485, 534] width 126 height 31
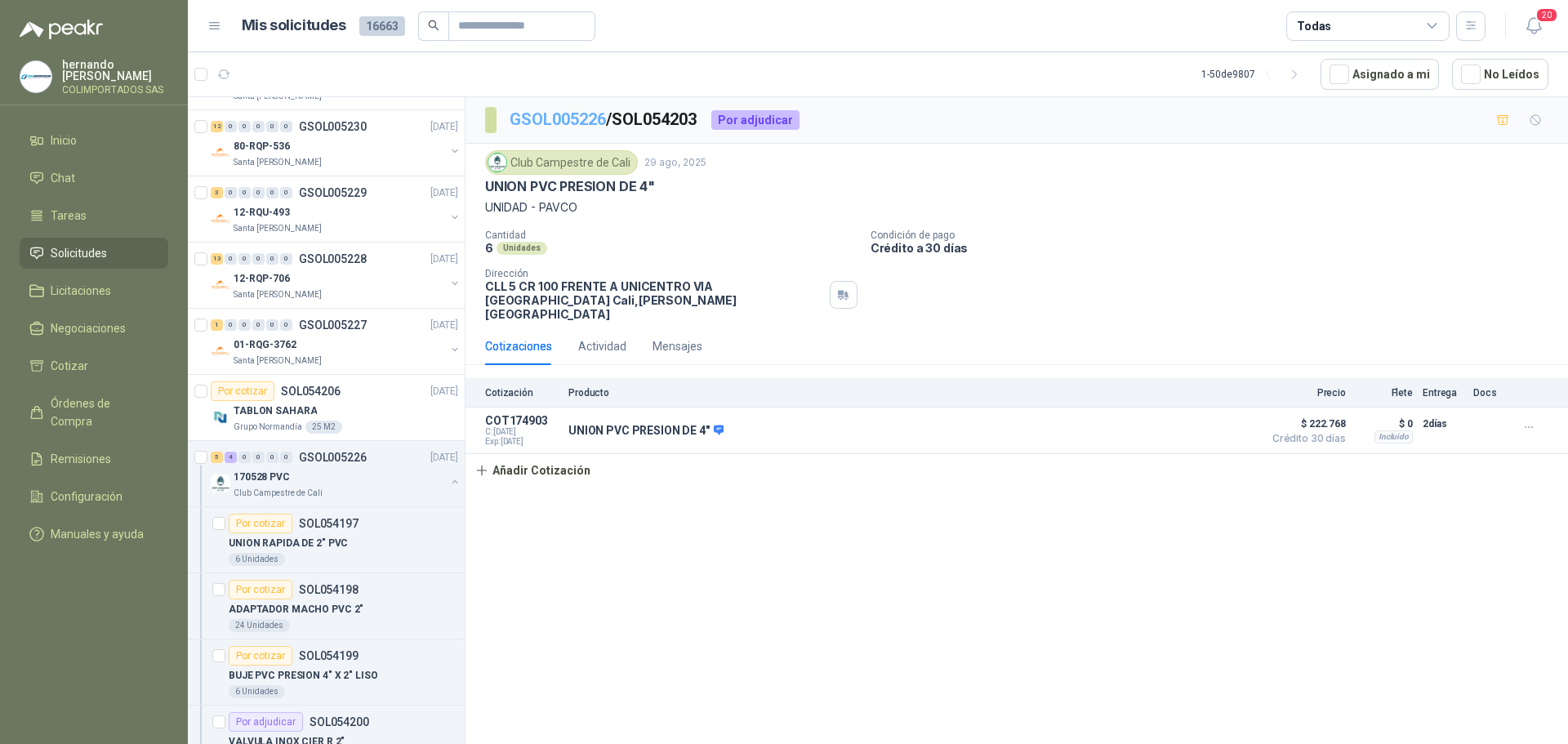
click at [539, 111] on link "GSOL005226" at bounding box center [558, 118] width 96 height 19
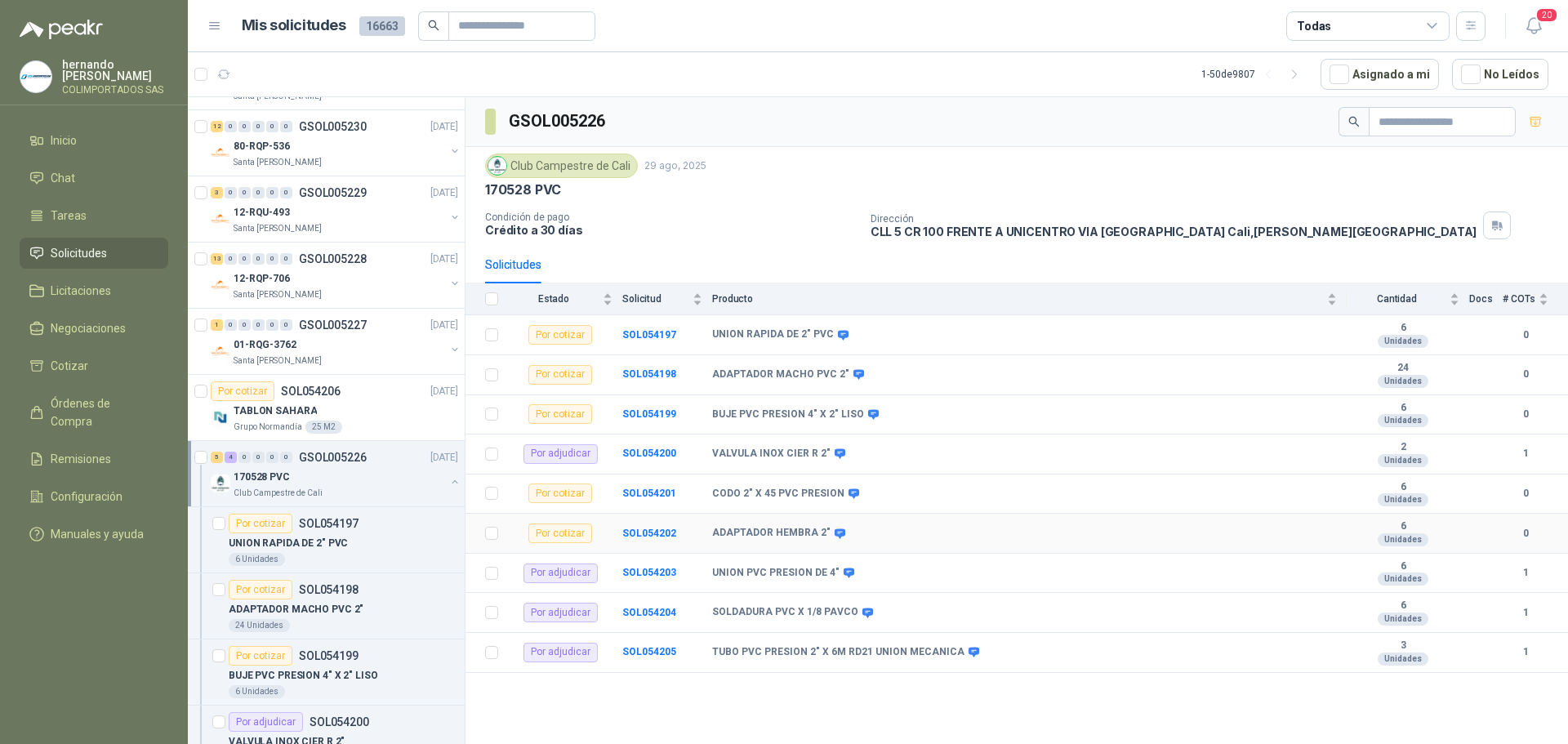
click at [657, 539] on td "SOL054202" at bounding box center [667, 533] width 90 height 40
click at [651, 534] on b "SOL054202" at bounding box center [649, 533] width 54 height 11
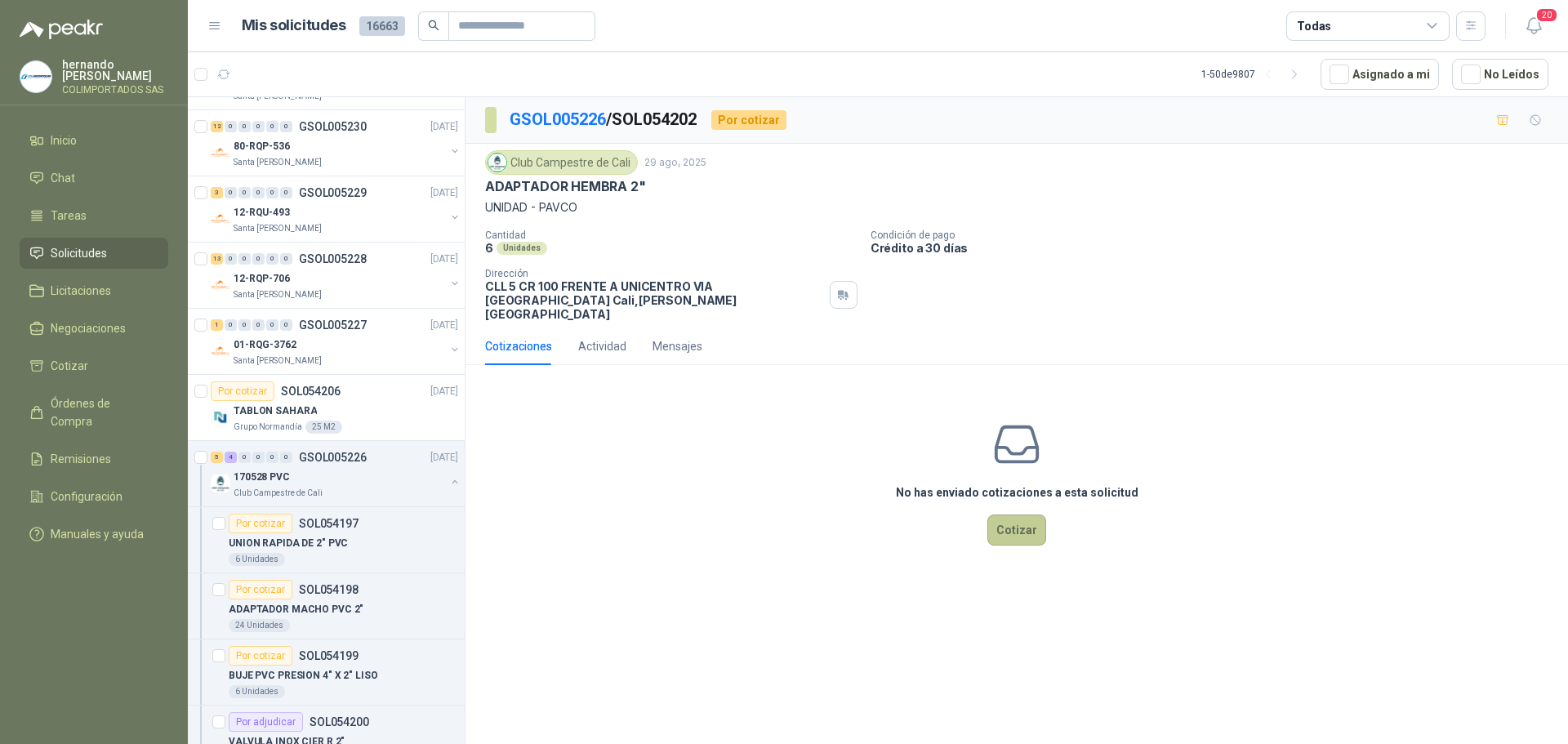
click at [1027, 519] on button "Cotizar" at bounding box center [1017, 530] width 59 height 31
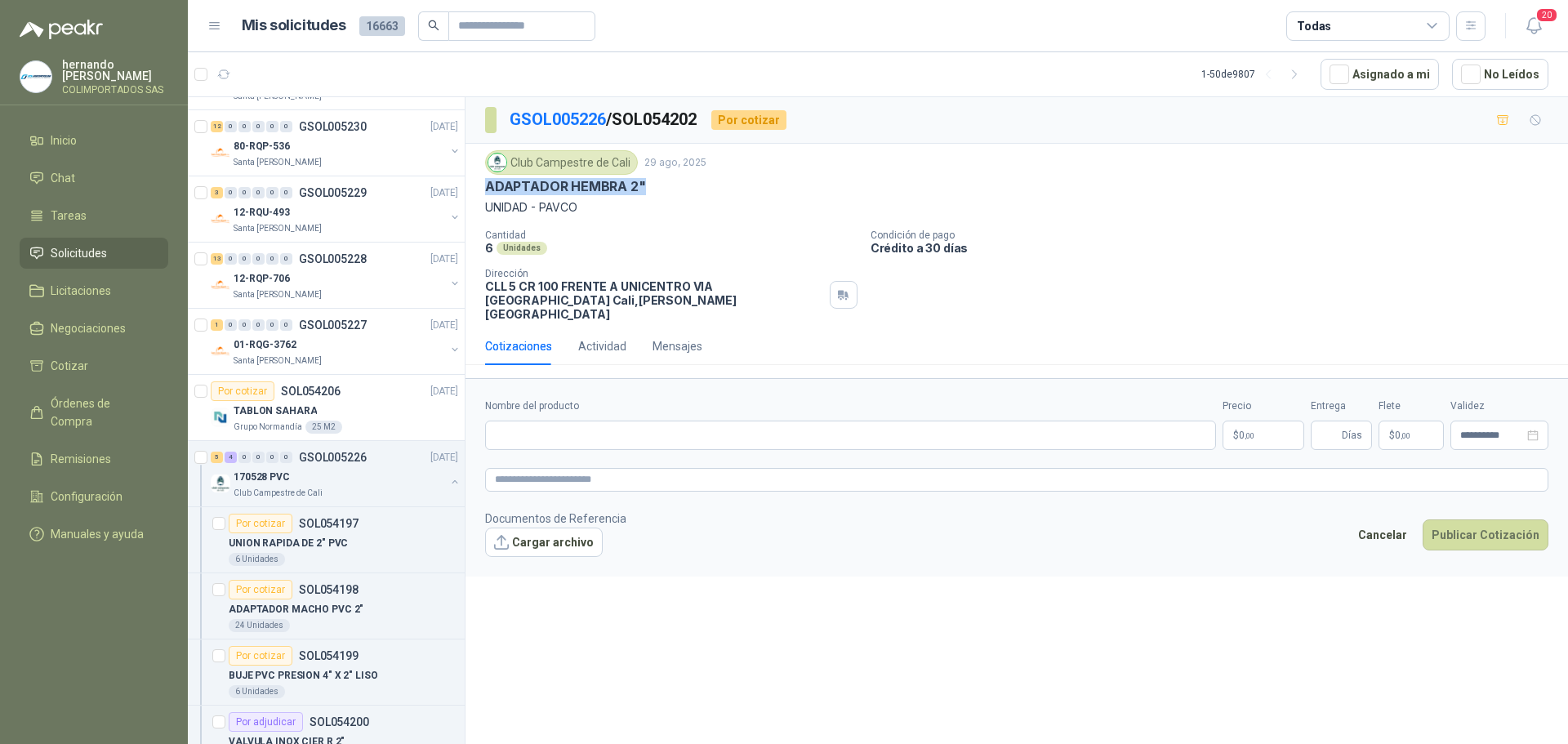
drag, startPoint x: 653, startPoint y: 185, endPoint x: 488, endPoint y: 190, distance: 165.1
click at [488, 190] on div "ADAPTADOR HEMBRA 2"" at bounding box center [1016, 186] width 1063 height 18
copy p "ADAPTADOR HEMBRA 2""
click at [622, 426] on input "Nombre del producto" at bounding box center [850, 435] width 730 height 30
paste input "**********"
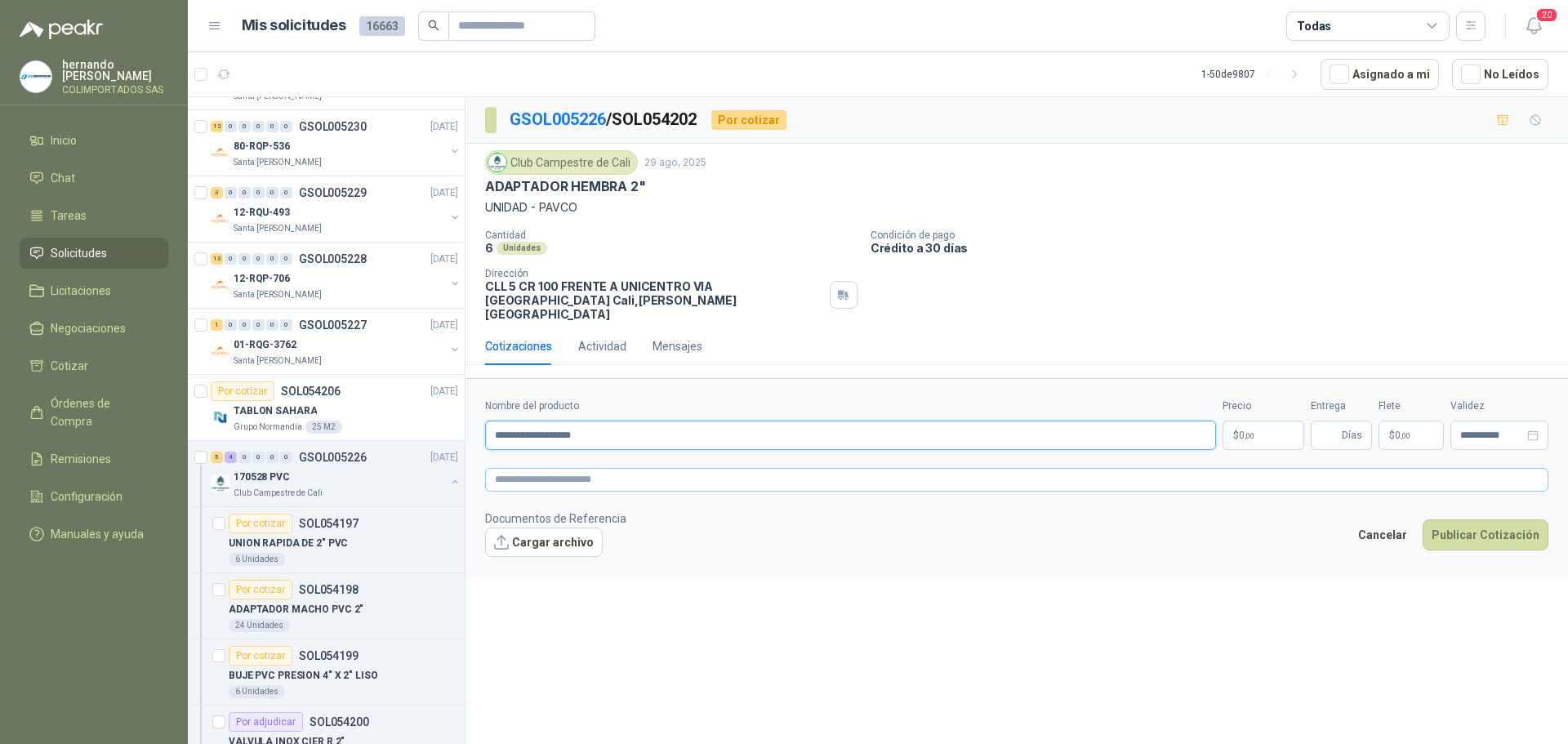
type input "**********"
click at [646, 468] on textarea at bounding box center [1016, 480] width 1063 height 24
paste textarea "**********"
type textarea "**********"
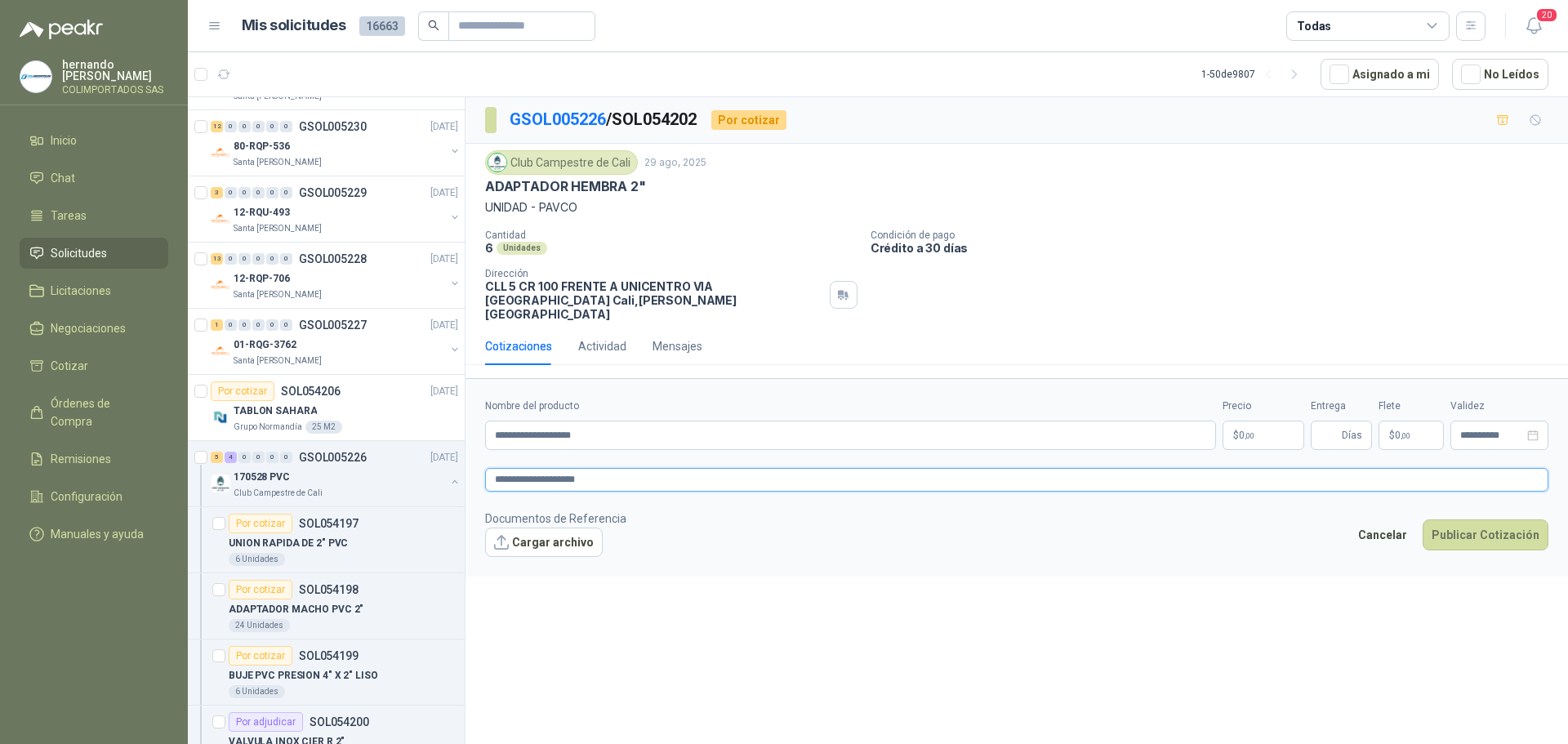
type textarea "**********"
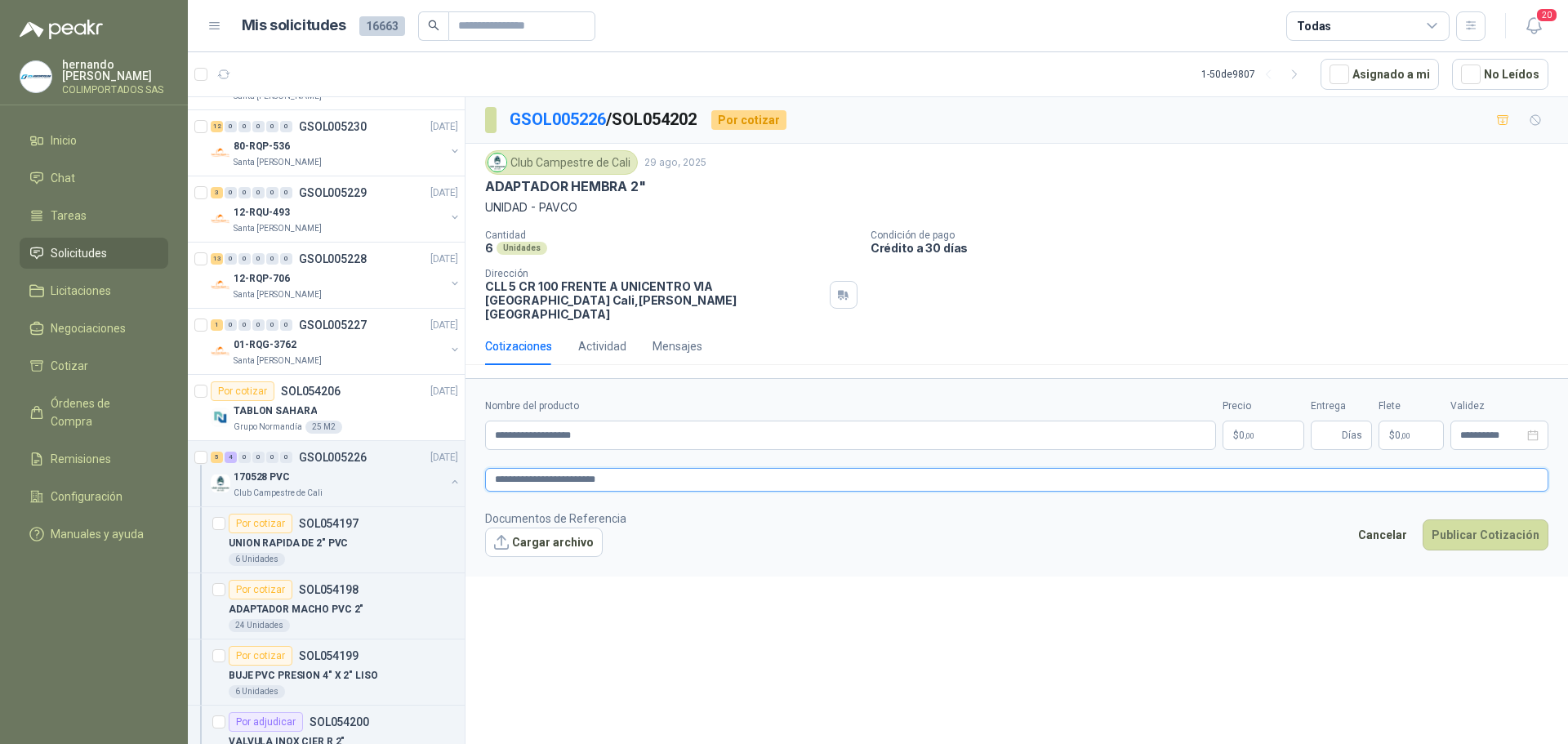
type textarea "**********"
click at [1246, 421] on body "[PERSON_NAME] COLIMPORTADOS SAS Inicio Chat Tareas Solicitudes Licitaciones Neg…" at bounding box center [784, 372] width 1568 height 744
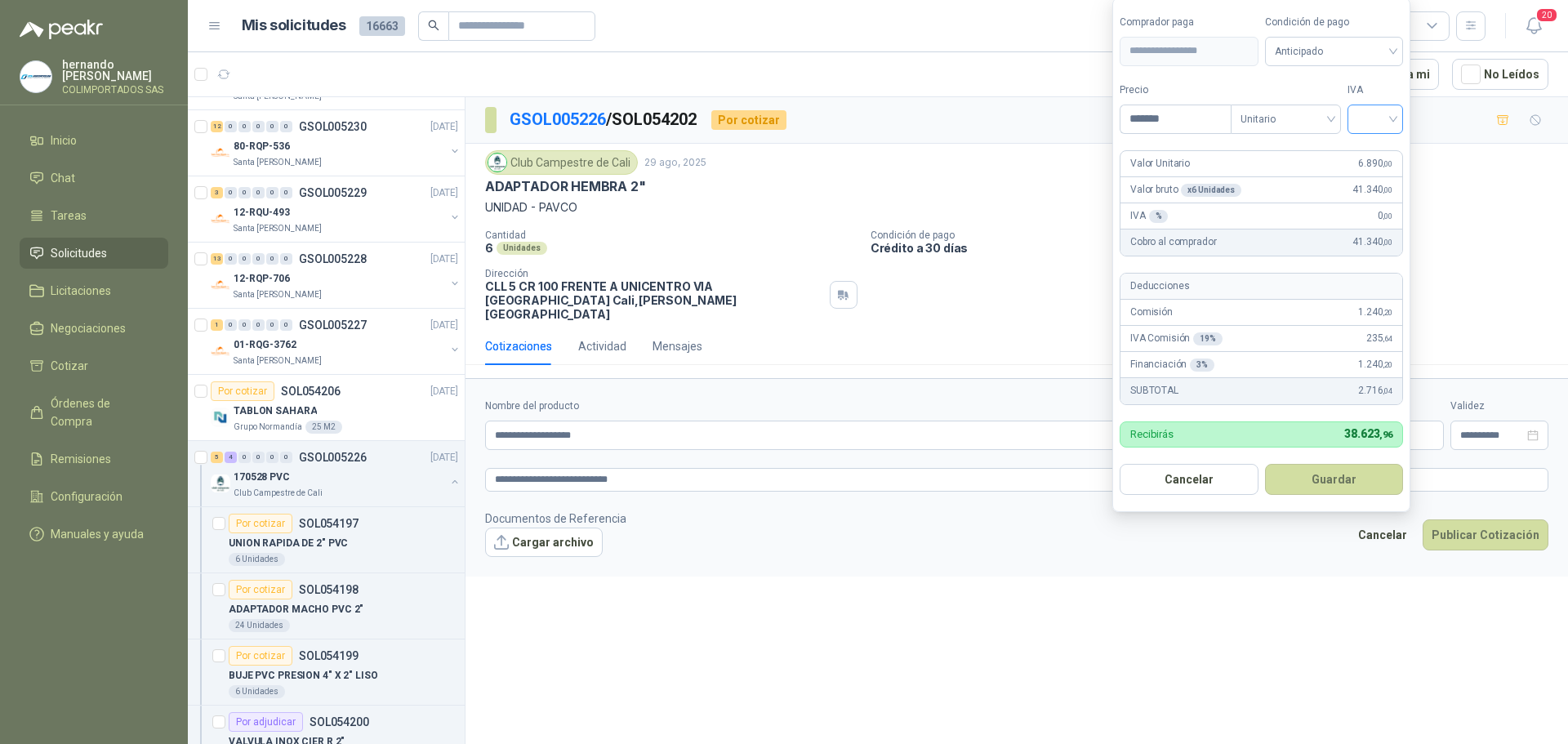
click at [1400, 117] on div at bounding box center [1375, 119] width 55 height 30
type input "*******"
click at [1378, 152] on div "19%" at bounding box center [1379, 152] width 30 height 18
click at [1401, 46] on div "Anticipado" at bounding box center [1337, 52] width 140 height 30
click at [1345, 108] on div "Crédito a 30 días" at bounding box center [1337, 111] width 115 height 18
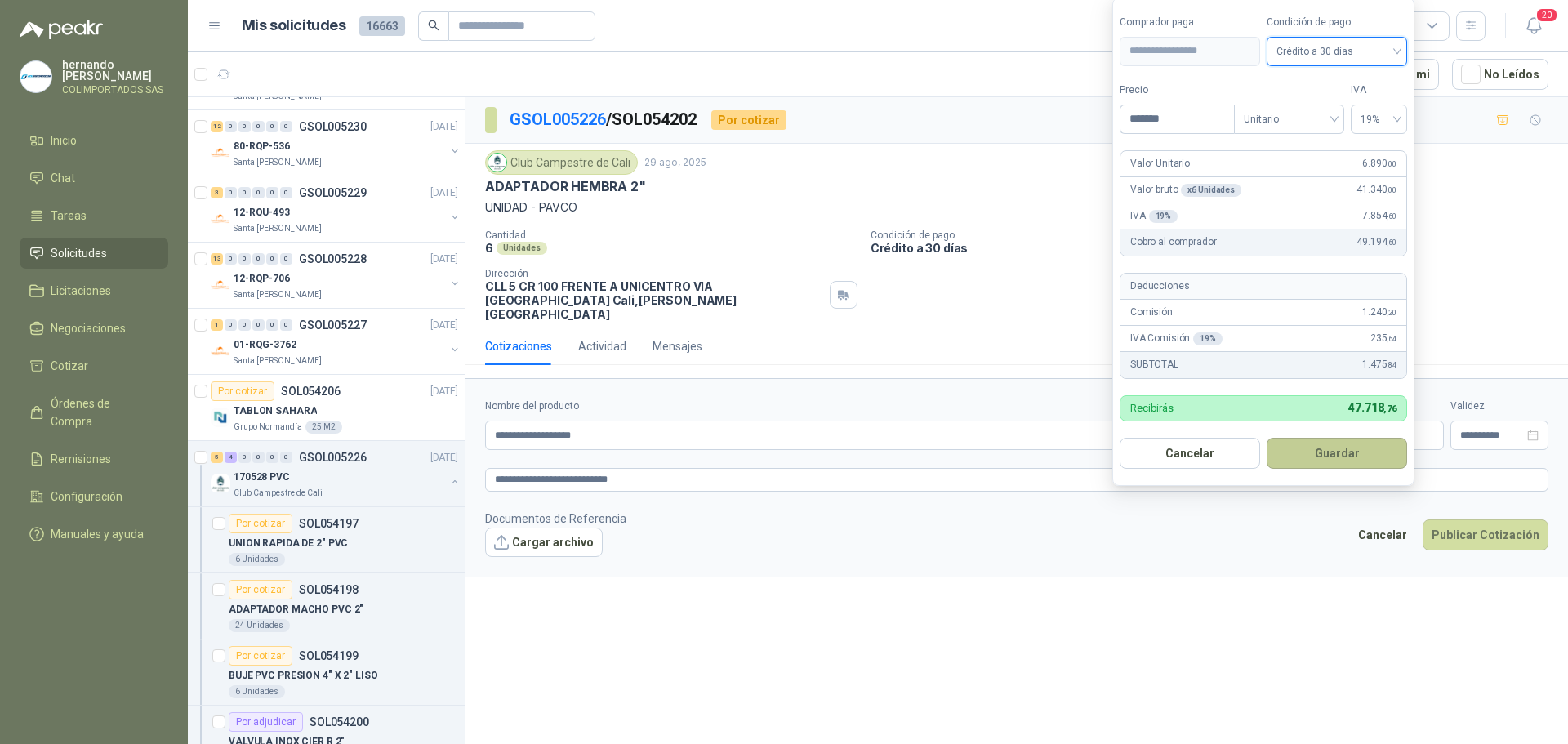
click at [1333, 453] on button "Guardar" at bounding box center [1337, 453] width 140 height 31
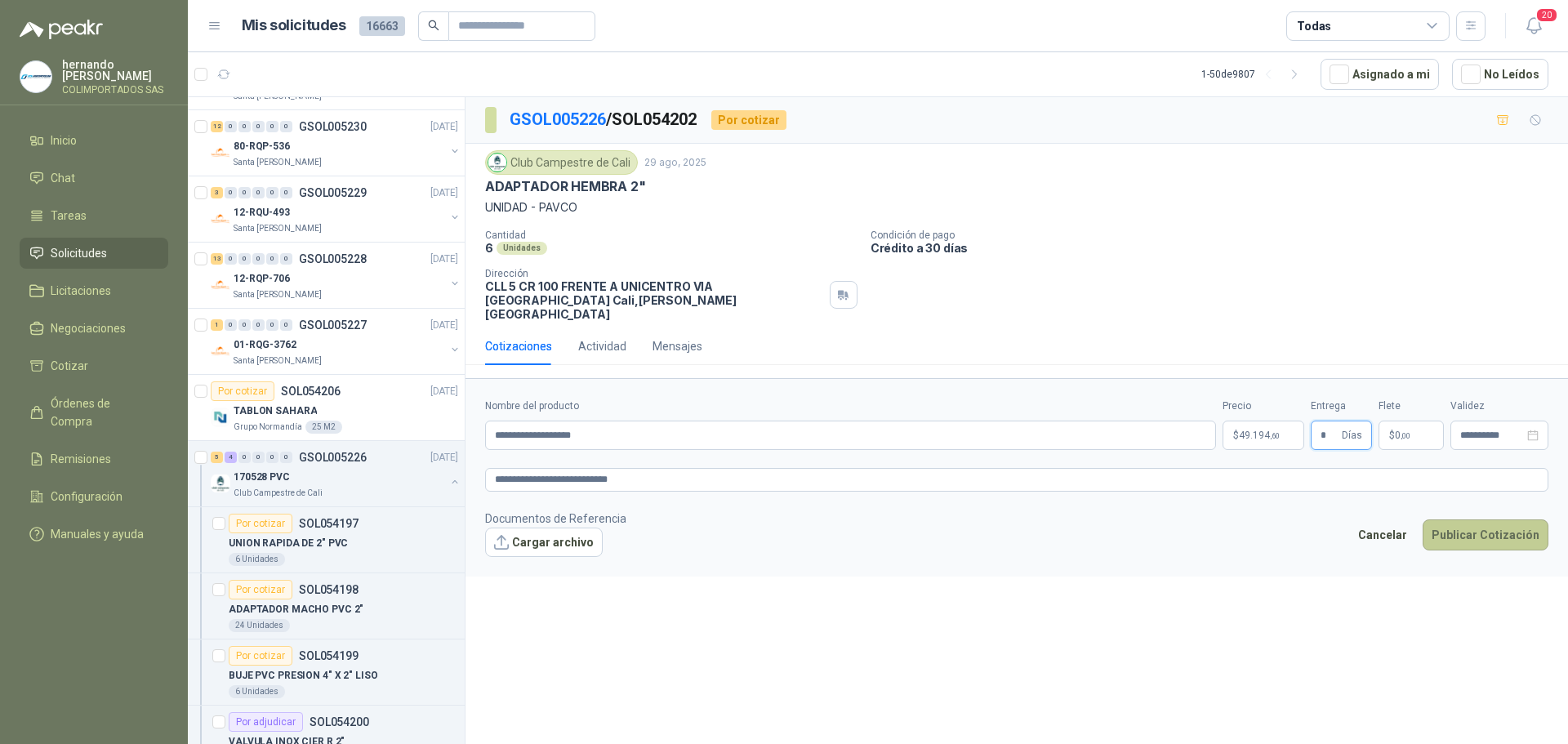
type input "*"
click at [1492, 519] on button "Publicar Cotización" at bounding box center [1485, 534] width 126 height 31
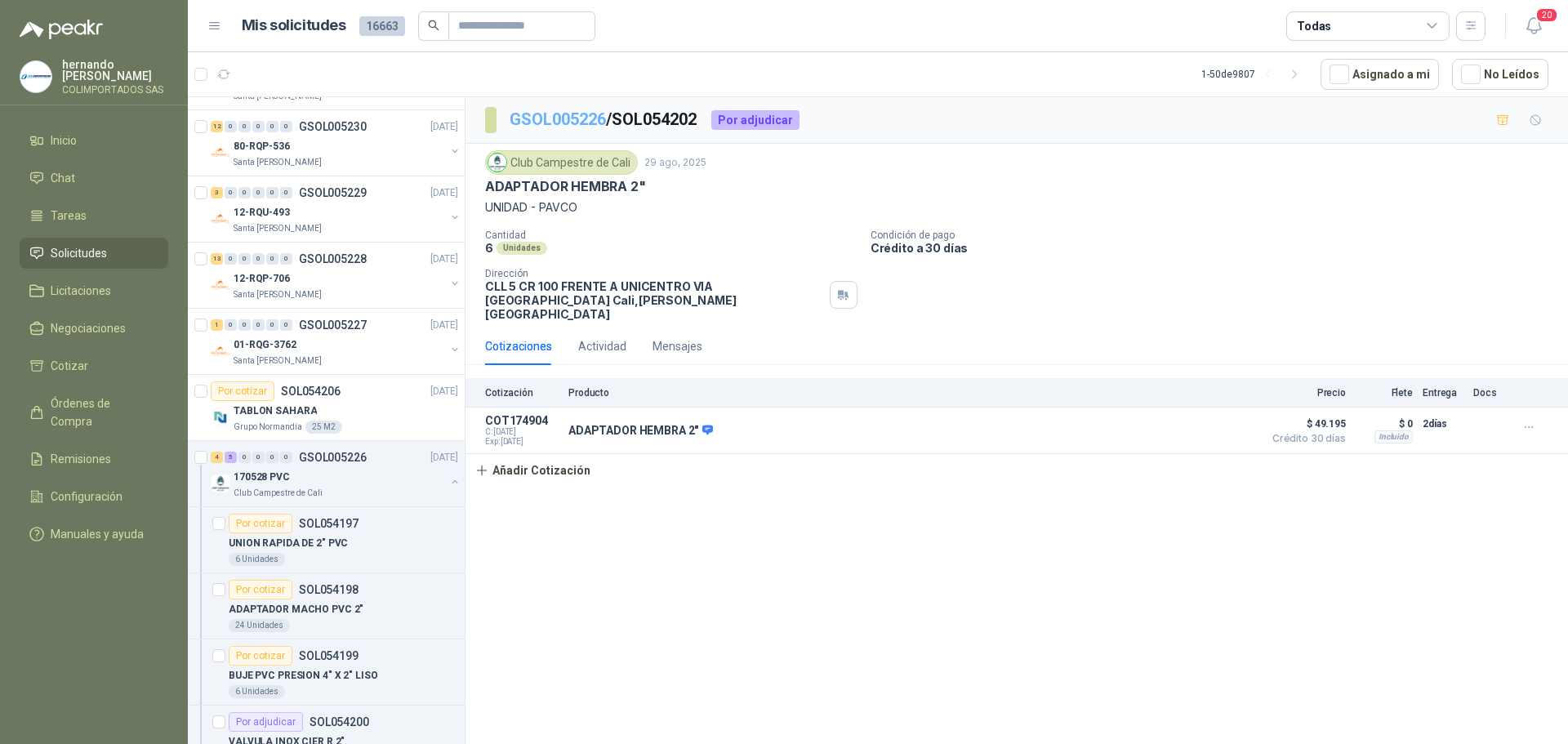
click at [562, 117] on link "GSOL005226" at bounding box center [558, 118] width 96 height 19
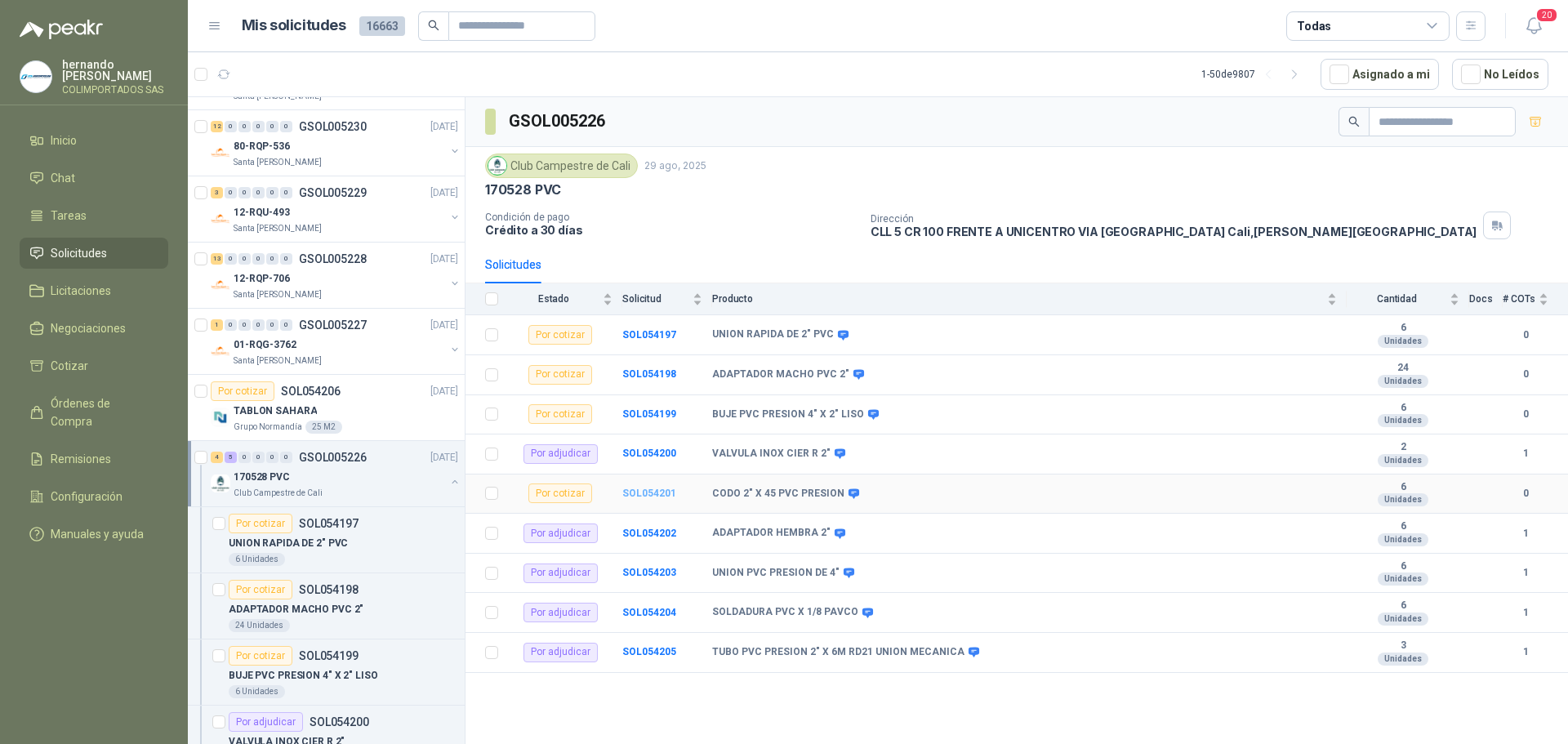
click at [646, 487] on b "SOL054201" at bounding box center [649, 493] width 54 height 11
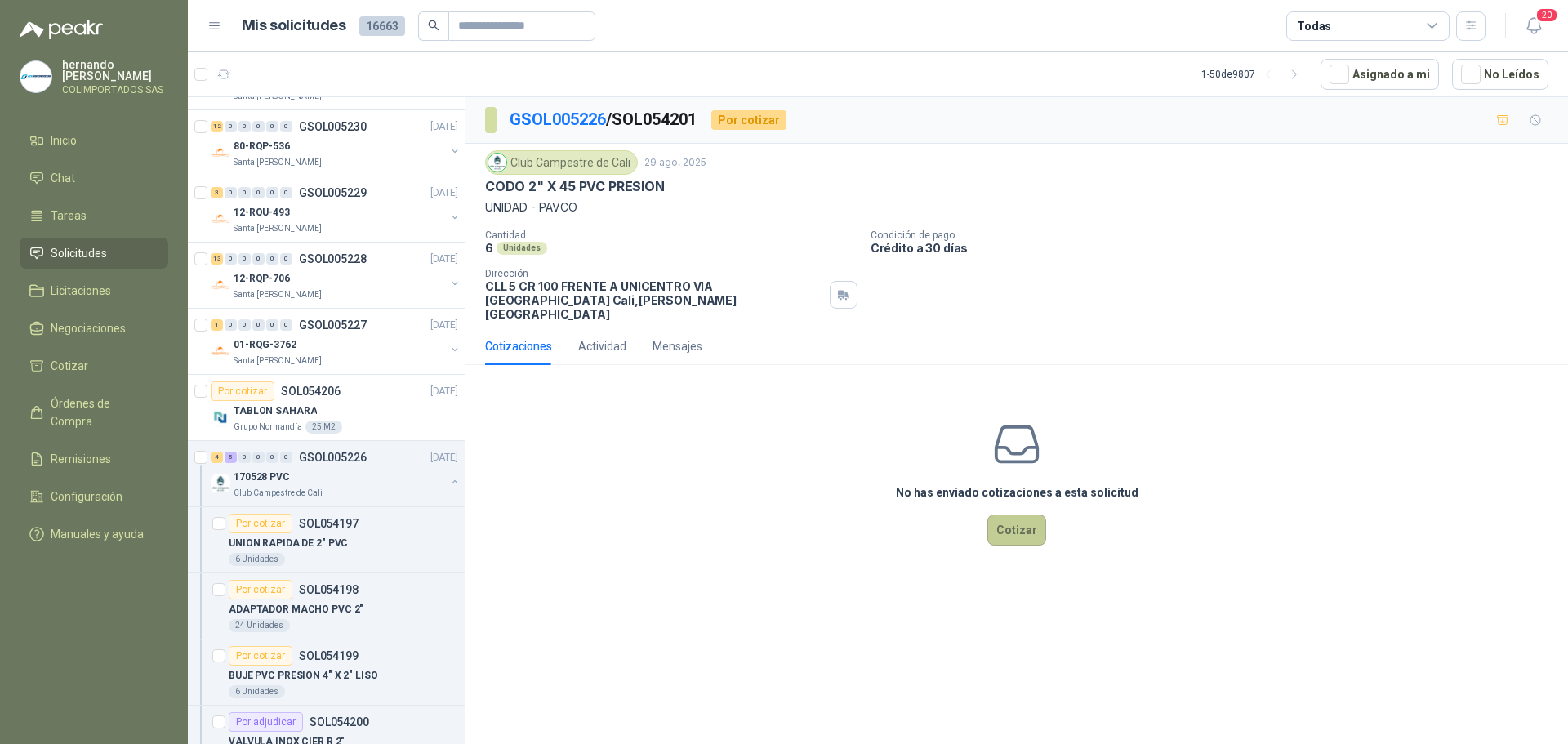
click at [1024, 519] on button "Cotizar" at bounding box center [1017, 530] width 59 height 31
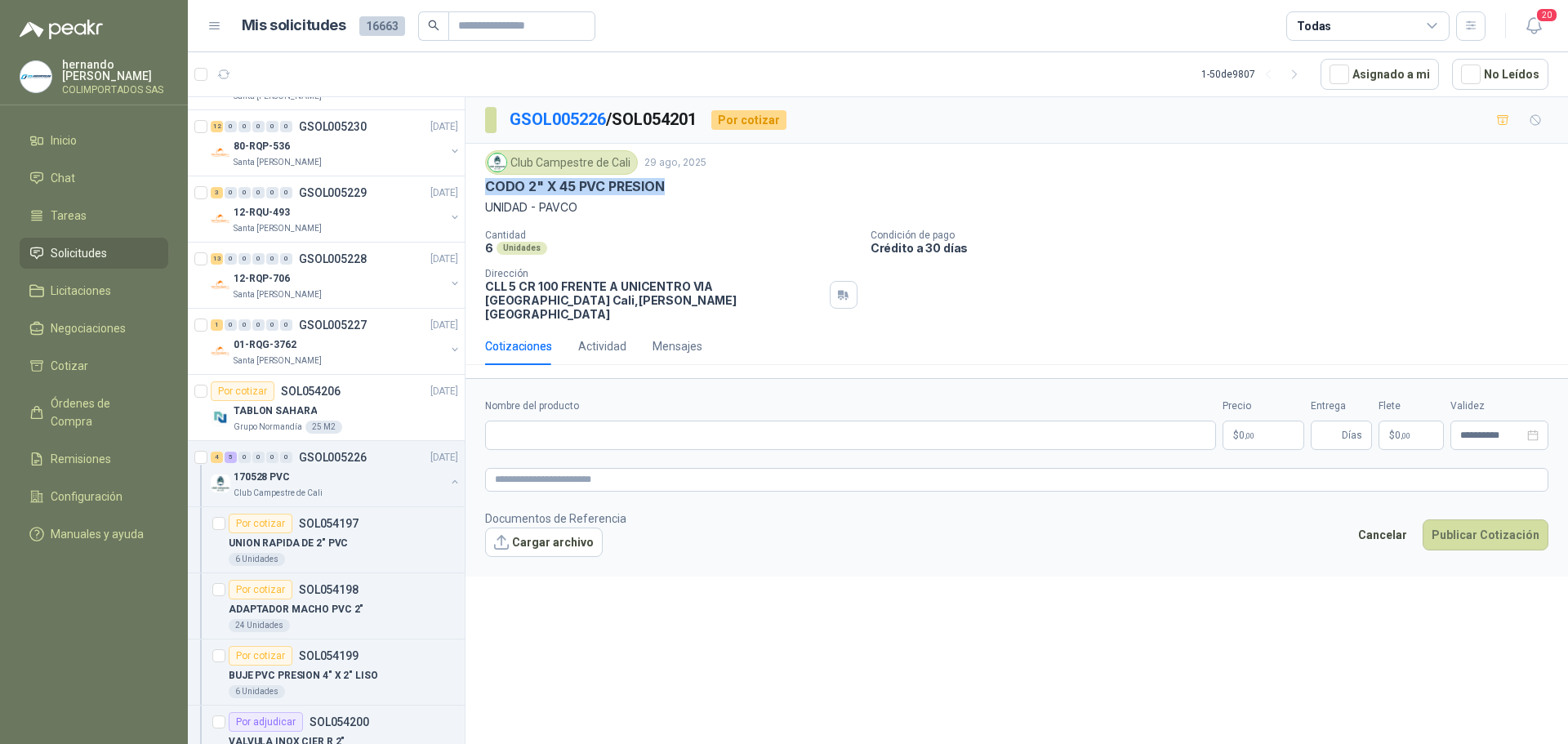
drag, startPoint x: 669, startPoint y: 187, endPoint x: 487, endPoint y: 186, distance: 182.0
click at [487, 186] on div "CODO 2" X 45 PVC PRESION" at bounding box center [1016, 186] width 1063 height 18
copy p "CODO 2" X 45 PVC PRESION"
click at [648, 420] on input "Nombre del producto" at bounding box center [850, 435] width 730 height 30
paste input "**********"
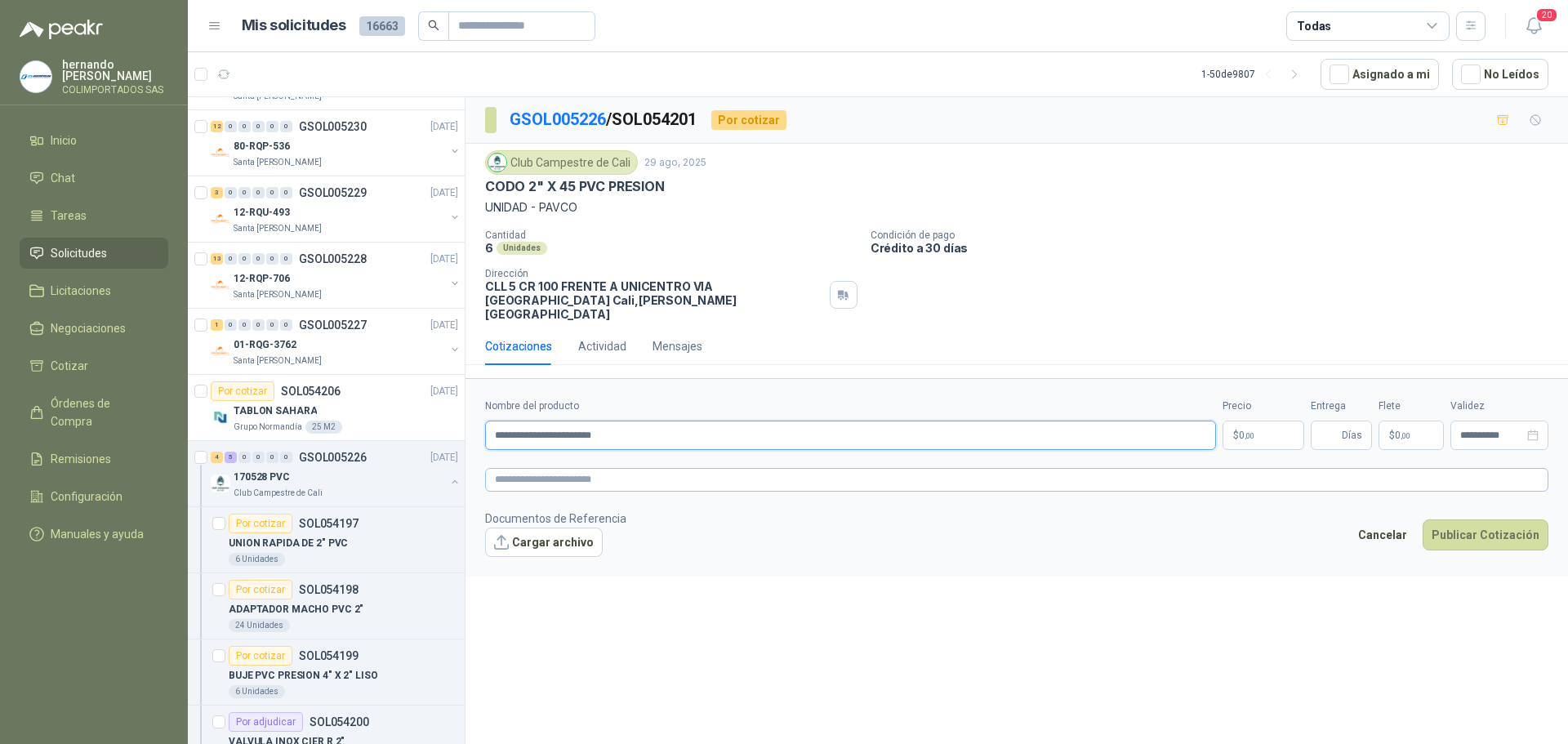
type input "**********"
click at [624, 468] on textarea at bounding box center [1016, 480] width 1063 height 24
paste textarea "**********"
type textarea "**********"
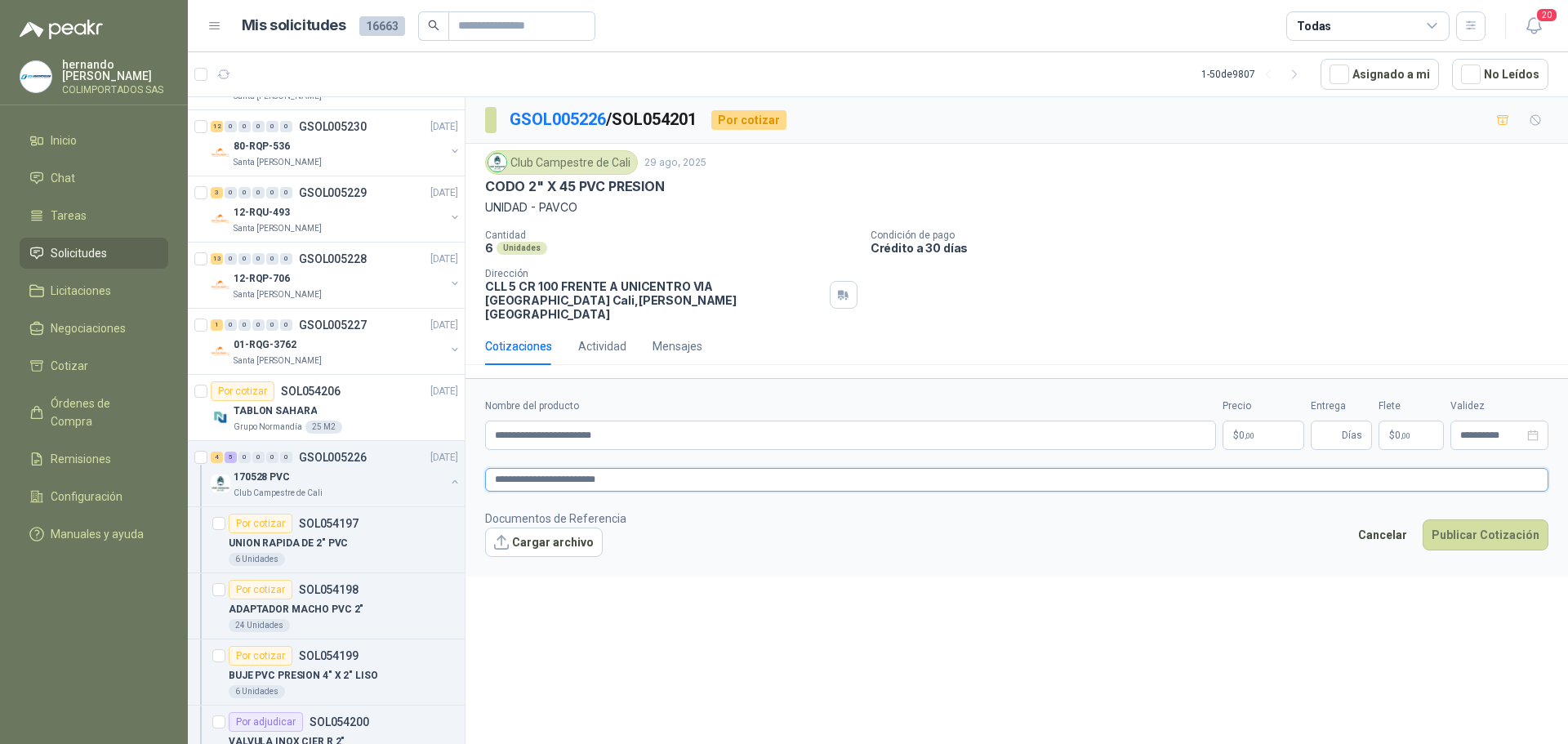
type textarea "**********"
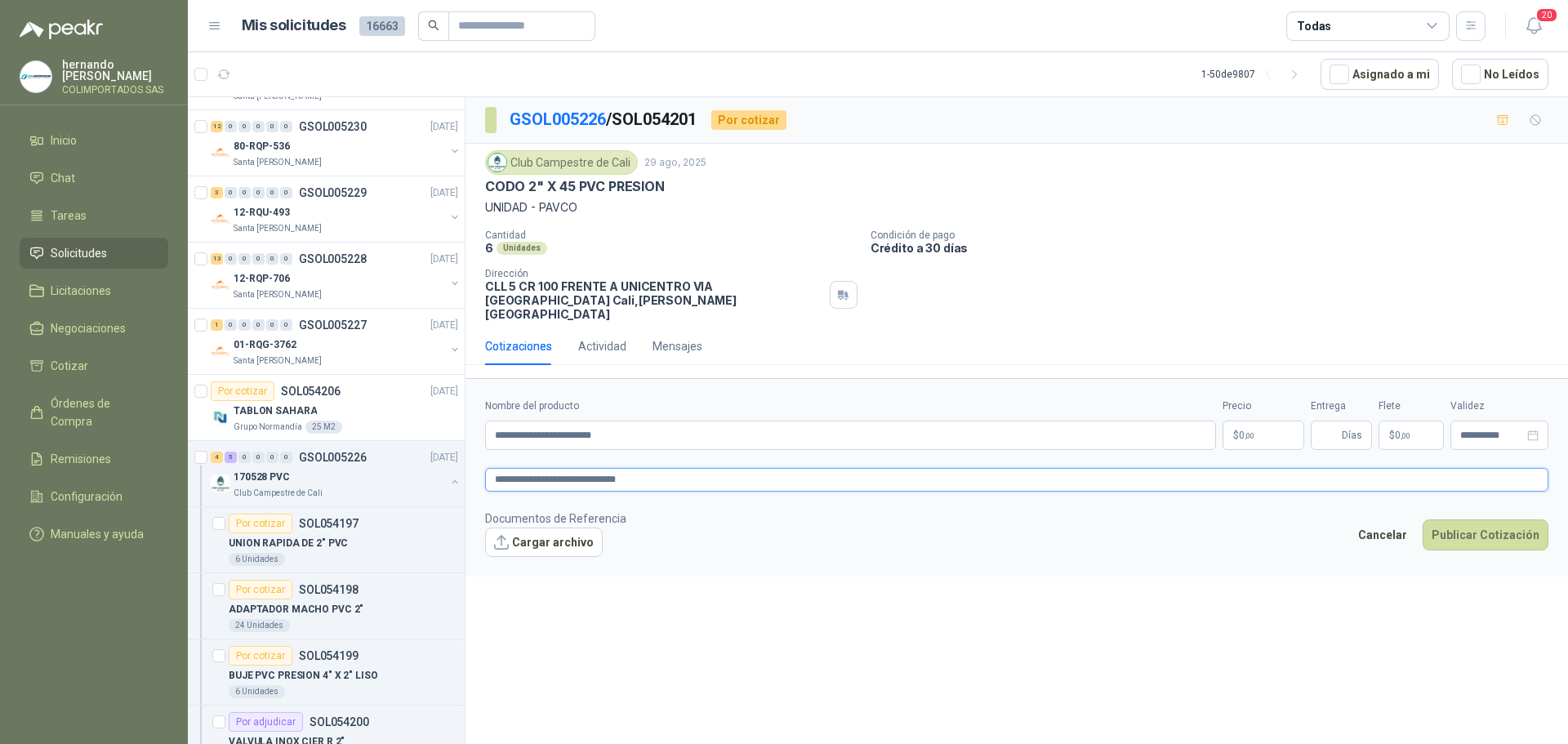
type textarea "**********"
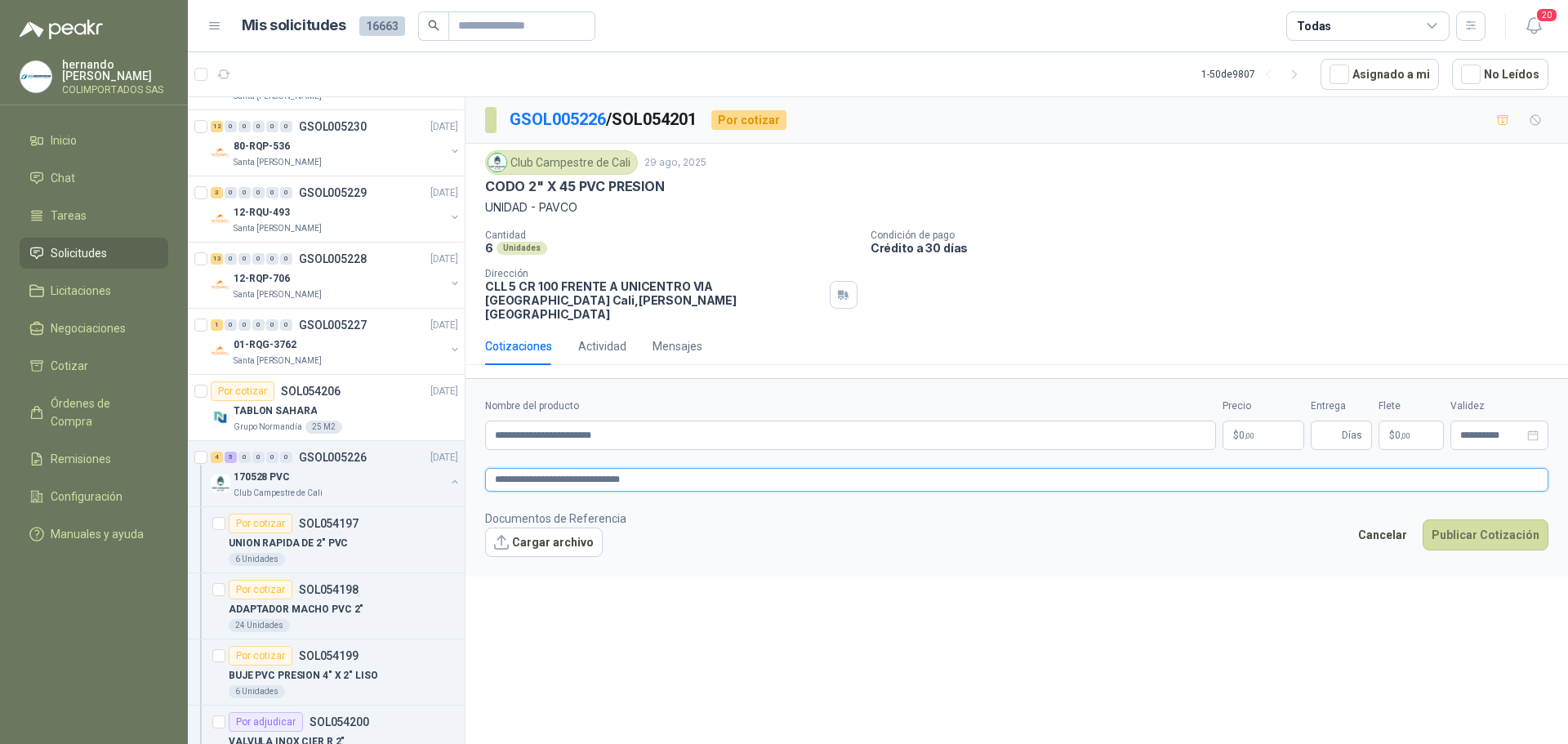
type textarea "**********"
click at [1232, 433] on body "[PERSON_NAME] COLIMPORTADOS SAS Inicio Chat Tareas Solicitudes Licitaciones Neg…" at bounding box center [784, 372] width 1568 height 744
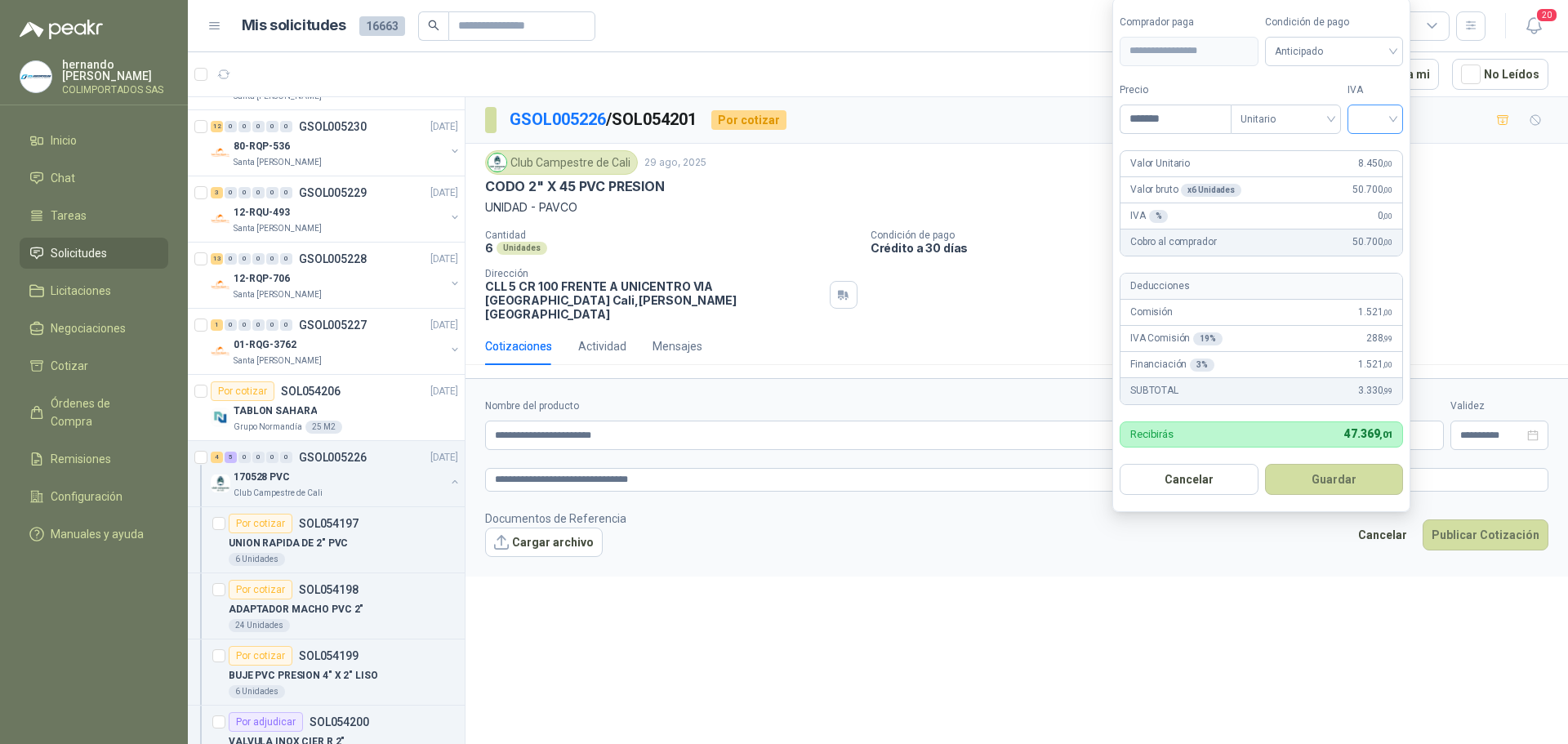
type input "*******"
click at [1393, 116] on input "search" at bounding box center [1375, 117] width 36 height 25
click at [1370, 150] on div "19%" at bounding box center [1379, 152] width 30 height 18
click at [1393, 51] on span "Anticipado" at bounding box center [1336, 51] width 121 height 25
click at [1334, 112] on div "Crédito a 30 días" at bounding box center [1337, 111] width 115 height 18
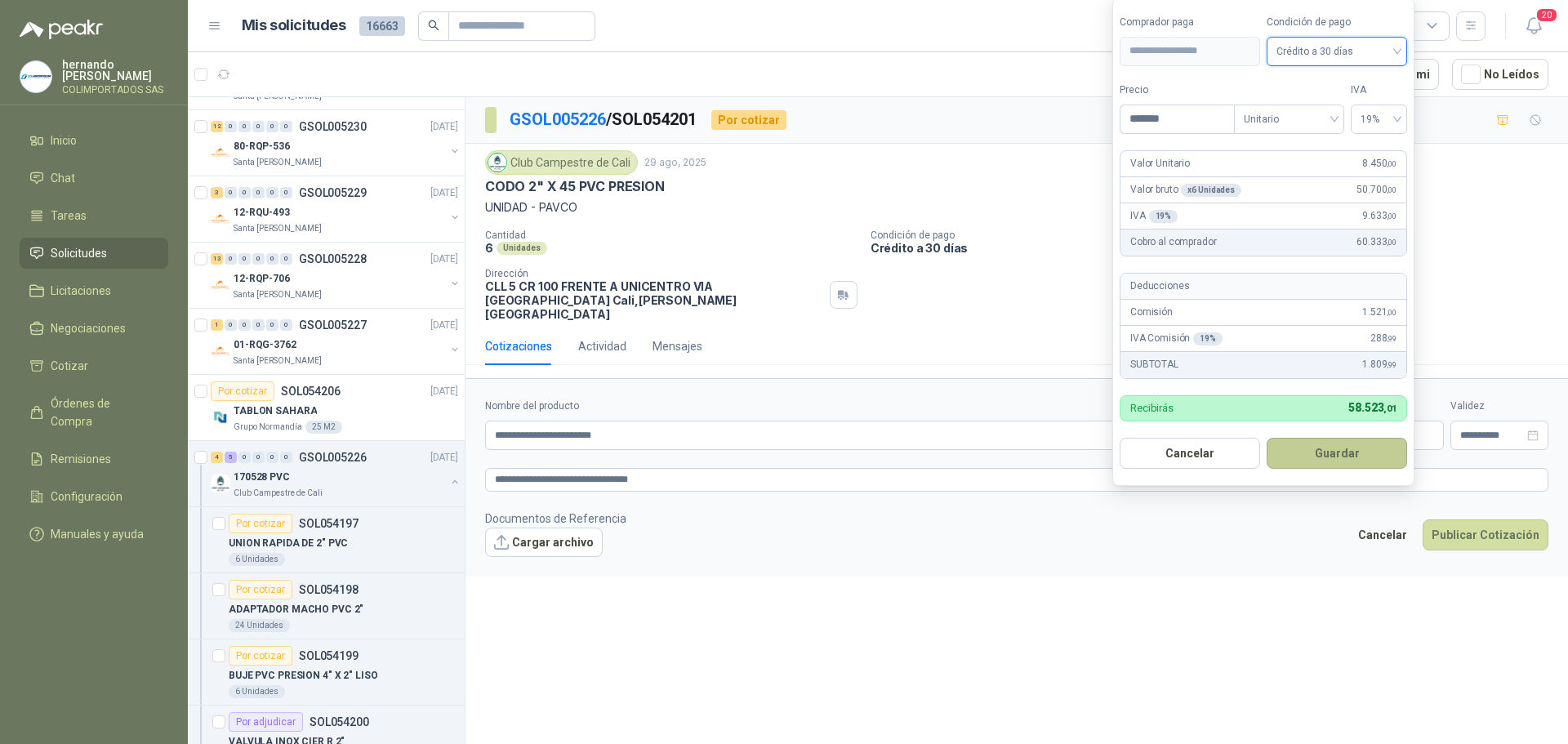
click at [1325, 452] on button "Guardar" at bounding box center [1337, 453] width 140 height 31
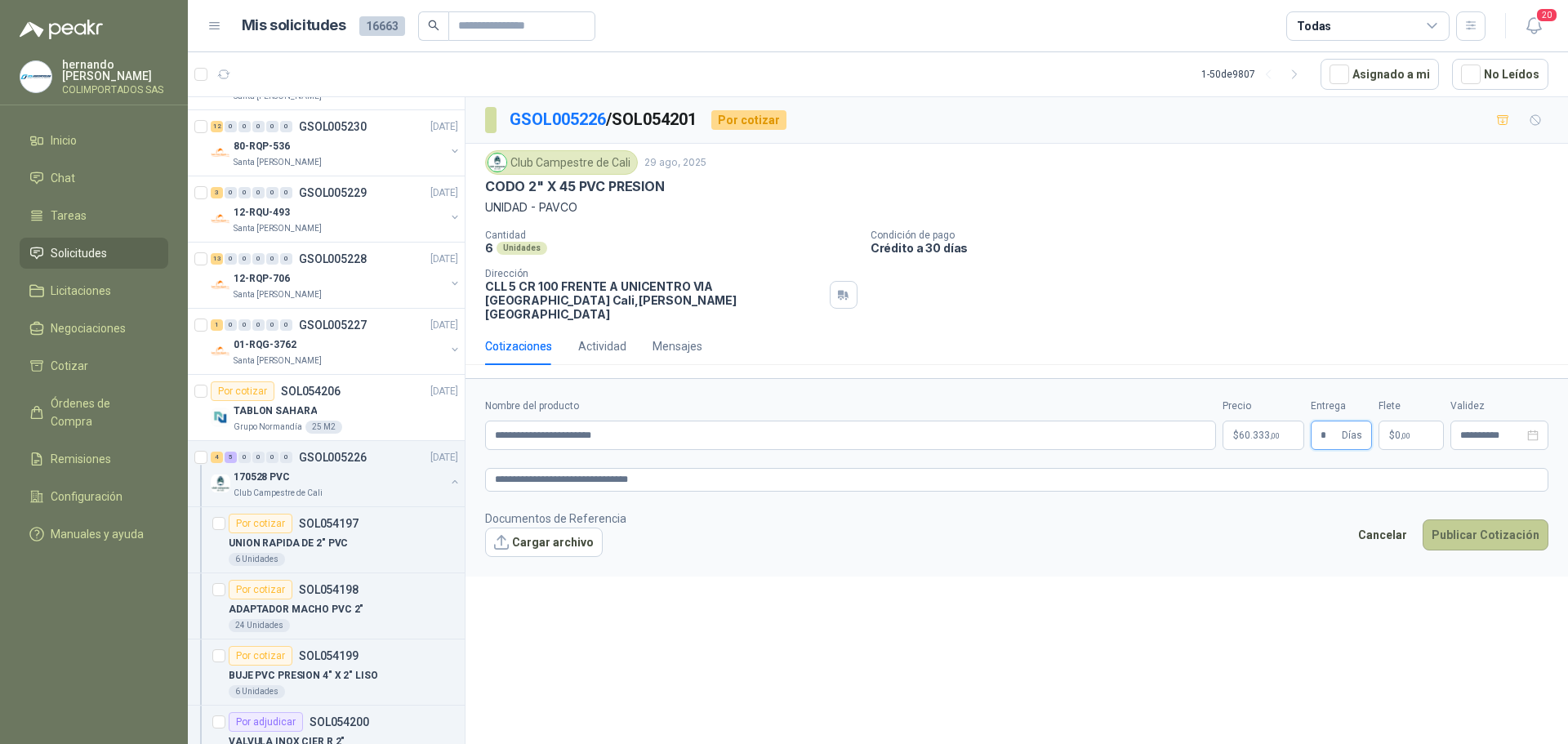
type input "*"
click at [1495, 519] on button "Publicar Cotización" at bounding box center [1485, 534] width 126 height 31
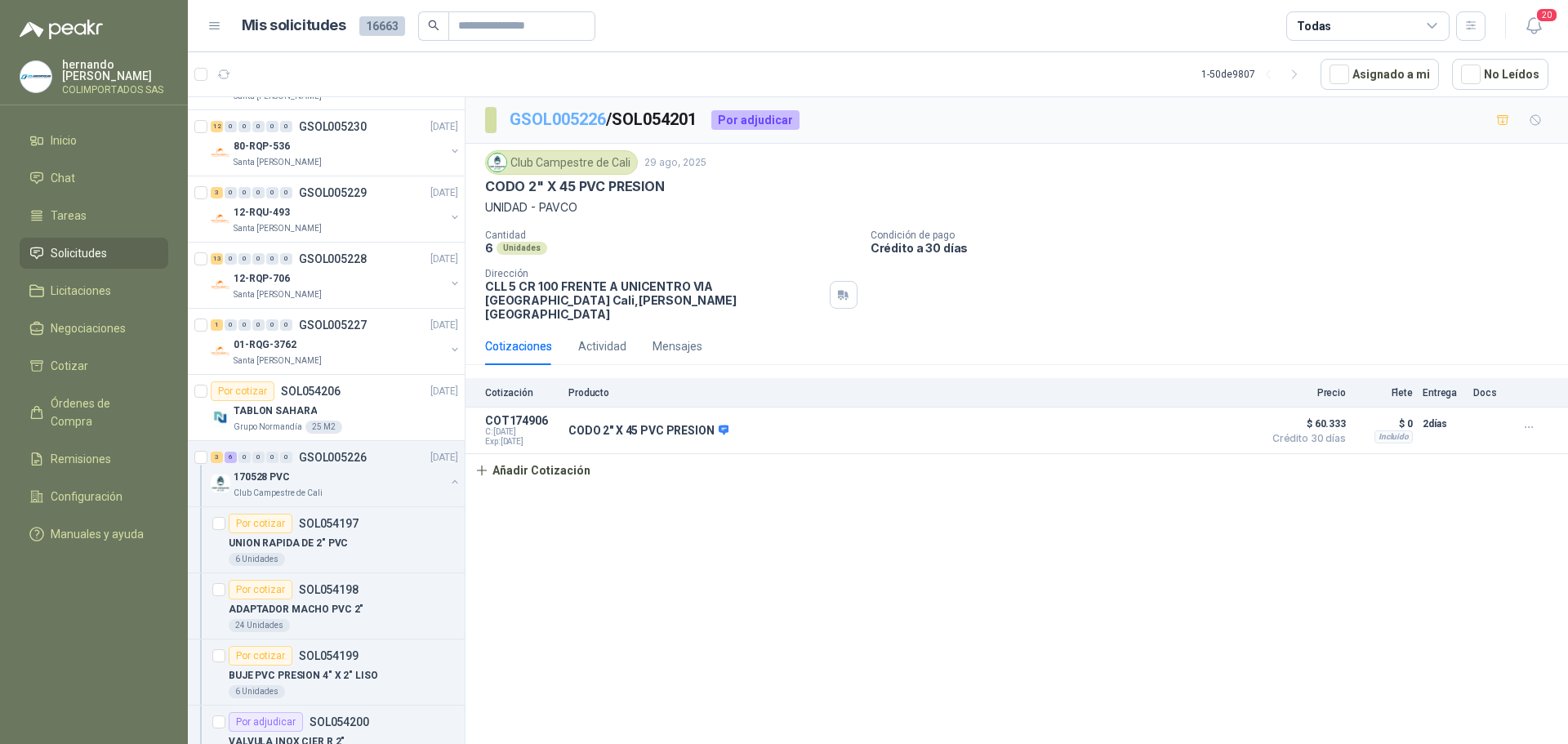
click at [556, 114] on link "GSOL005226" at bounding box center [558, 118] width 96 height 19
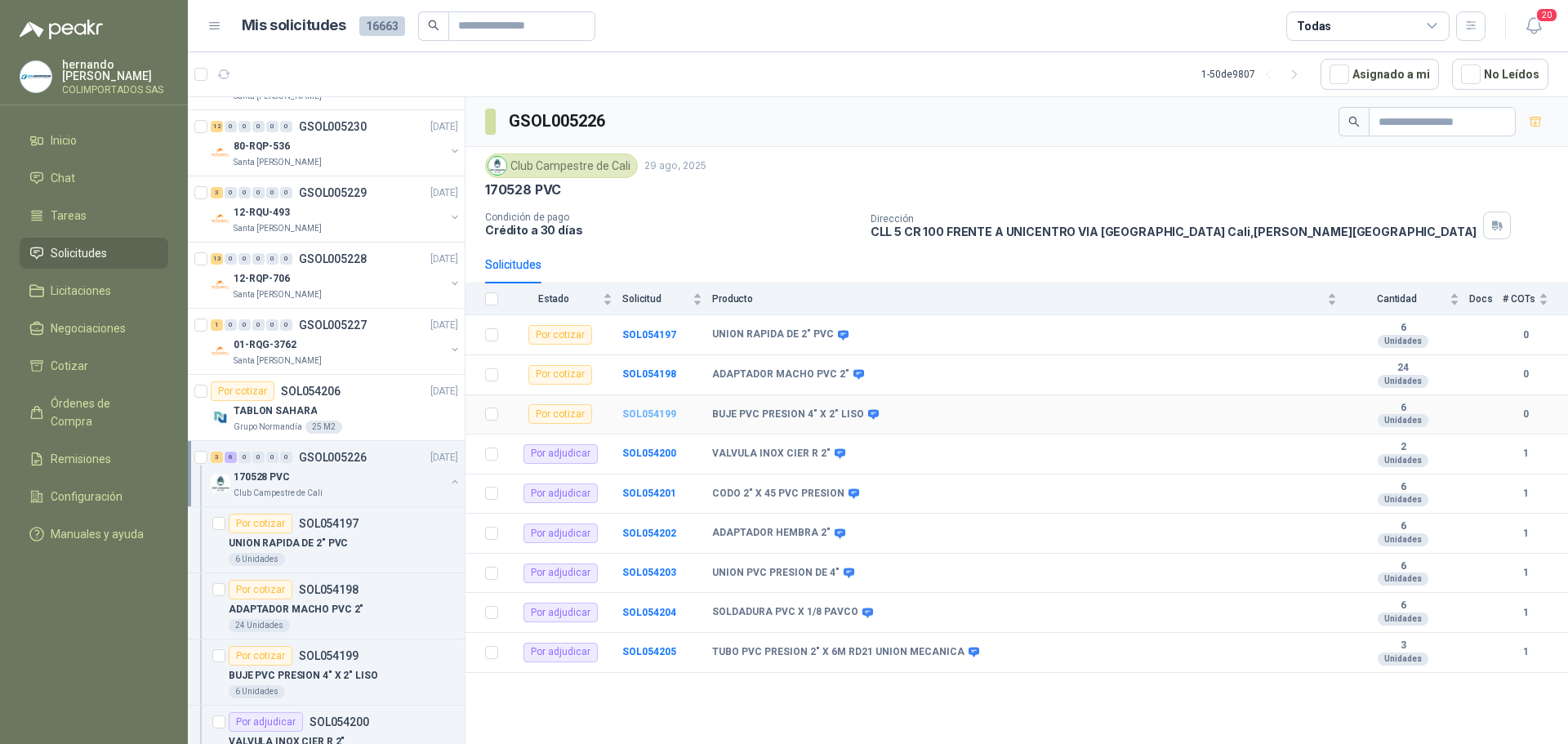
click at [645, 413] on b "SOL054199" at bounding box center [649, 414] width 54 height 11
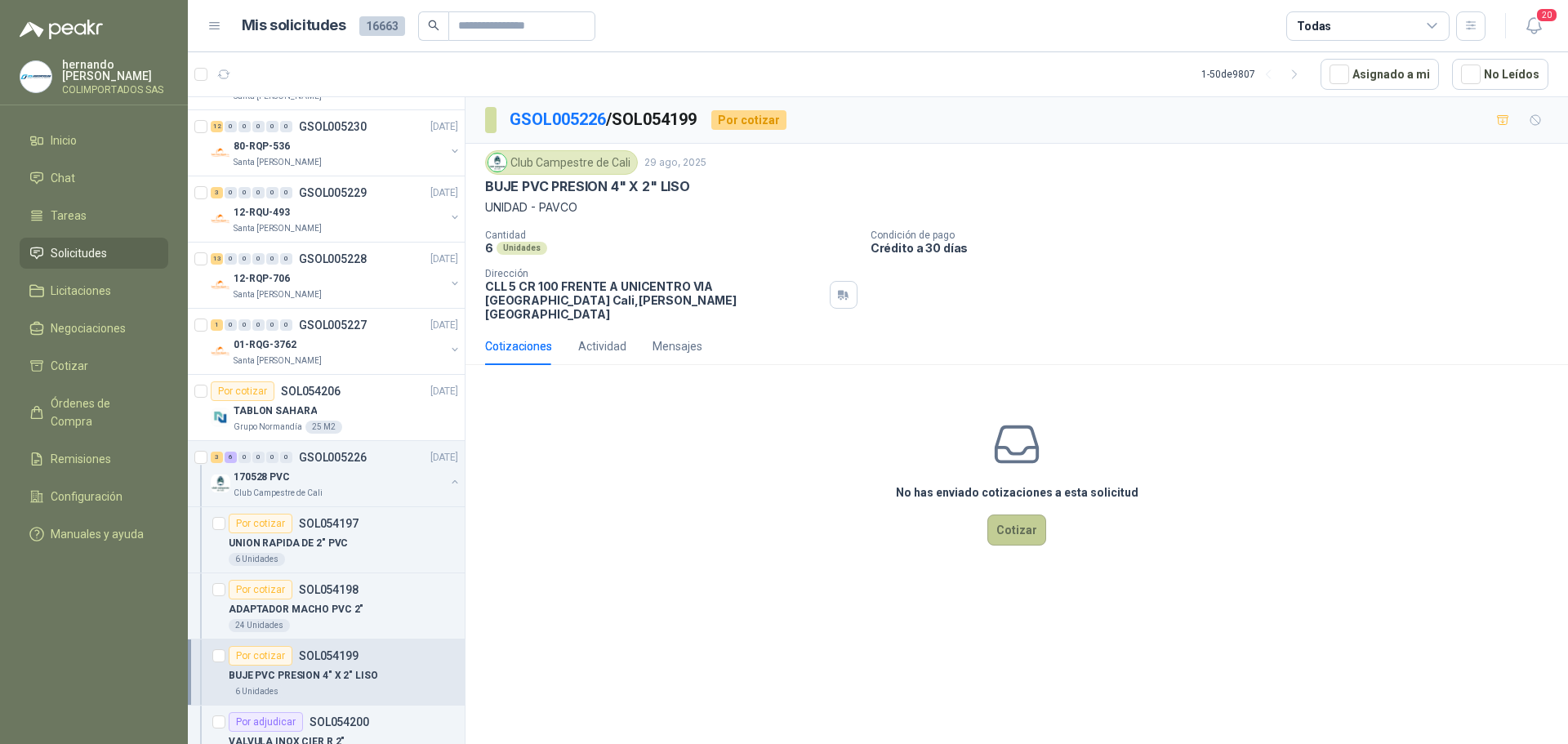
click at [1019, 515] on button "Cotizar" at bounding box center [1017, 530] width 59 height 31
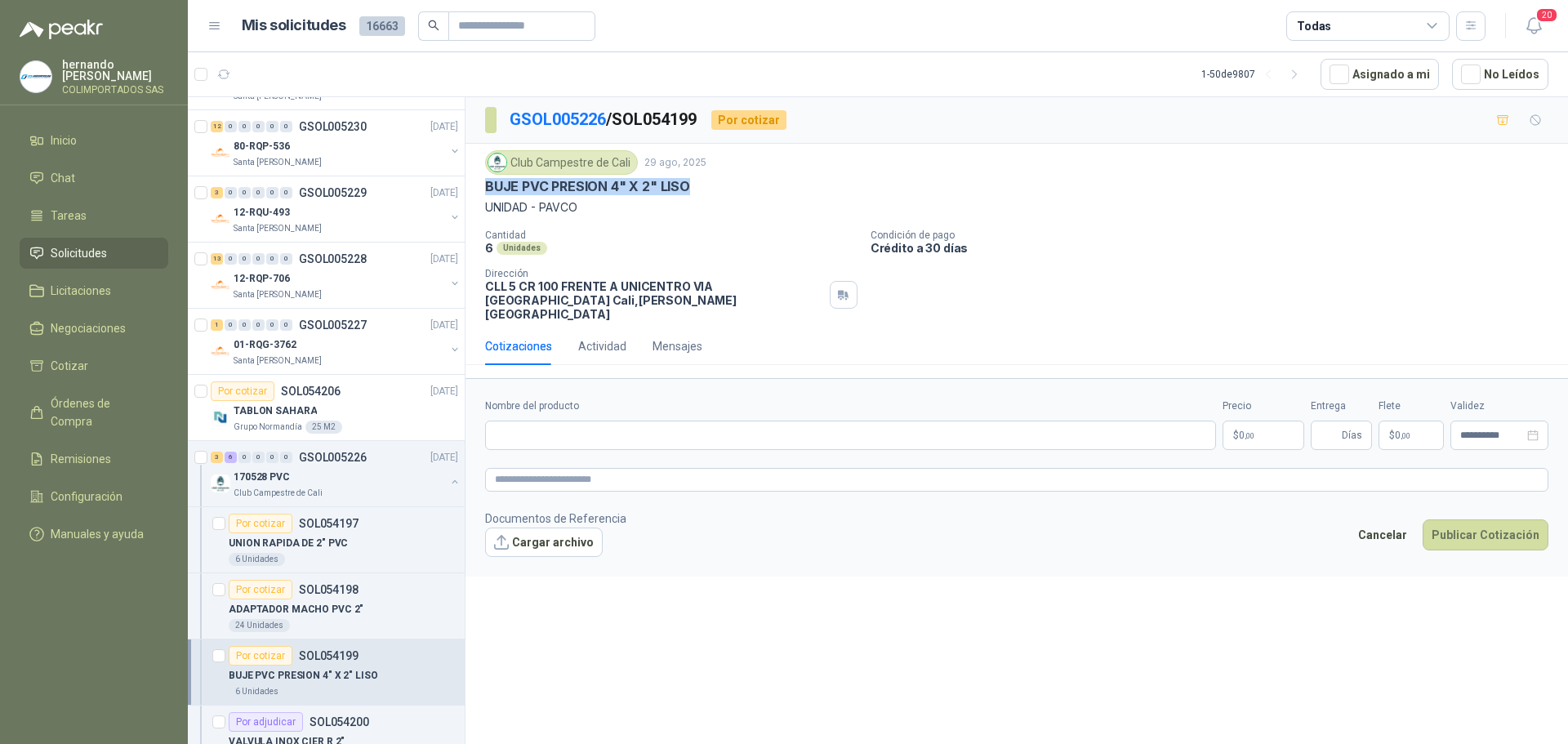
drag, startPoint x: 695, startPoint y: 183, endPoint x: 488, endPoint y: 191, distance: 207.2
click at [488, 191] on div "BUJE PVC PRESION 4" X 2" LISO" at bounding box center [1016, 186] width 1063 height 18
copy p "BUJE PVC PRESION 4" X 2" LISO"
click at [674, 424] on input "Nombre del producto" at bounding box center [850, 435] width 730 height 30
paste input "**********"
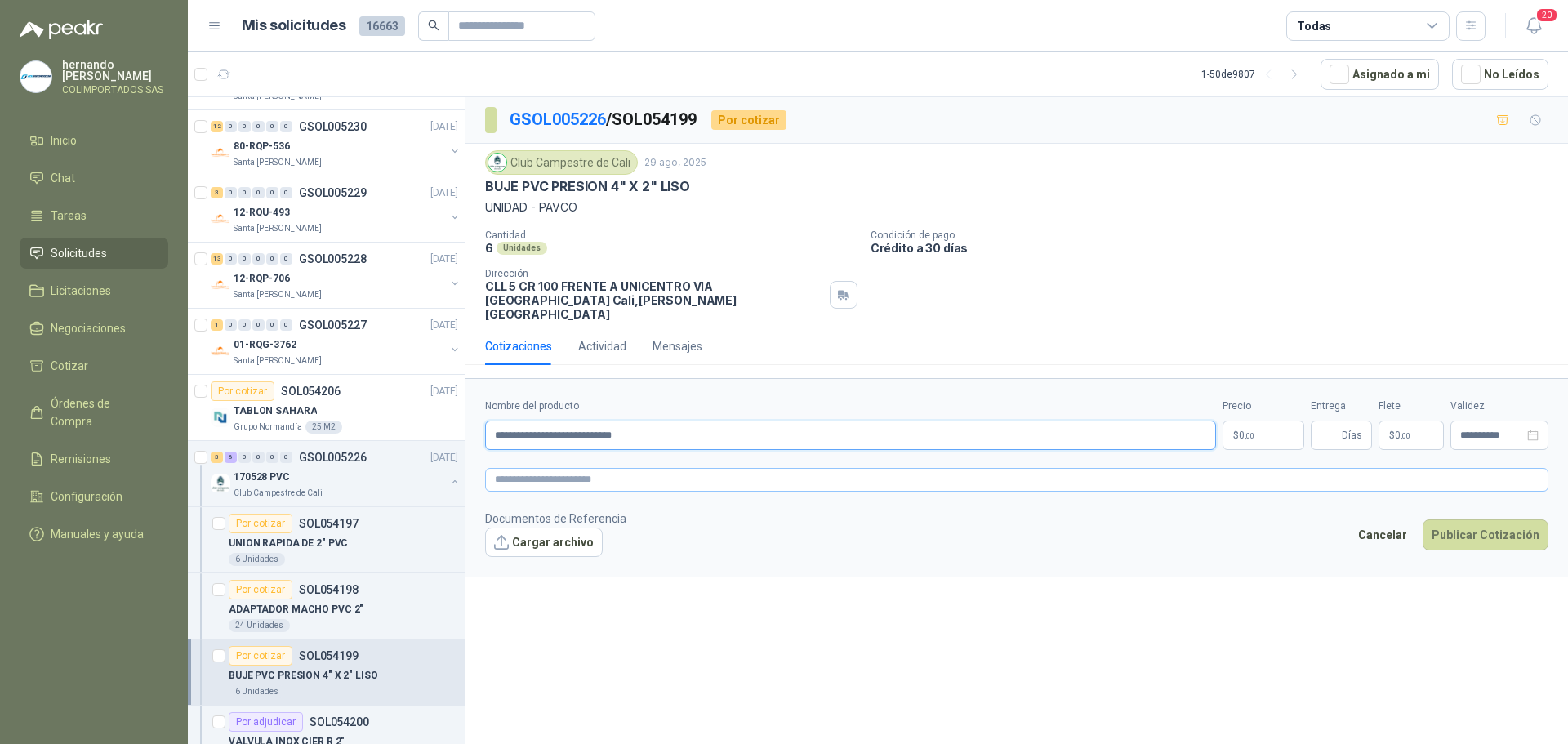
type input "**********"
click at [674, 468] on textarea at bounding box center [1016, 480] width 1063 height 24
paste textarea "**********"
type textarea "**********"
click at [1246, 423] on body "[PERSON_NAME] COLIMPORTADOS SAS Inicio Chat Tareas Solicitudes Licitaciones Neg…" at bounding box center [784, 372] width 1568 height 744
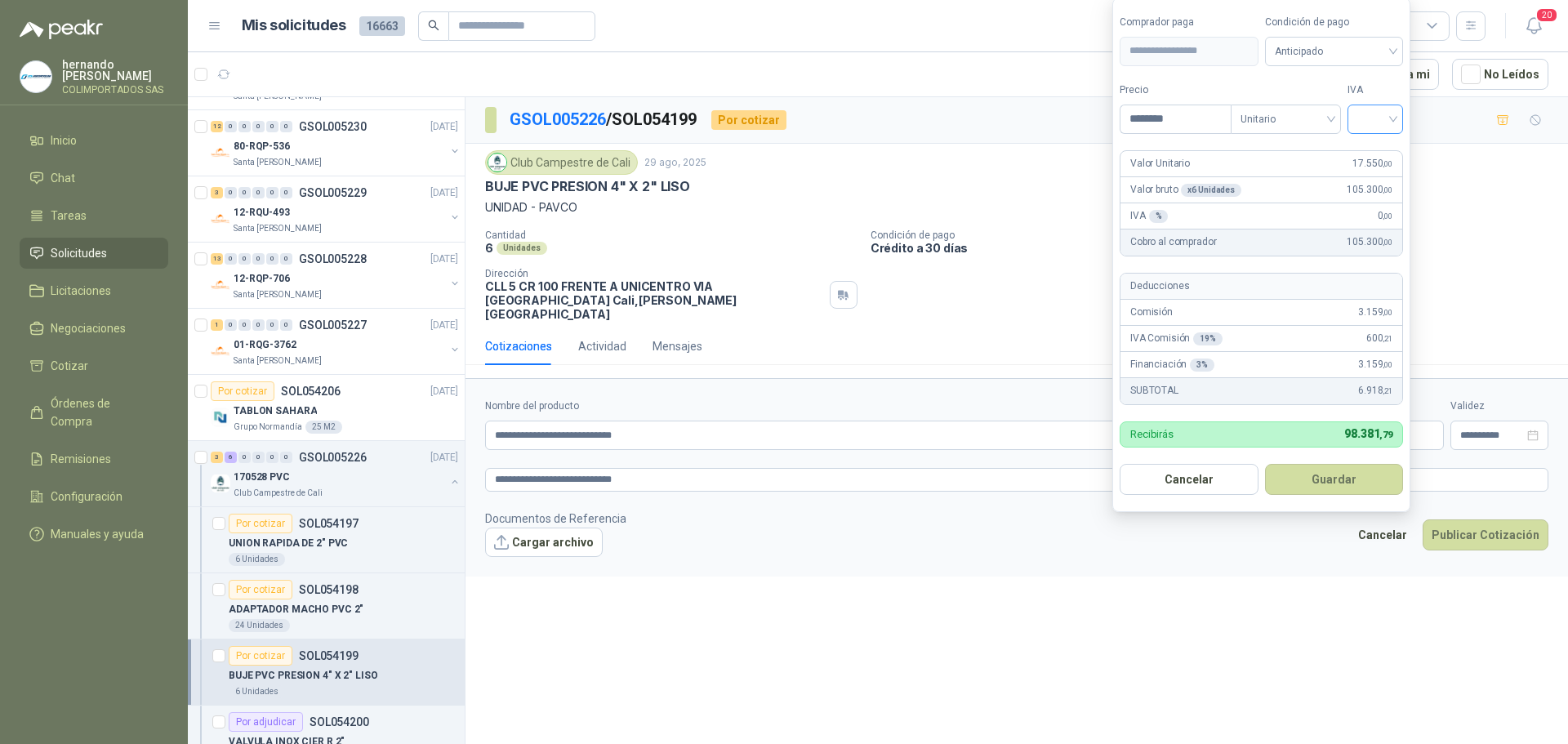
click at [1398, 116] on div at bounding box center [1375, 119] width 55 height 30
type input "********"
click at [1384, 153] on div "19%" at bounding box center [1379, 152] width 30 height 18
click at [1396, 46] on span "Anticipado" at bounding box center [1336, 51] width 121 height 25
click at [1337, 112] on div "Crédito a 30 días" at bounding box center [1337, 111] width 115 height 18
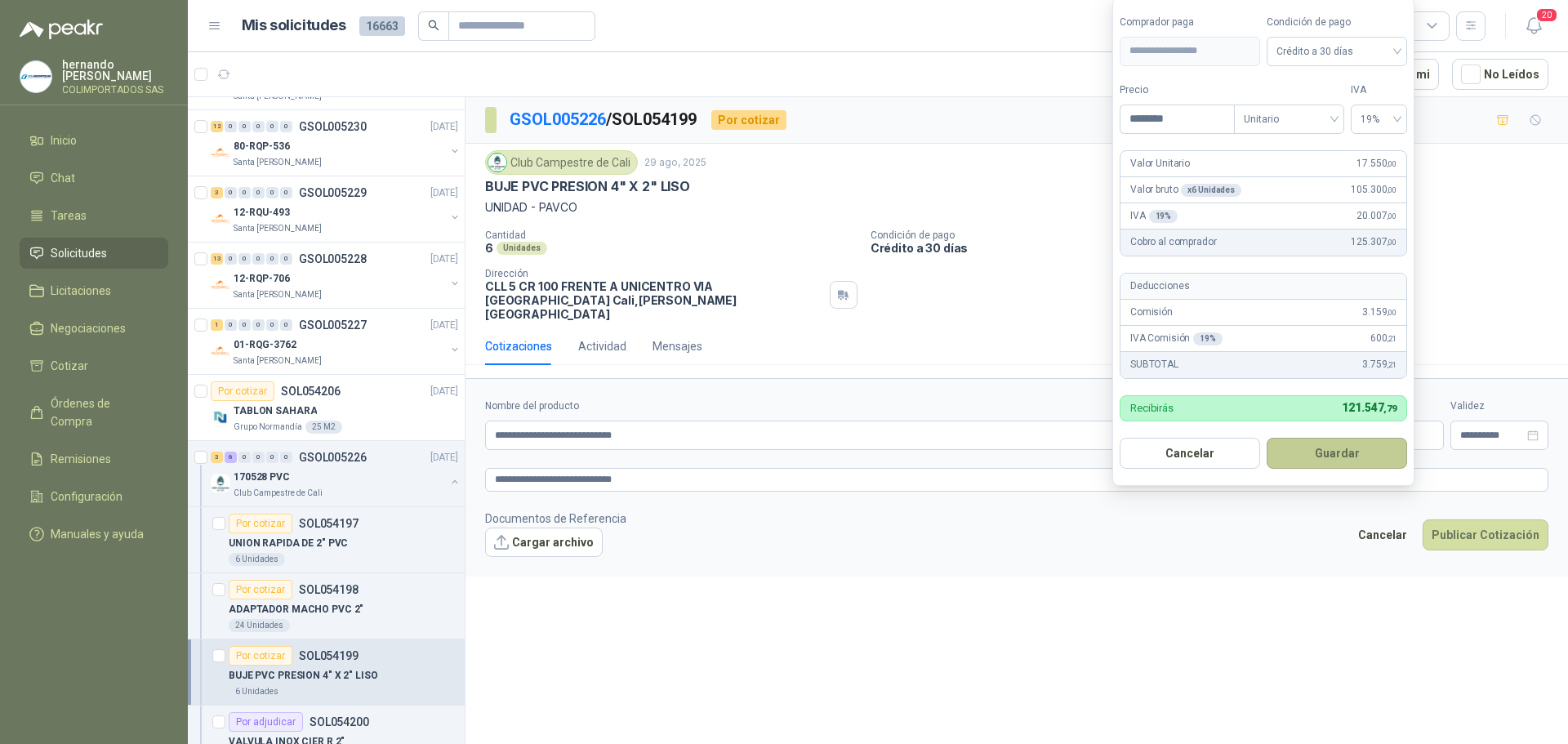
click at [1324, 449] on button "Guardar" at bounding box center [1337, 453] width 140 height 31
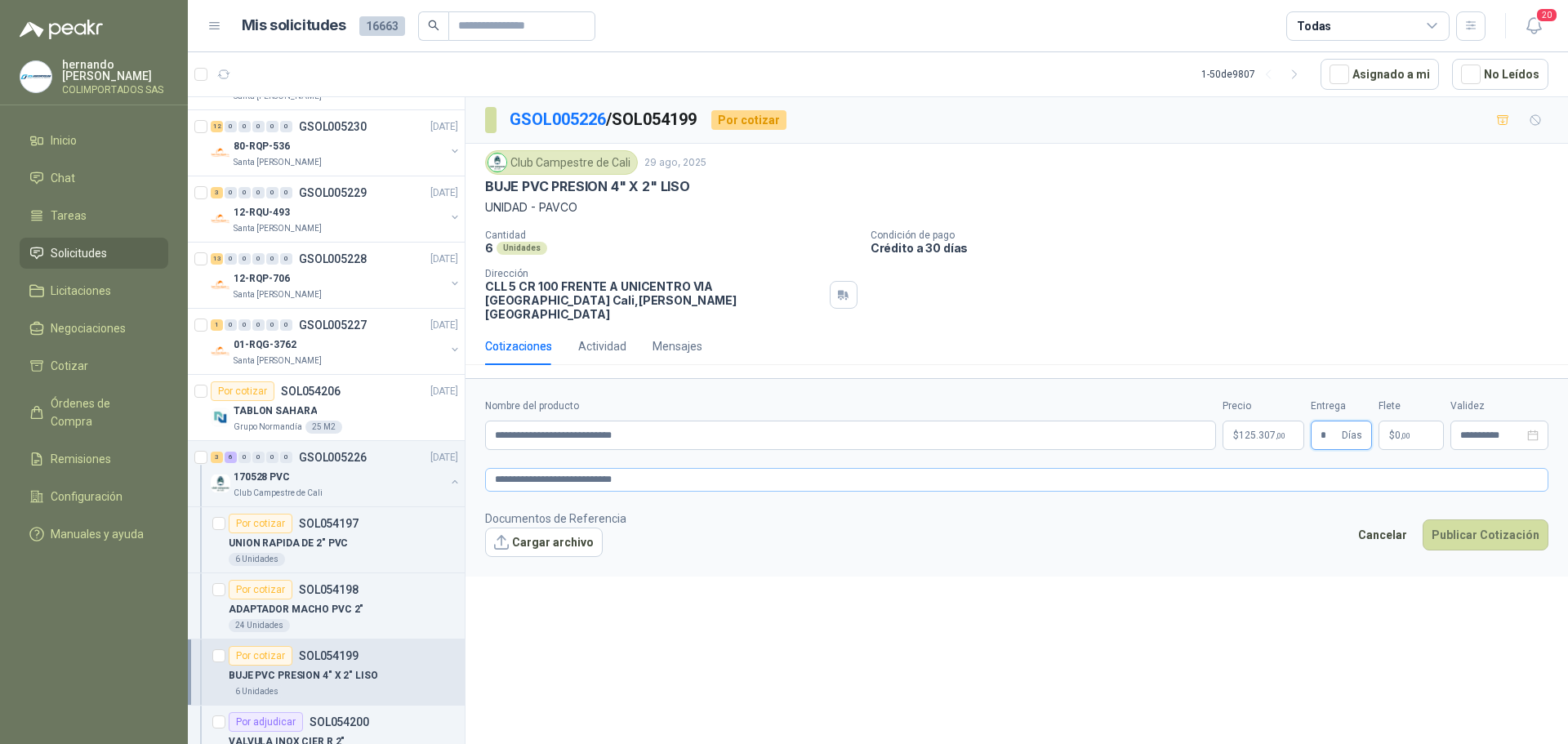
type input "*"
click at [719, 468] on textarea "**********" at bounding box center [1016, 480] width 1063 height 24
type textarea "**********"
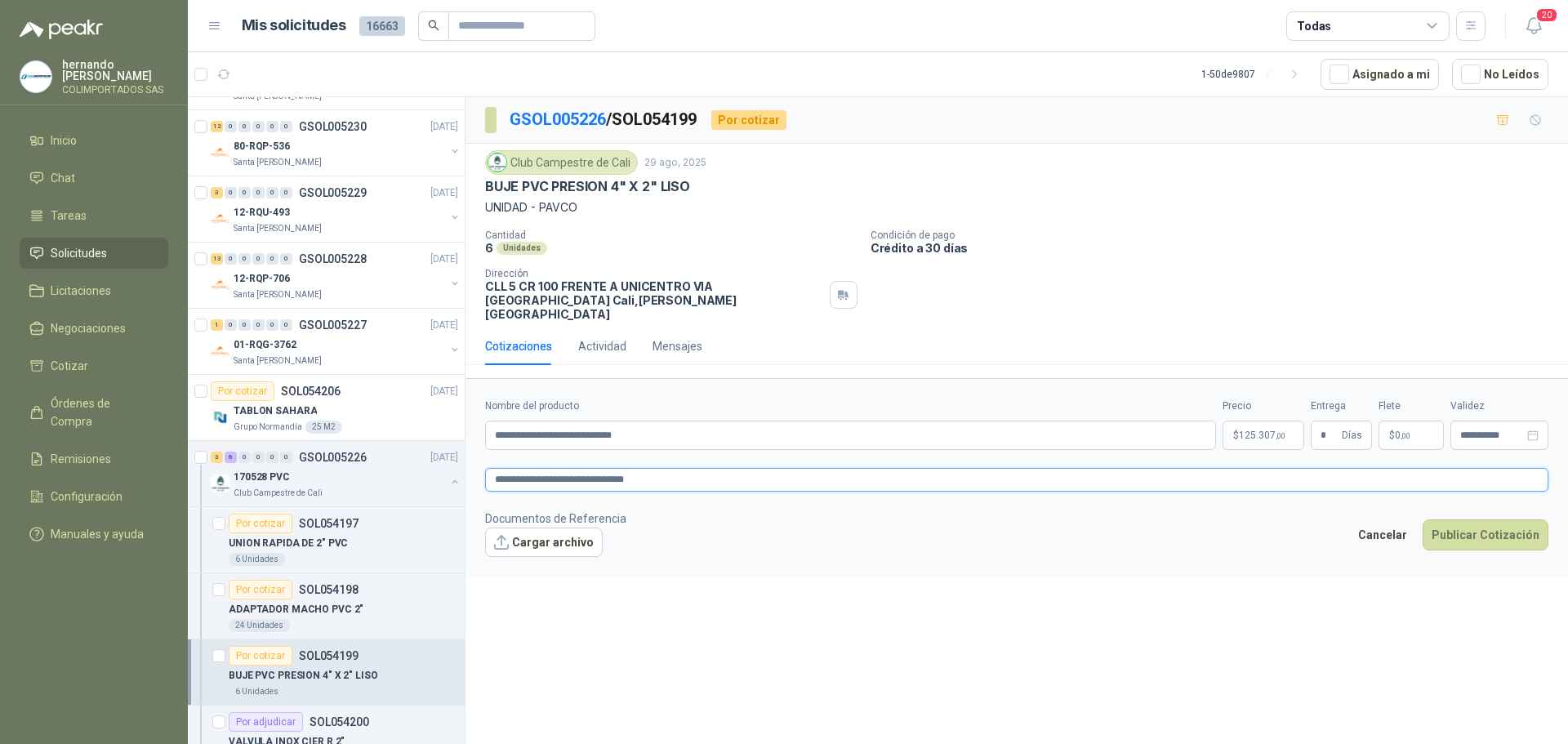
type textarea "**********"
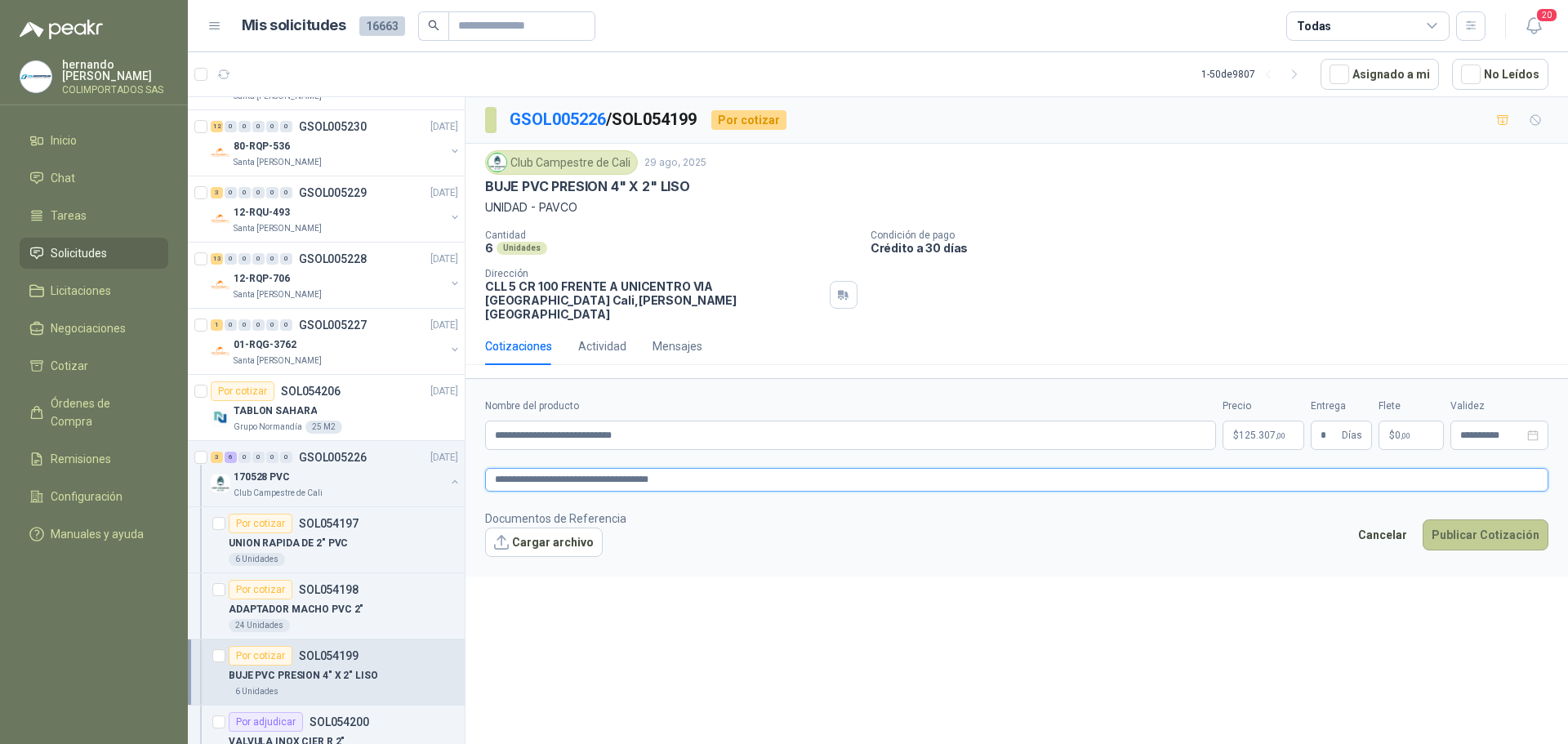
type textarea "**********"
click at [1489, 524] on button "Publicar Cotización" at bounding box center [1485, 534] width 126 height 31
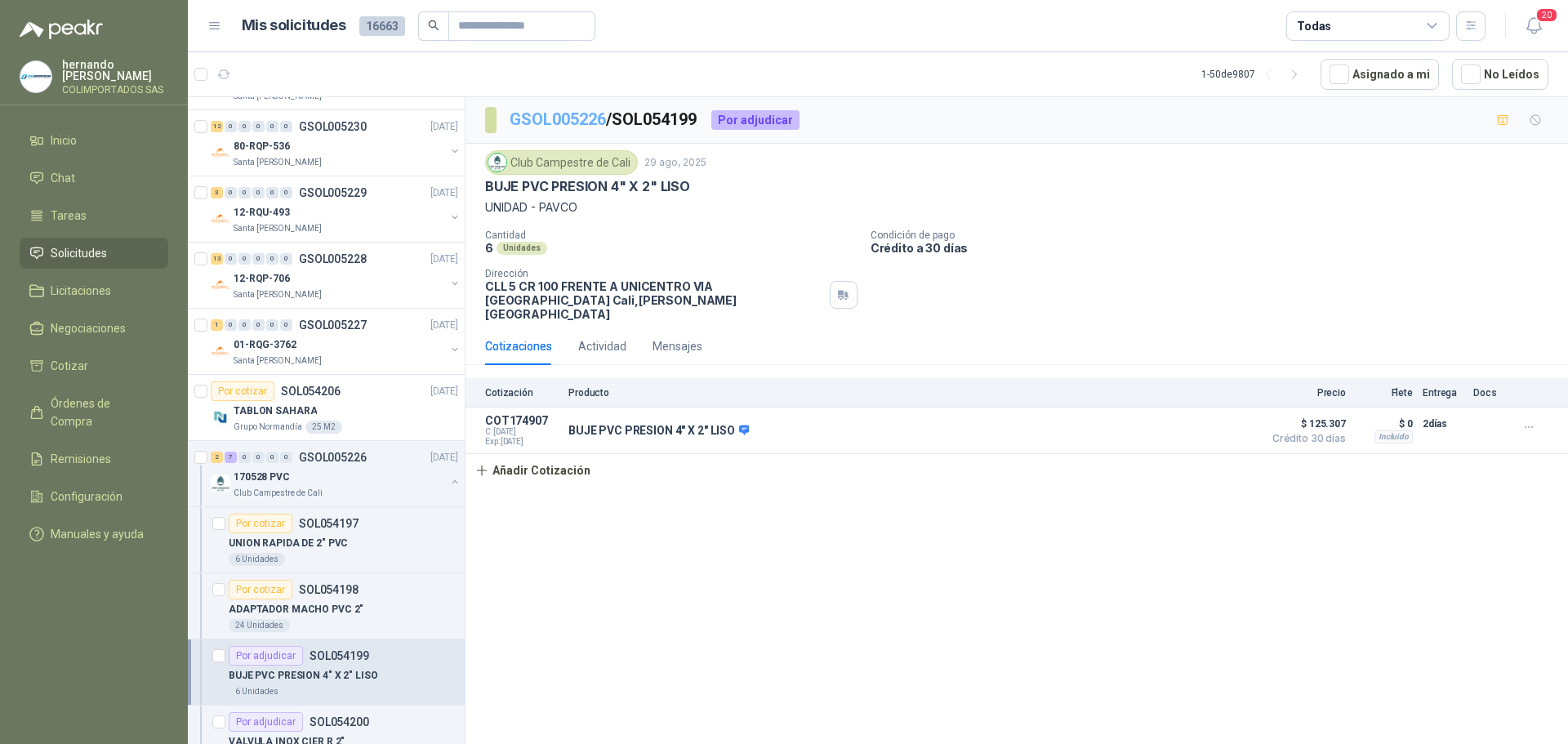
click at [567, 118] on link "GSOL005226" at bounding box center [558, 118] width 96 height 19
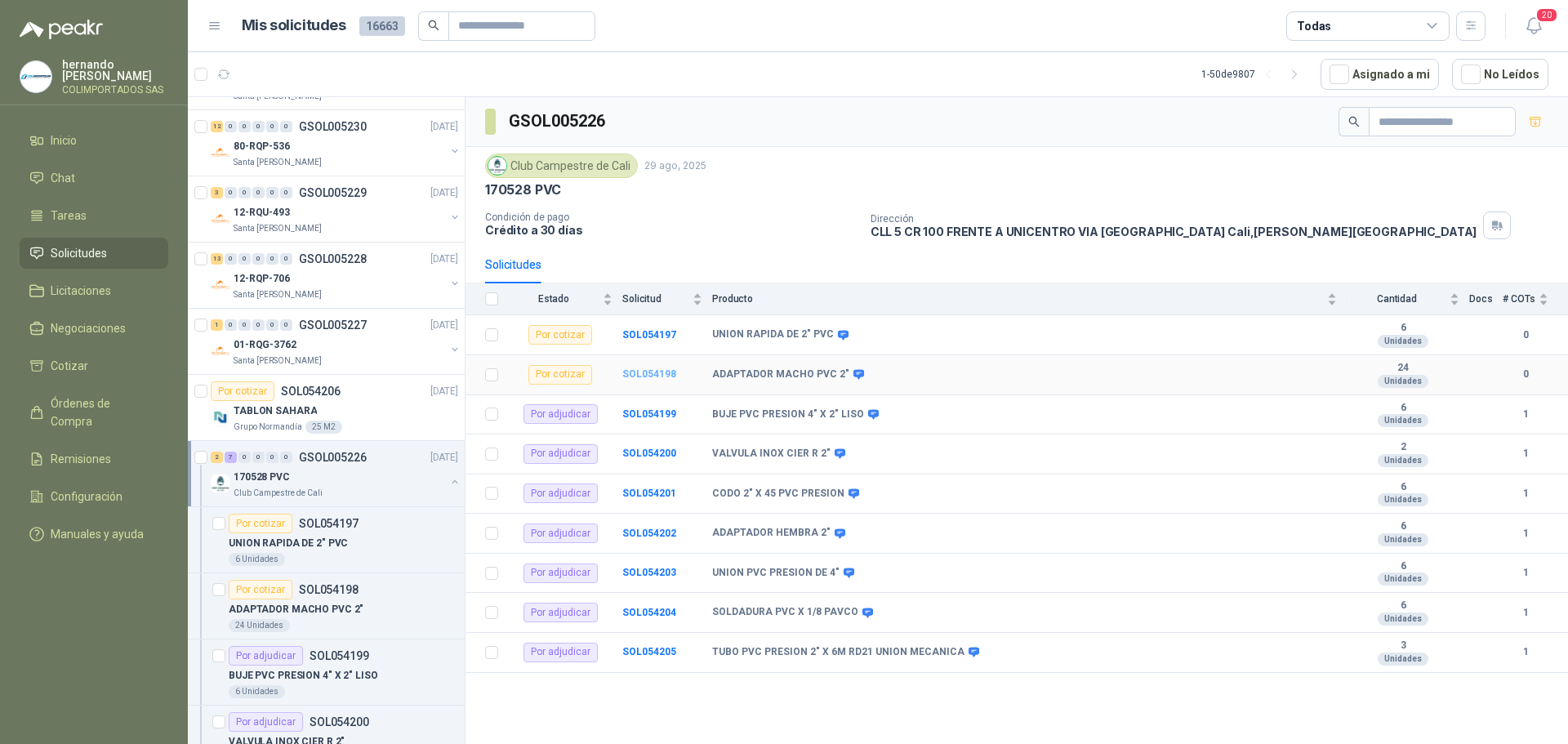
click at [645, 370] on b "SOL054198" at bounding box center [649, 374] width 54 height 11
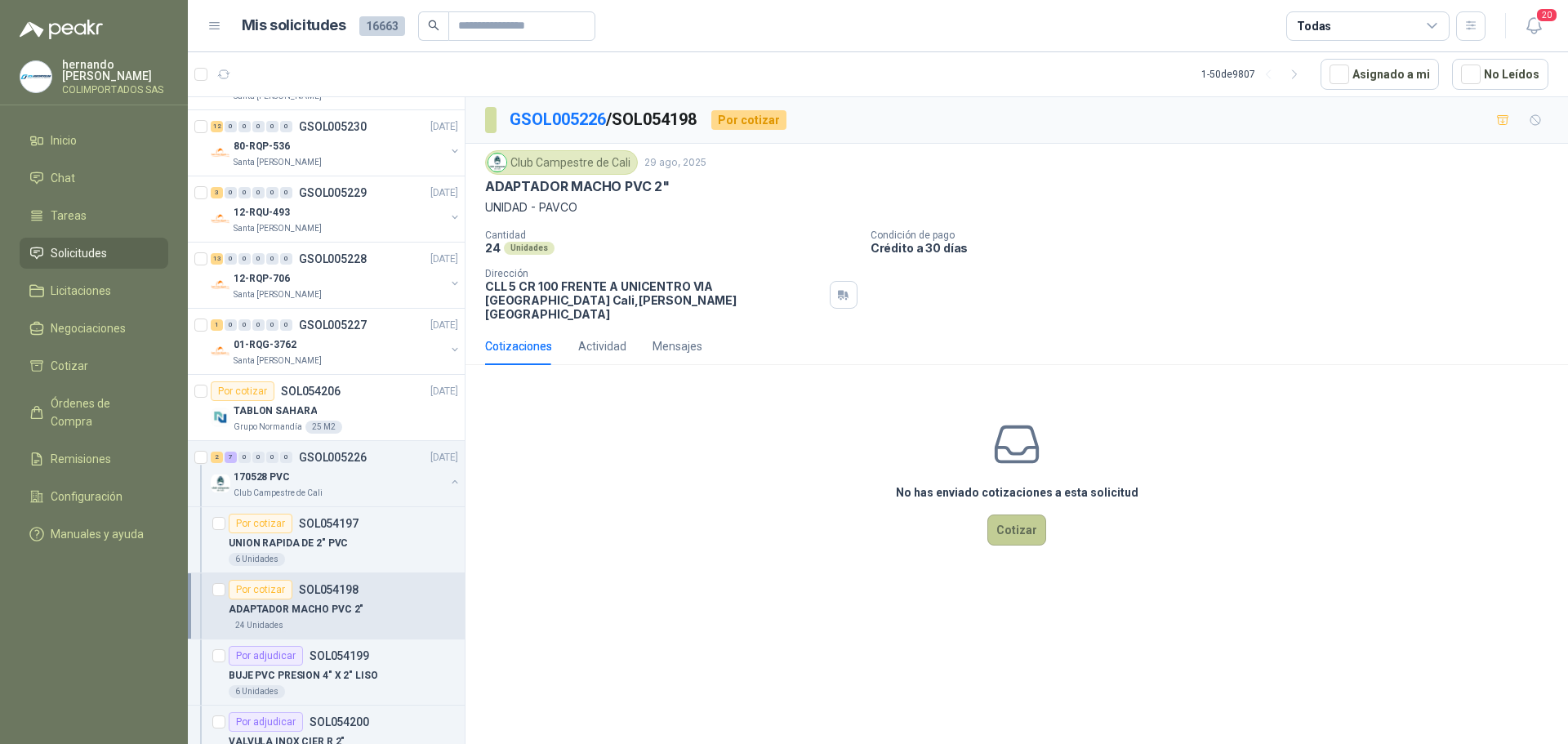
click at [1014, 516] on button "Cotizar" at bounding box center [1017, 530] width 59 height 31
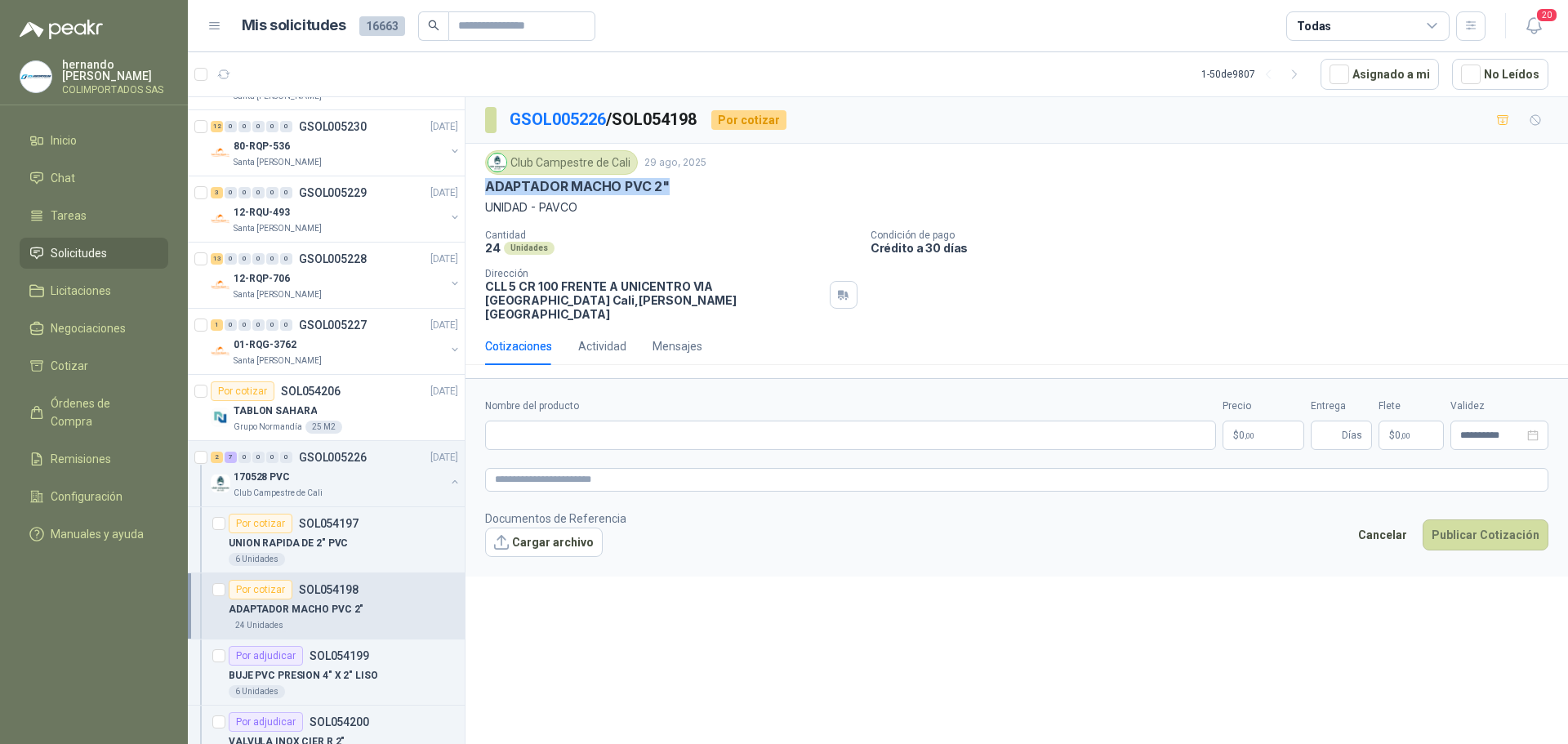
drag, startPoint x: 679, startPoint y: 185, endPoint x: 476, endPoint y: 194, distance: 203.2
click at [476, 194] on div "Club Campestre de Cali 29 ago, 2025 ADAPTADOR MACHO PVC 2" UNIDAD - PAVCO Canti…" at bounding box center [1017, 235] width 1103 height 184
copy p "ADAPTADOR MACHO PVC 2""
click at [629, 423] on input "Nombre del producto" at bounding box center [850, 435] width 730 height 30
paste input "**********"
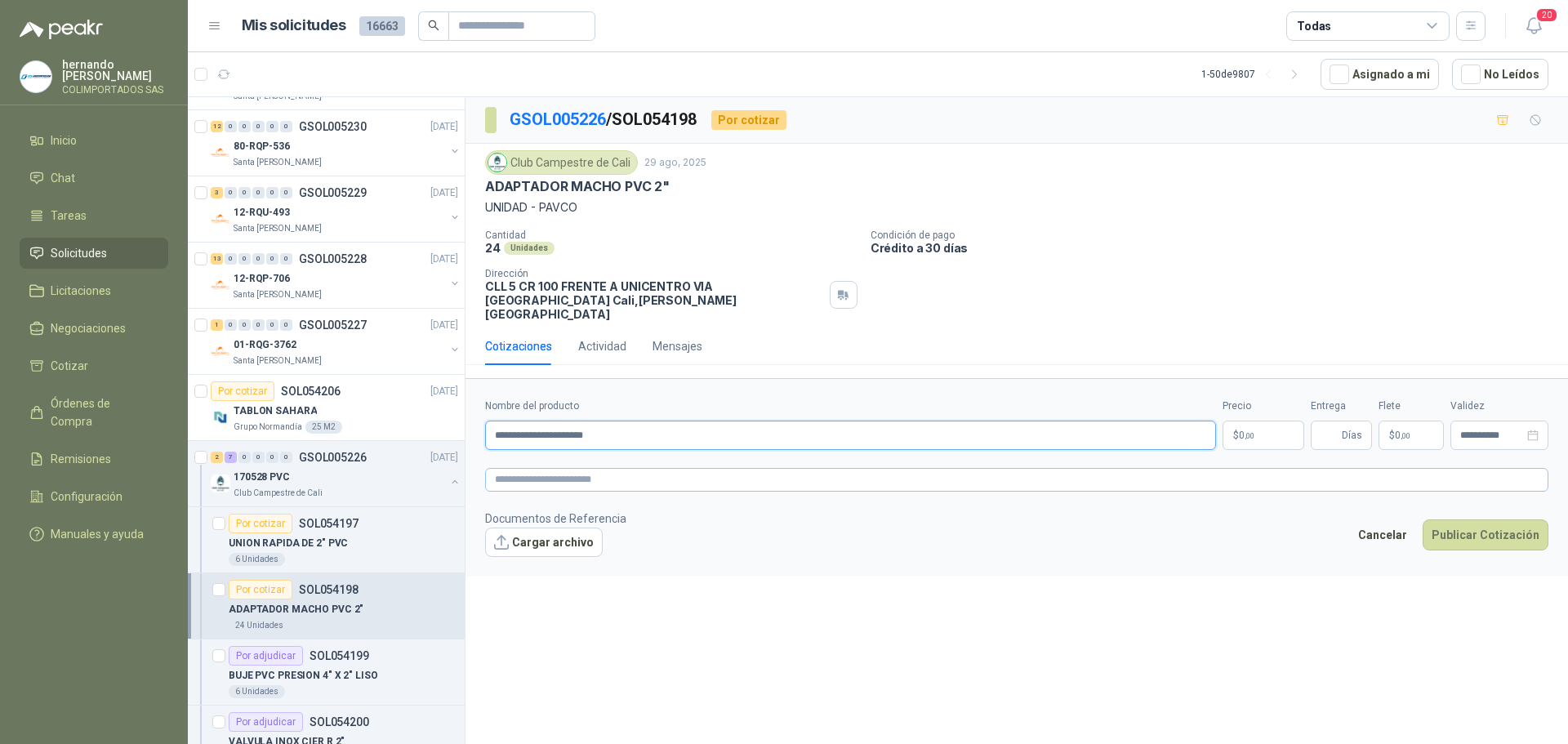
type input "**********"
click at [627, 468] on textarea at bounding box center [1016, 480] width 1063 height 24
paste textarea "**********"
type textarea "**********"
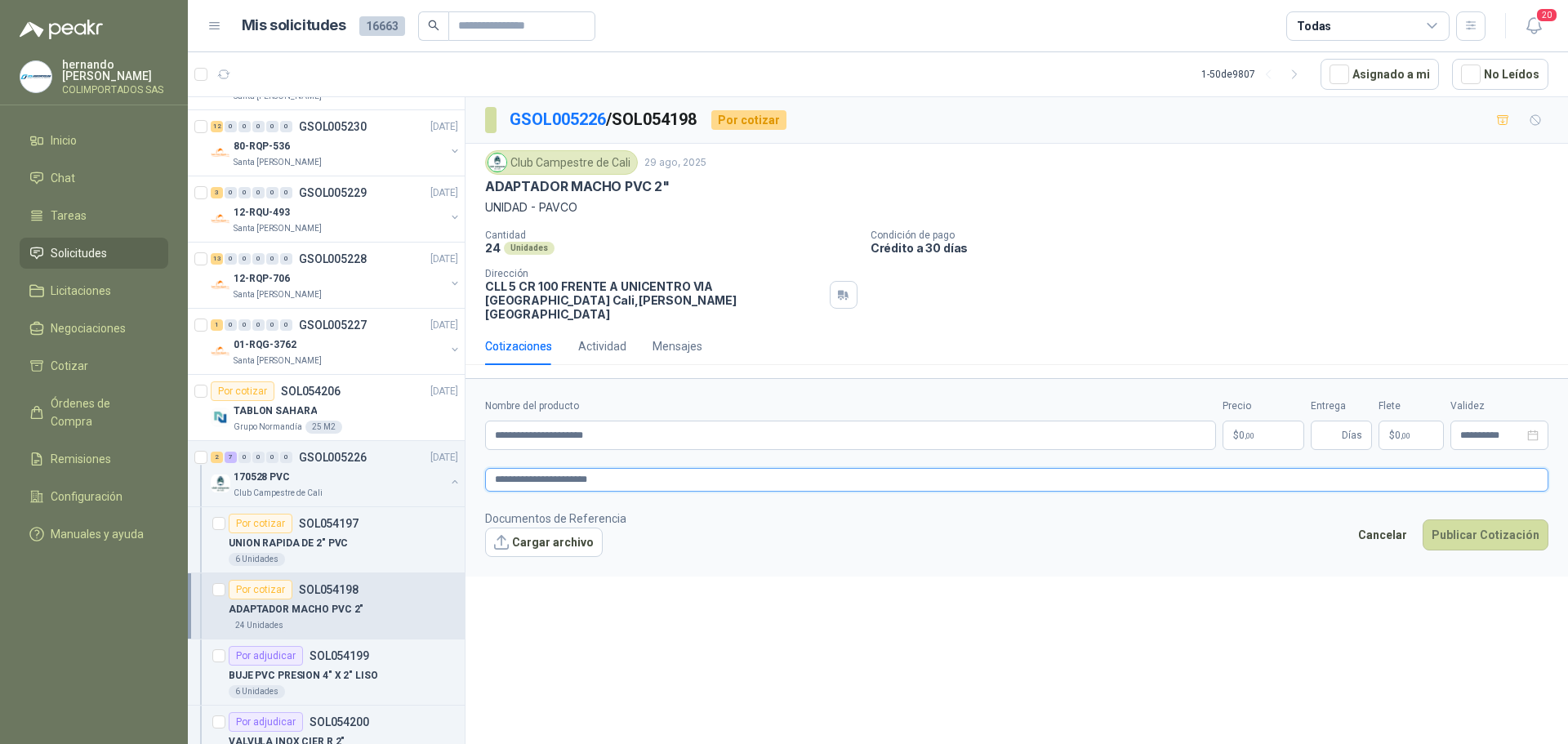
type textarea "**********"
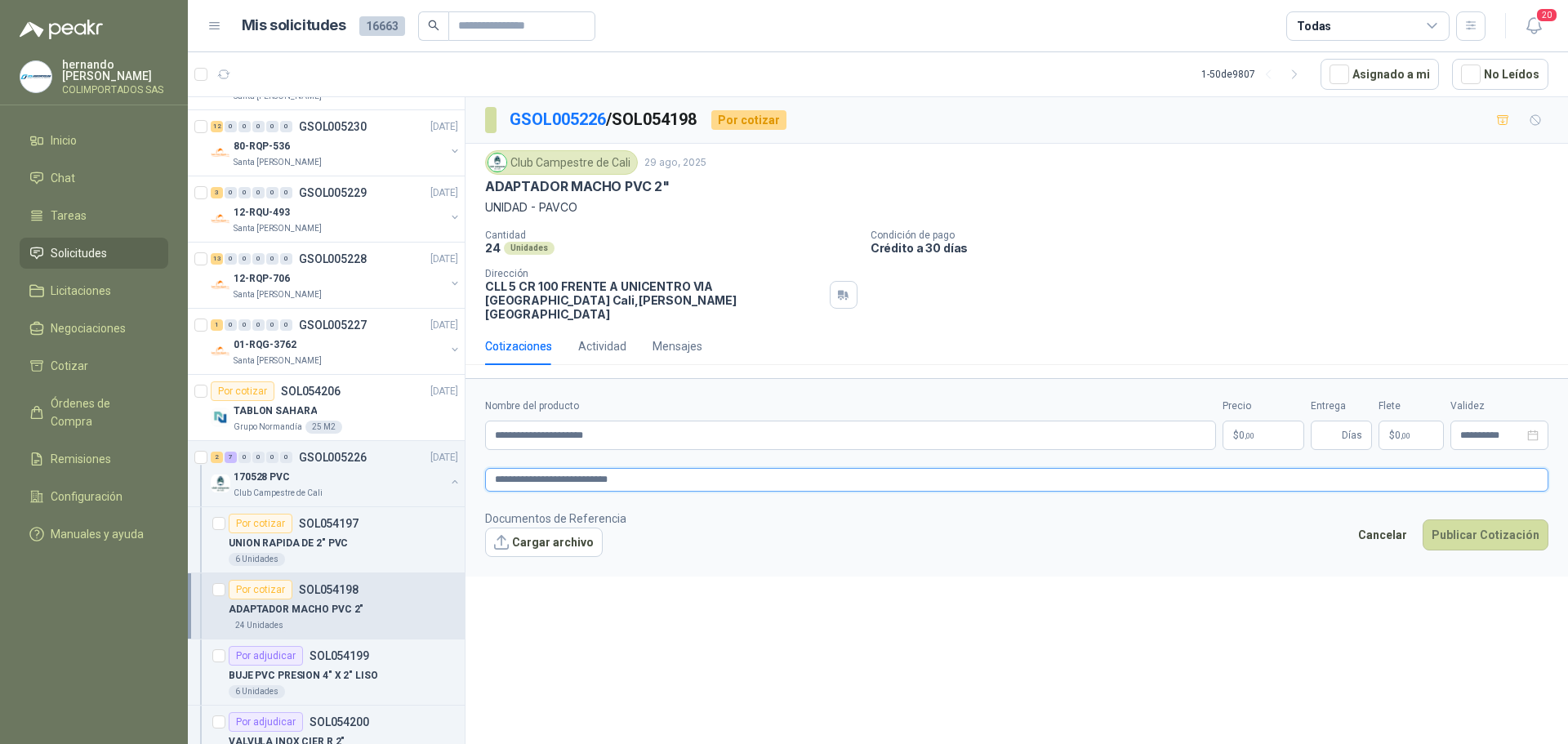
type textarea "**********"
click at [1253, 422] on body "[PERSON_NAME] COLIMPORTADOS SAS Inicio Chat Tareas Solicitudes Licitaciones Neg…" at bounding box center [784, 372] width 1568 height 744
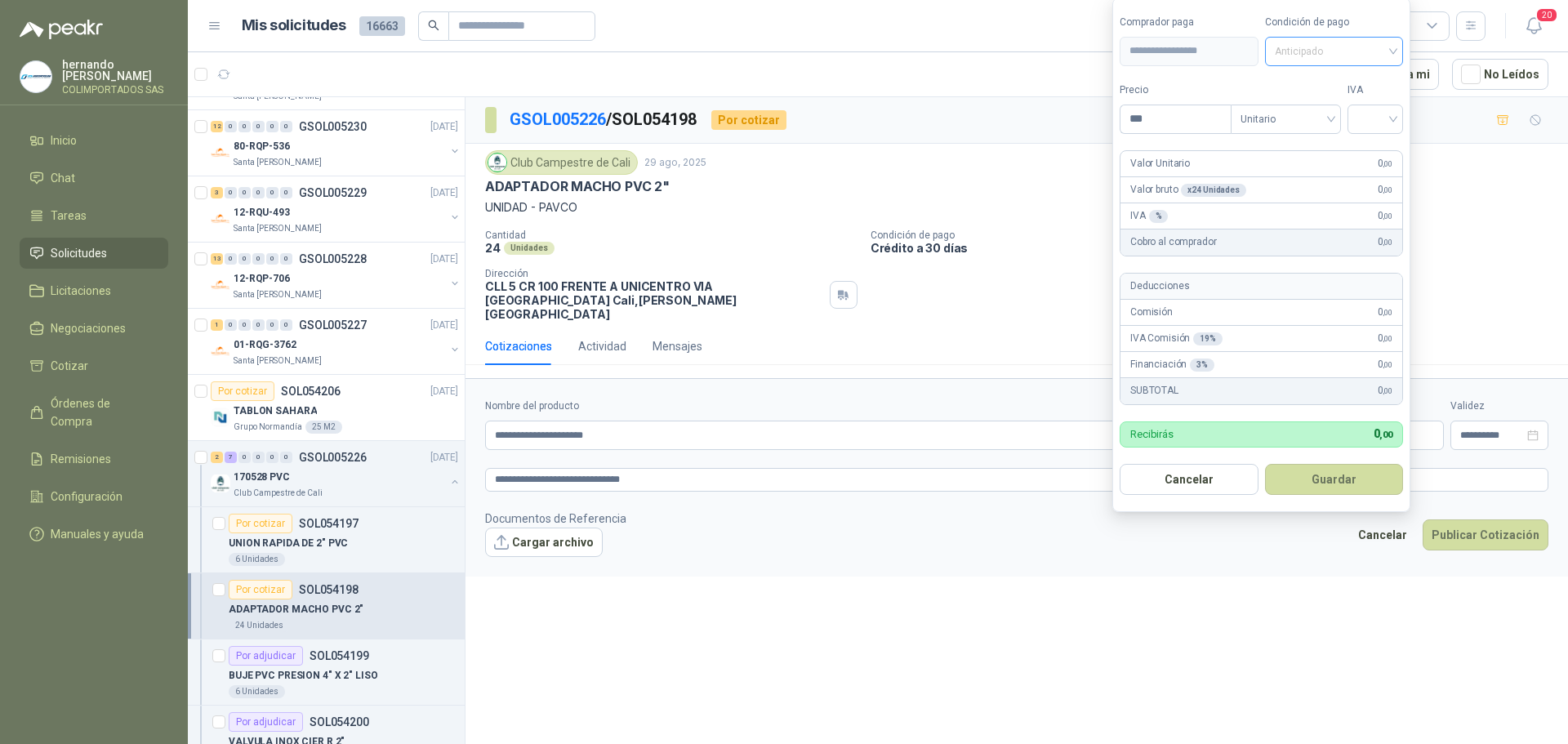
click at [1398, 49] on div "Anticipado" at bounding box center [1334, 52] width 139 height 30
click at [1331, 102] on div "Crédito a 30 días" at bounding box center [1337, 111] width 115 height 18
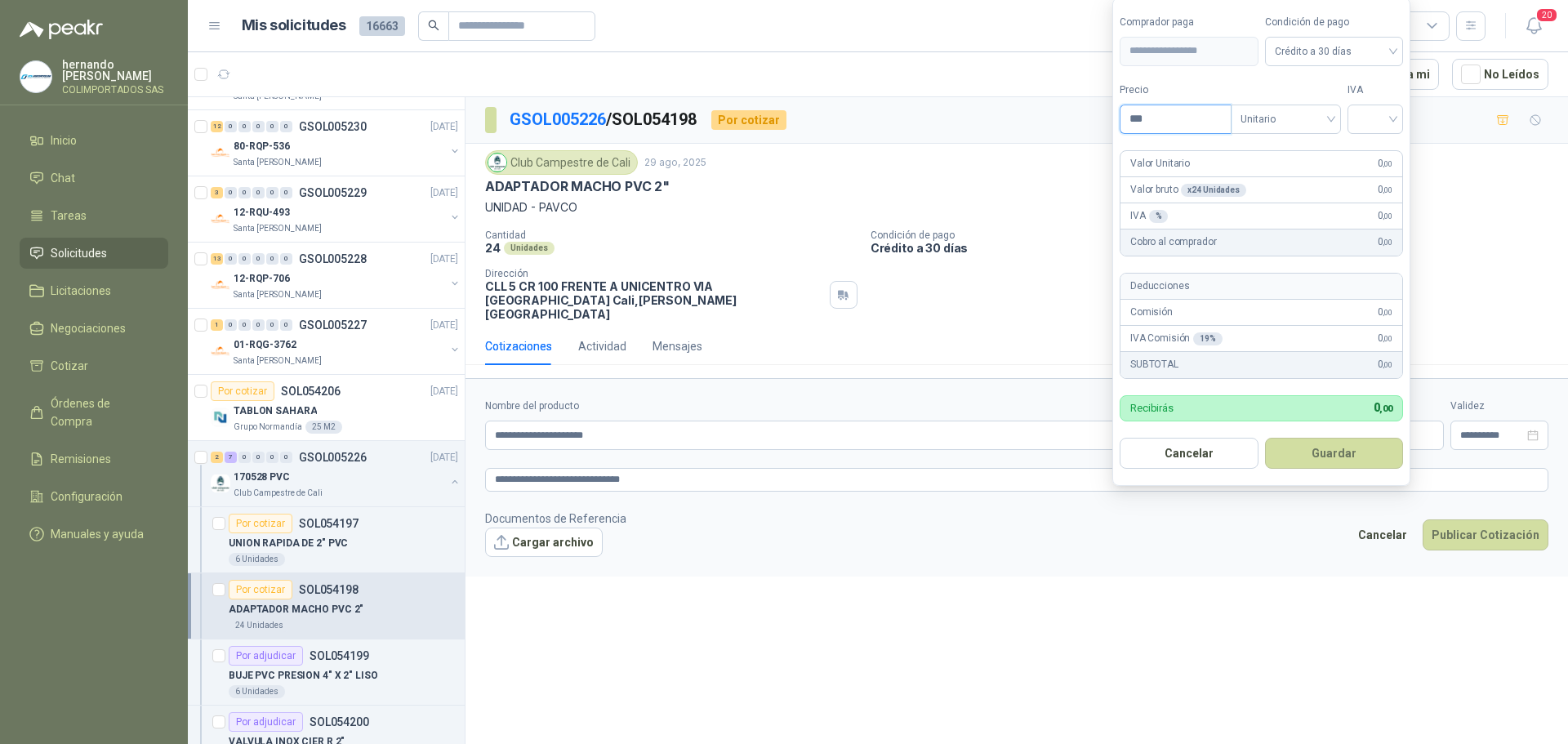
click at [1162, 117] on input "***" at bounding box center [1175, 119] width 110 height 28
type input "*******"
click at [1393, 118] on input "search" at bounding box center [1375, 117] width 36 height 25
click at [1380, 145] on div "19%" at bounding box center [1379, 152] width 30 height 18
click at [1338, 453] on button "Guardar" at bounding box center [1337, 453] width 140 height 31
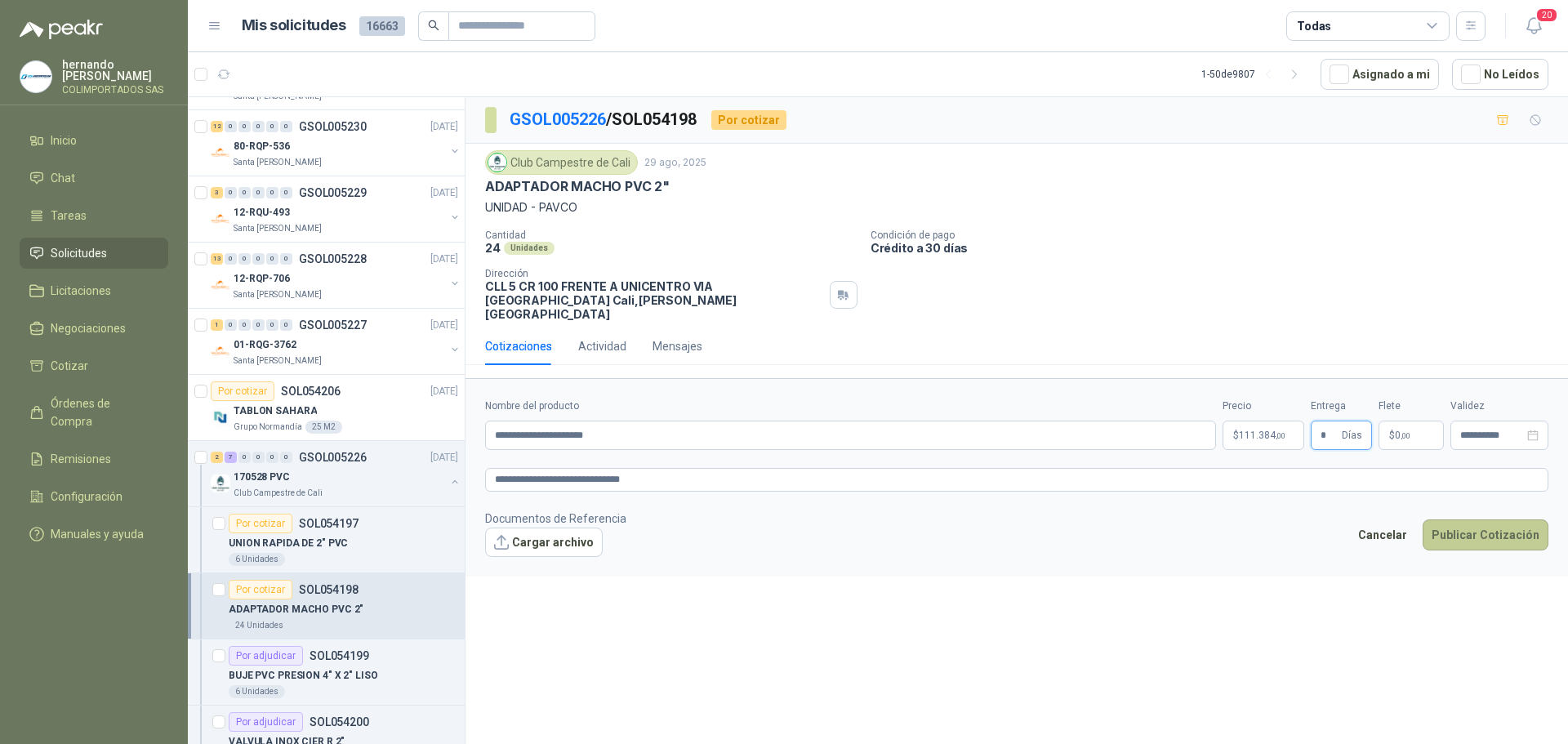
type input "*"
click at [1491, 519] on button "Publicar Cotización" at bounding box center [1485, 534] width 126 height 31
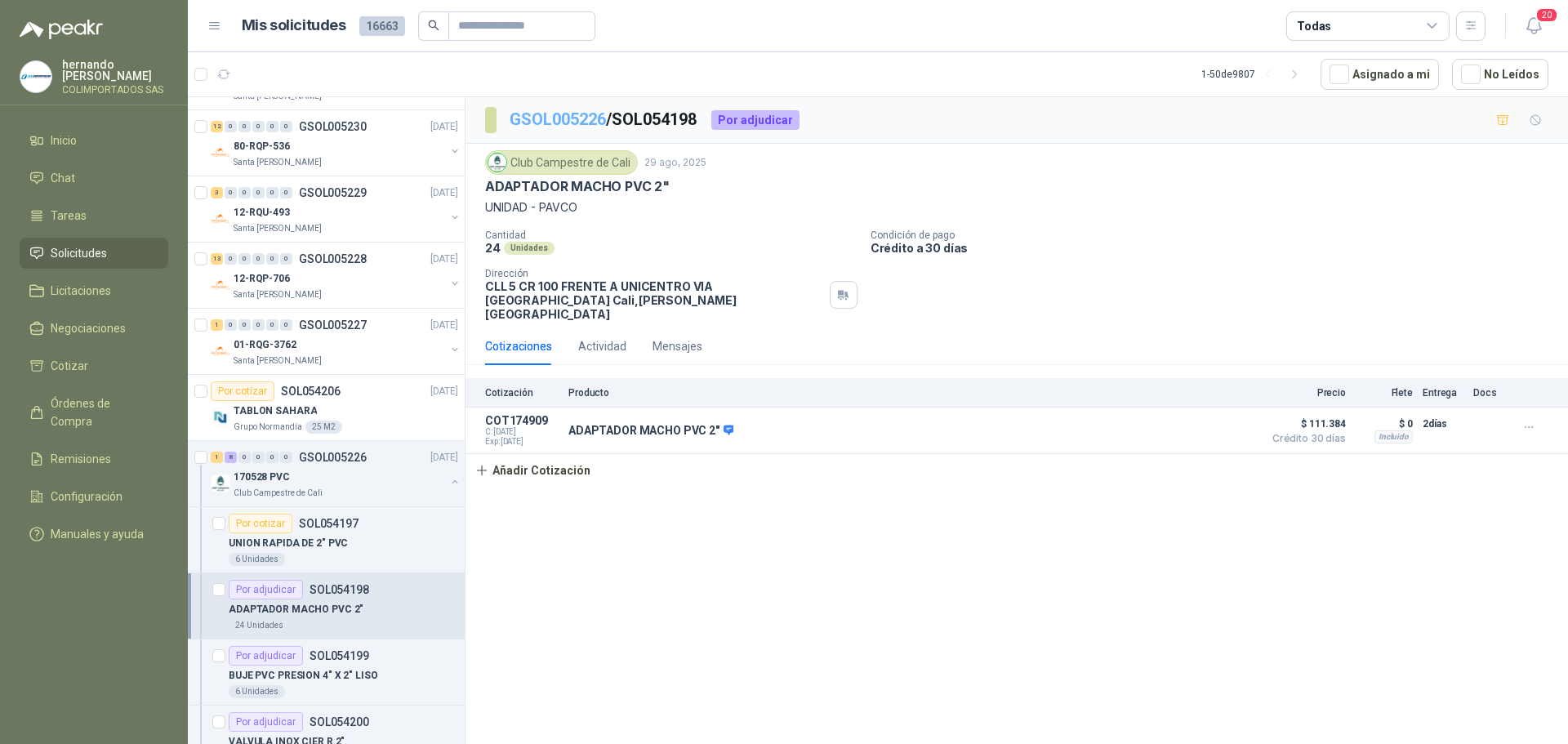
click at [565, 121] on link "GSOL005226" at bounding box center [558, 118] width 96 height 19
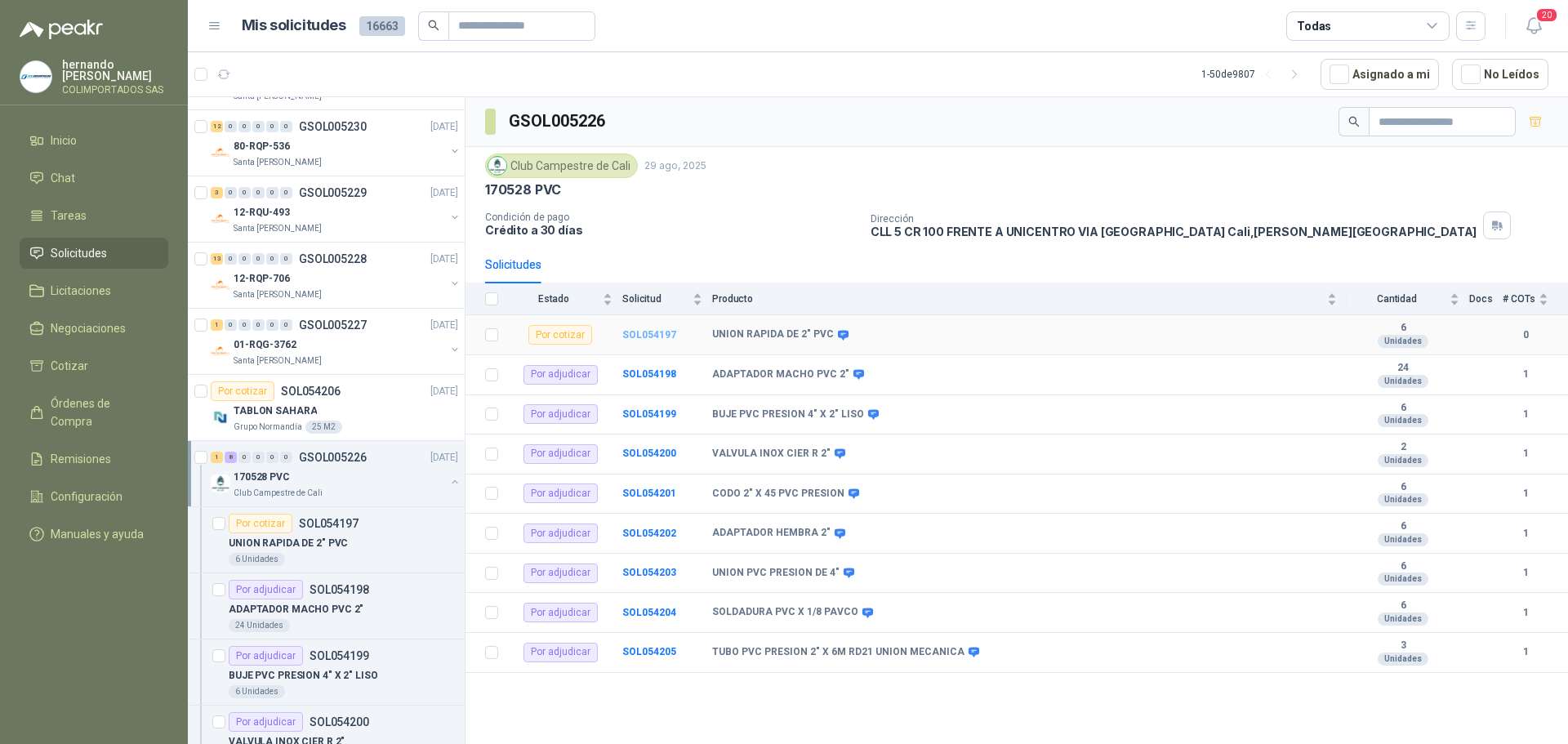
click at [645, 331] on b "SOL054197" at bounding box center [649, 334] width 54 height 11
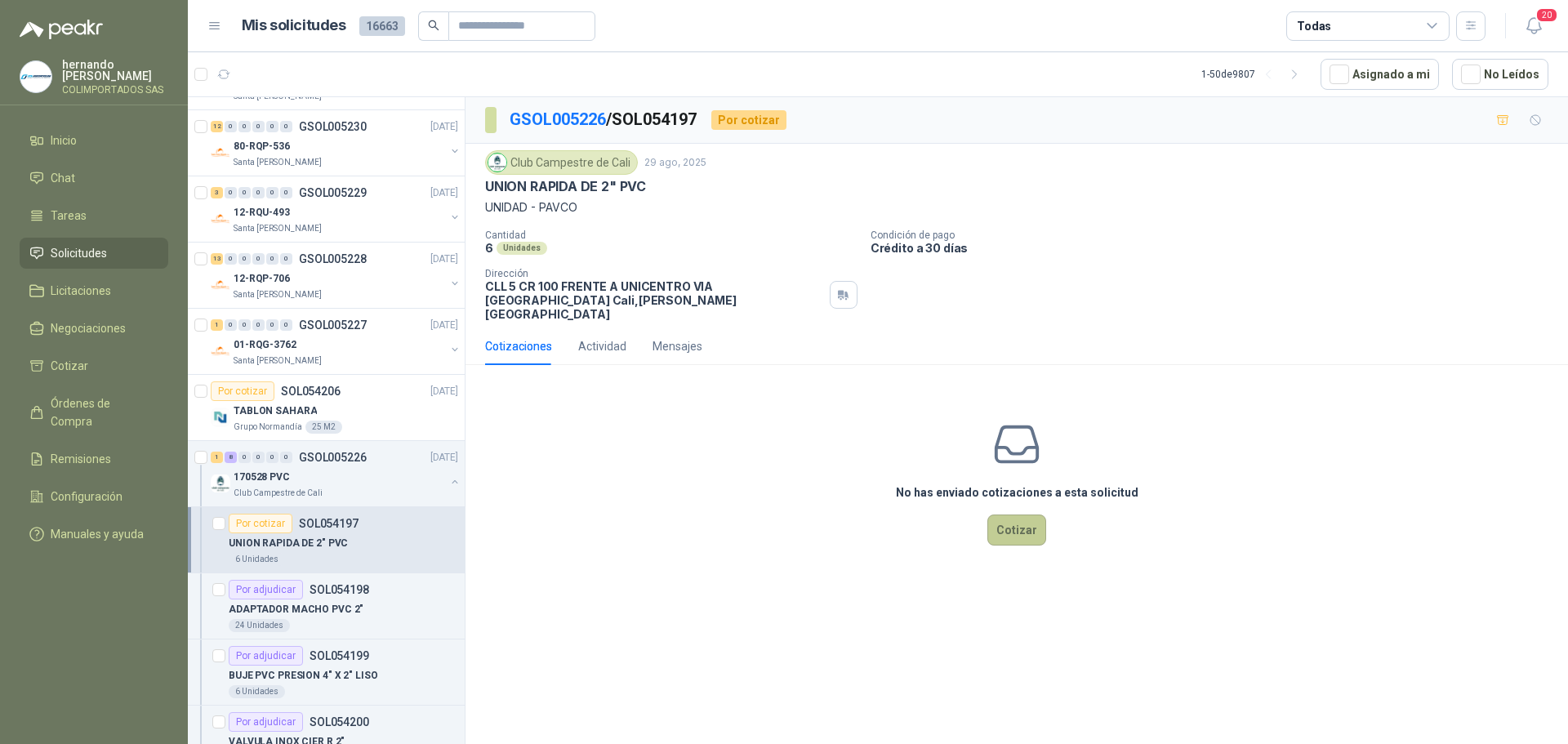
click at [1007, 530] on button "Cotizar" at bounding box center [1017, 530] width 59 height 31
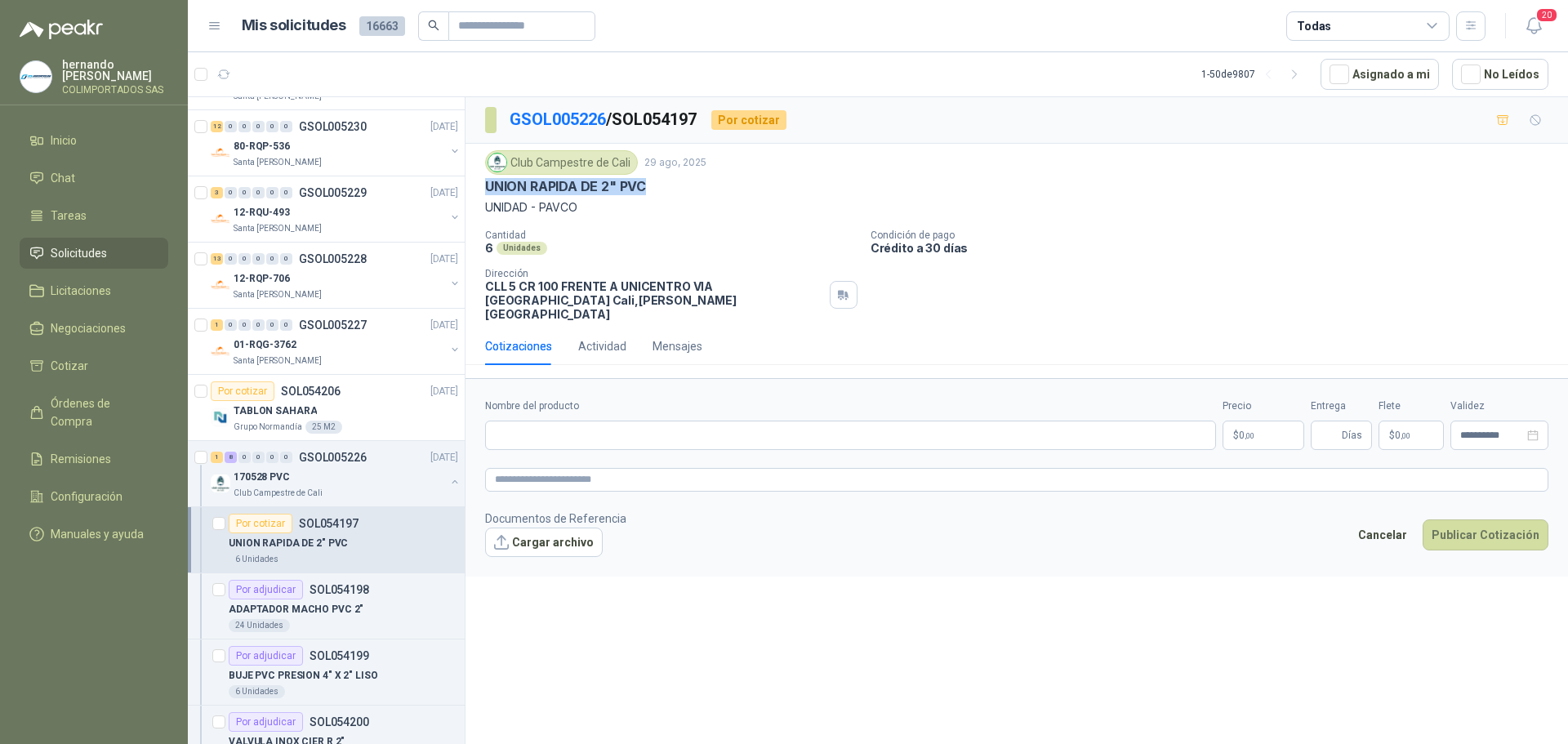
drag, startPoint x: 654, startPoint y: 182, endPoint x: 484, endPoint y: 185, distance: 170.0
click at [484, 185] on div "Club Campestre de Cali 29 ago, 2025 UNION RAPIDA DE 2" PVC UNIDAD - PAVCO Canti…" at bounding box center [1017, 235] width 1103 height 184
copy p "UNION RAPIDA DE 2" PVC"
click at [590, 420] on input "Nombre del producto" at bounding box center [850, 435] width 730 height 30
paste input "**********"
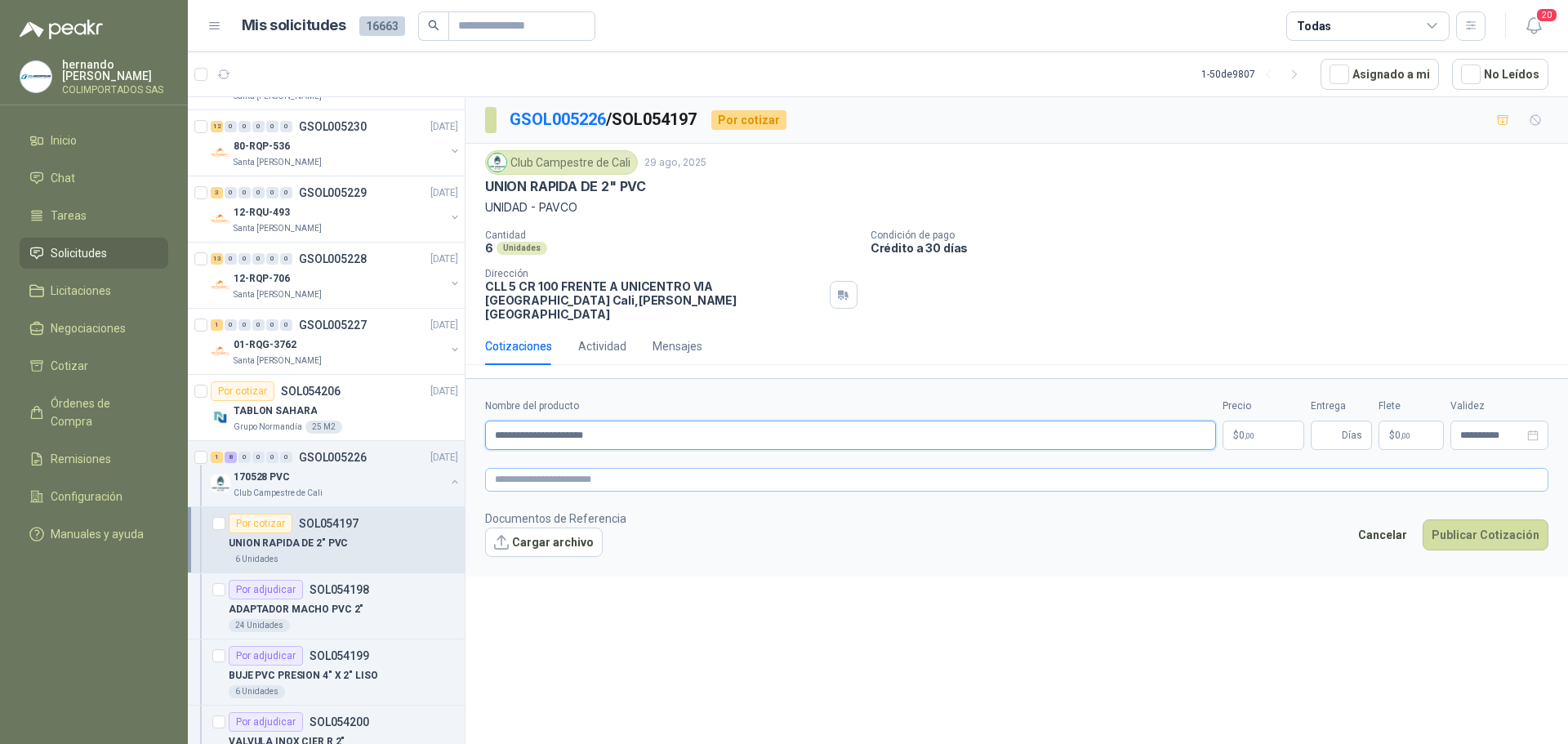
type input "**********"
click at [592, 468] on textarea at bounding box center [1016, 480] width 1063 height 24
paste textarea "**********"
type textarea "**********"
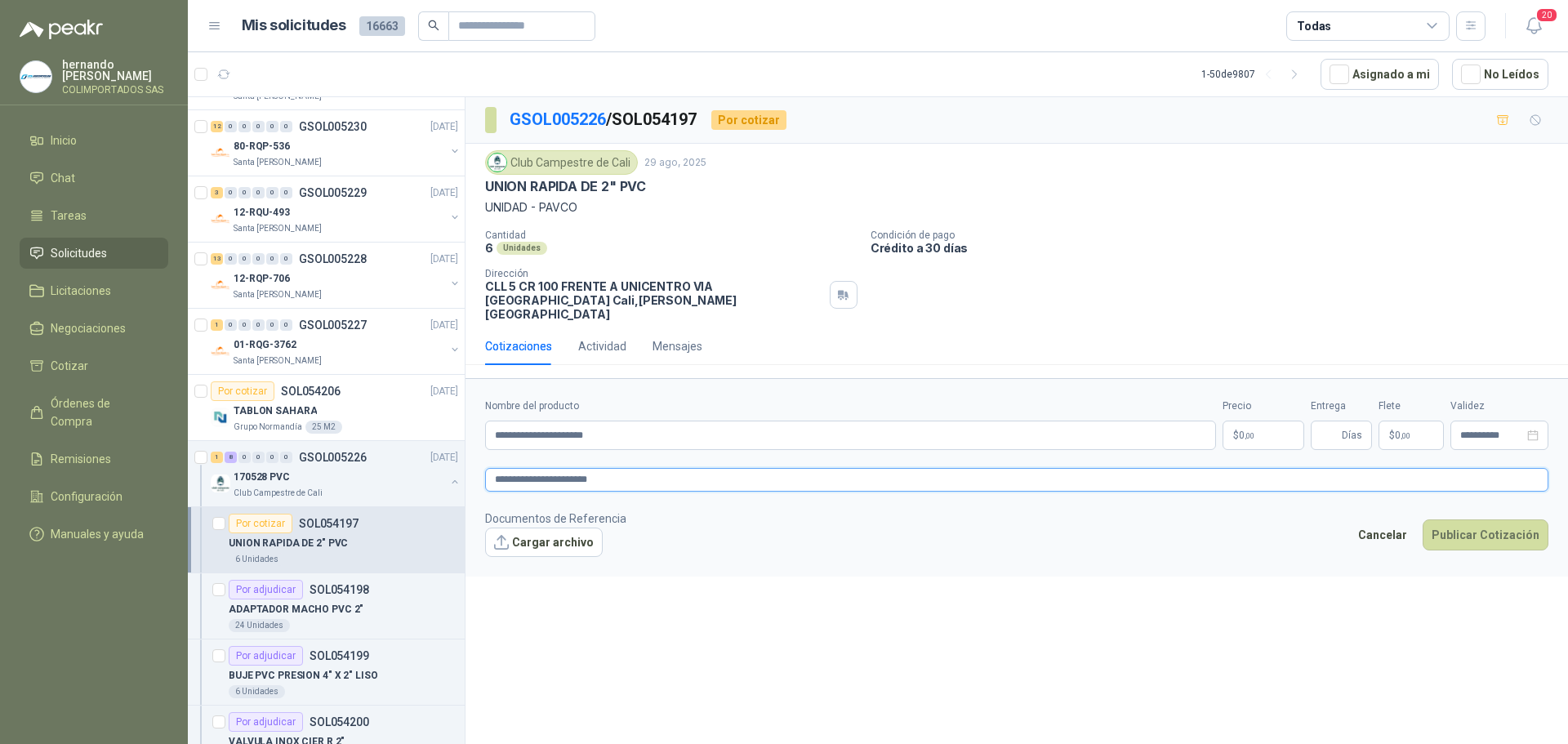
type textarea "**********"
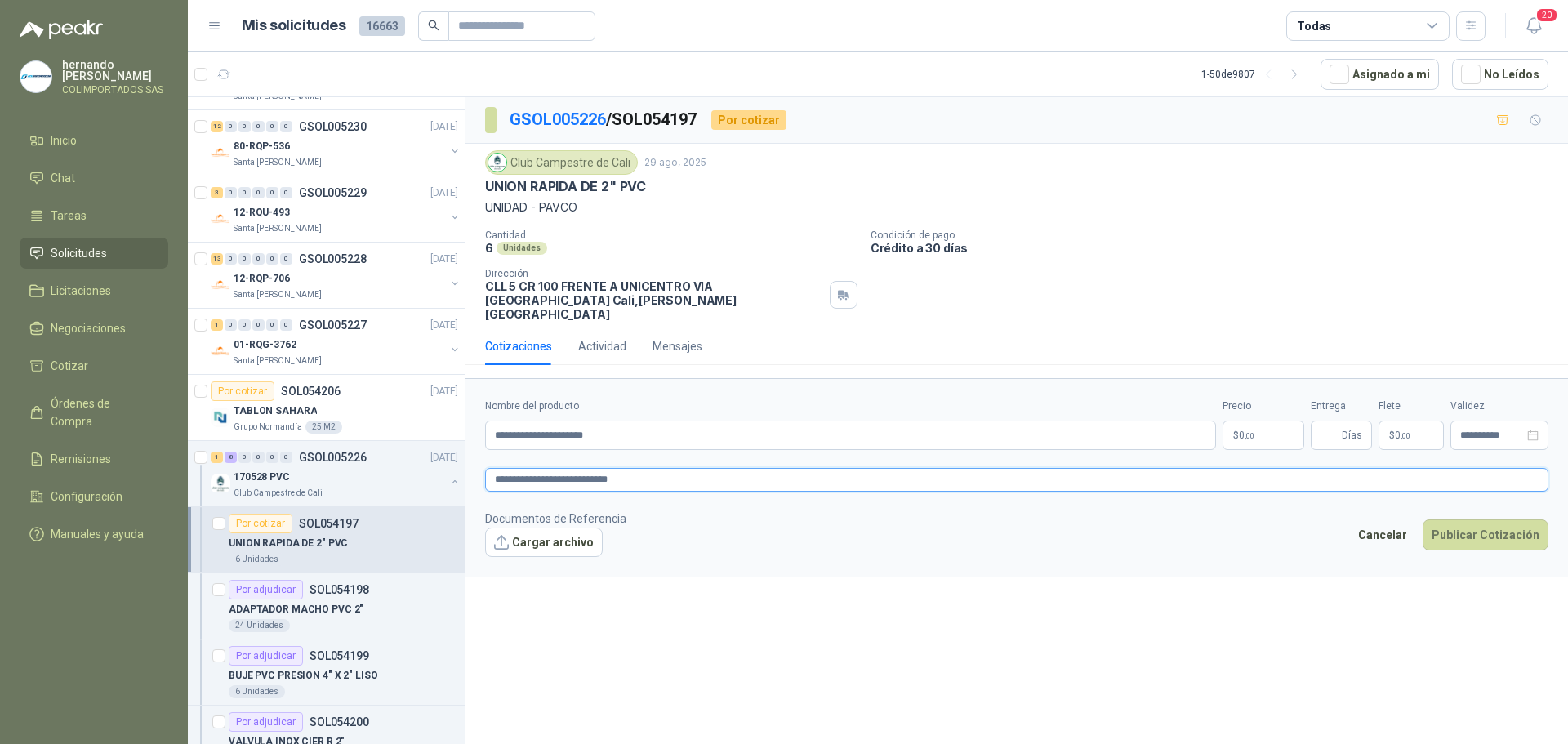
type textarea "**********"
click at [1238, 420] on body "[PERSON_NAME] COLIMPORTADOS SAS Inicio Chat Tareas Solicitudes Licitaciones Neg…" at bounding box center [784, 372] width 1568 height 744
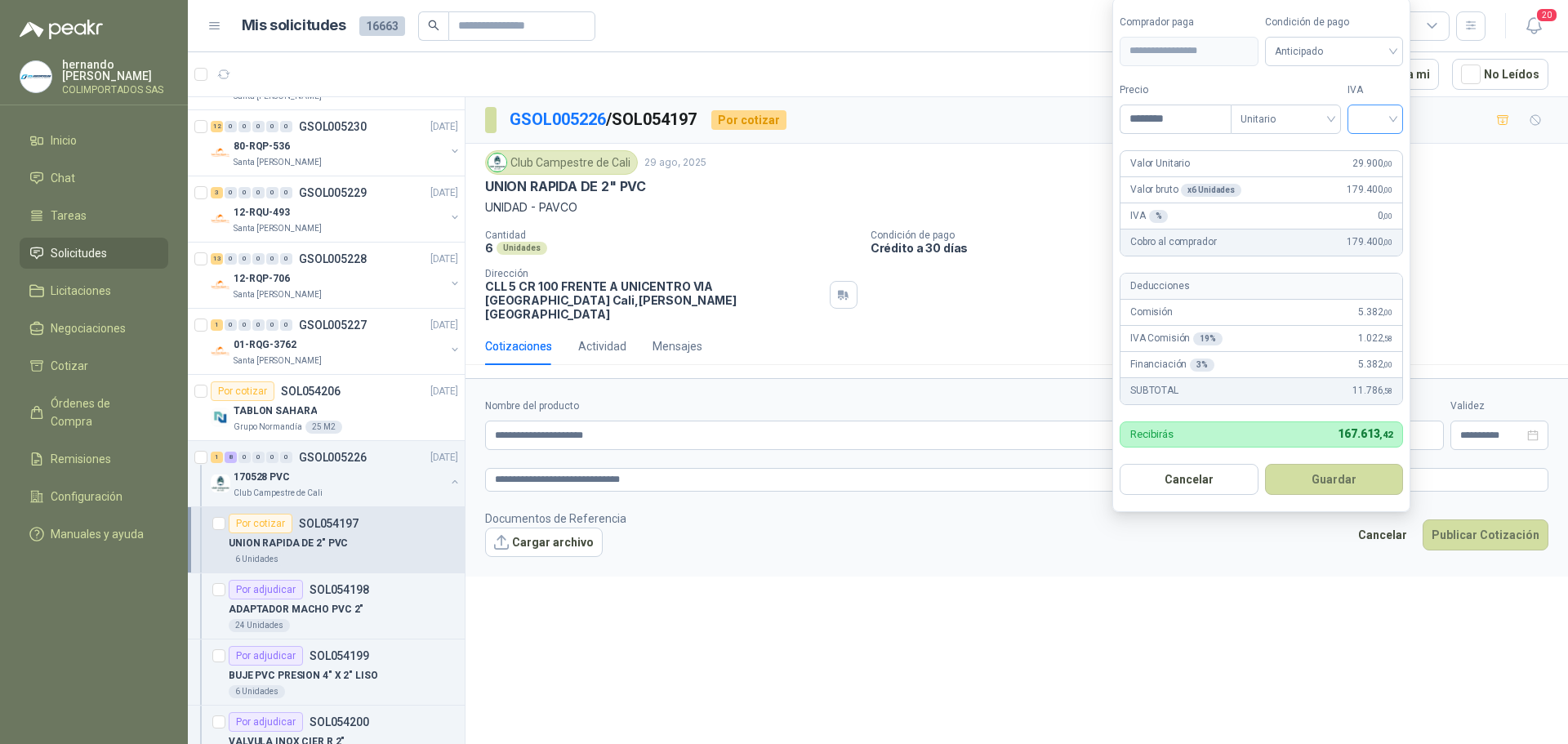
type input "********"
click at [1392, 117] on input "search" at bounding box center [1375, 117] width 36 height 25
click at [1385, 145] on div "19%" at bounding box center [1379, 152] width 30 height 18
click at [1399, 45] on div "Anticipado" at bounding box center [1337, 52] width 140 height 30
click at [1355, 107] on div "Crédito a 30 días" at bounding box center [1337, 111] width 115 height 18
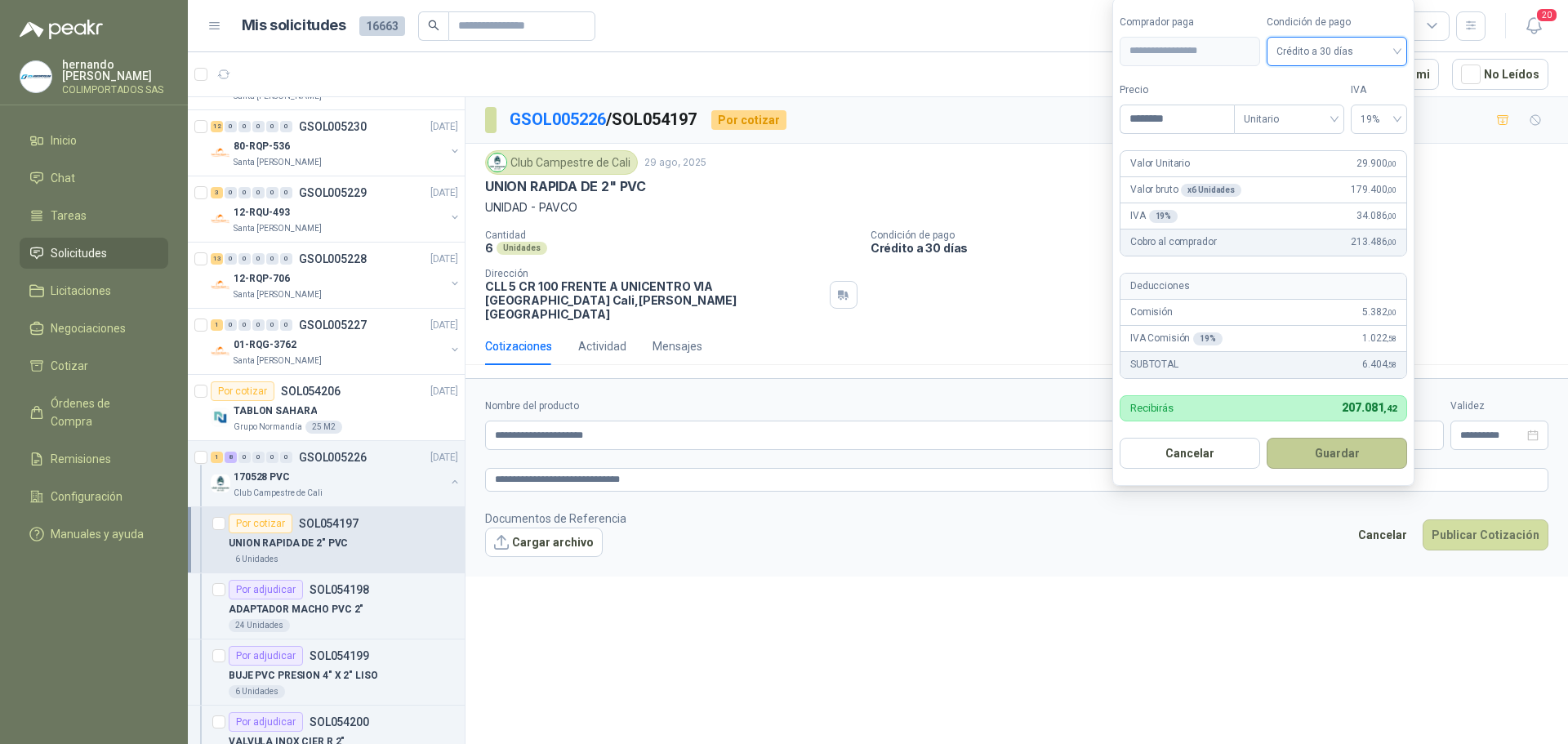
click at [1339, 450] on button "Guardar" at bounding box center [1337, 453] width 140 height 31
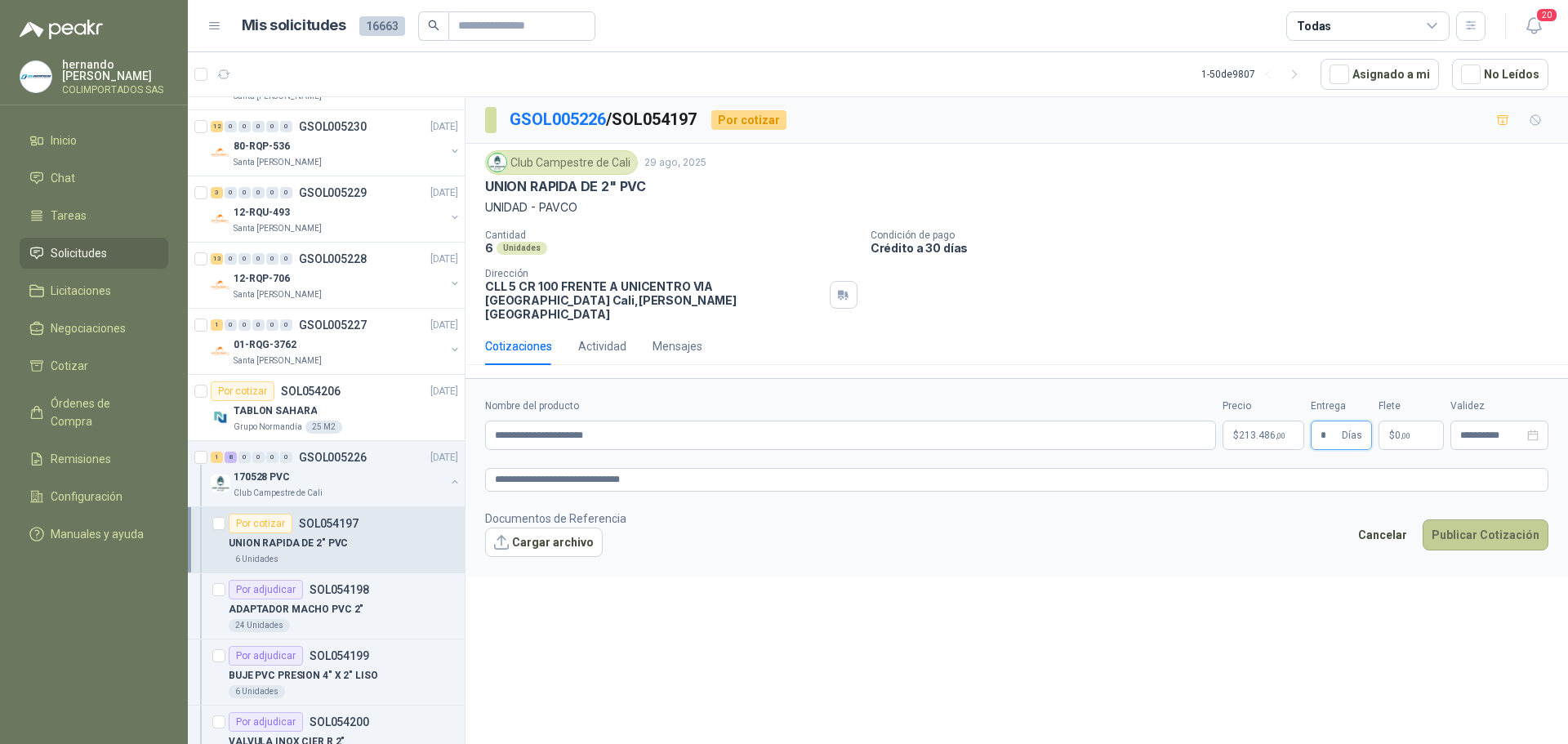
type input "*"
click at [1465, 519] on button "Publicar Cotización" at bounding box center [1485, 534] width 126 height 31
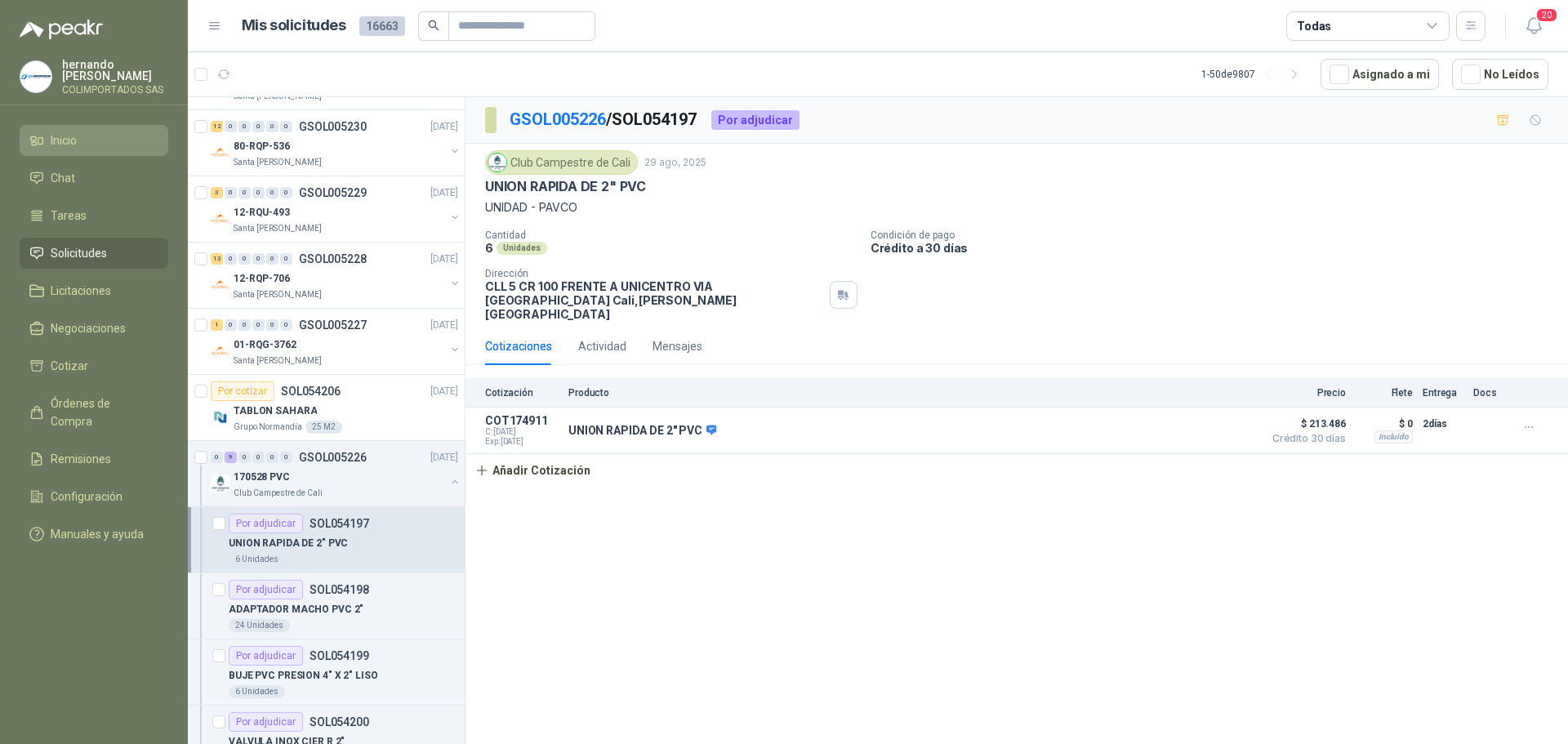
click at [104, 134] on li "Inicio" at bounding box center [94, 139] width 129 height 18
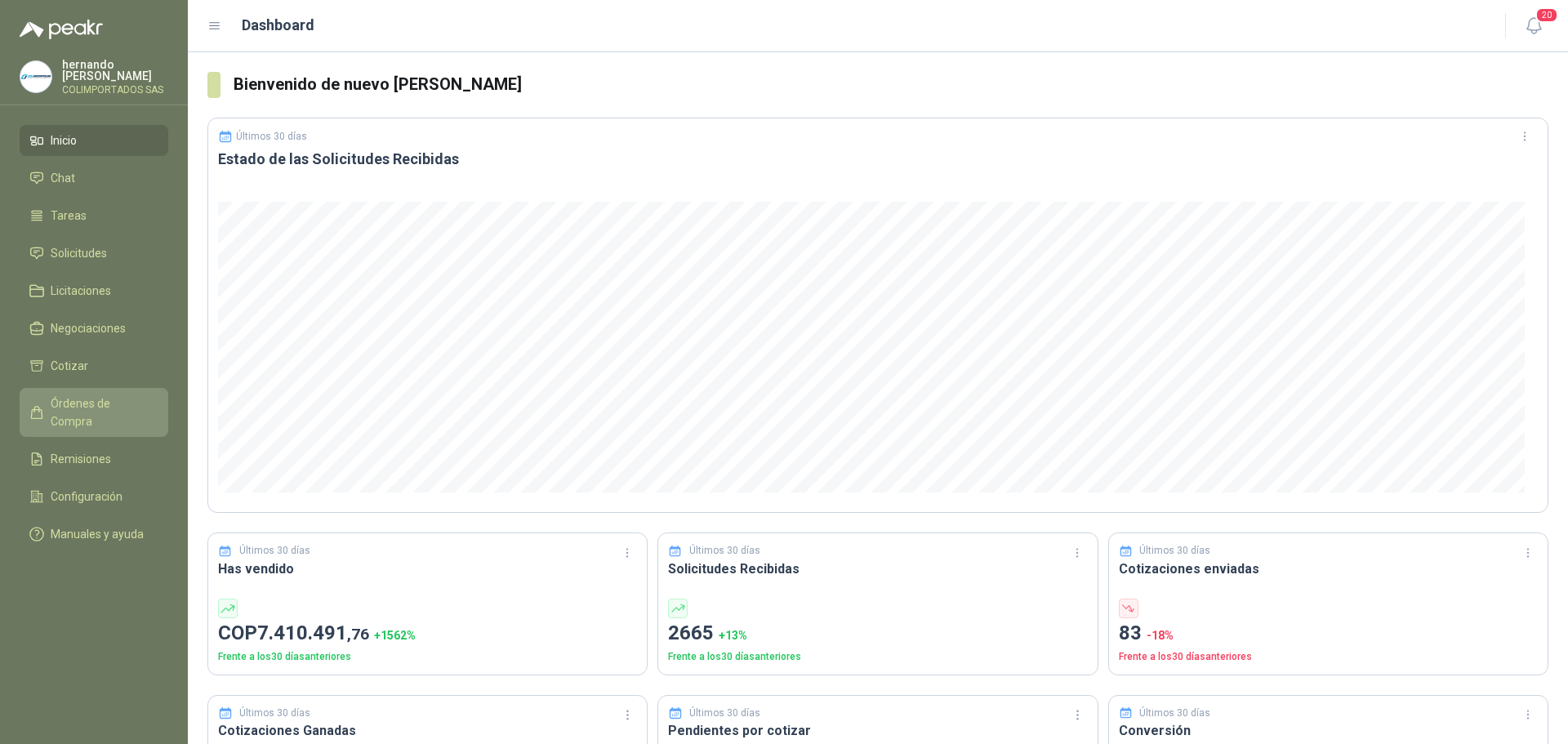
click at [75, 395] on span "Órdenes de Compra" at bounding box center [102, 412] width 103 height 36
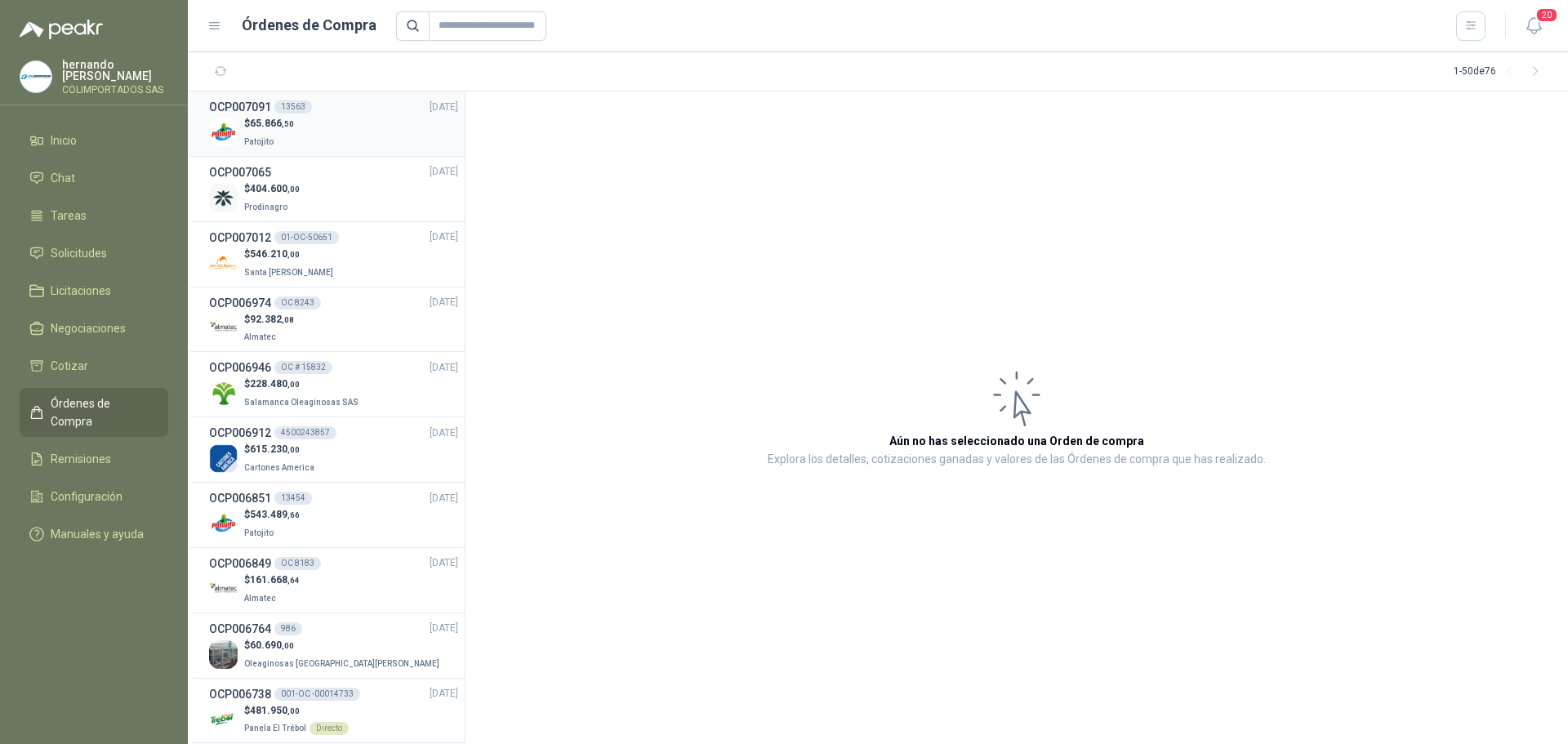
click at [308, 114] on div "OCP007091 13563" at bounding box center [259, 106] width 103 height 18
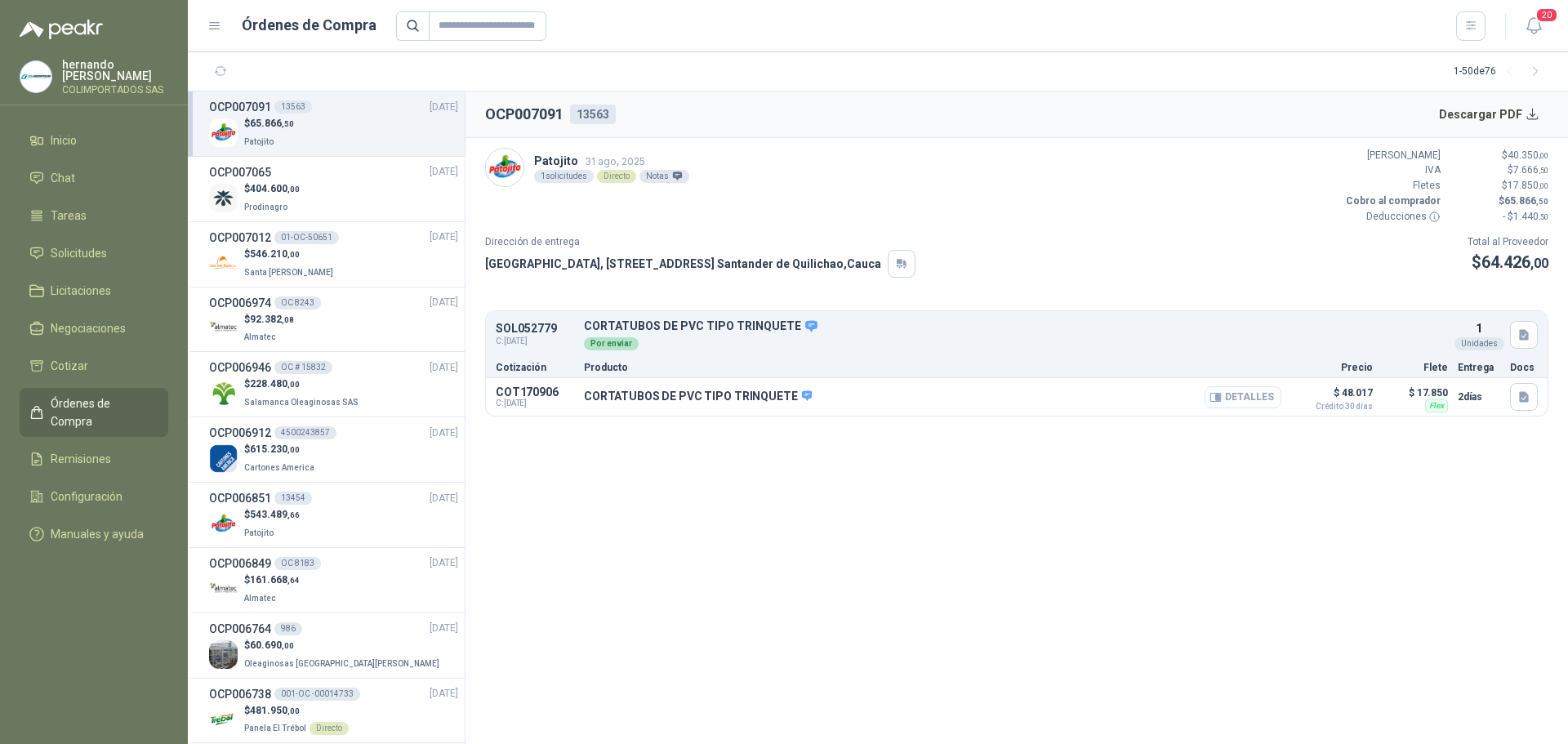
click at [1231, 393] on button "Detalles" at bounding box center [1242, 397] width 77 height 22
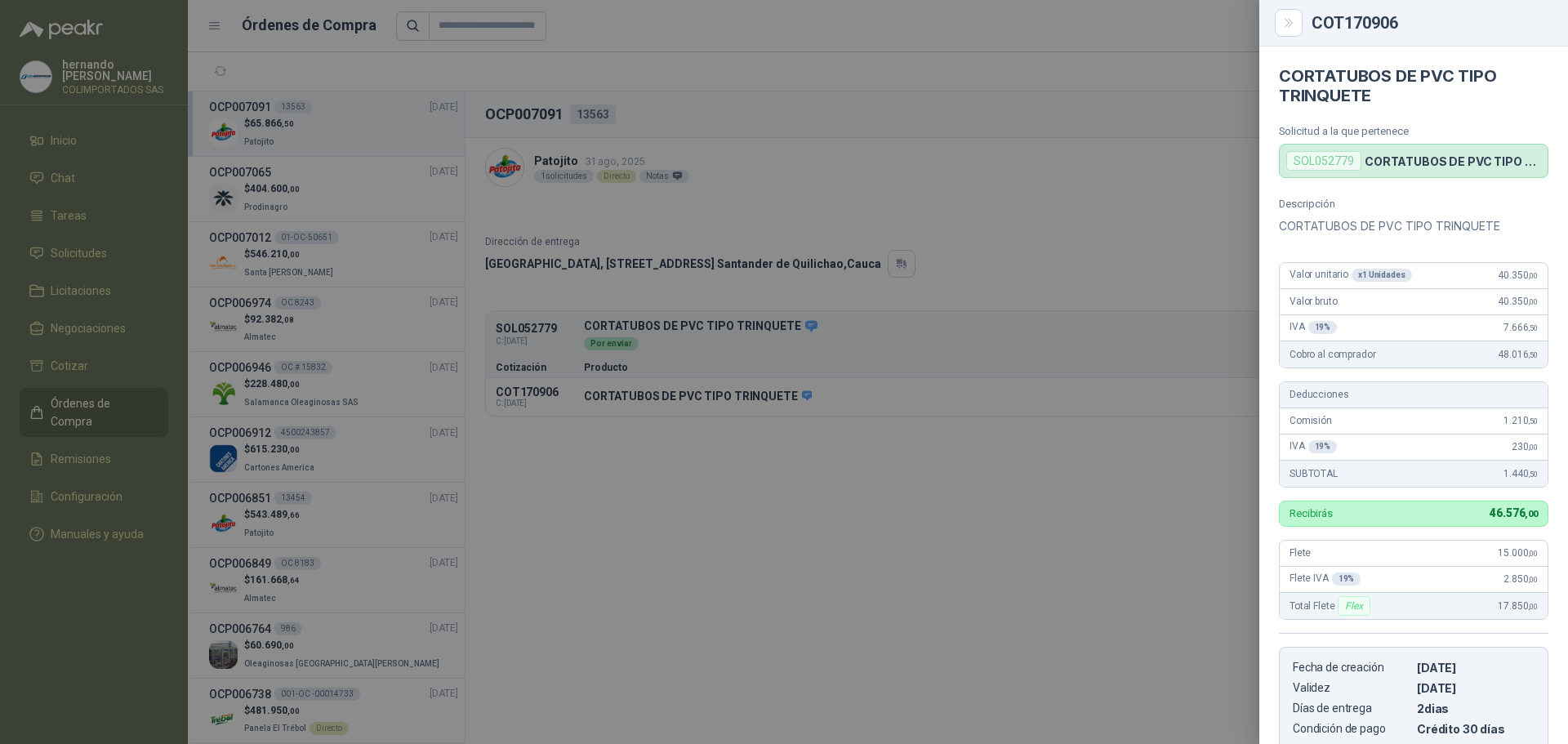
click at [833, 549] on div at bounding box center [784, 372] width 1568 height 744
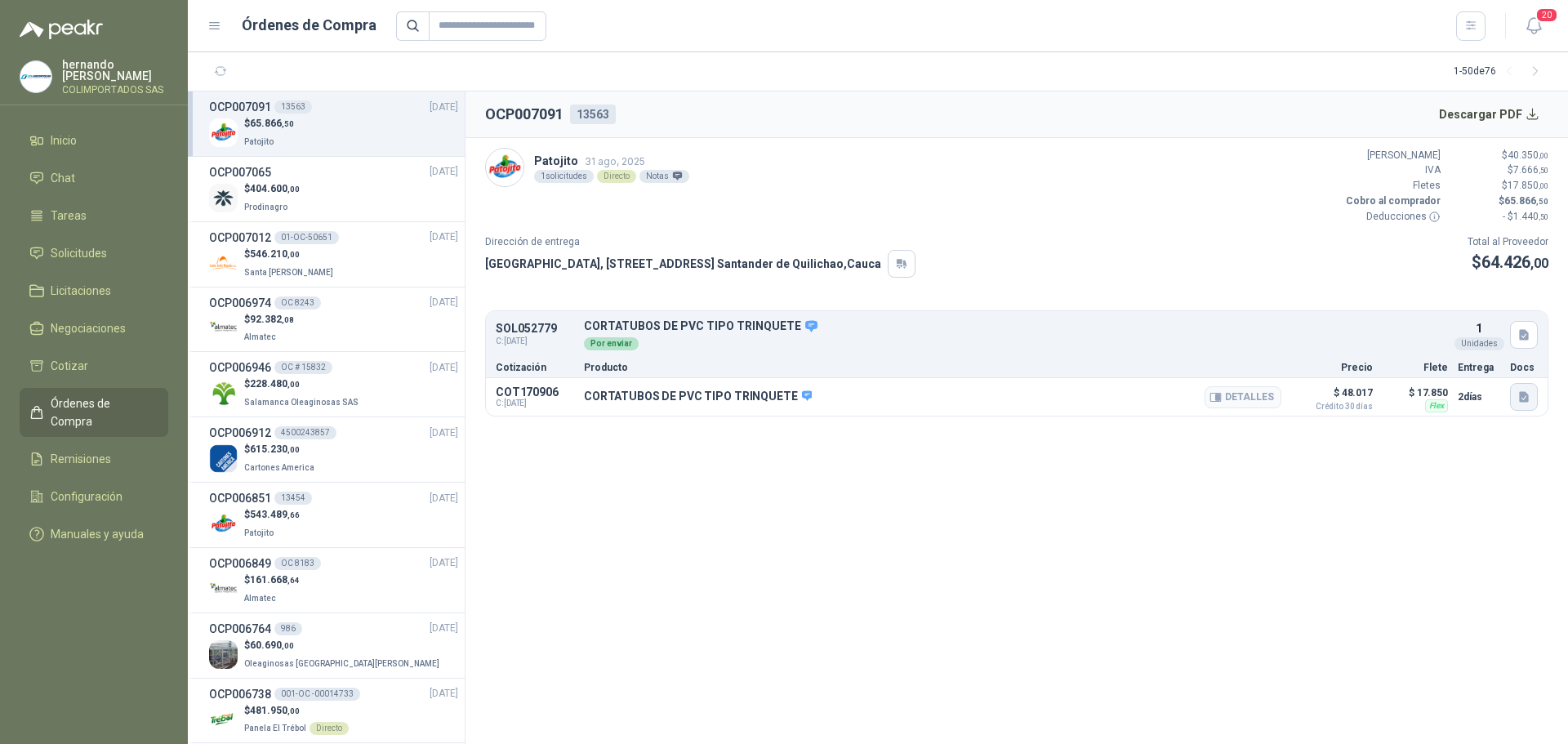
click at [1526, 397] on icon "button" at bounding box center [1524, 397] width 14 height 14
click at [1459, 361] on button "CORTATUBOS DE PVC.pdf" at bounding box center [1453, 360] width 146 height 18
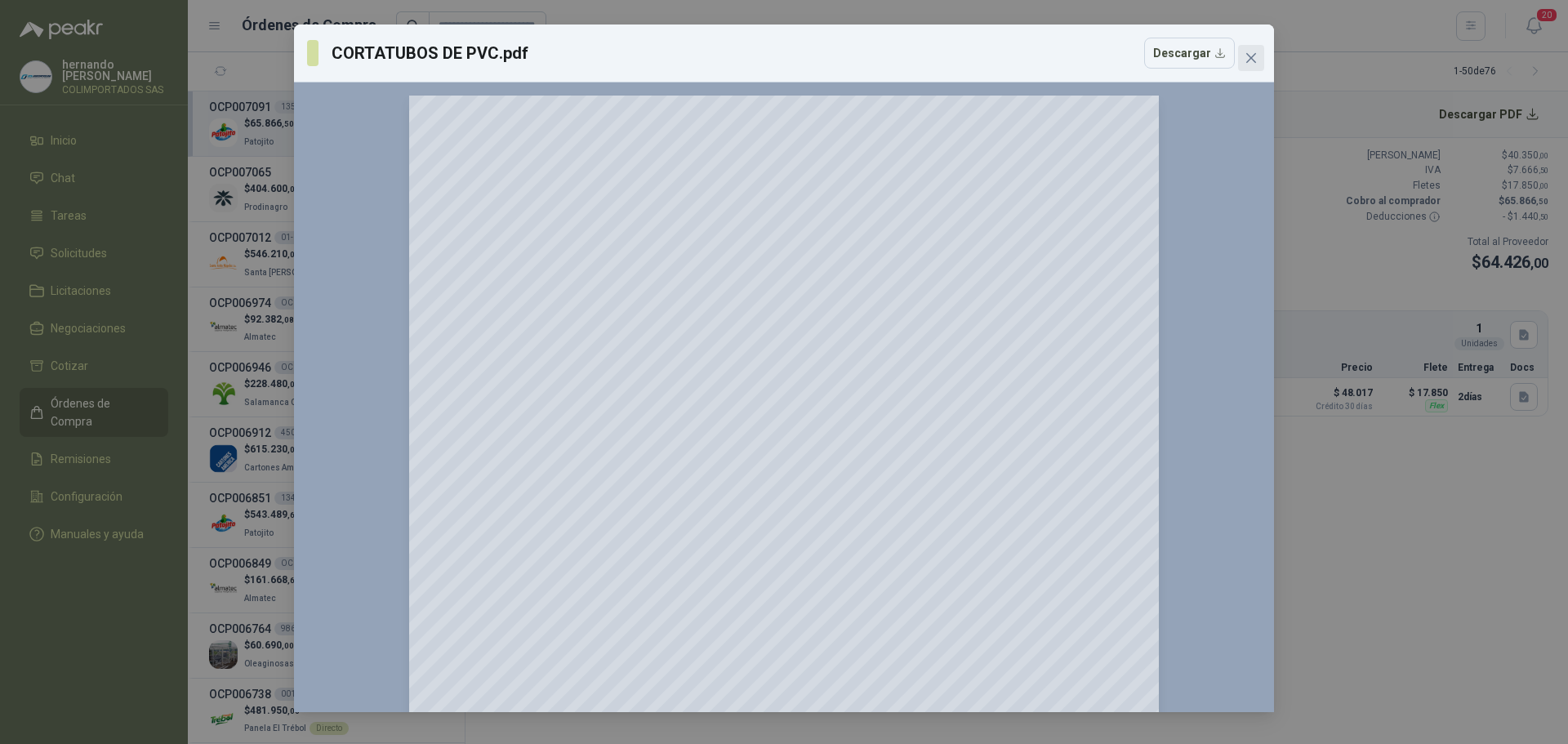
click at [1252, 60] on icon "close" at bounding box center [1251, 58] width 13 height 13
